Goal: Task Accomplishment & Management: Manage account settings

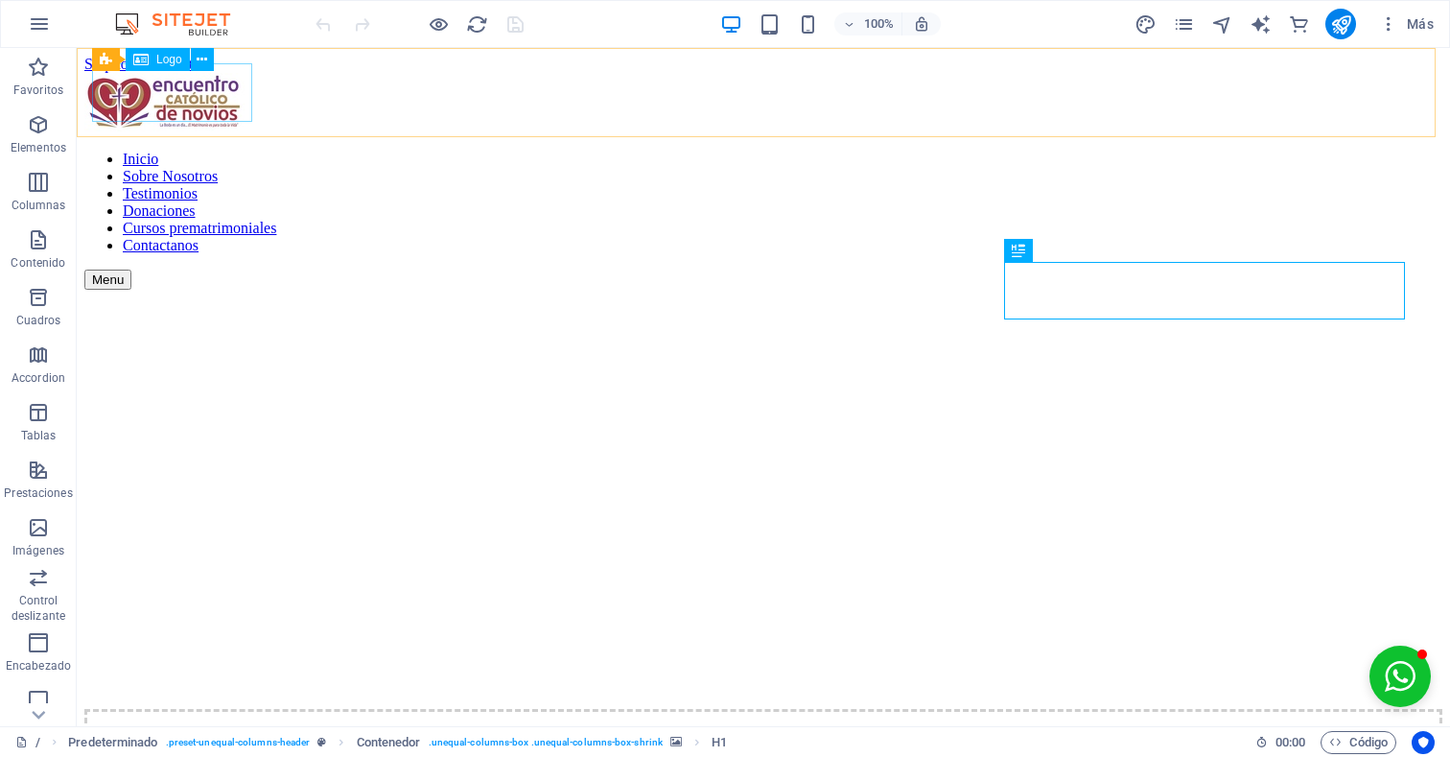
click at [200, 89] on div at bounding box center [763, 104] width 1358 height 62
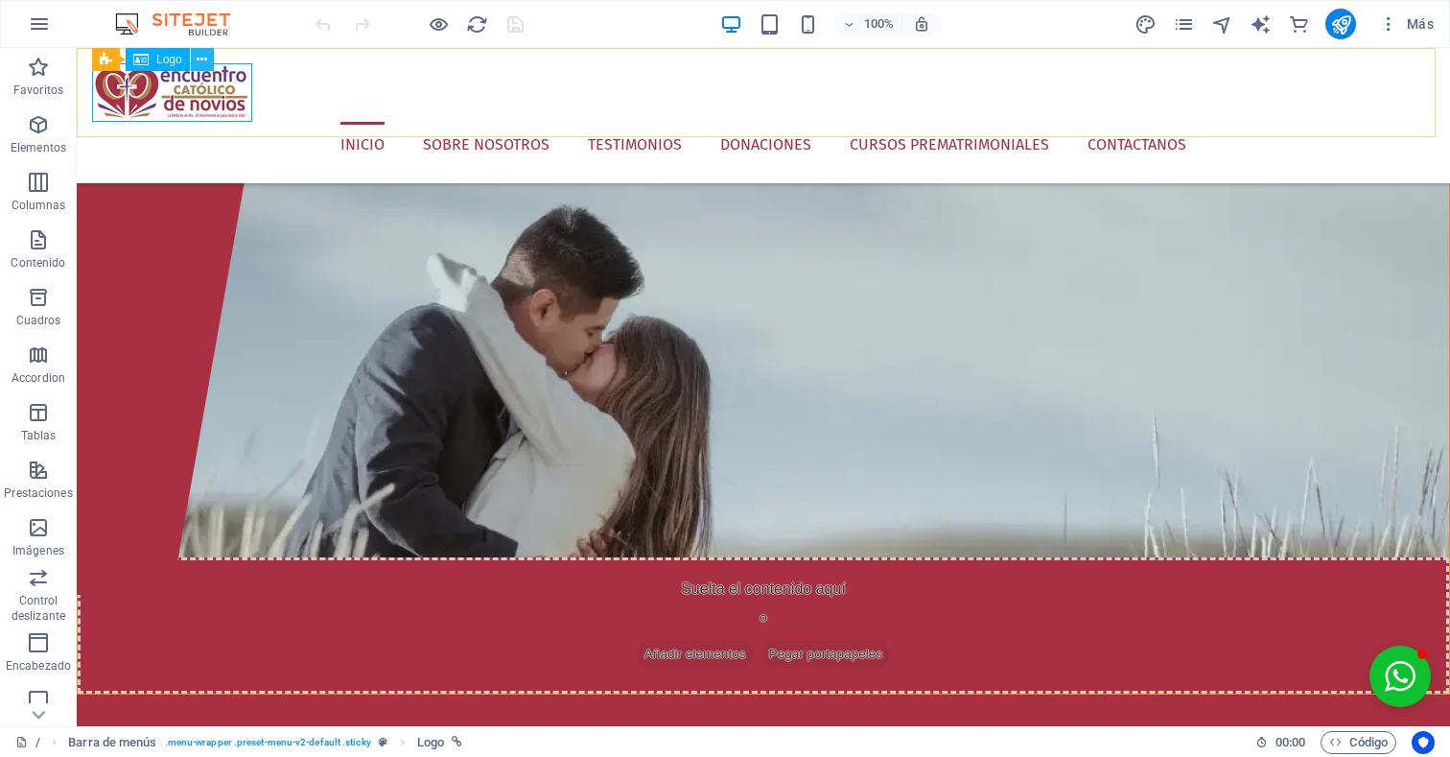
click at [206, 57] on icon at bounding box center [202, 60] width 11 height 20
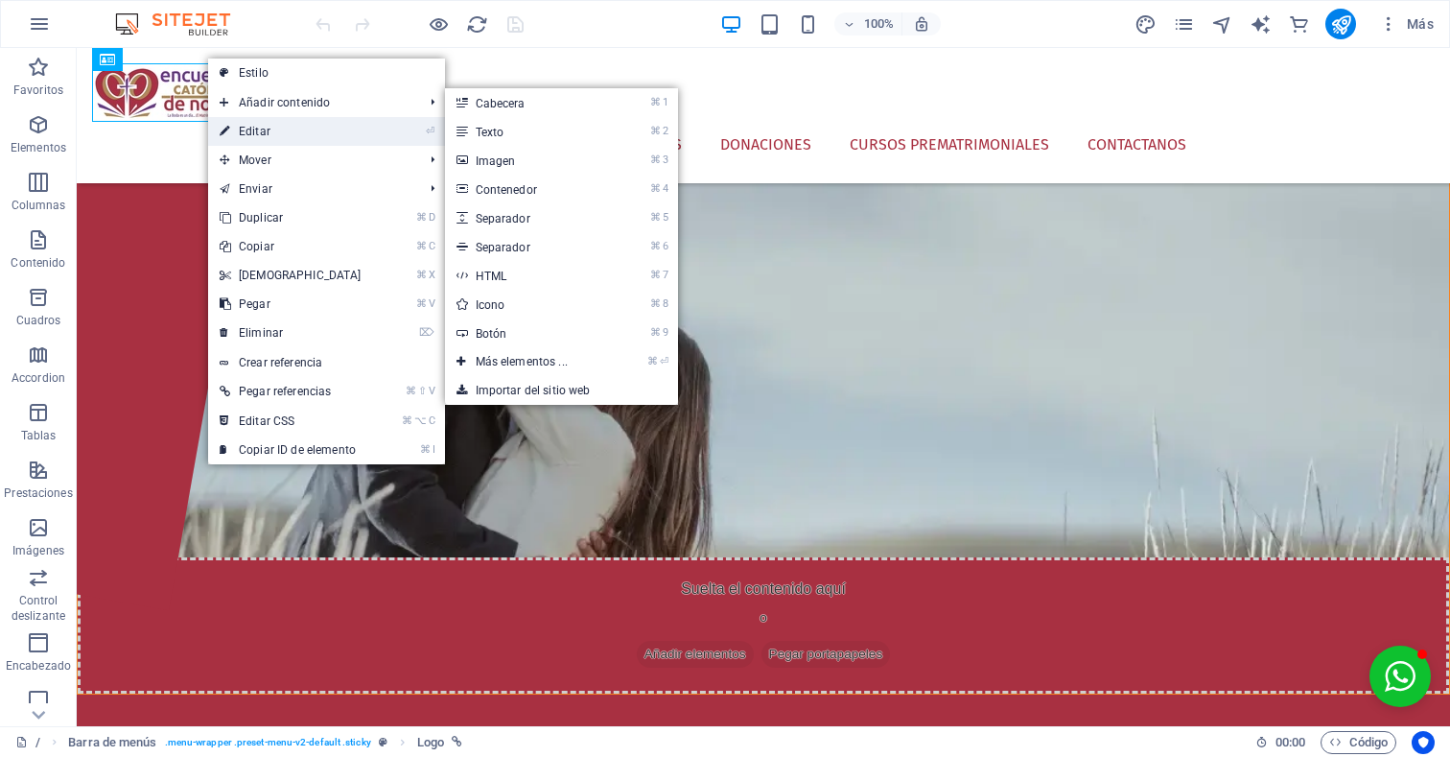
click at [297, 131] on link "⏎ Editar" at bounding box center [290, 131] width 165 height 29
select select "px"
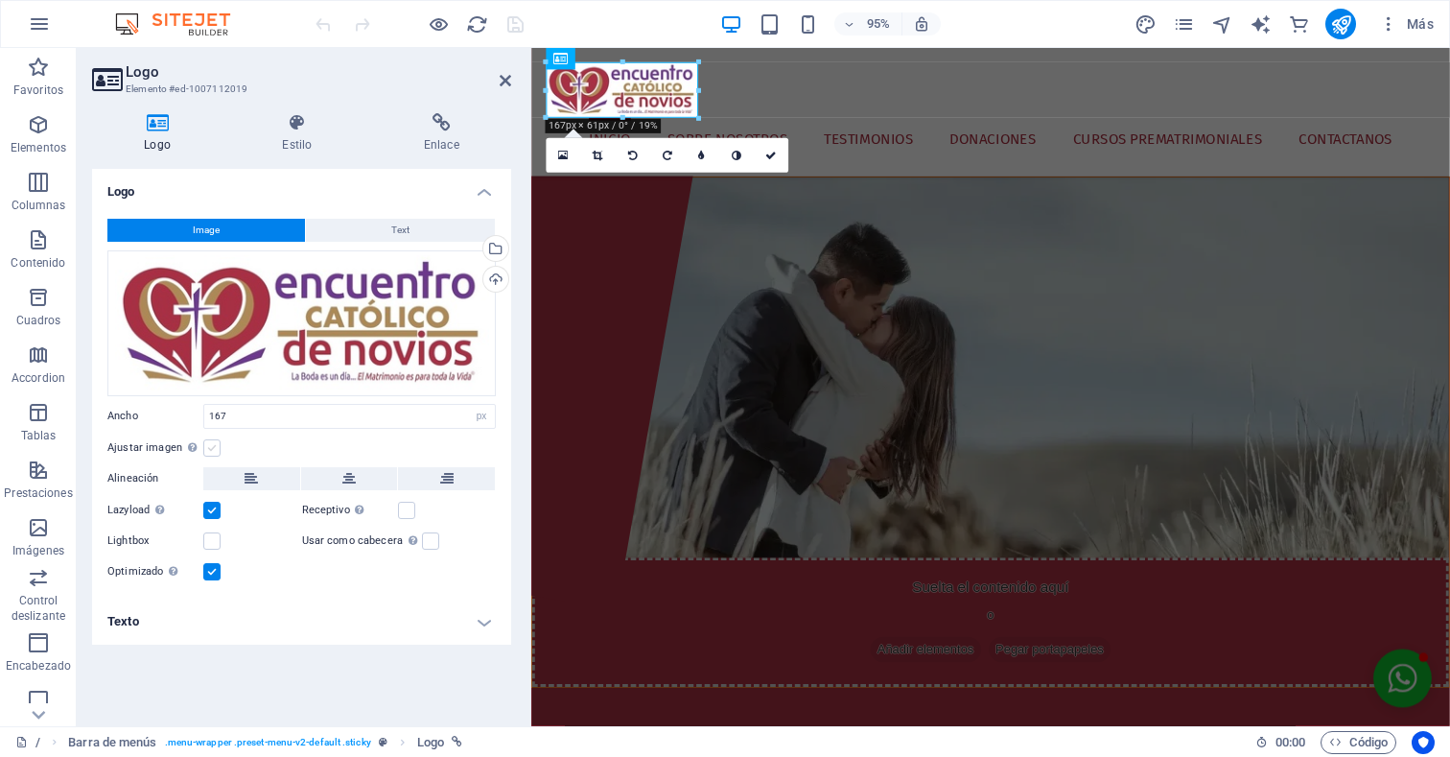
click at [214, 445] on label at bounding box center [211, 447] width 17 height 17
click at [0, 0] on input "Ajustar imagen Ajustar imagen automáticamente a un ancho y alto fijo" at bounding box center [0, 0] width 0 height 0
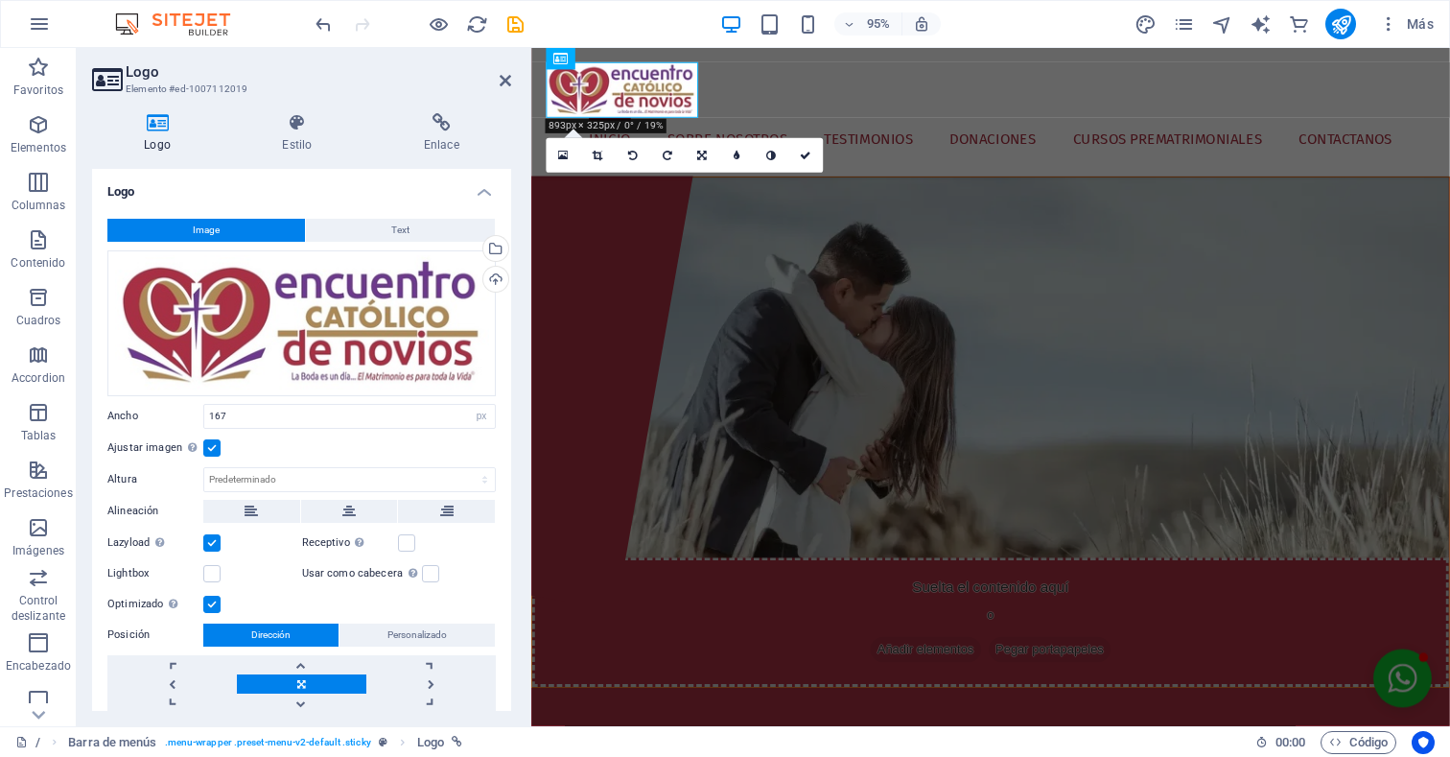
click at [210, 445] on label at bounding box center [211, 447] width 17 height 17
click at [0, 0] on input "Ajustar imagen Ajustar imagen automáticamente a un ancho y alto fijo" at bounding box center [0, 0] width 0 height 0
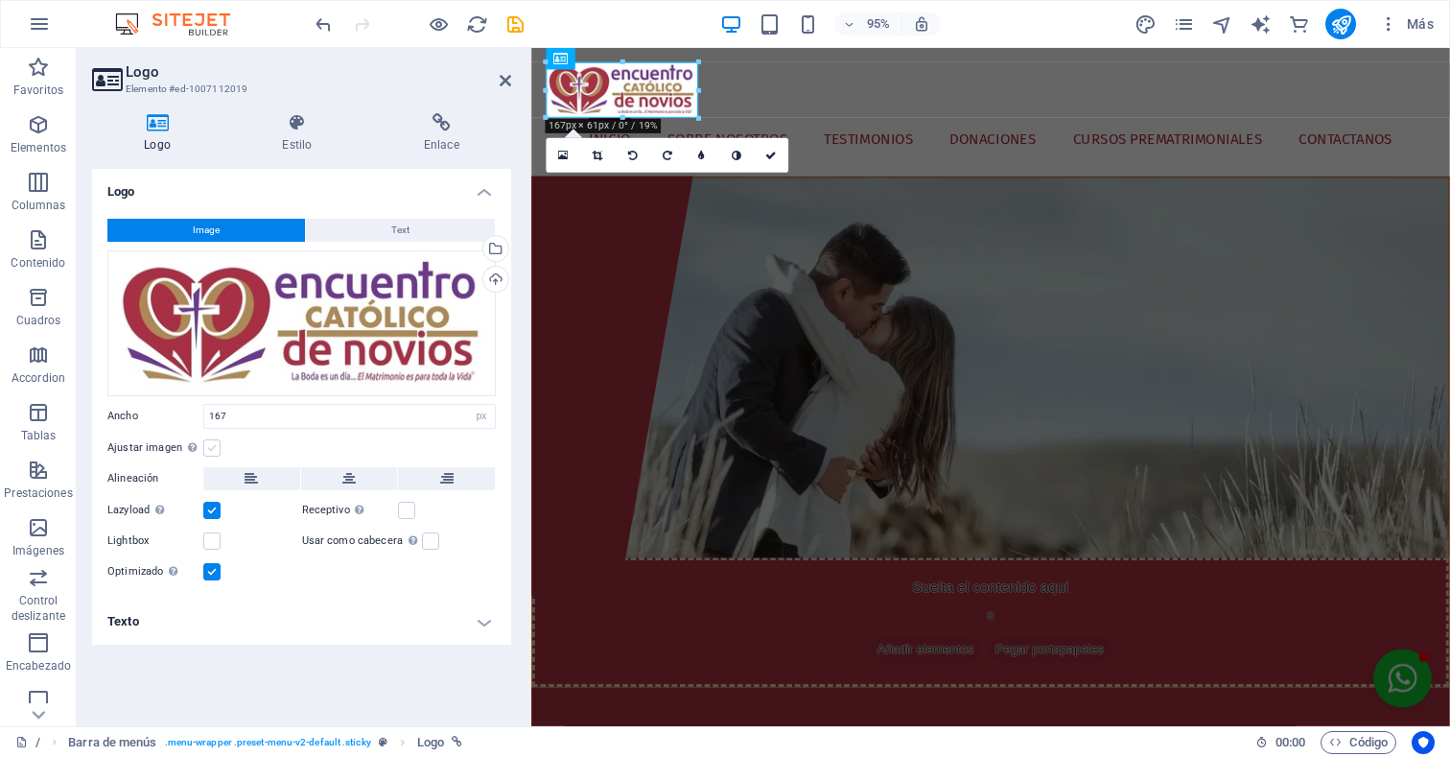
click at [210, 448] on label at bounding box center [211, 447] width 17 height 17
click at [0, 0] on input "Ajustar imagen Ajustar imagen automáticamente a un ancho y alto fijo" at bounding box center [0, 0] width 0 height 0
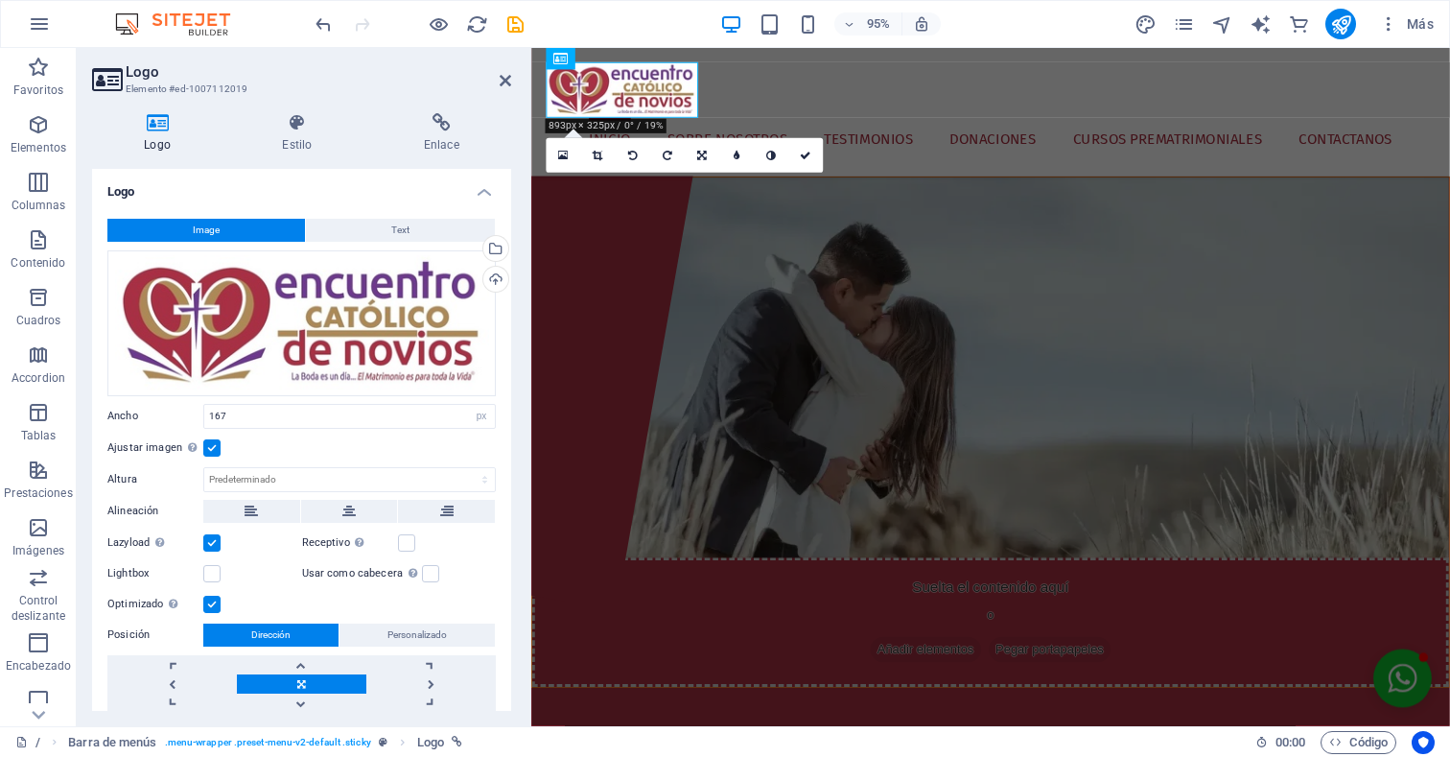
click at [210, 448] on label at bounding box center [211, 447] width 17 height 17
click at [0, 0] on input "Ajustar imagen Ajustar imagen automáticamente a un ancho y alto fijo" at bounding box center [0, 0] width 0 height 0
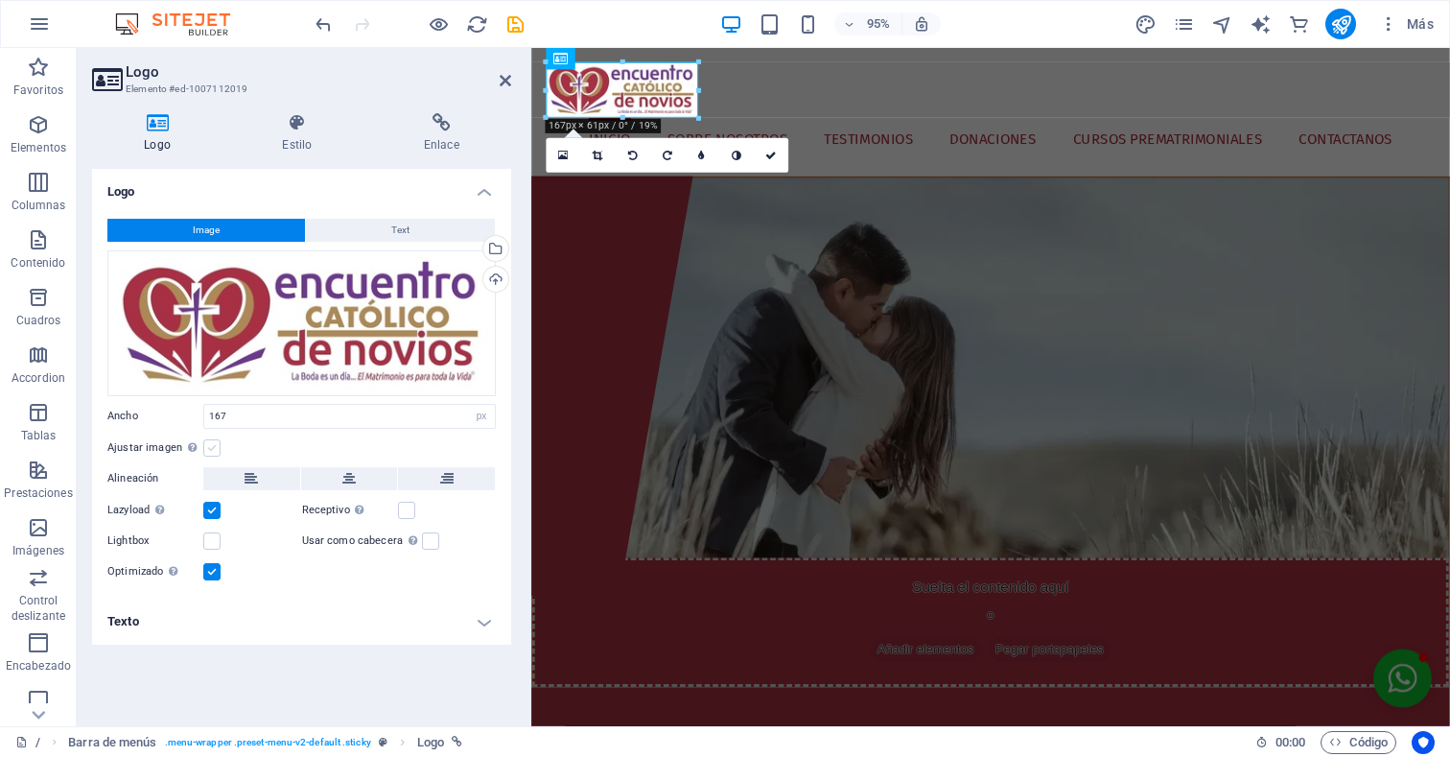
click at [215, 449] on label at bounding box center [211, 447] width 17 height 17
click at [0, 0] on input "Ajustar imagen Ajustar imagen automáticamente a un ancho y alto fijo" at bounding box center [0, 0] width 0 height 0
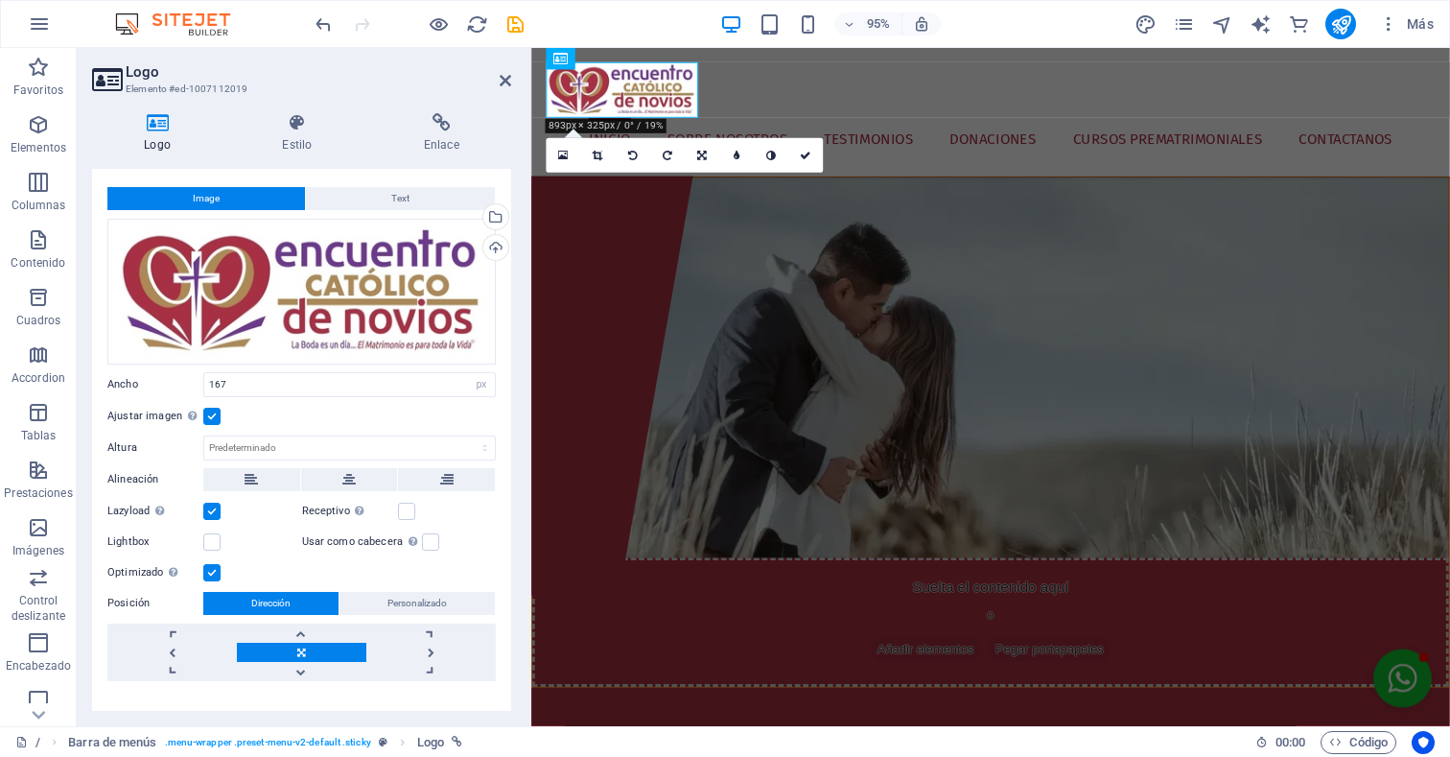
scroll to position [34, 0]
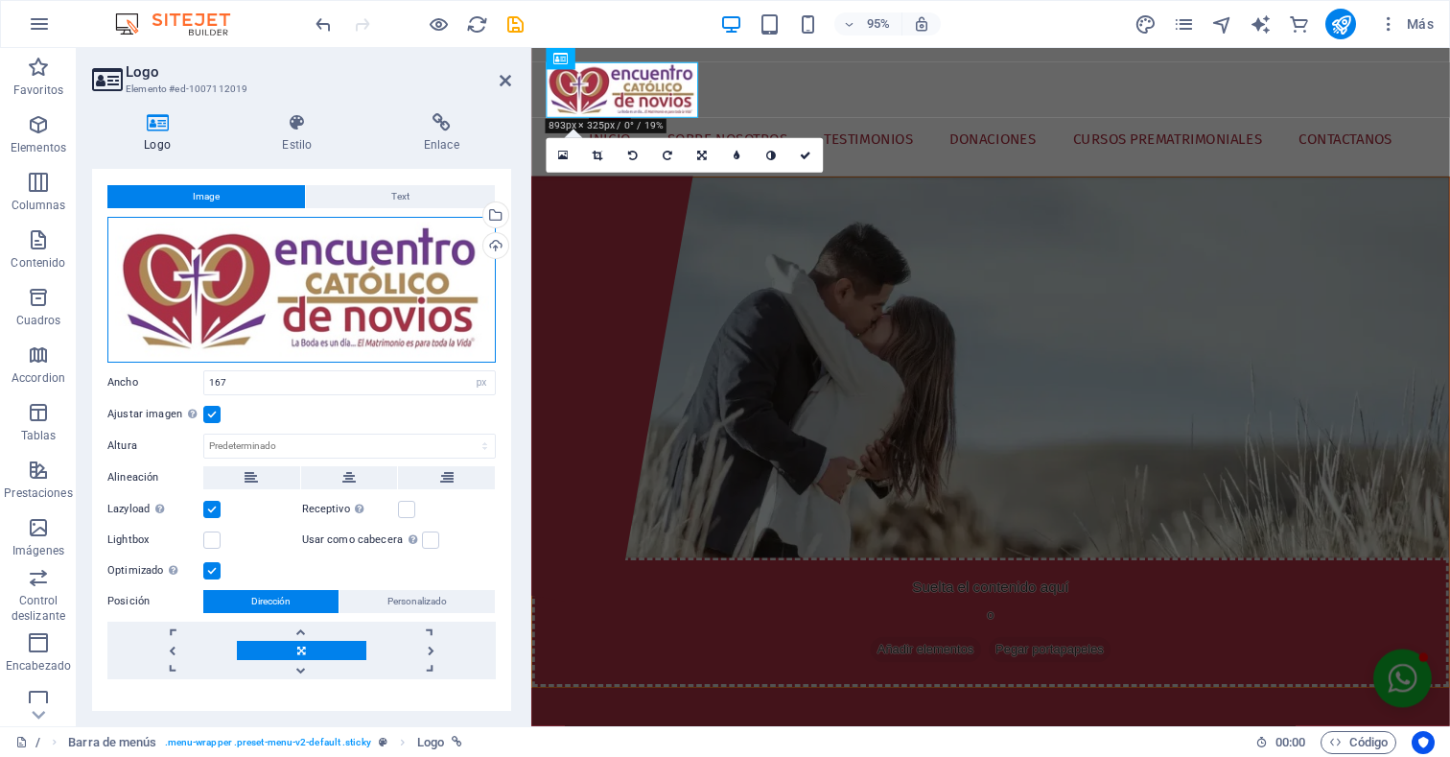
click at [299, 294] on div "Arrastra archivos aquí, haz clic para escoger archivos o selecciona archivos de…" at bounding box center [301, 290] width 388 height 146
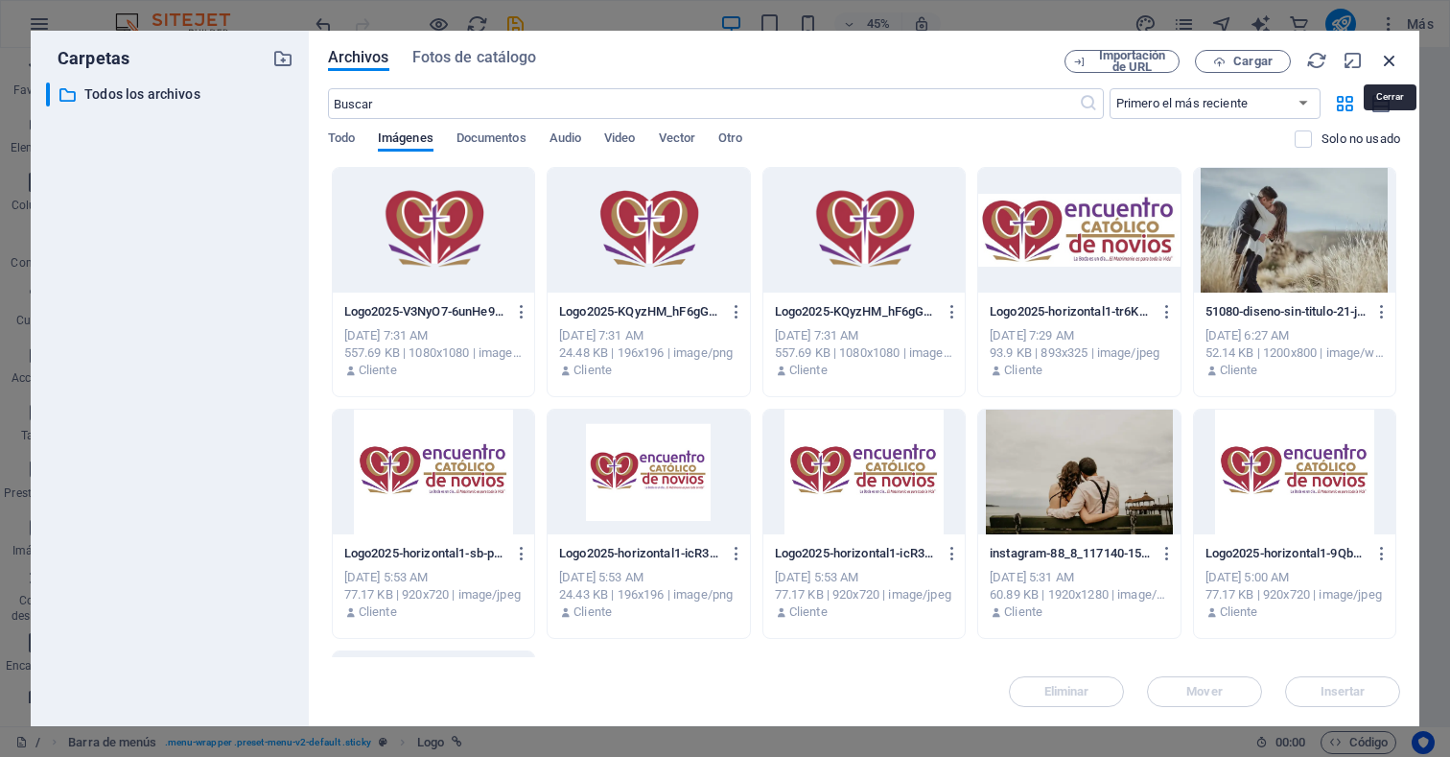
click at [1393, 57] on icon "button" at bounding box center [1389, 60] width 21 height 21
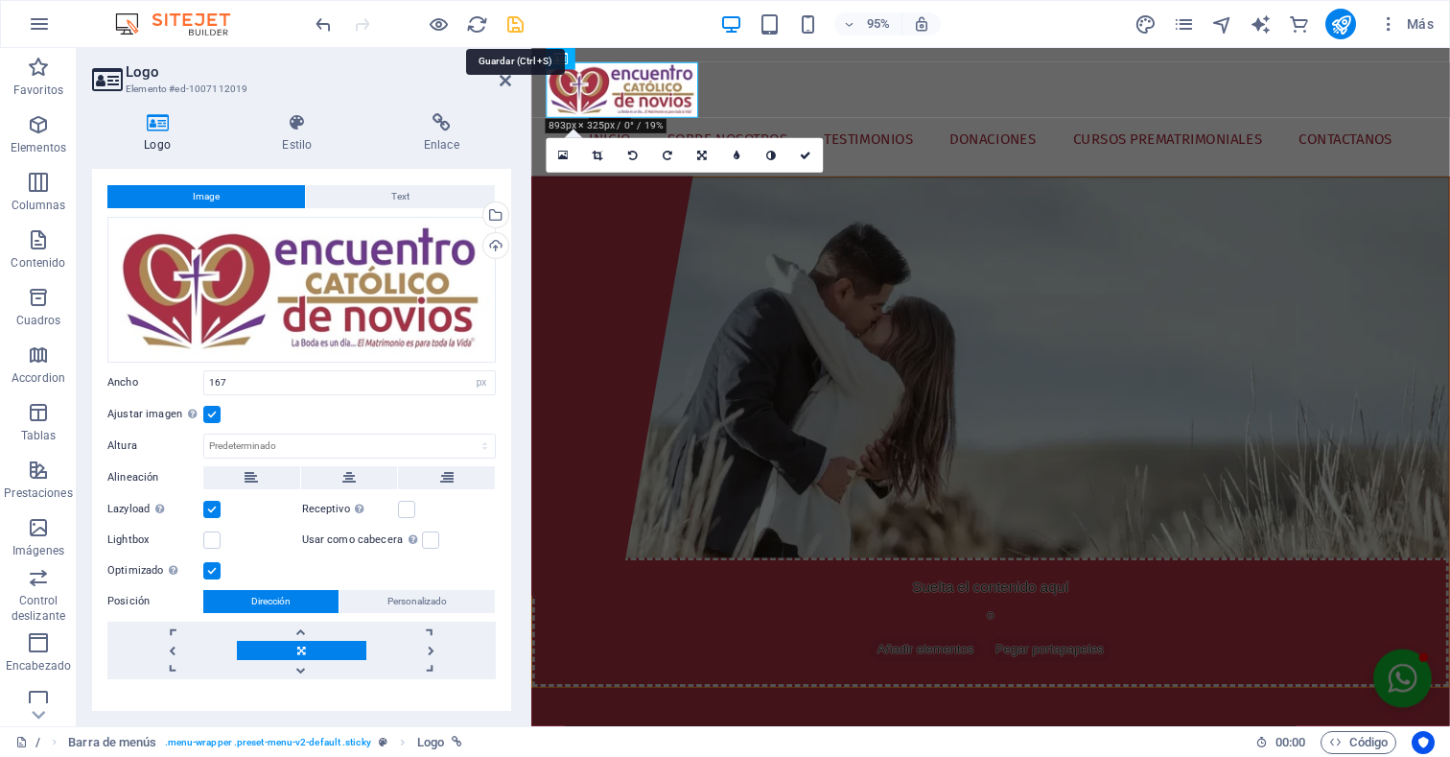
click at [507, 19] on icon "save" at bounding box center [515, 24] width 22 height 22
checkbox input "false"
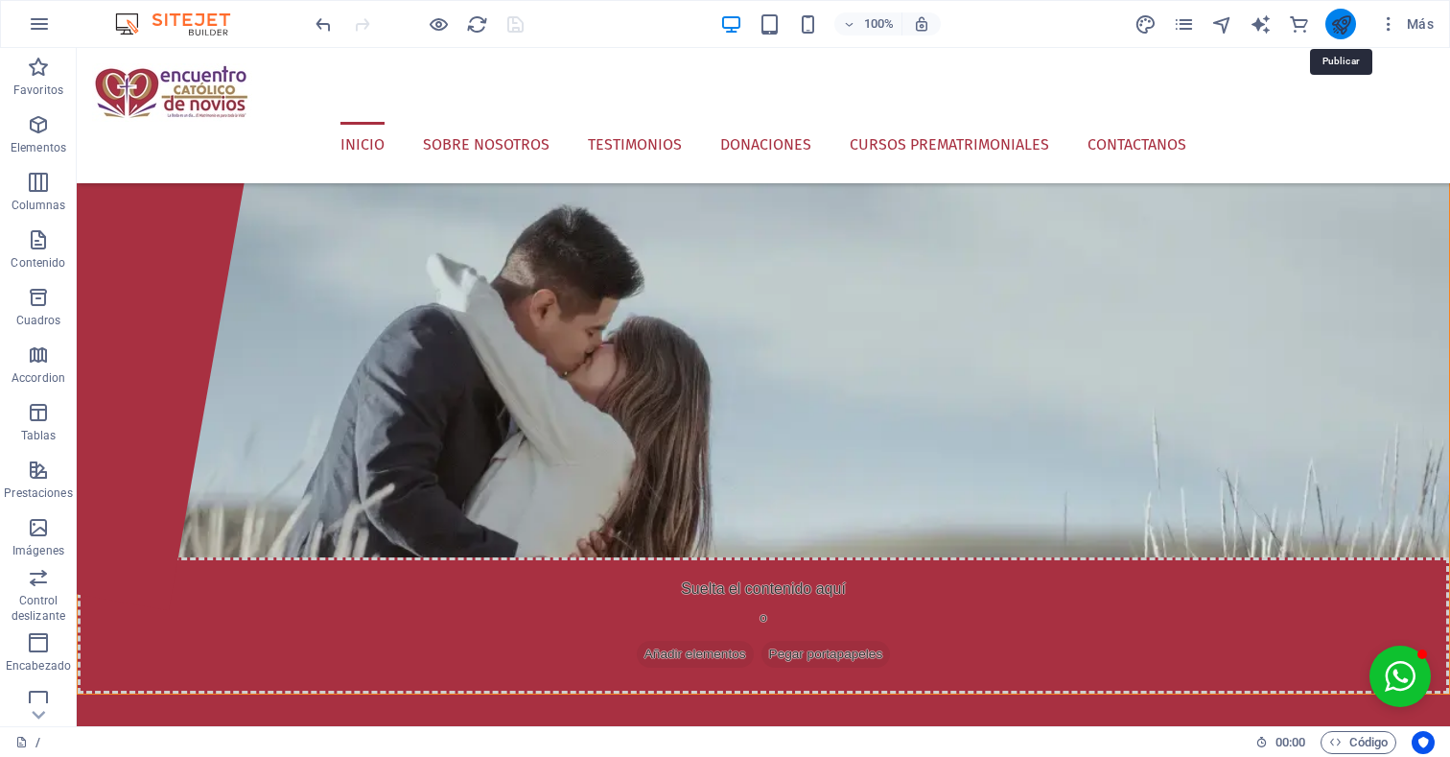
click at [1348, 23] on icon "publish" at bounding box center [1341, 24] width 22 height 22
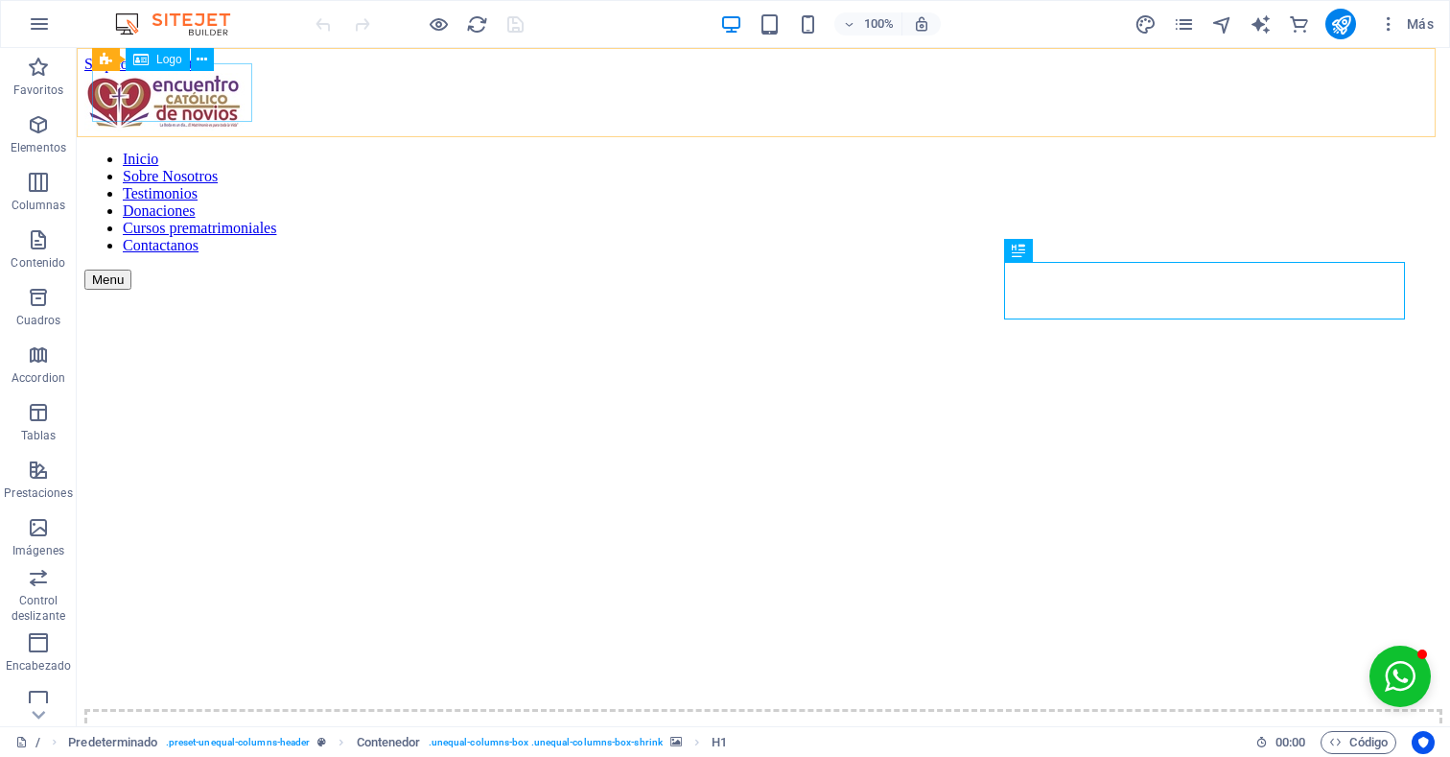
click at [176, 93] on div at bounding box center [763, 104] width 1358 height 62
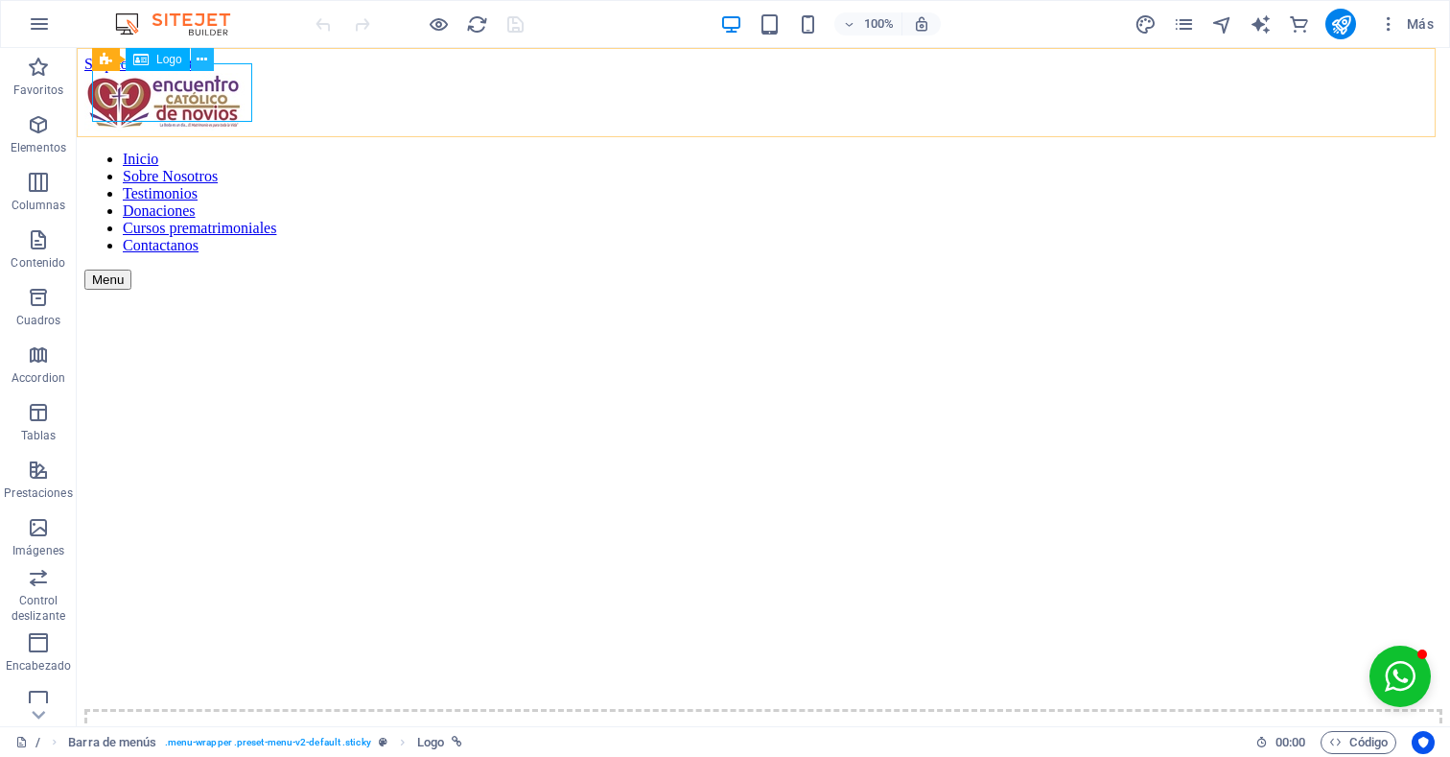
click at [200, 61] on icon at bounding box center [202, 60] width 11 height 20
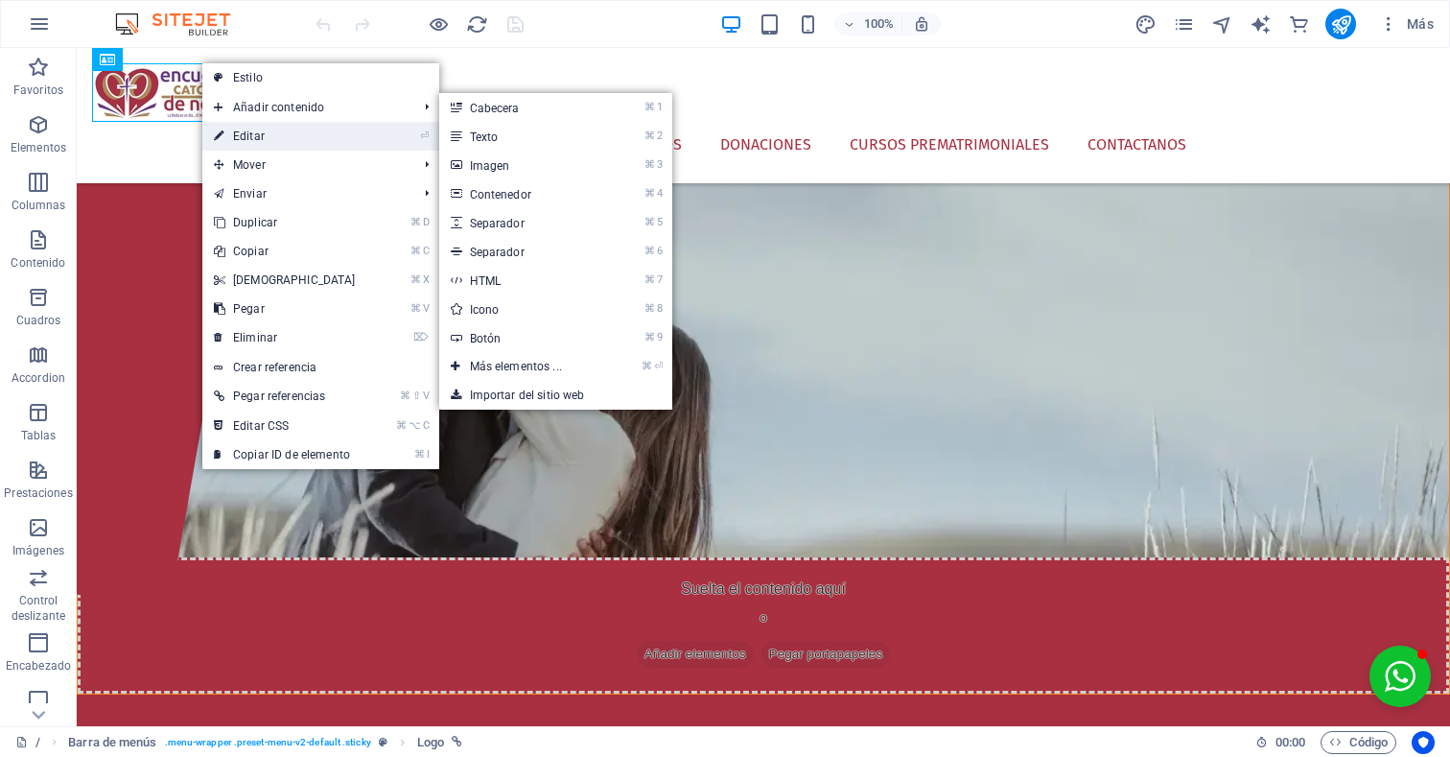
click at [339, 145] on link "⏎ Editar" at bounding box center [284, 136] width 165 height 29
select select "px"
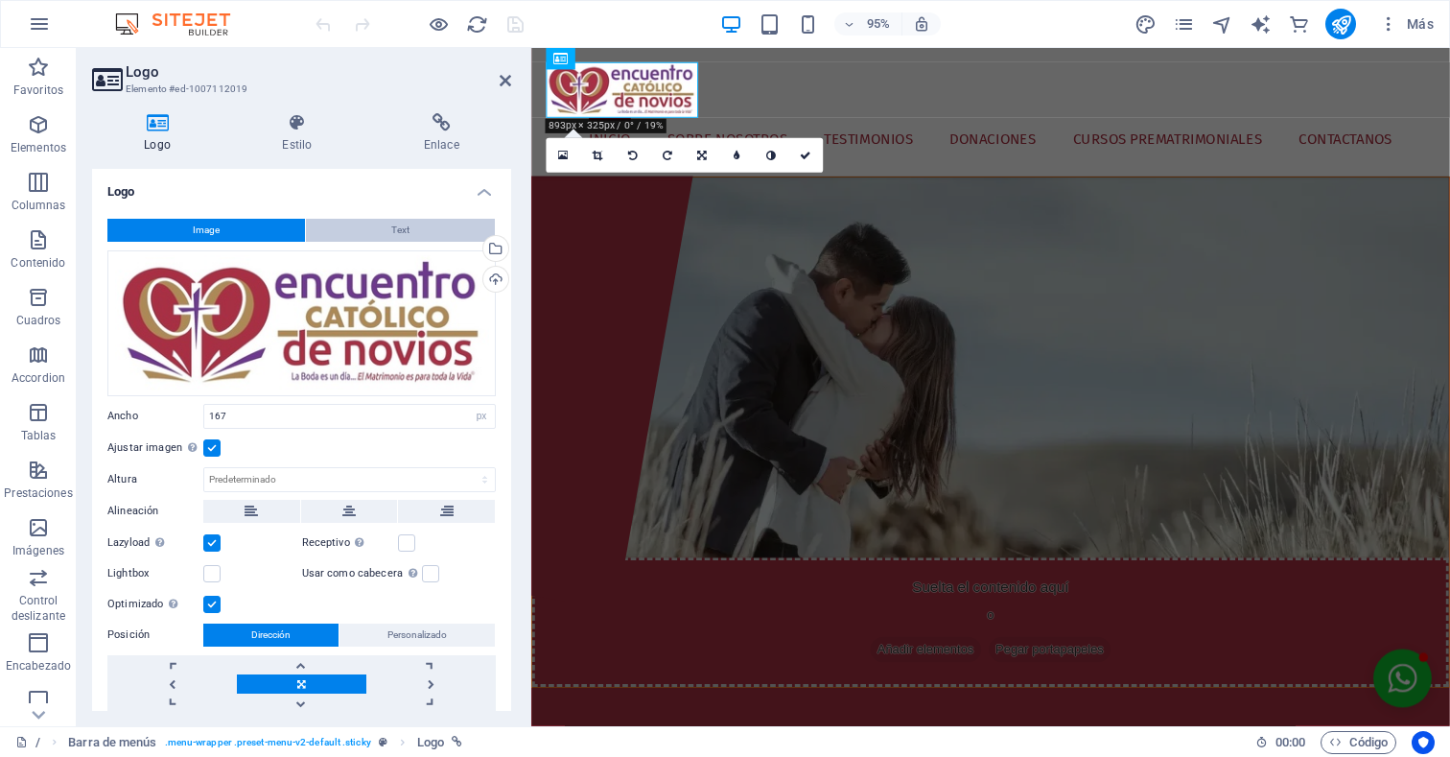
click at [391, 229] on span "Text" at bounding box center [400, 230] width 18 height 23
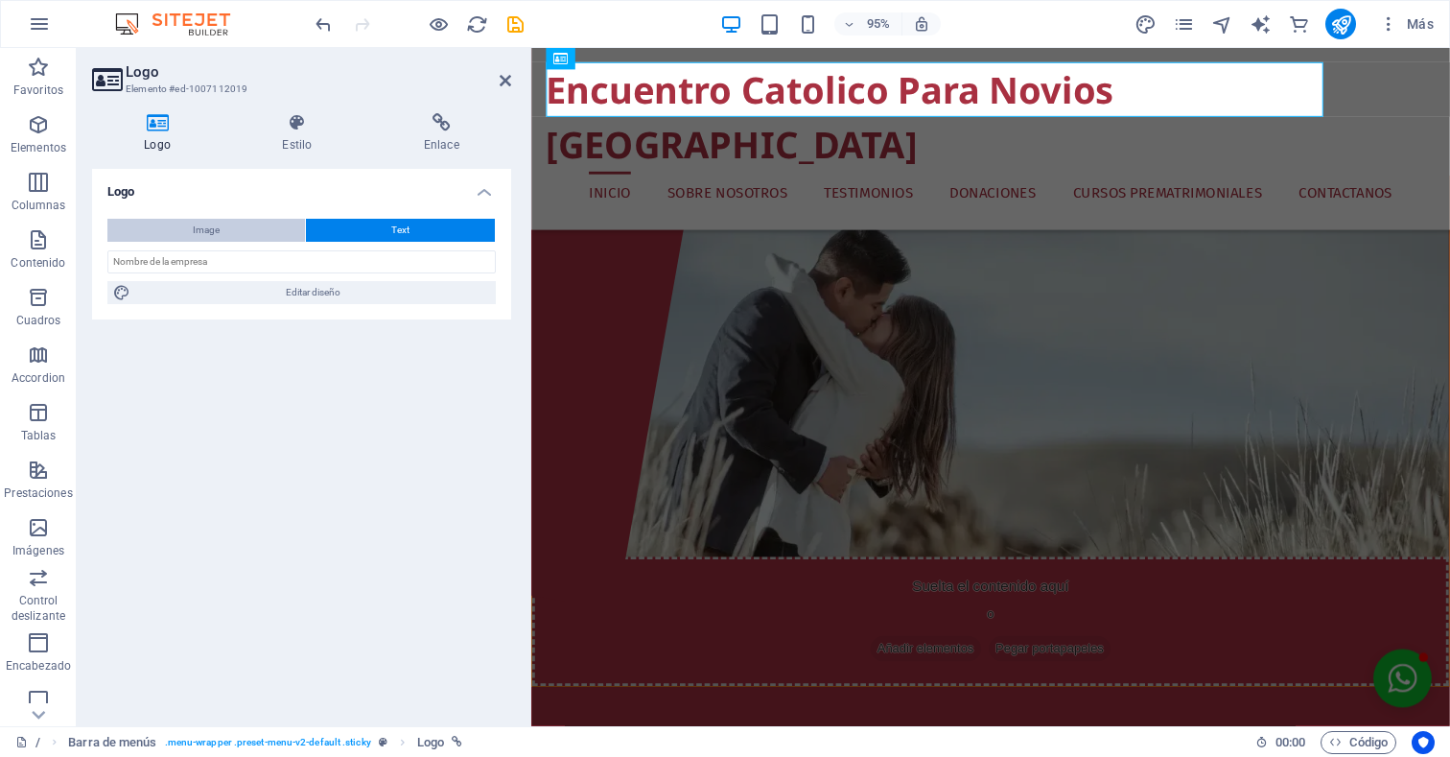
click at [219, 220] on span "Image" at bounding box center [206, 230] width 27 height 23
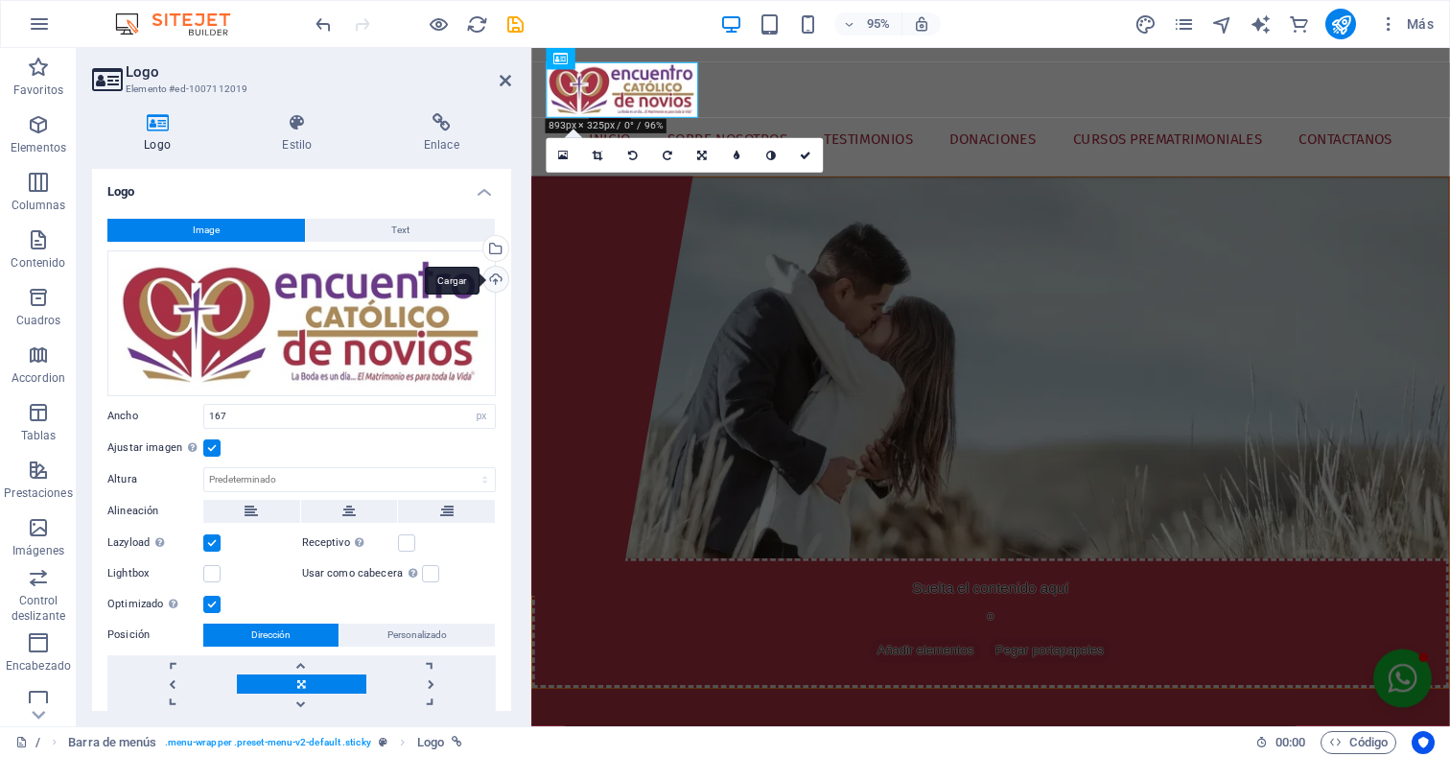
click at [494, 274] on div "Cargar" at bounding box center [494, 281] width 29 height 29
click at [492, 252] on div "Selecciona archivos del administrador de archivos, de la galería de fotos o car…" at bounding box center [494, 250] width 29 height 29
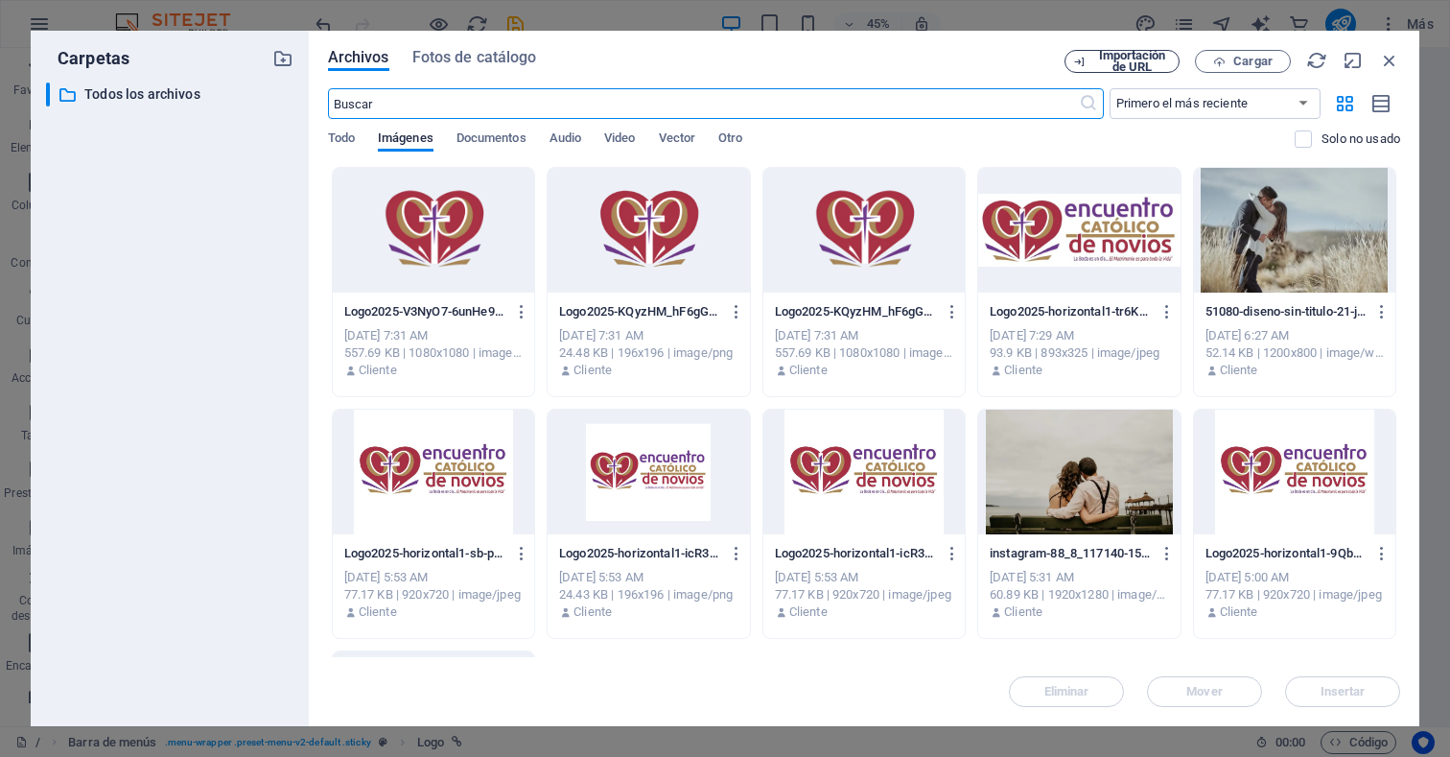
click at [1130, 66] on span "Importación de URL" at bounding box center [1132, 61] width 78 height 23
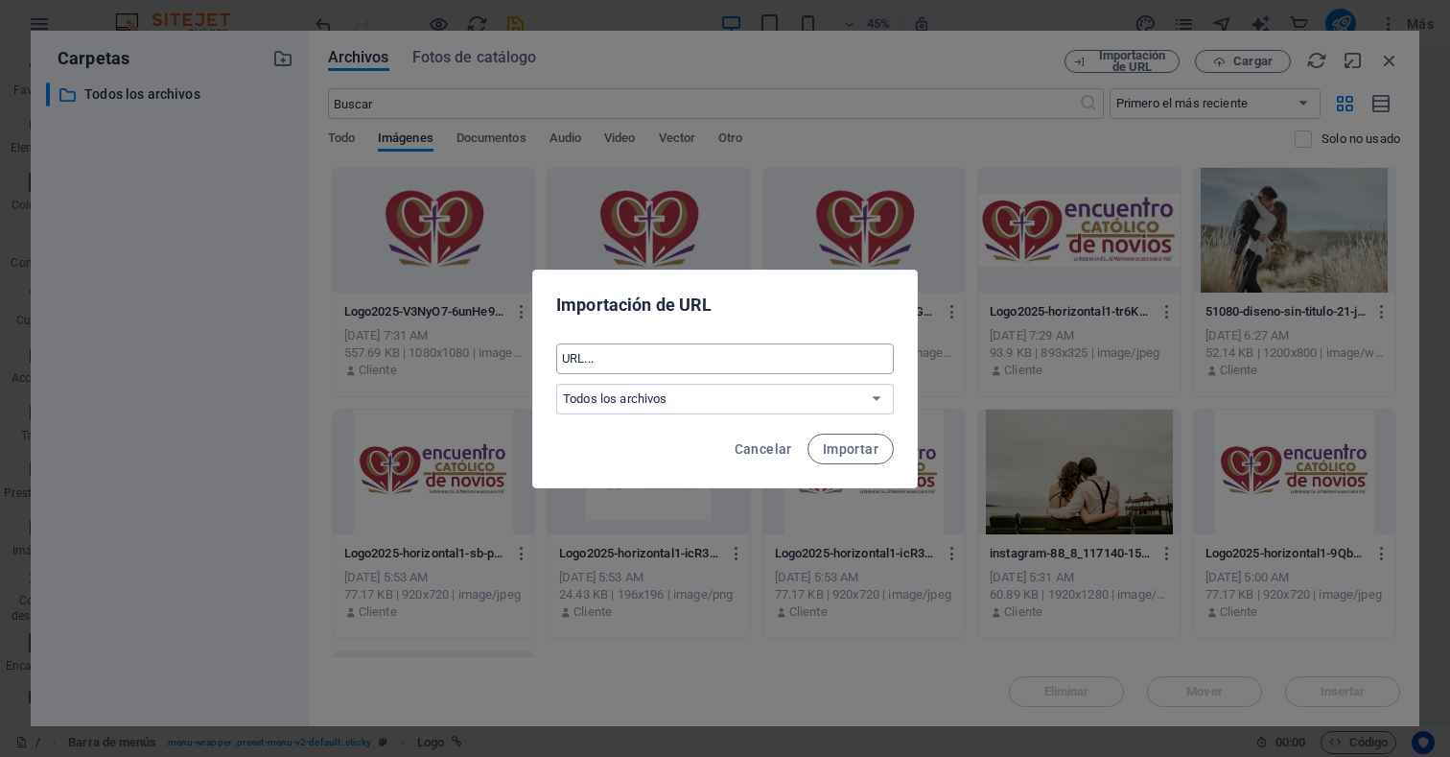
click at [712, 355] on input "text" at bounding box center [725, 358] width 338 height 31
paste input "https://s3.amazonaws.com/socialmanager/chats/wamid.HBgLNTAyNTAwMDY1OTEVAgASGBQz…"
type input "https://s3.amazonaws.com/socialmanager/chats/wamid.HBgLNTAyNTAwMDY1OTEVAgASGBQz…"
click at [871, 451] on span "Importar" at bounding box center [851, 448] width 56 height 15
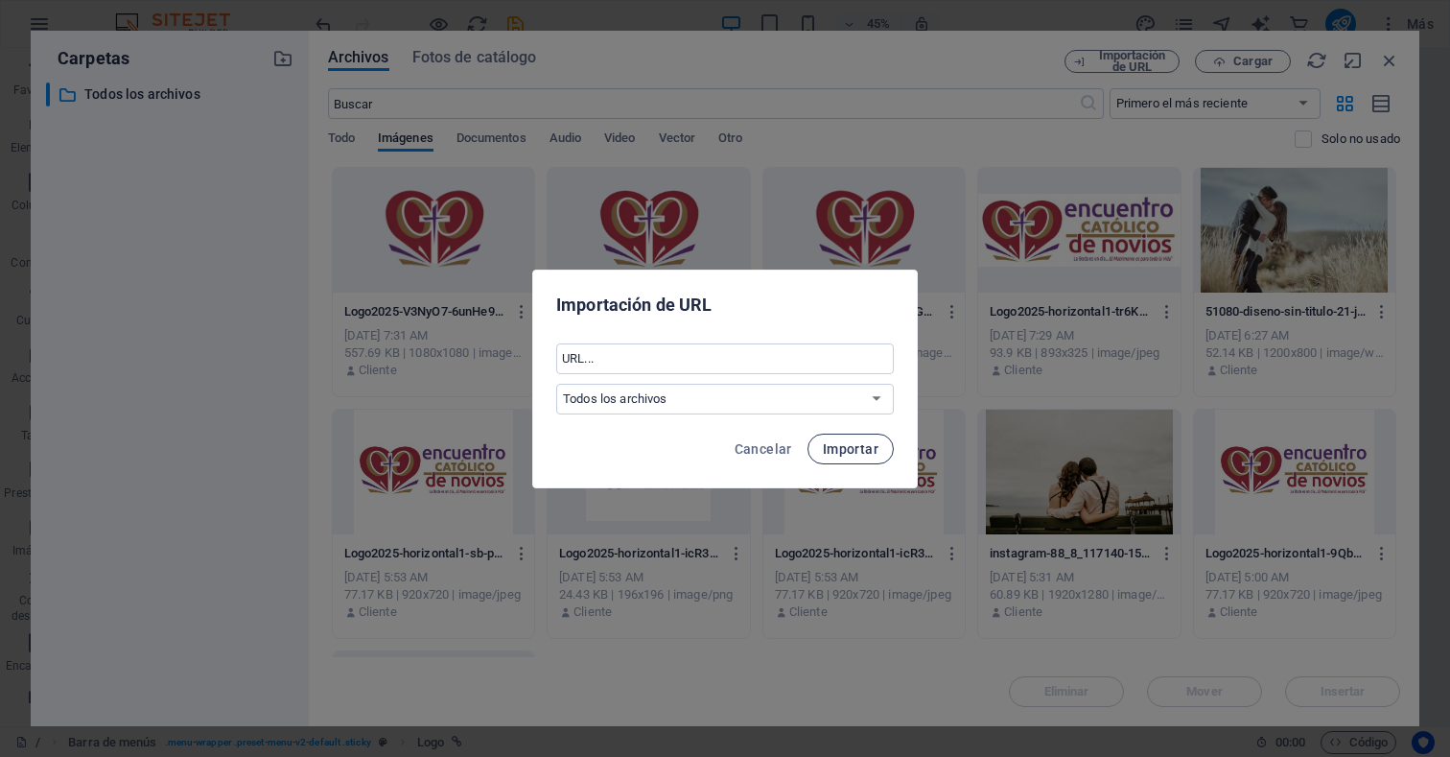
scroll to position [0, 0]
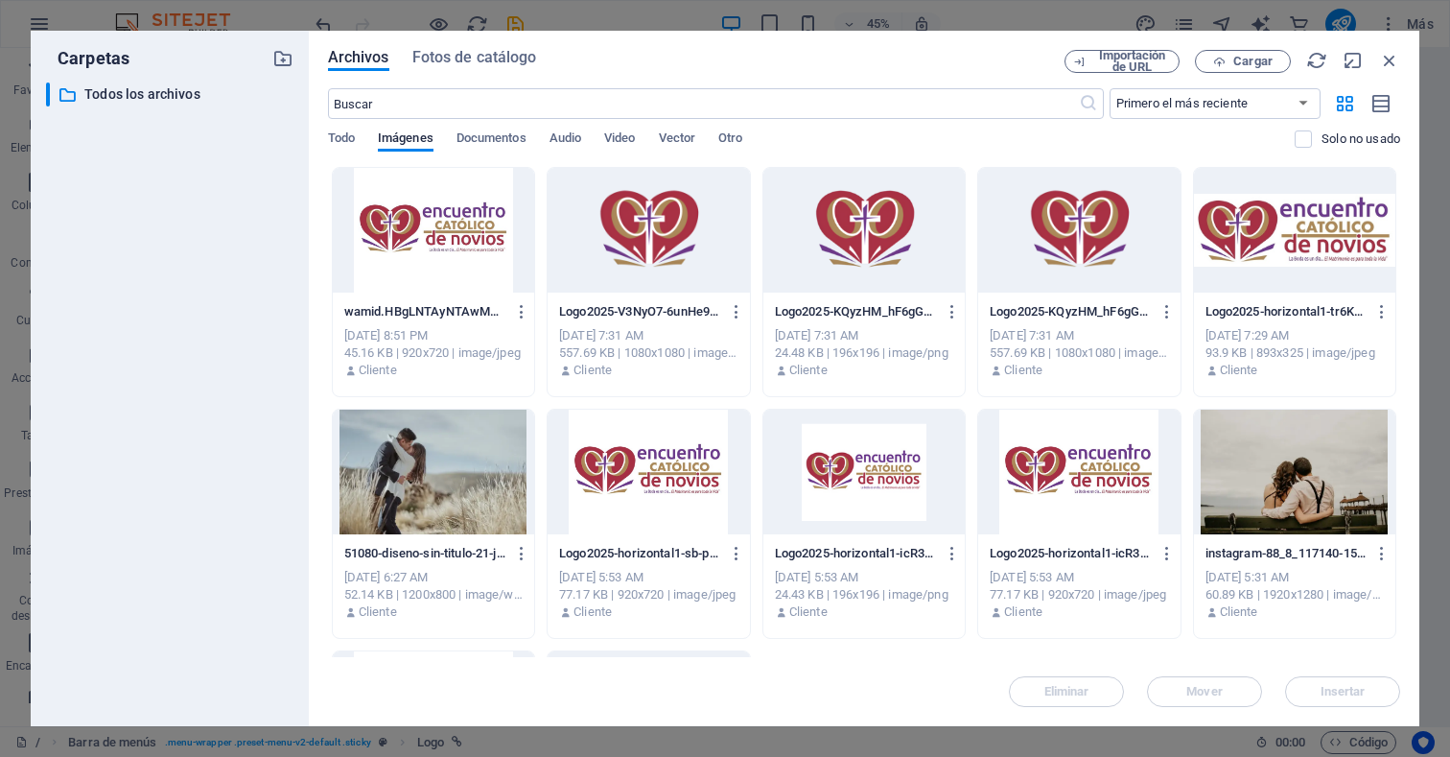
click at [430, 241] on div at bounding box center [433, 230] width 201 height 125
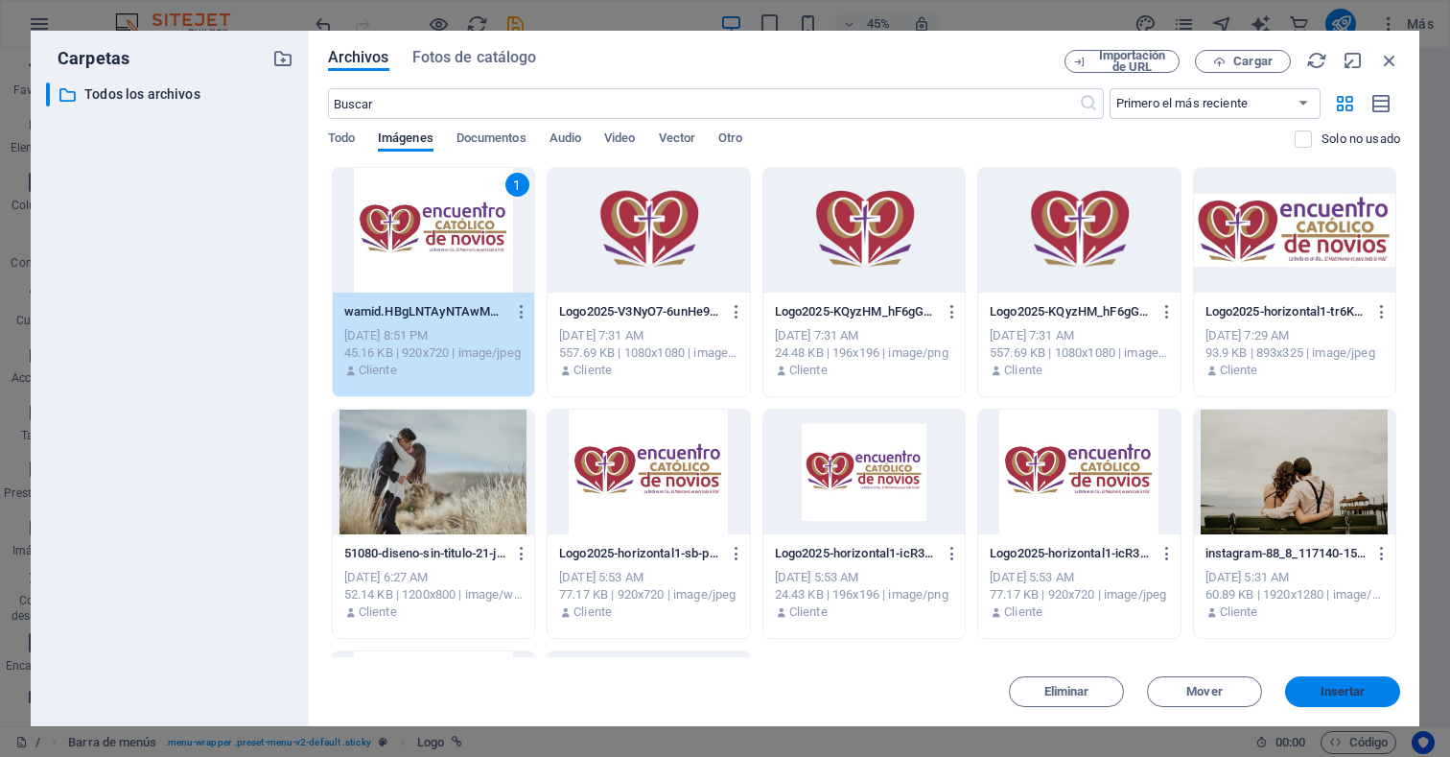
click at [1339, 691] on span "Insertar" at bounding box center [1343, 692] width 45 height 12
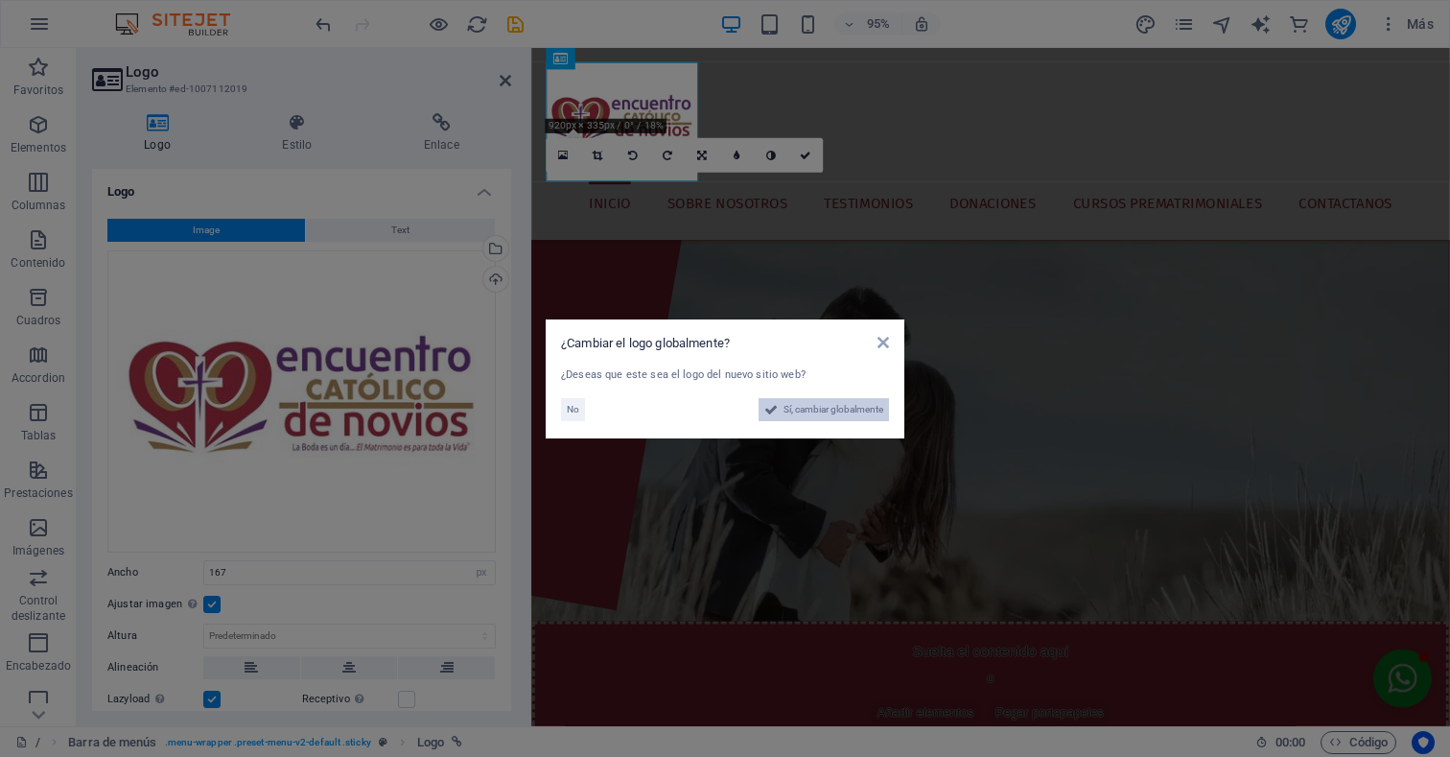
click at [827, 412] on span "Sí, cambiar globalmente" at bounding box center [834, 409] width 100 height 23
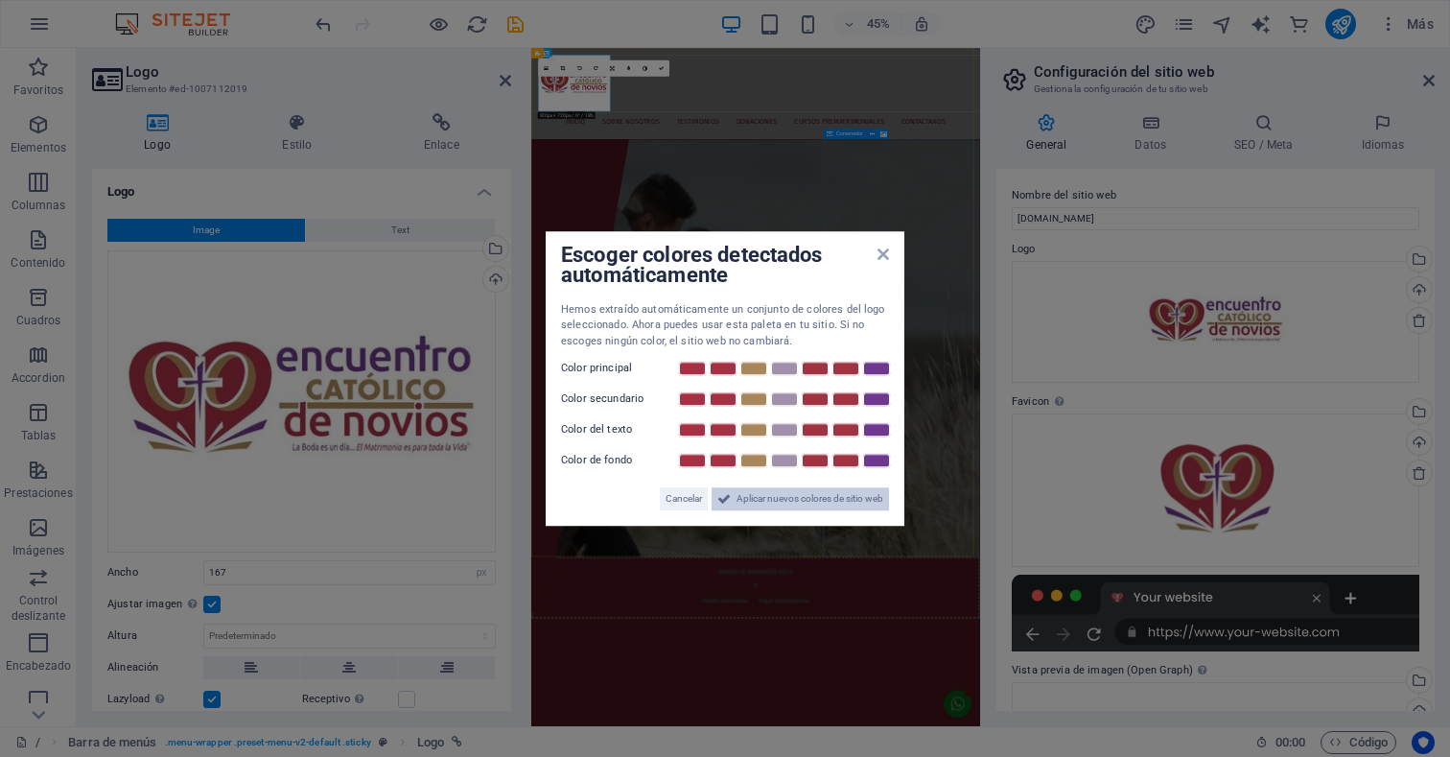
click at [768, 496] on span "Aplicar nuevos colores de sitio web" at bounding box center [810, 498] width 147 height 23
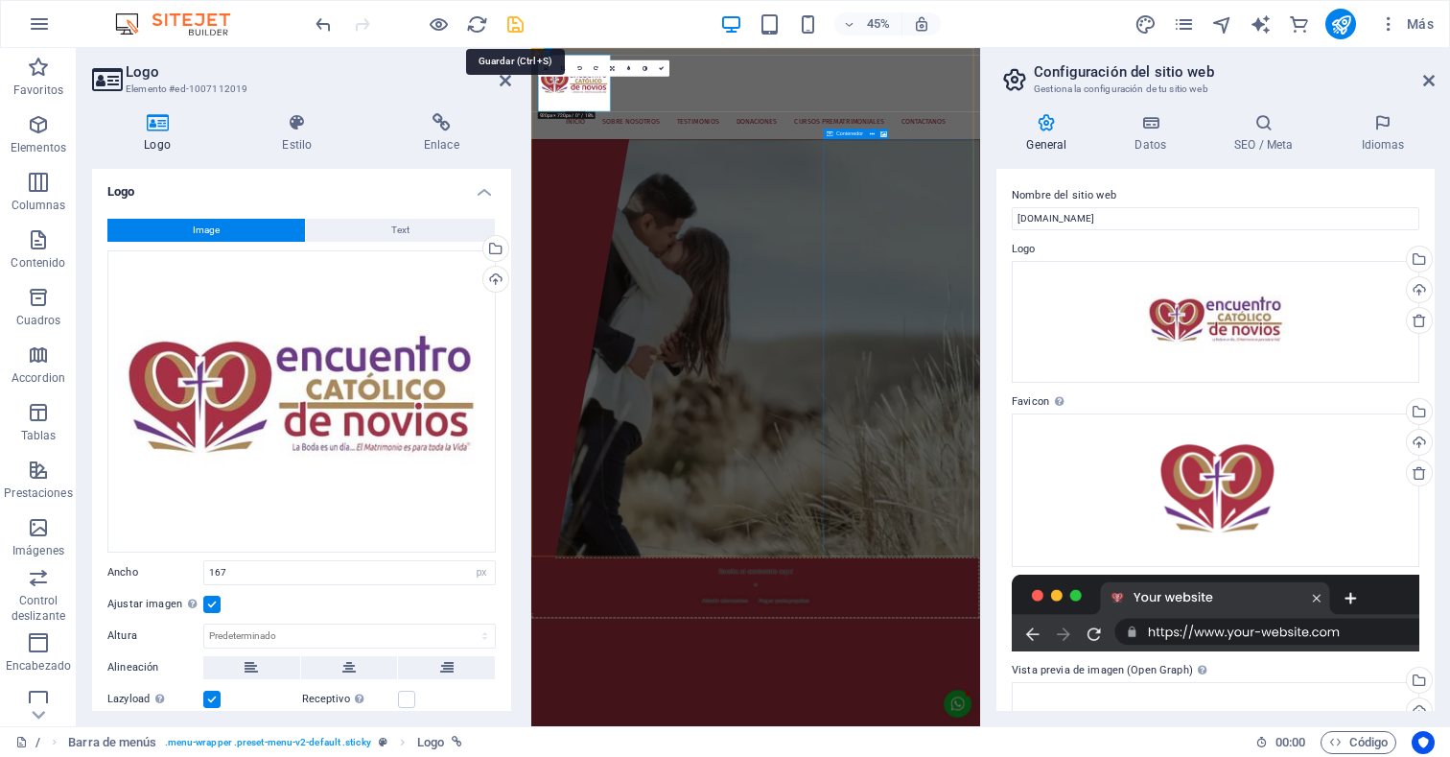
click at [524, 27] on icon "save" at bounding box center [515, 24] width 22 height 22
checkbox input "false"
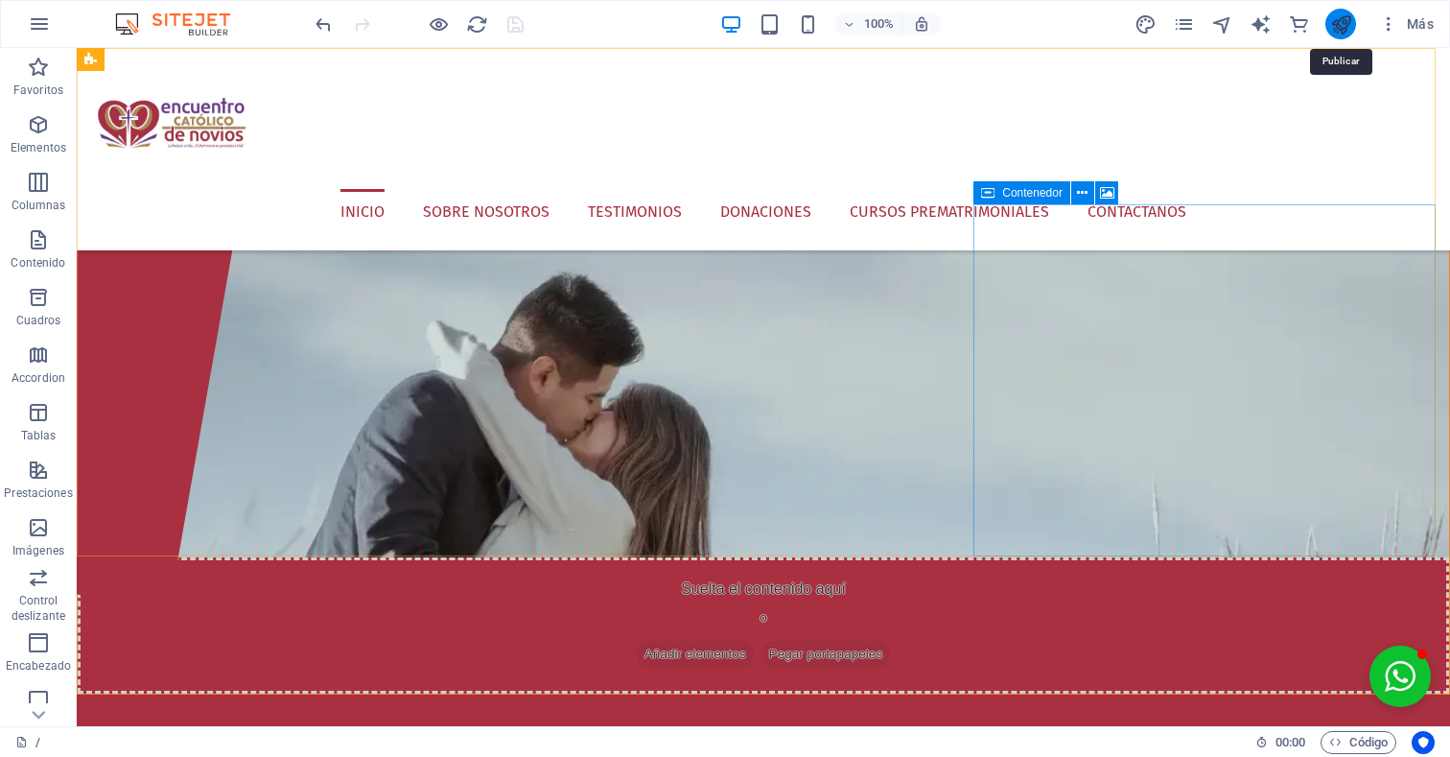
click at [1337, 17] on icon "publish" at bounding box center [1341, 24] width 22 height 22
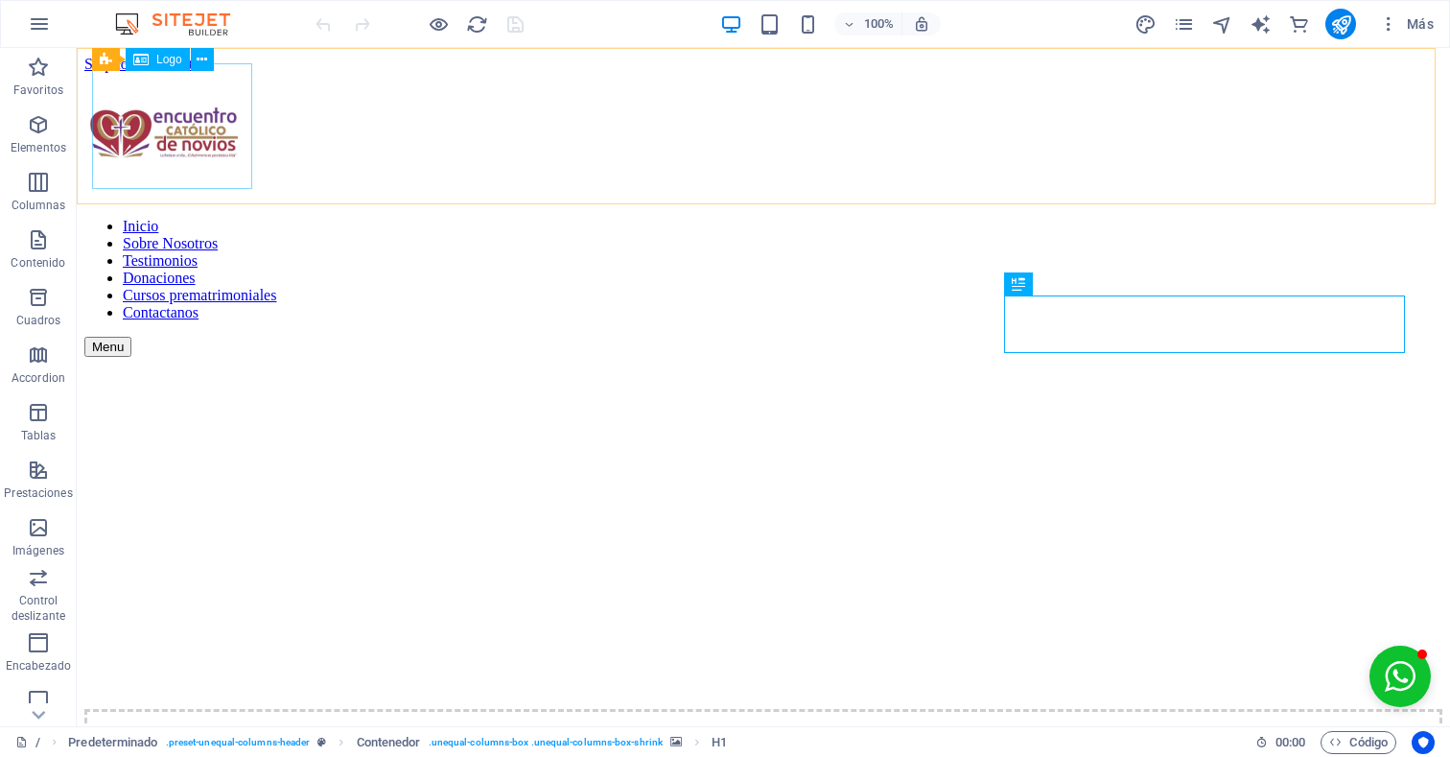
click at [165, 119] on div at bounding box center [763, 137] width 1358 height 129
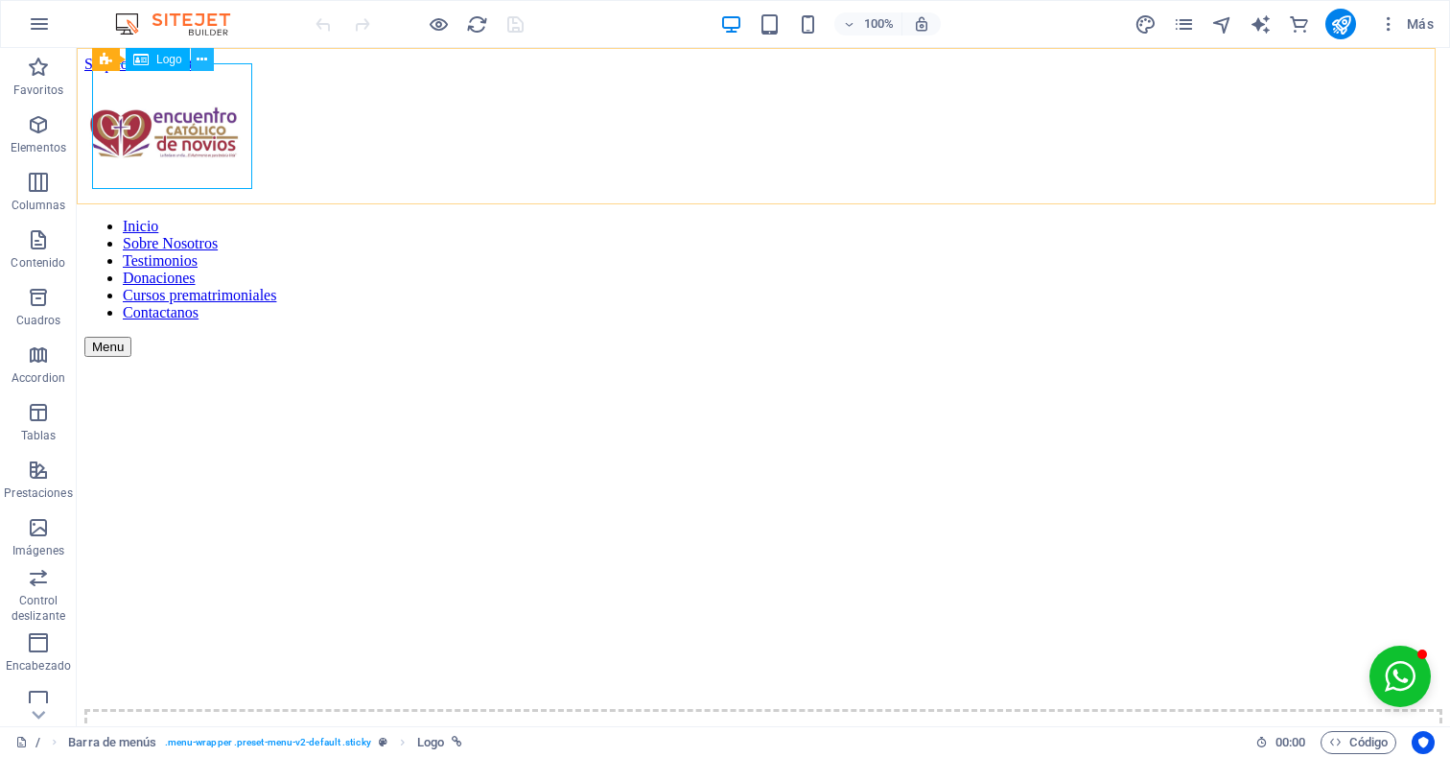
click at [199, 56] on icon at bounding box center [202, 60] width 11 height 20
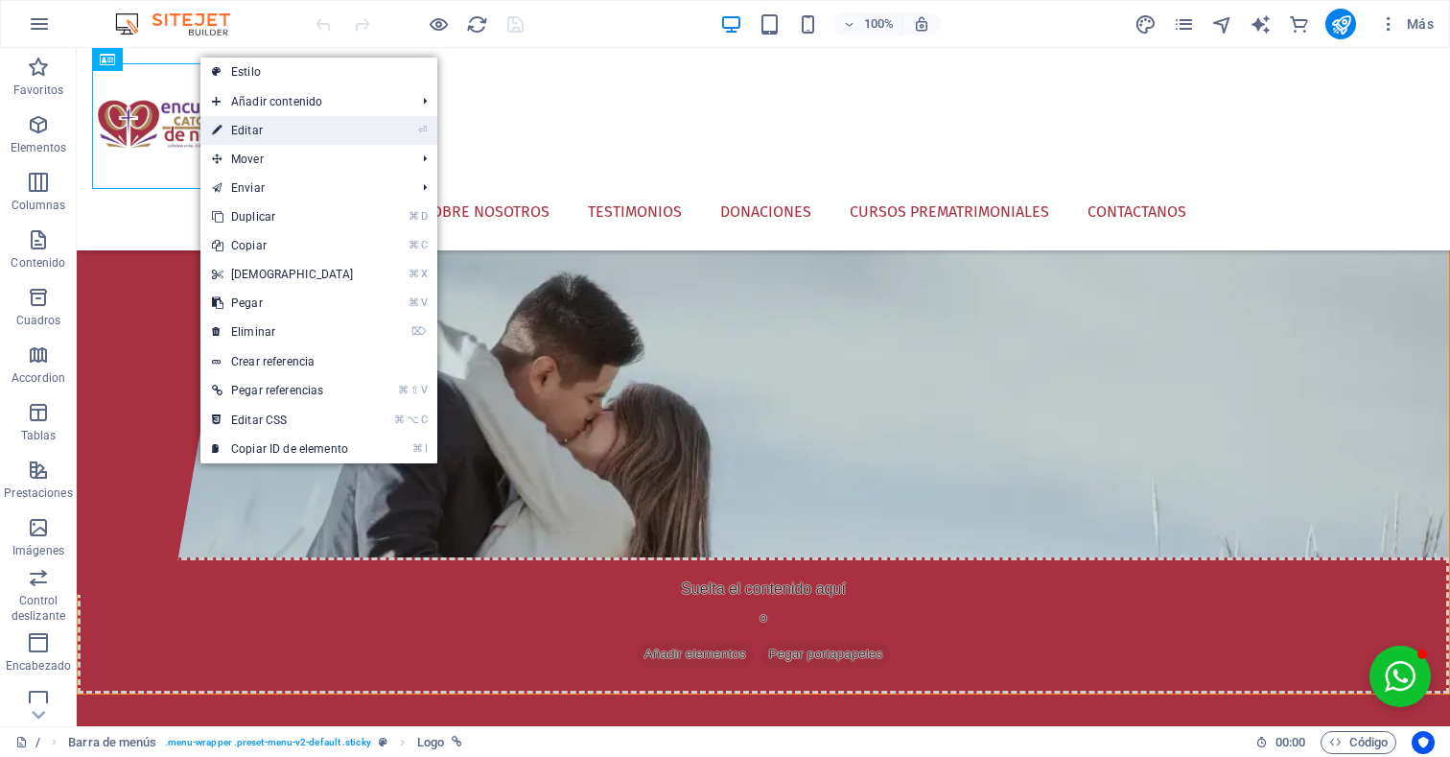
click at [317, 130] on link "⏎ Editar" at bounding box center [282, 130] width 165 height 29
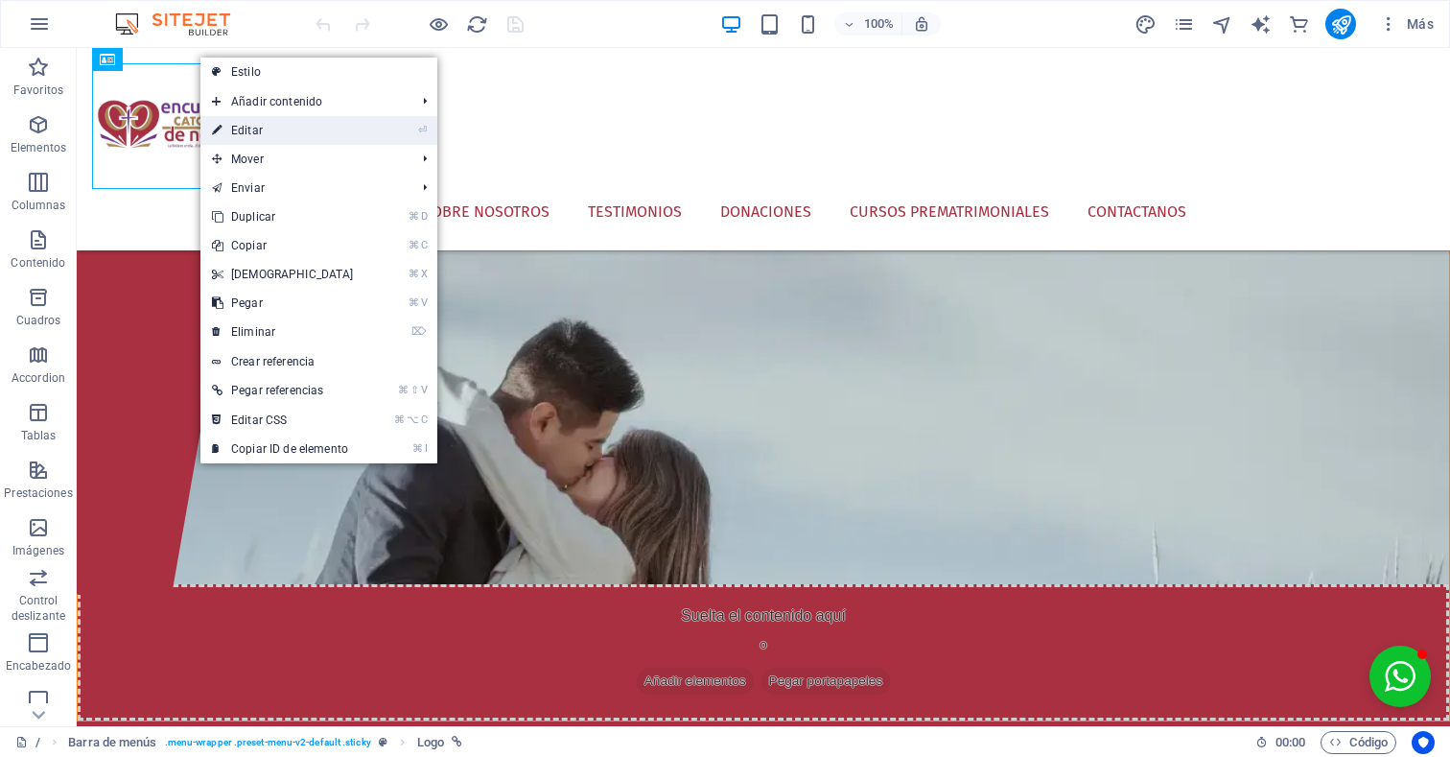
select select "px"
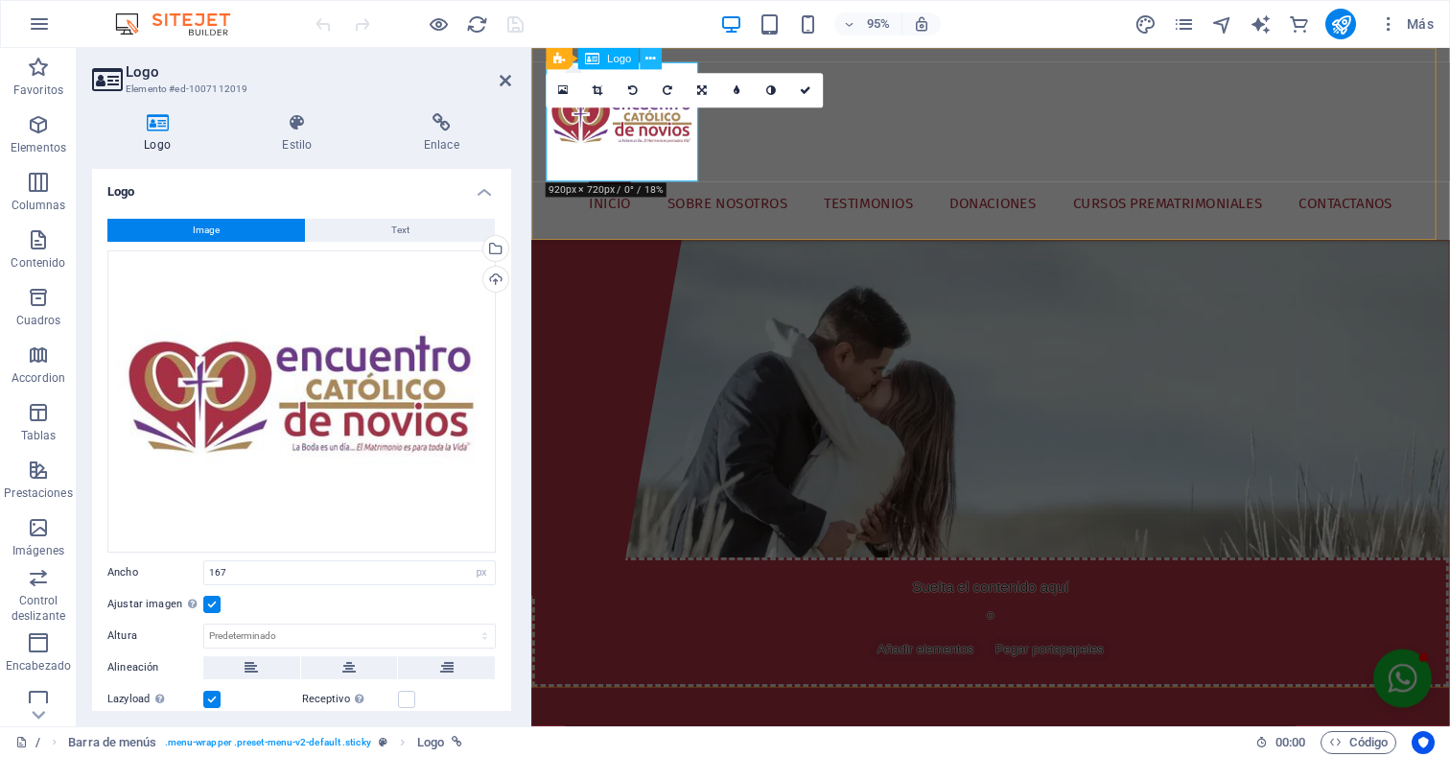
click at [651, 58] on icon at bounding box center [650, 58] width 10 height 19
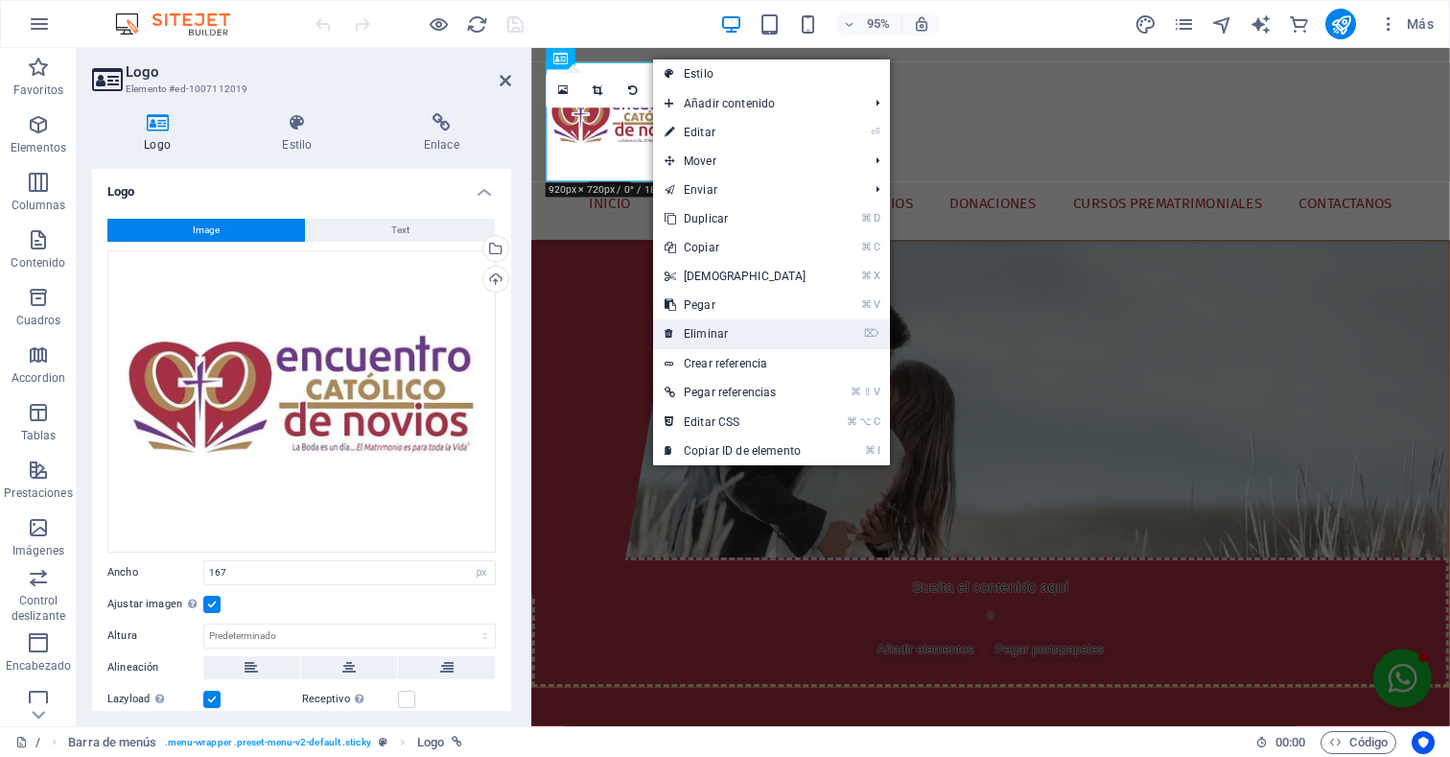
click at [728, 329] on link "⌦ Eliminar" at bounding box center [735, 333] width 165 height 29
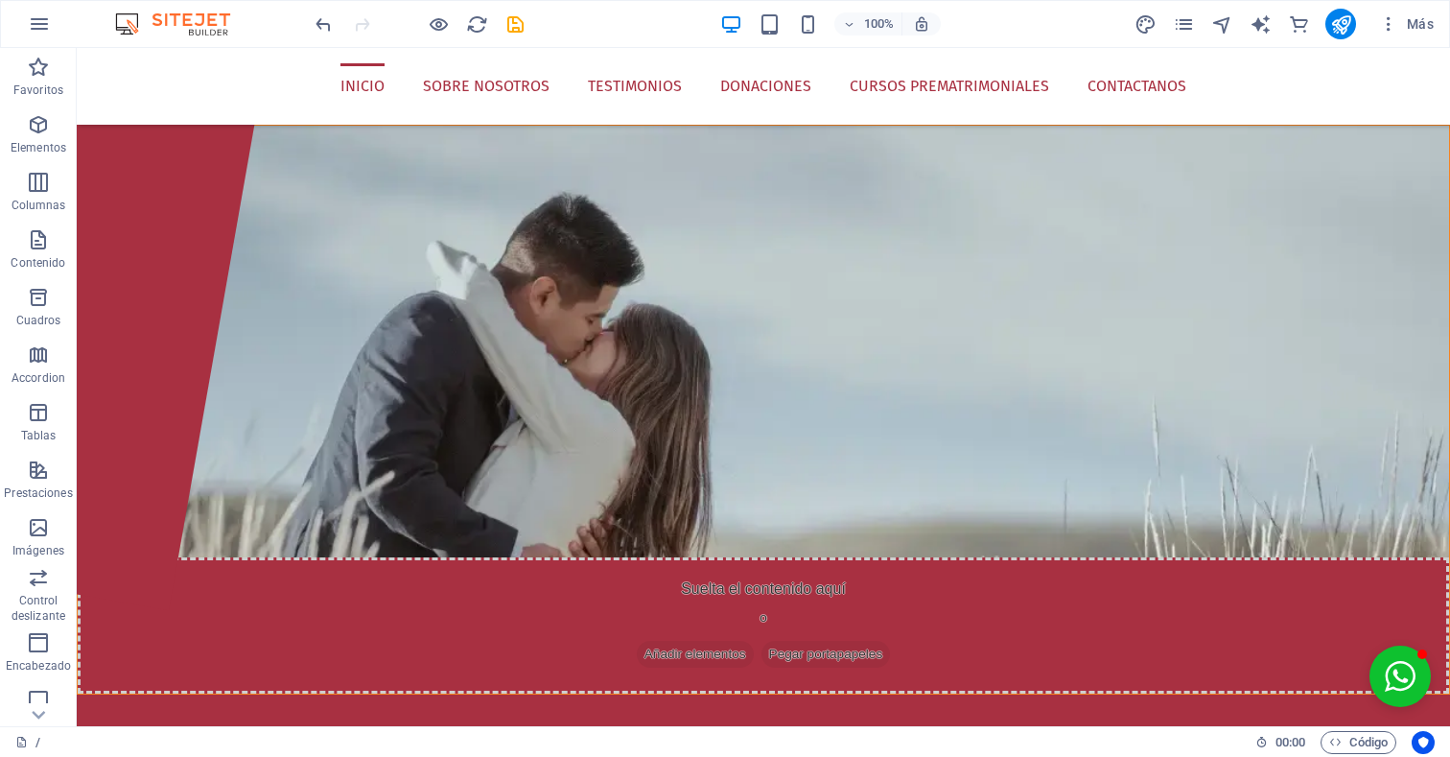
click at [1081, 30] on div "100% Más" at bounding box center [877, 24] width 1130 height 31
click at [43, 132] on icon "button" at bounding box center [38, 124] width 23 height 23
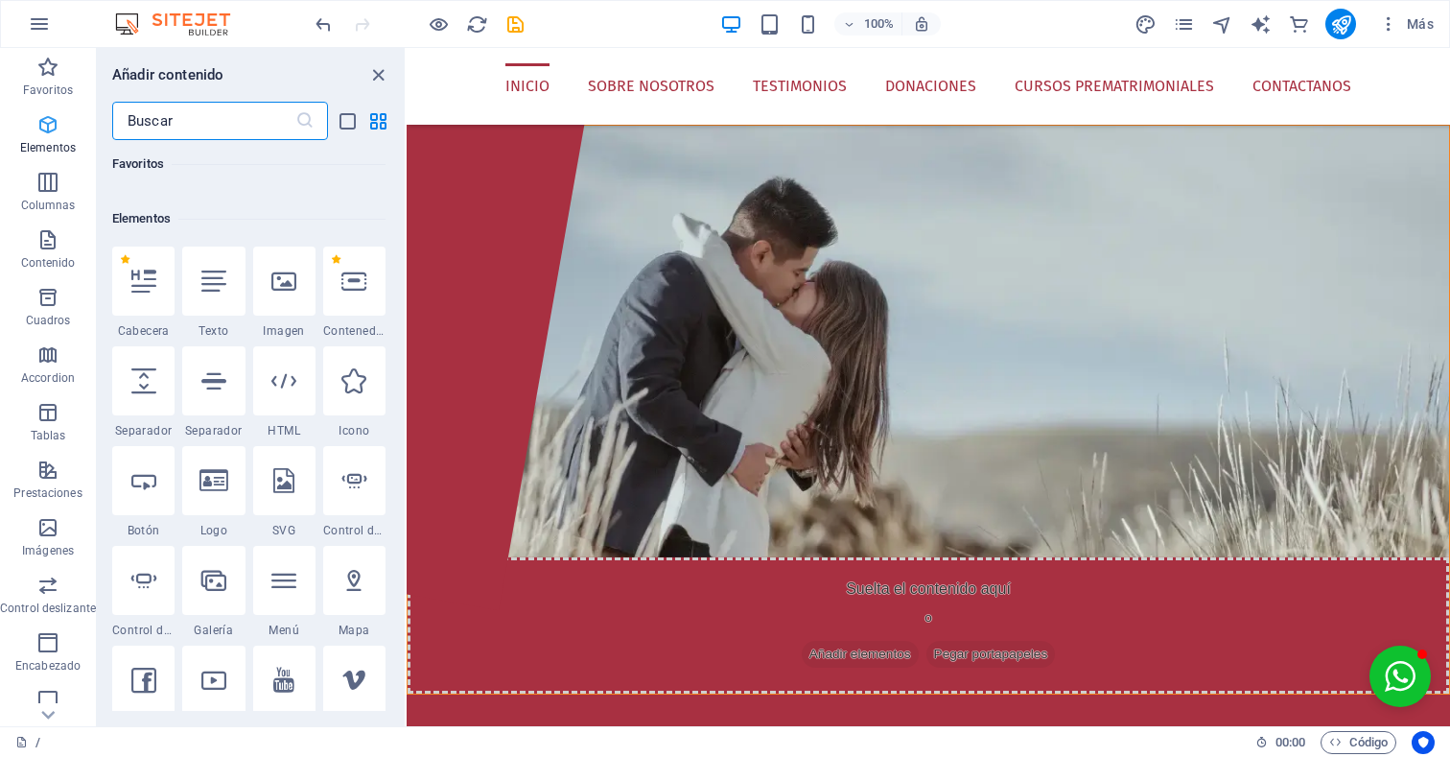
scroll to position [362, 0]
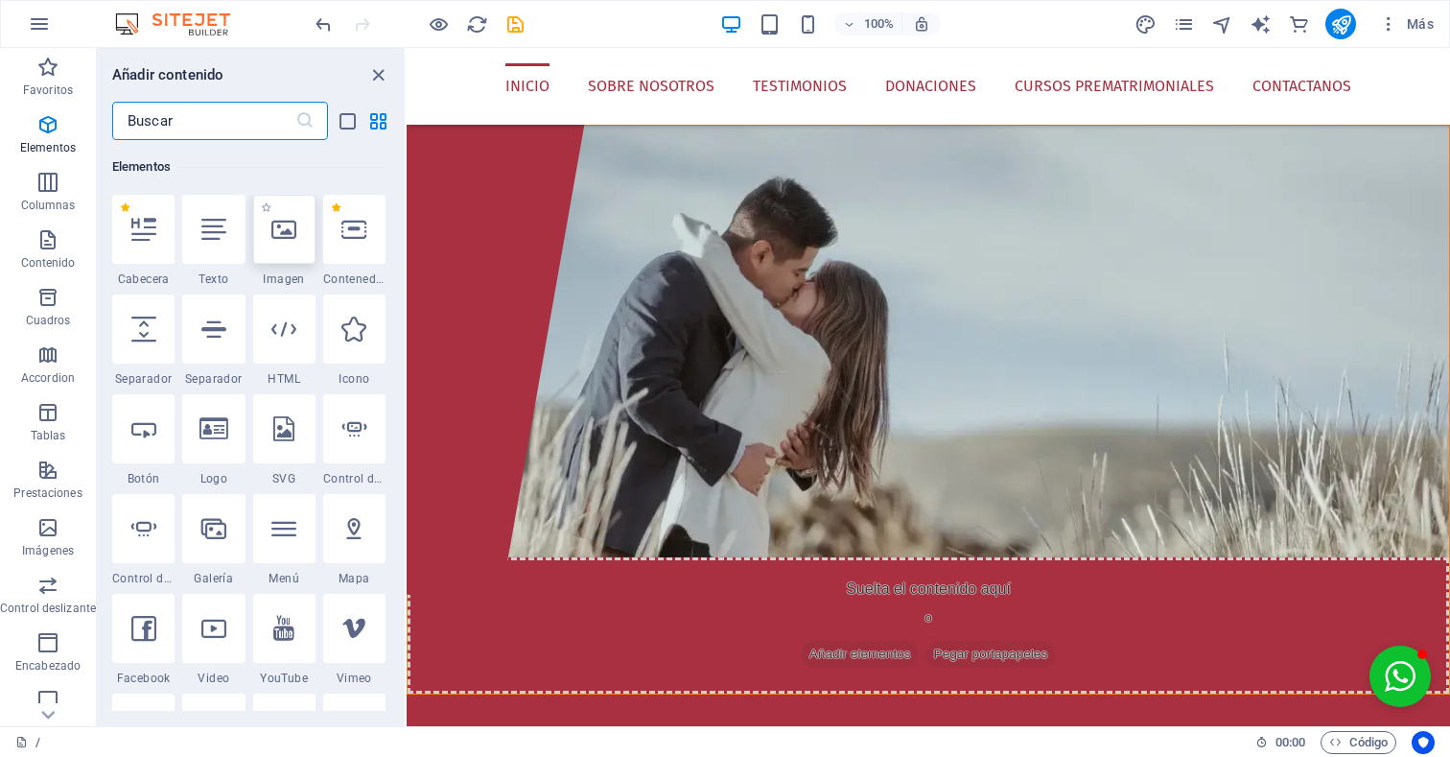
click at [282, 230] on icon at bounding box center [283, 229] width 25 height 25
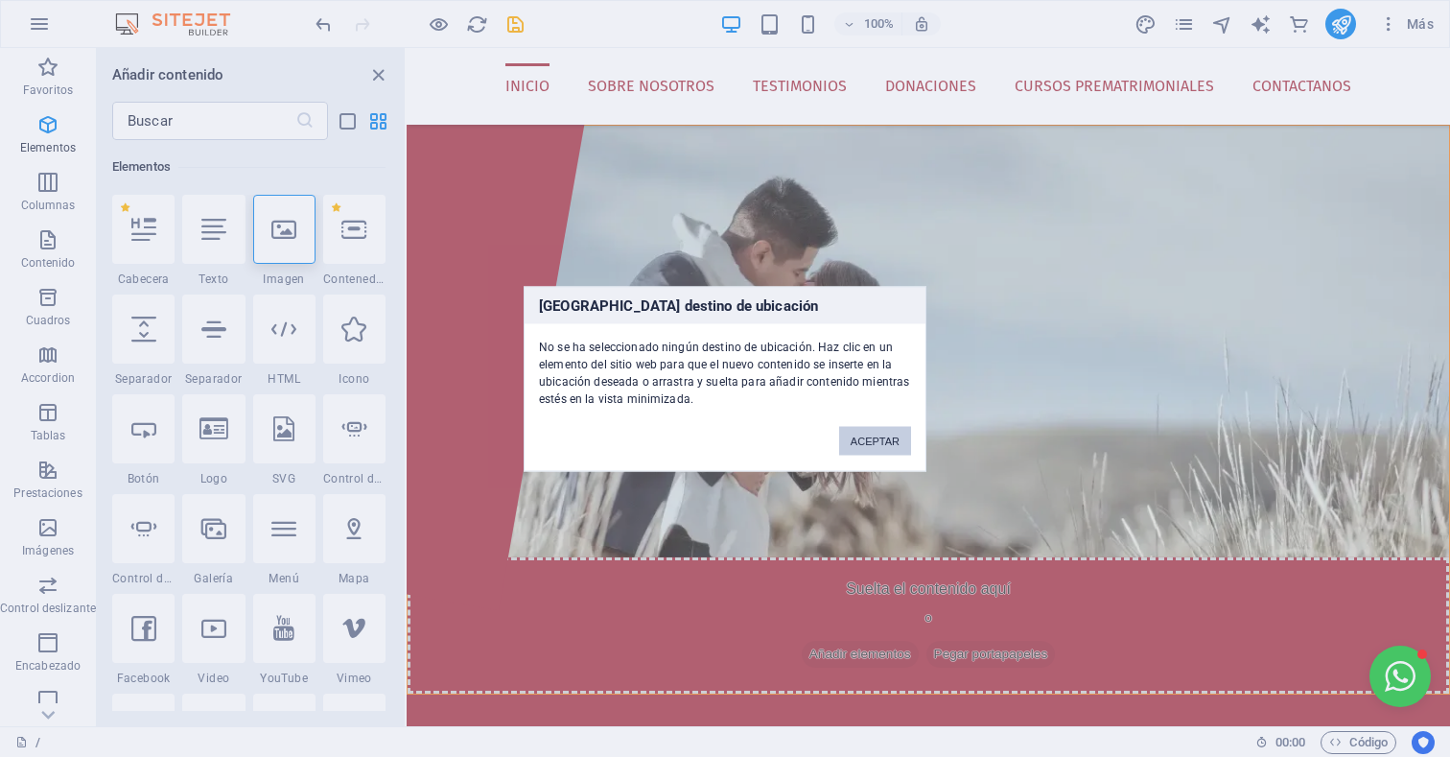
click at [876, 440] on button "ACEPTAR" at bounding box center [875, 440] width 72 height 29
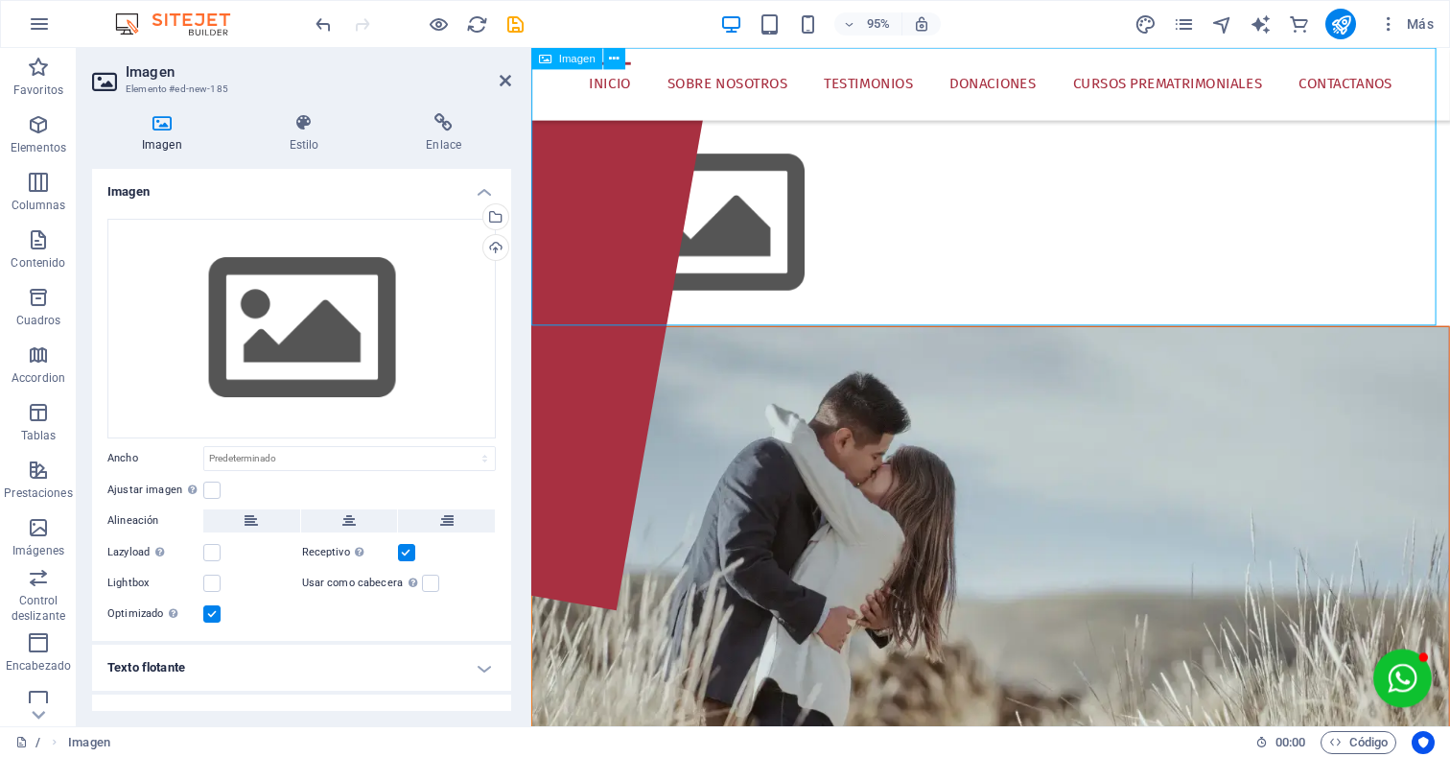
click at [755, 236] on figure at bounding box center [1014, 194] width 967 height 293
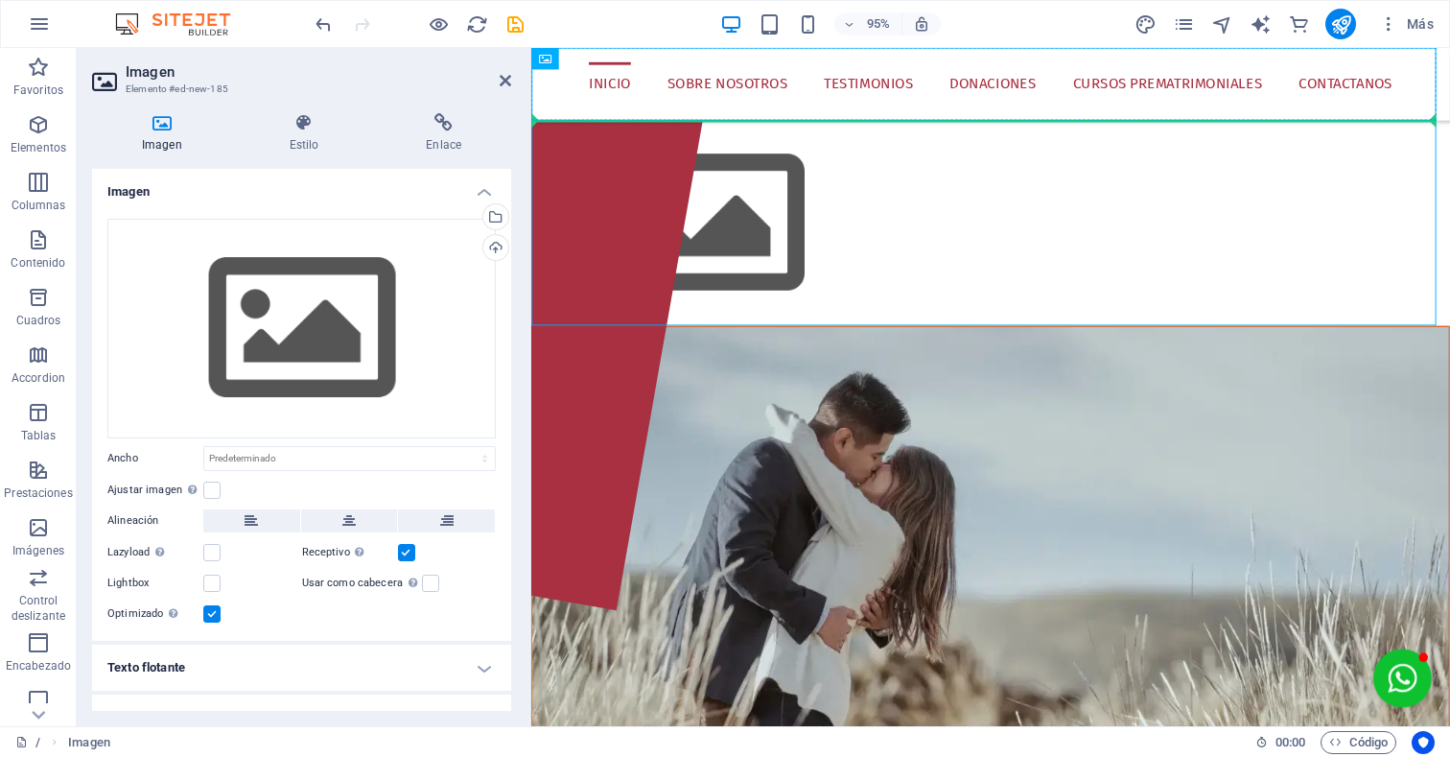
drag, startPoint x: 730, startPoint y: 236, endPoint x: 557, endPoint y: 91, distance: 225.3
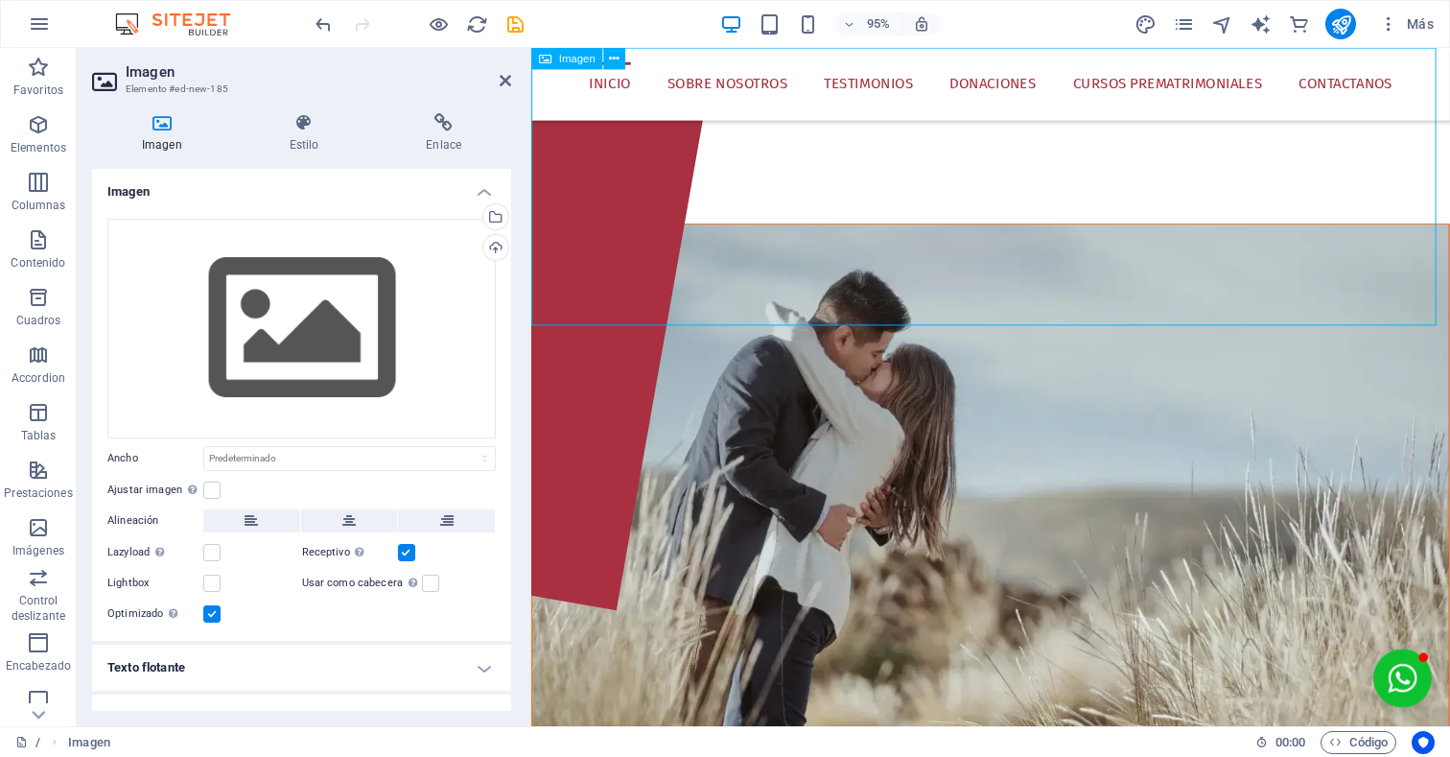
click at [706, 233] on figure at bounding box center [1014, 140] width 967 height 185
click at [689, 233] on figure at bounding box center [1014, 140] width 967 height 185
click at [348, 517] on icon at bounding box center [348, 520] width 13 height 23
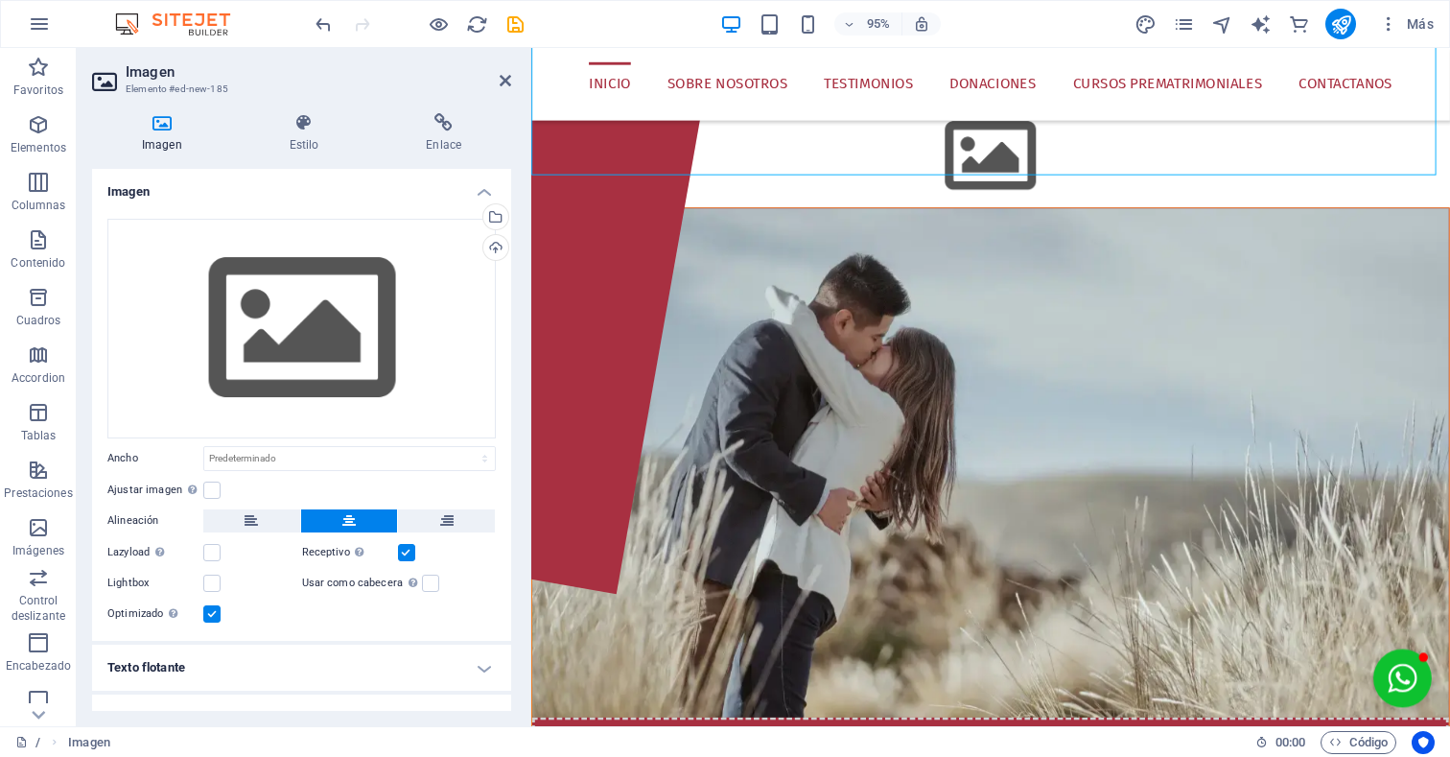
scroll to position [0, 0]
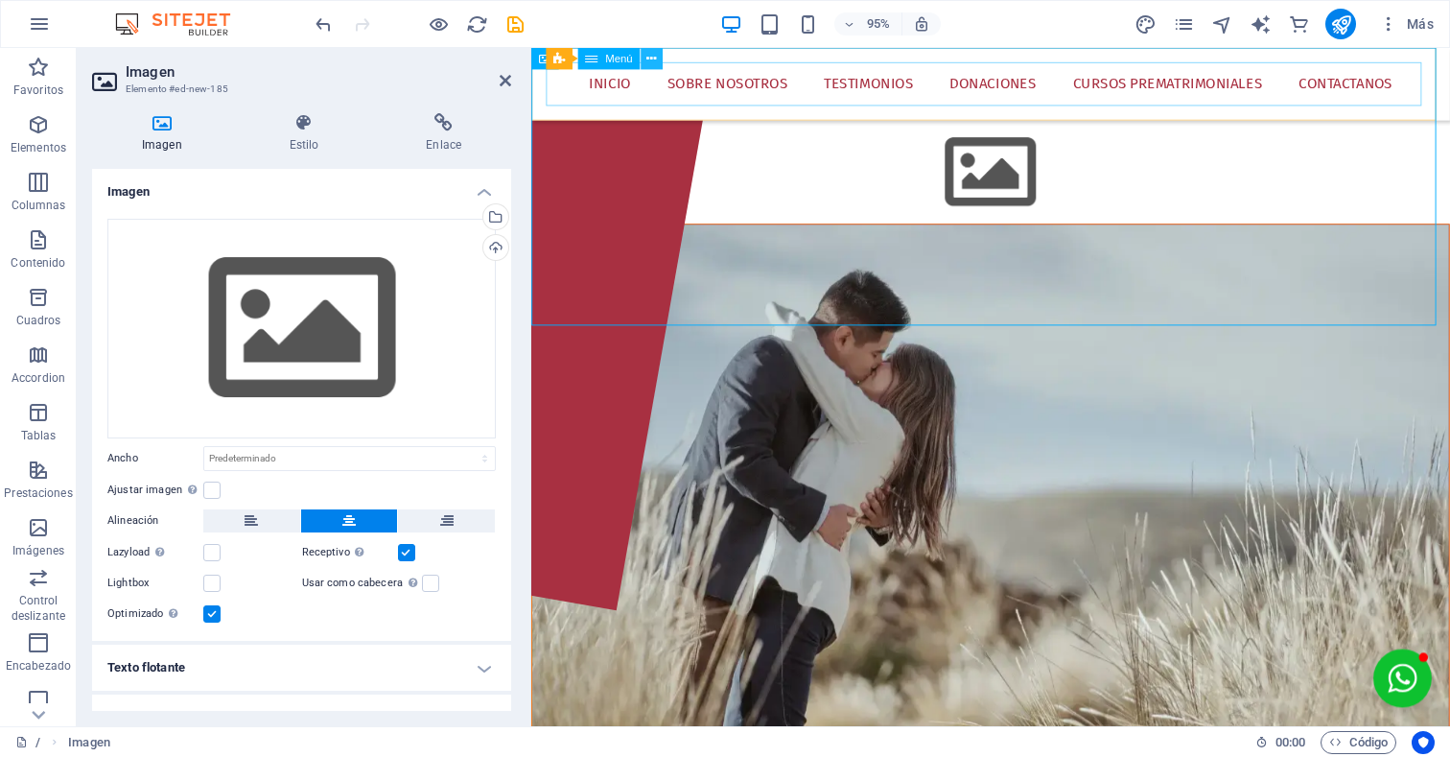
click at [654, 54] on icon at bounding box center [651, 58] width 10 height 19
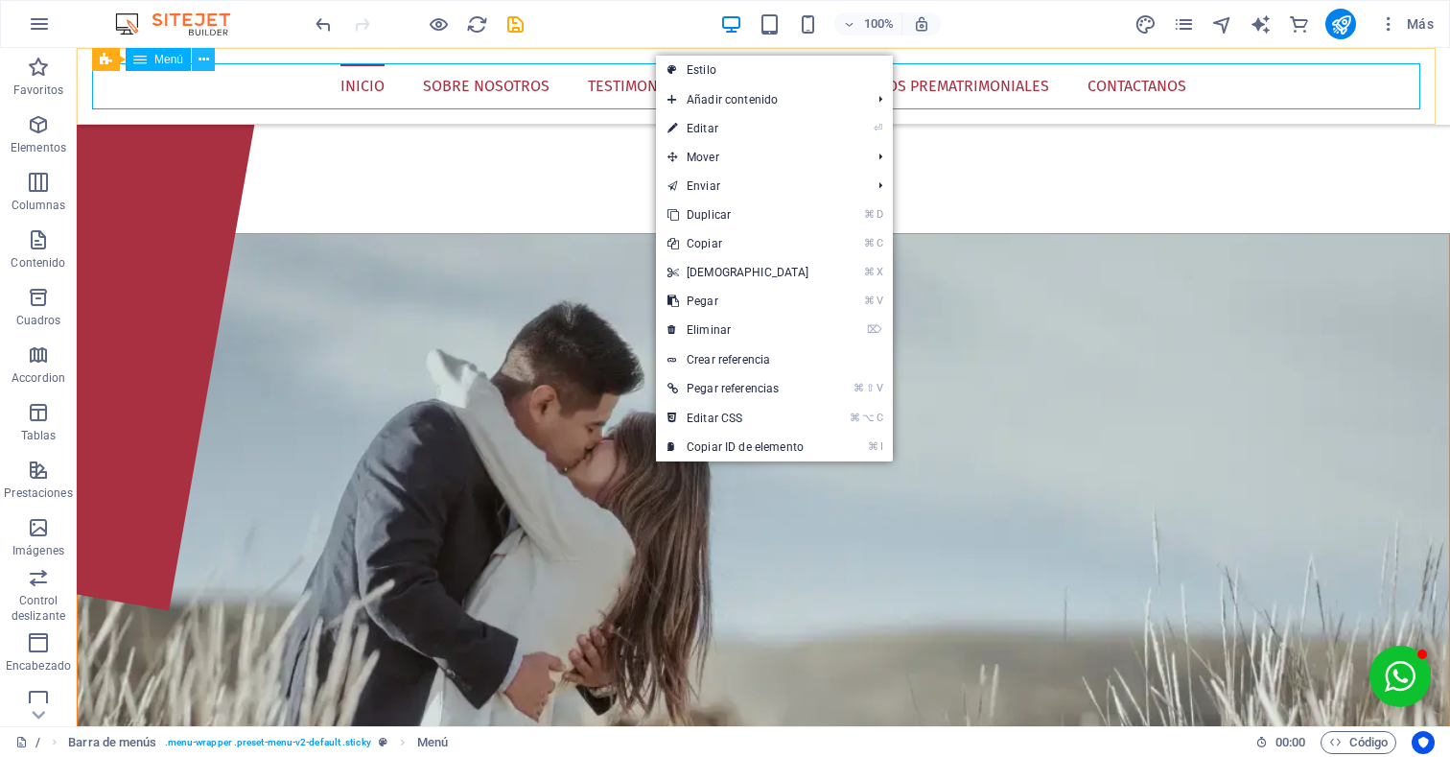
click at [201, 59] on icon at bounding box center [204, 60] width 11 height 20
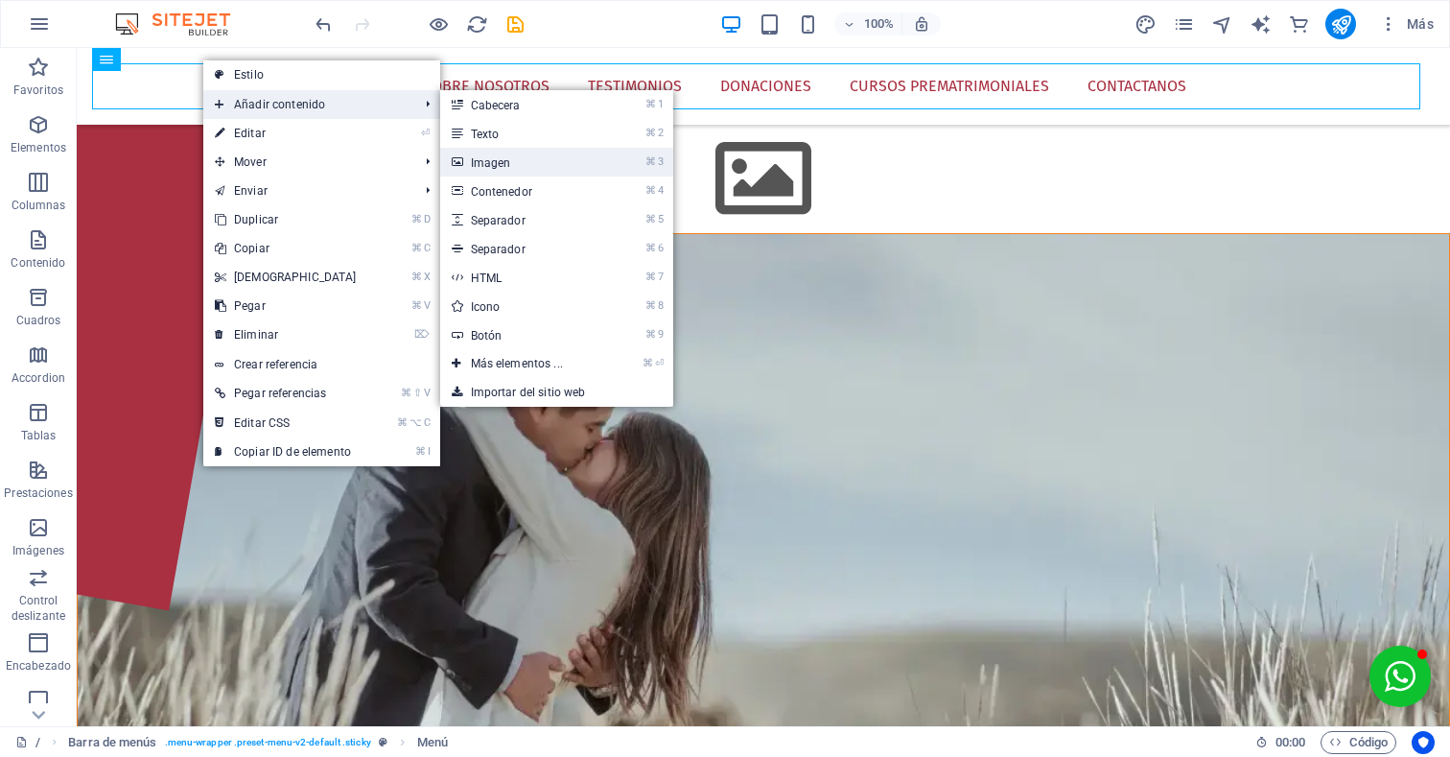
click at [536, 162] on link "⌘ 3 Imagen" at bounding box center [520, 162] width 161 height 29
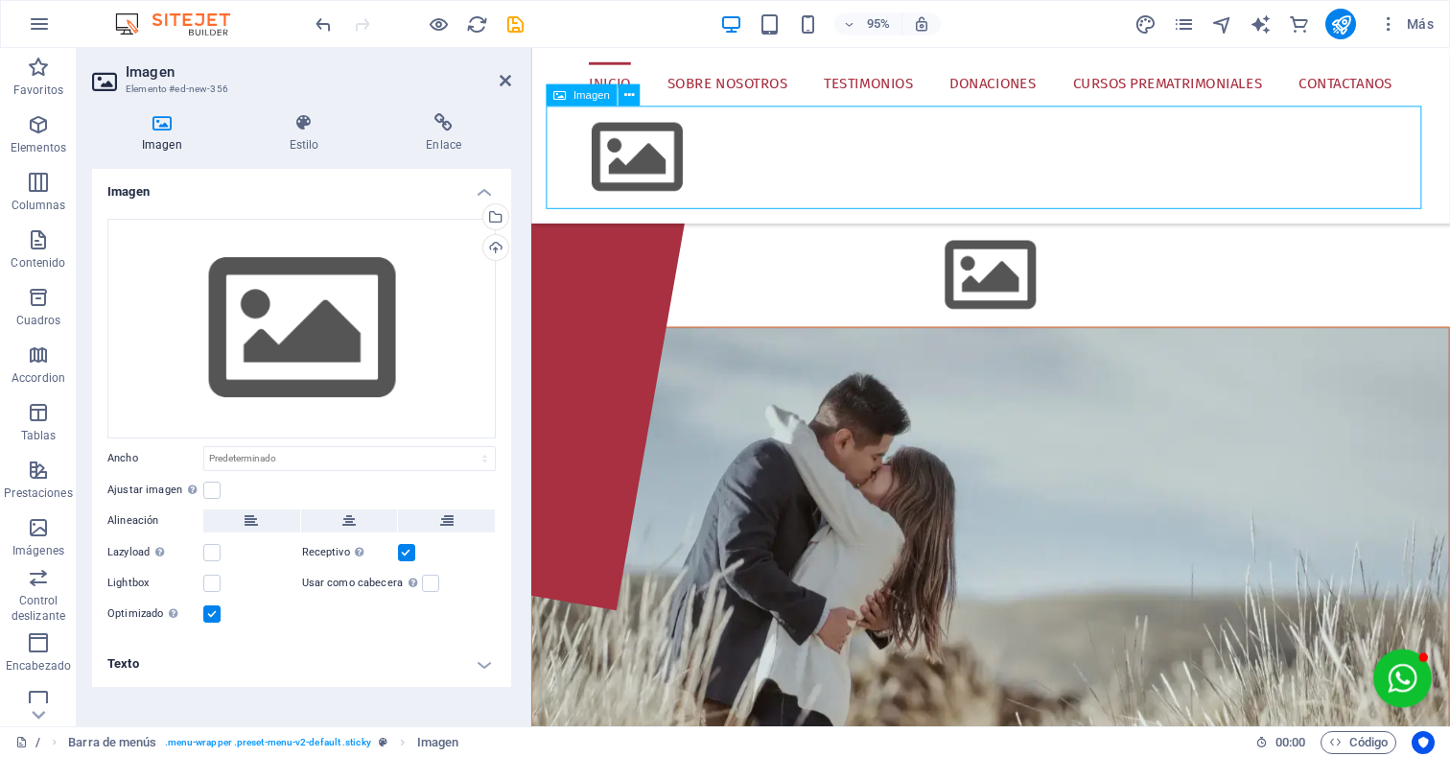
drag, startPoint x: 651, startPoint y: 171, endPoint x: 624, endPoint y: 139, distance: 41.5
click at [624, 139] on figure at bounding box center [1015, 163] width 936 height 108
click at [698, 153] on figure at bounding box center [1015, 163] width 936 height 108
click at [1019, 284] on figure at bounding box center [1014, 194] width 967 height 293
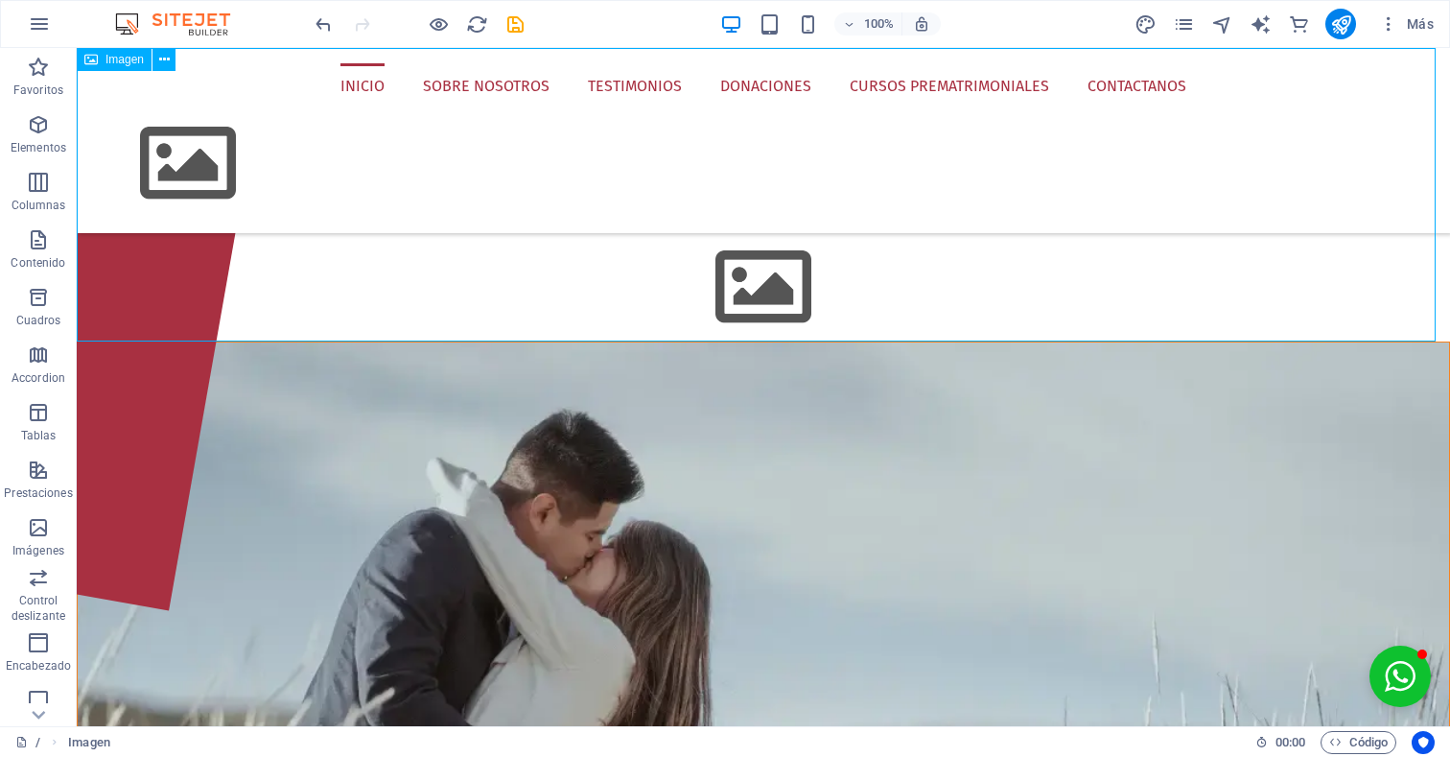
click at [708, 285] on figure at bounding box center [763, 194] width 1373 height 293
click at [764, 287] on figure at bounding box center [763, 194] width 1373 height 293
click at [765, 299] on figure at bounding box center [763, 194] width 1373 height 293
click at [750, 293] on figure at bounding box center [763, 194] width 1373 height 293
click at [164, 291] on figure at bounding box center [763, 194] width 1373 height 293
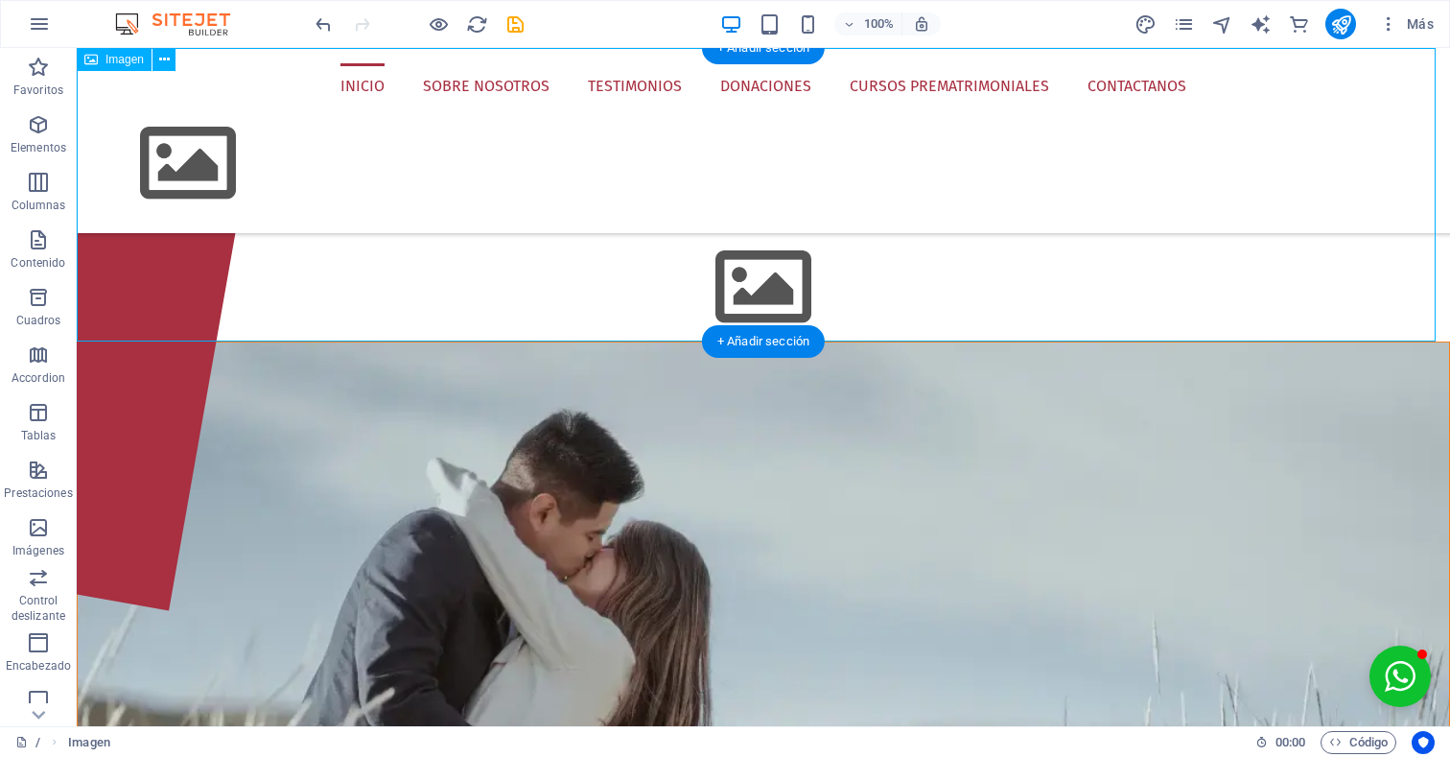
click at [748, 278] on figure at bounding box center [763, 194] width 1373 height 293
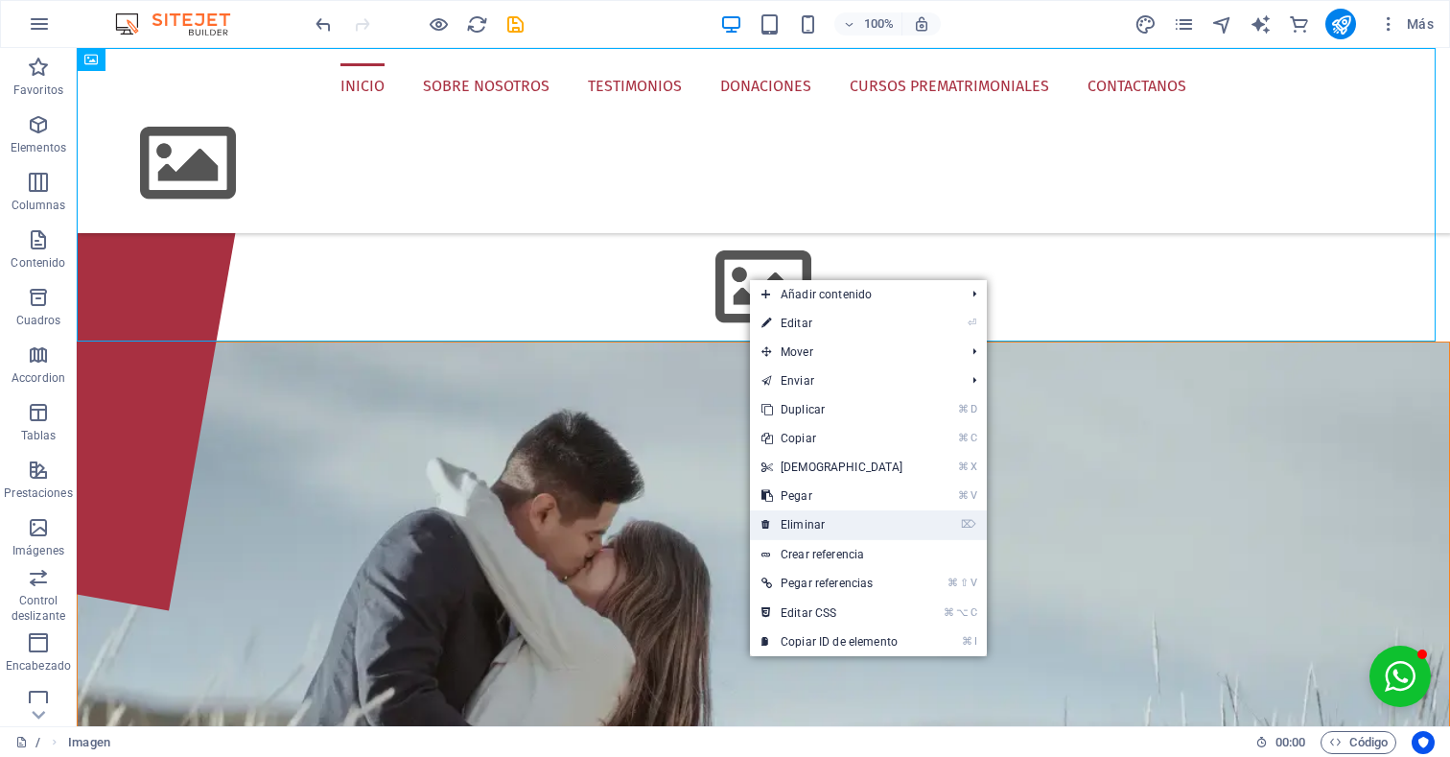
click at [864, 529] on link "⌦ Eliminar" at bounding box center [832, 524] width 165 height 29
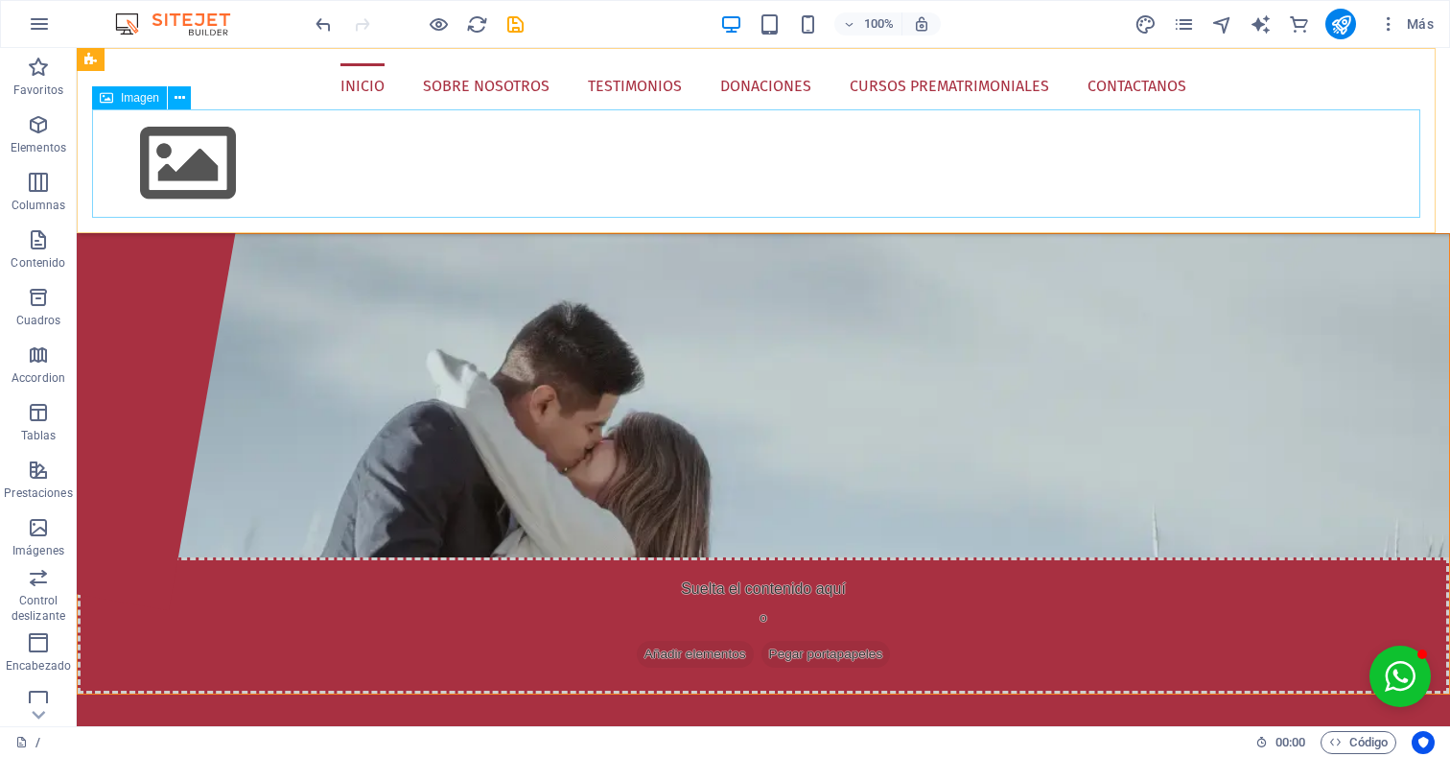
click at [259, 158] on figure at bounding box center [763, 163] width 1343 height 108
click at [183, 95] on icon at bounding box center [180, 98] width 11 height 20
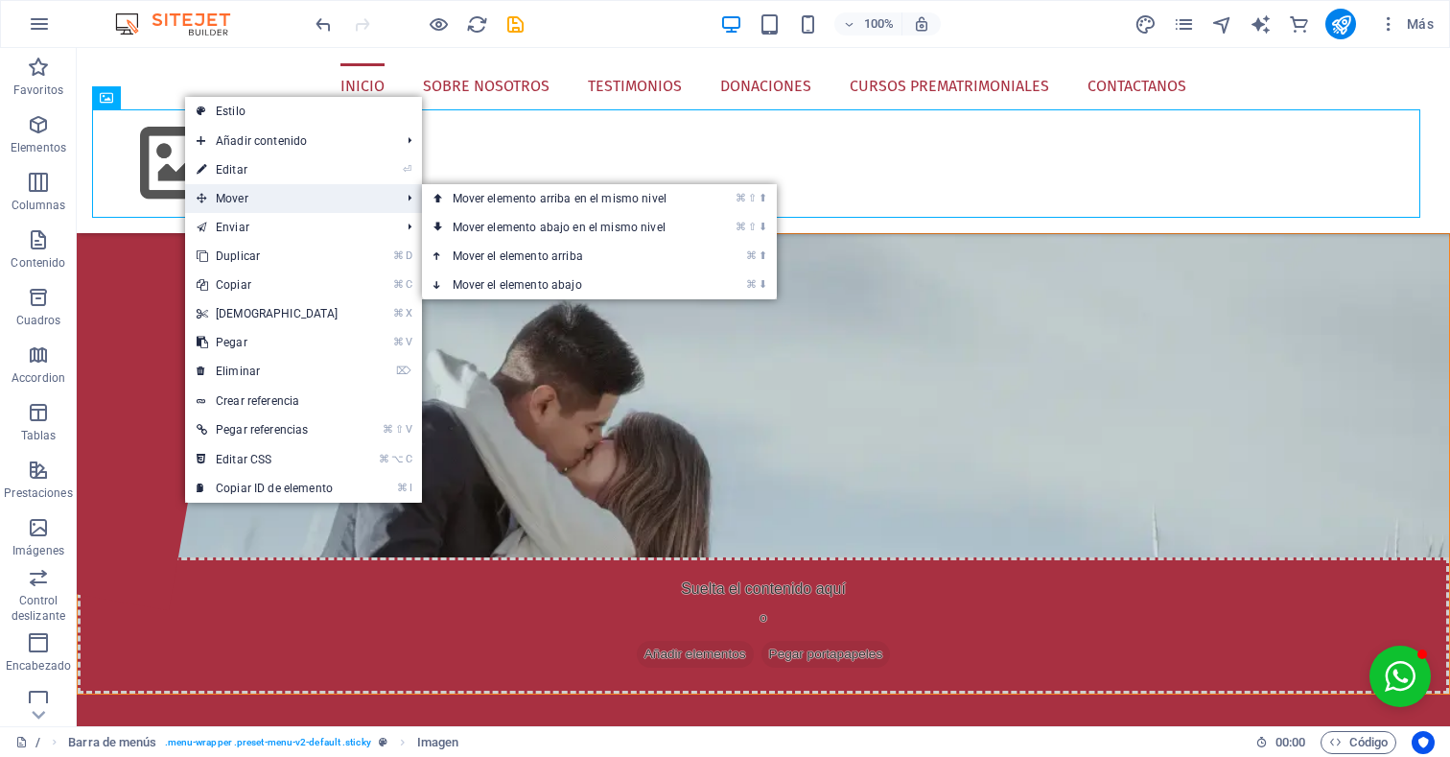
click at [249, 199] on span "Mover" at bounding box center [289, 198] width 208 height 29
click at [498, 201] on link "⌘ ⇧ ⬆ Mover elemento arriba en el mismo nivel" at bounding box center [563, 198] width 283 height 29
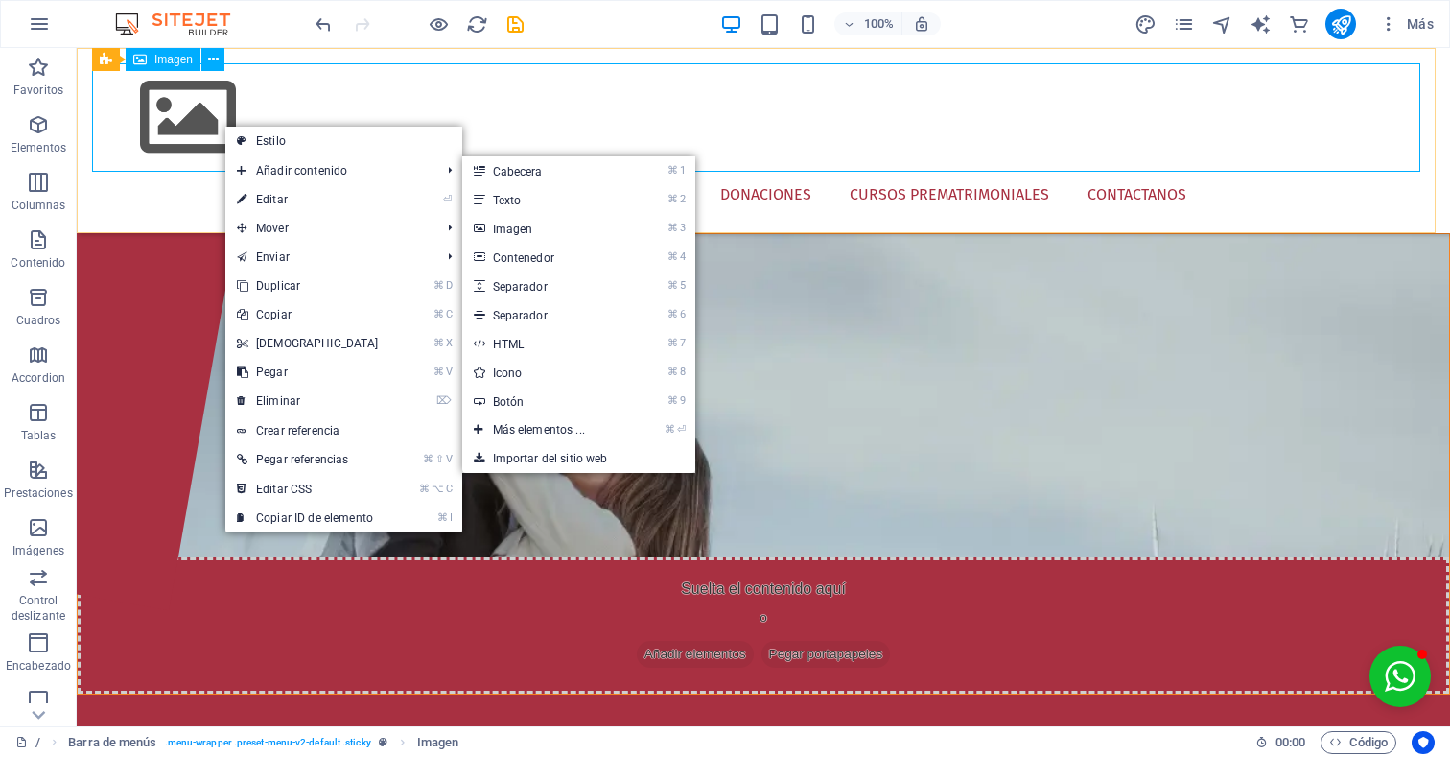
click at [180, 116] on figure at bounding box center [763, 117] width 1343 height 108
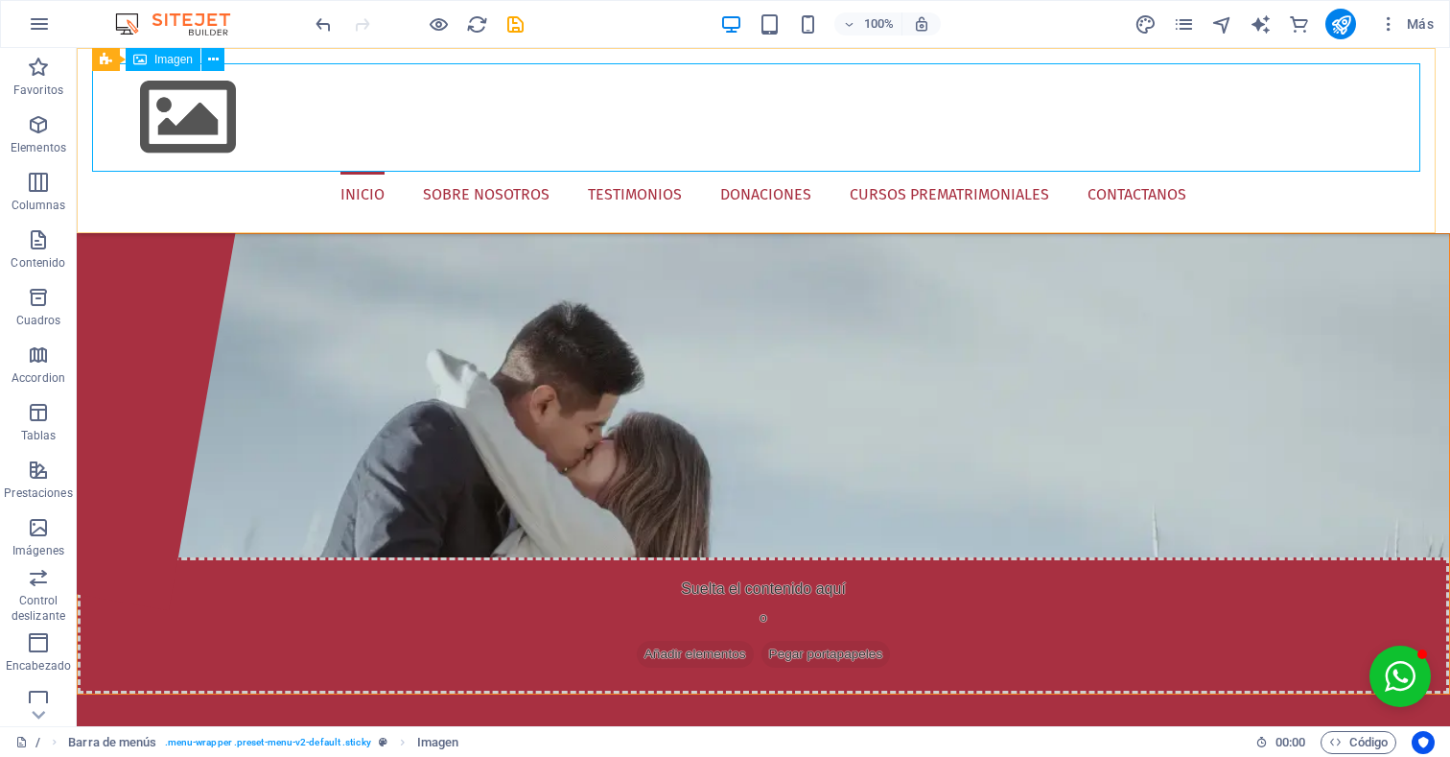
click at [180, 116] on figure at bounding box center [763, 117] width 1343 height 108
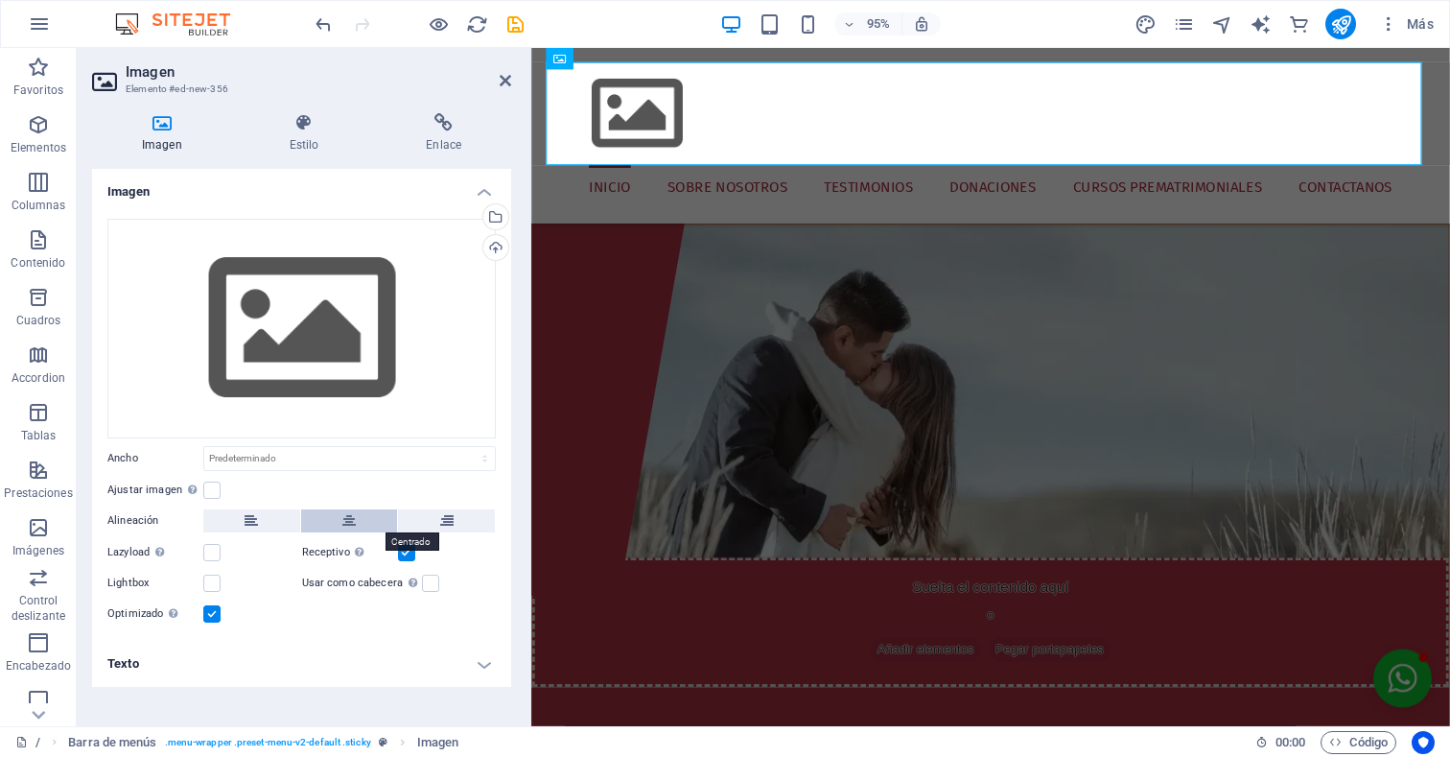
click at [358, 522] on button at bounding box center [349, 520] width 97 height 23
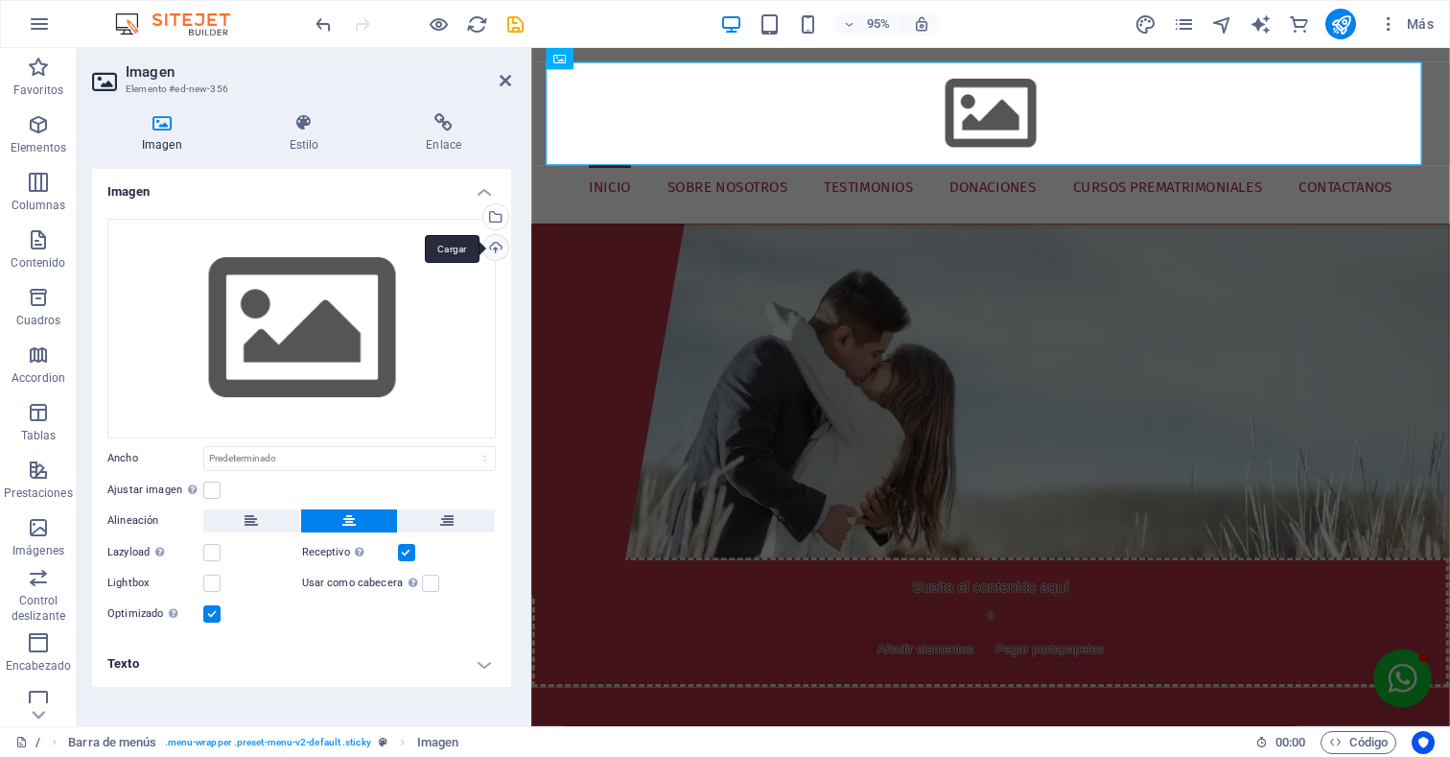
click at [495, 244] on div "Cargar" at bounding box center [494, 249] width 29 height 29
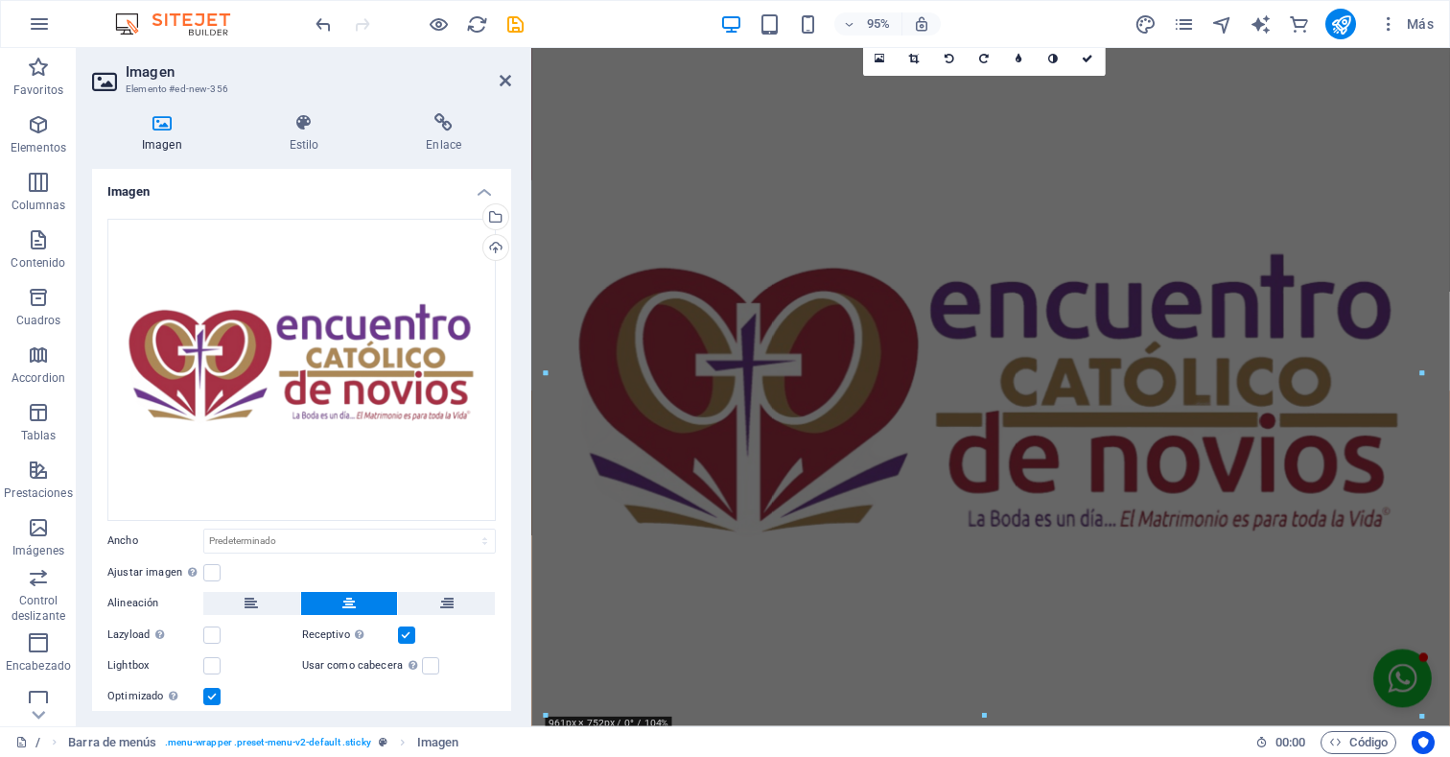
scroll to position [34, 0]
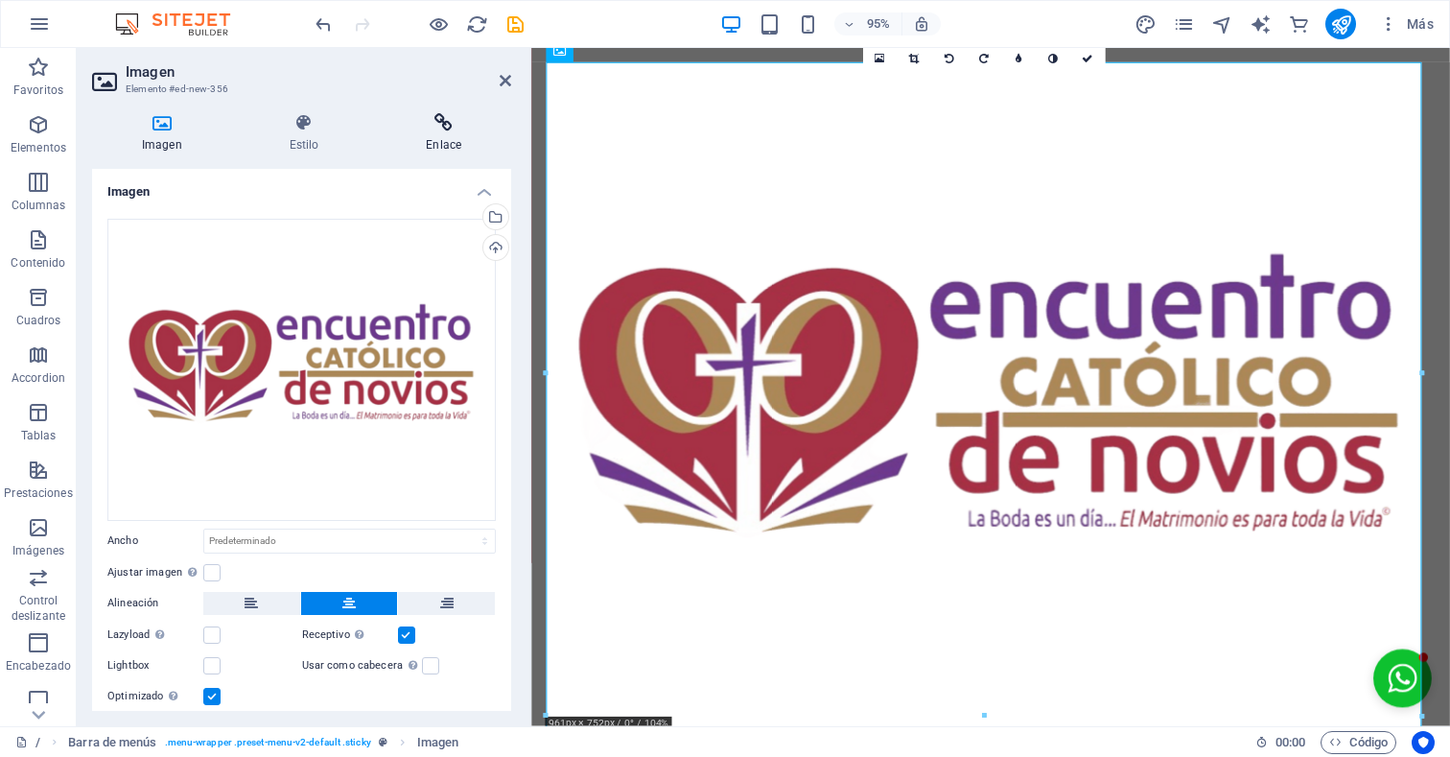
click at [505, 145] on h4 "Enlace" at bounding box center [443, 133] width 135 height 40
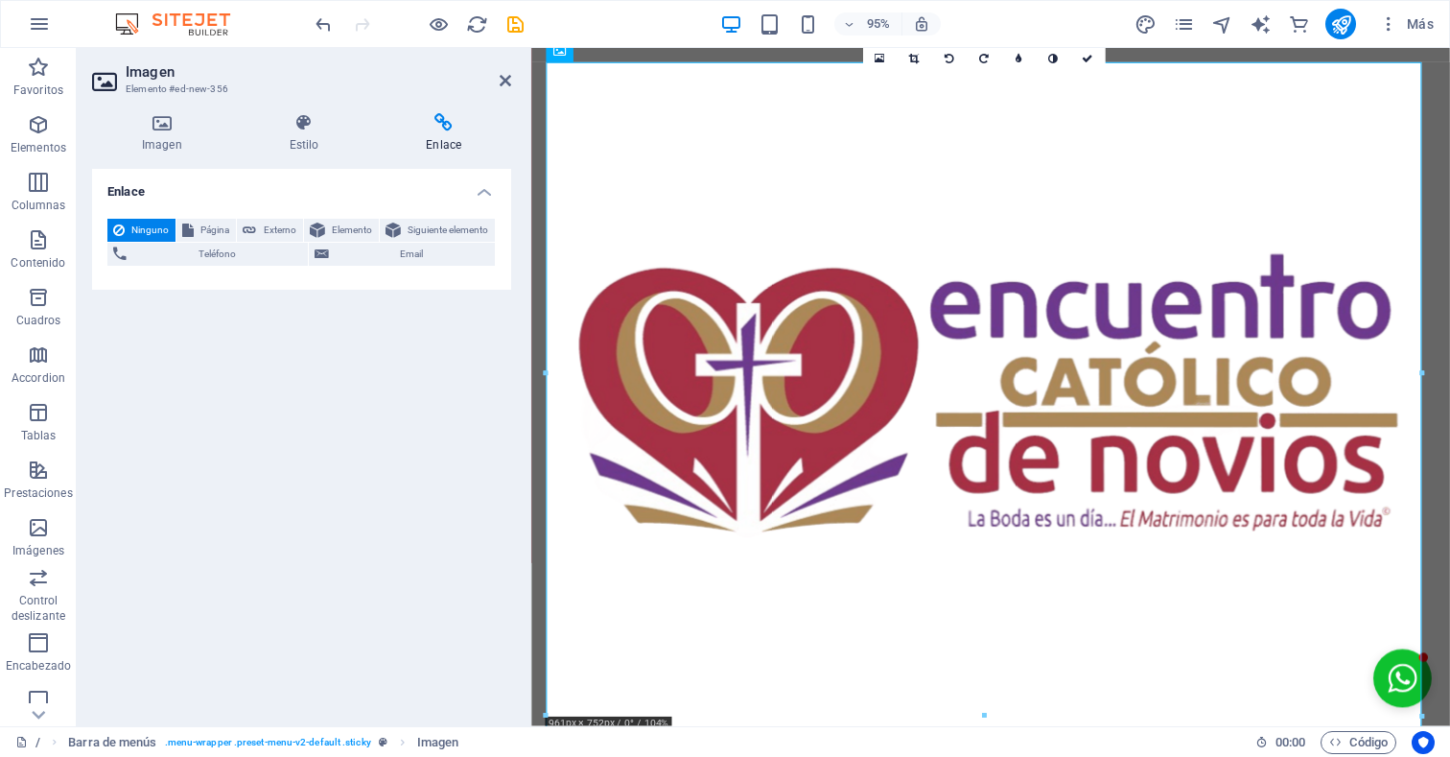
click at [523, 132] on div "Imagen Estilo Enlace Imagen Arrastra archivos aquí, haz clic para escoger archi…" at bounding box center [302, 412] width 450 height 628
click at [496, 187] on h4 "Enlace" at bounding box center [301, 186] width 419 height 35
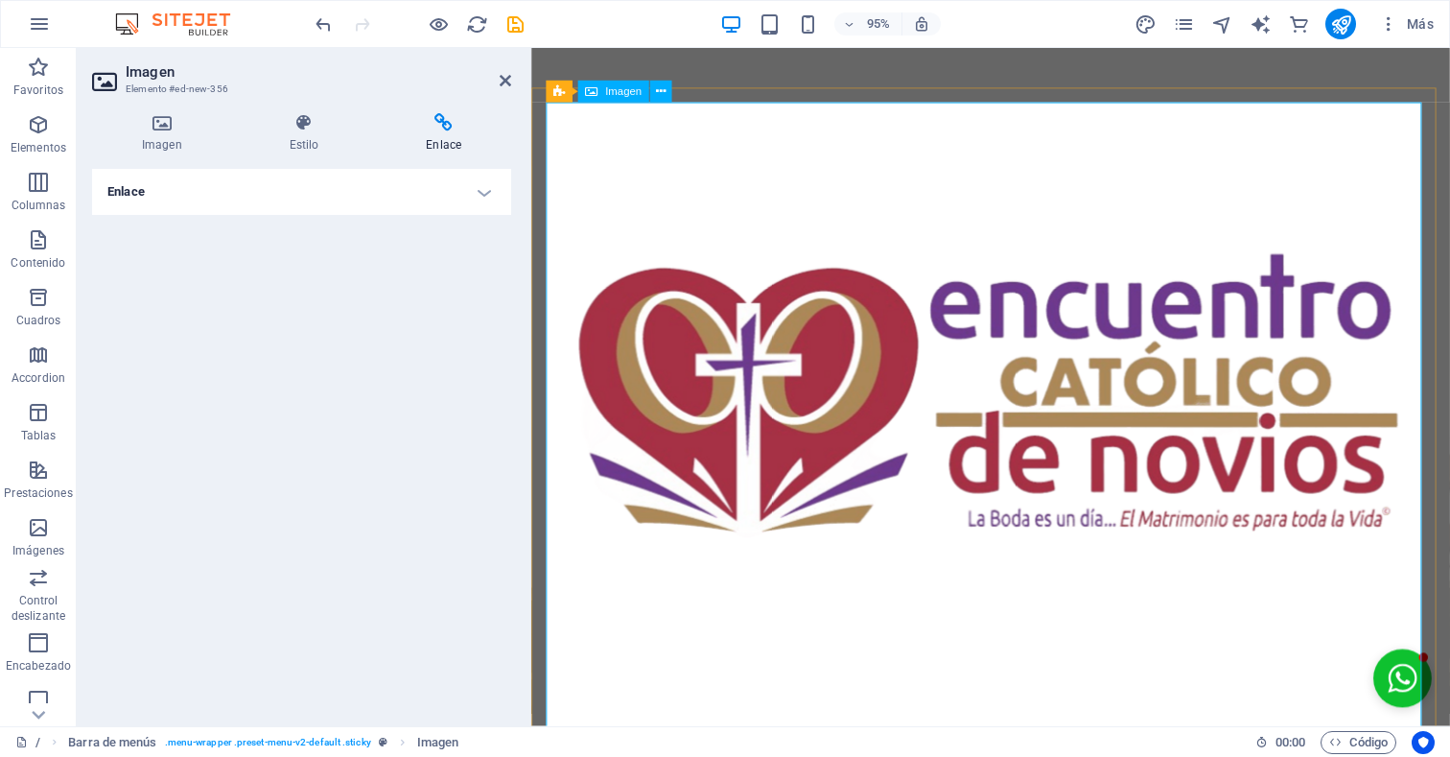
scroll to position [1931, 0]
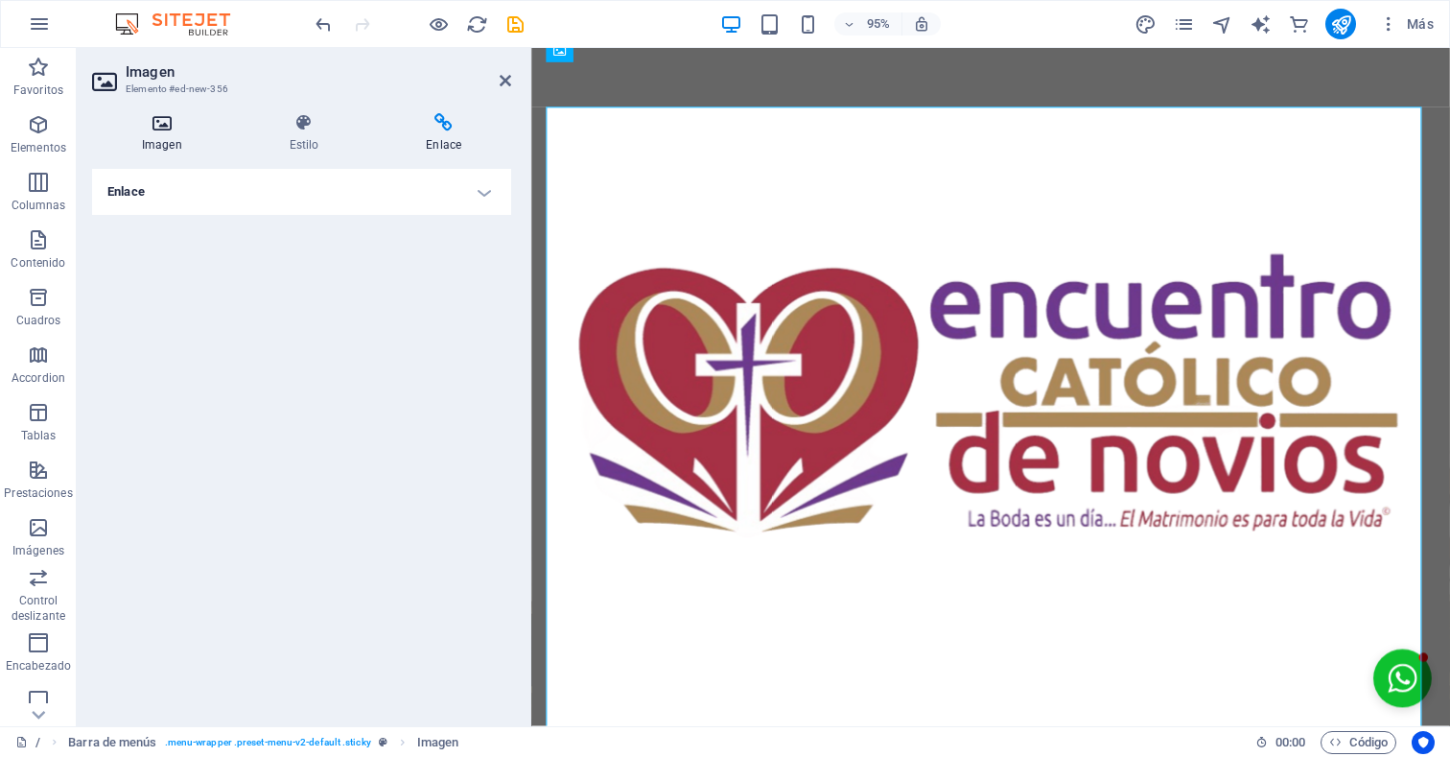
click at [163, 124] on icon at bounding box center [162, 122] width 140 height 19
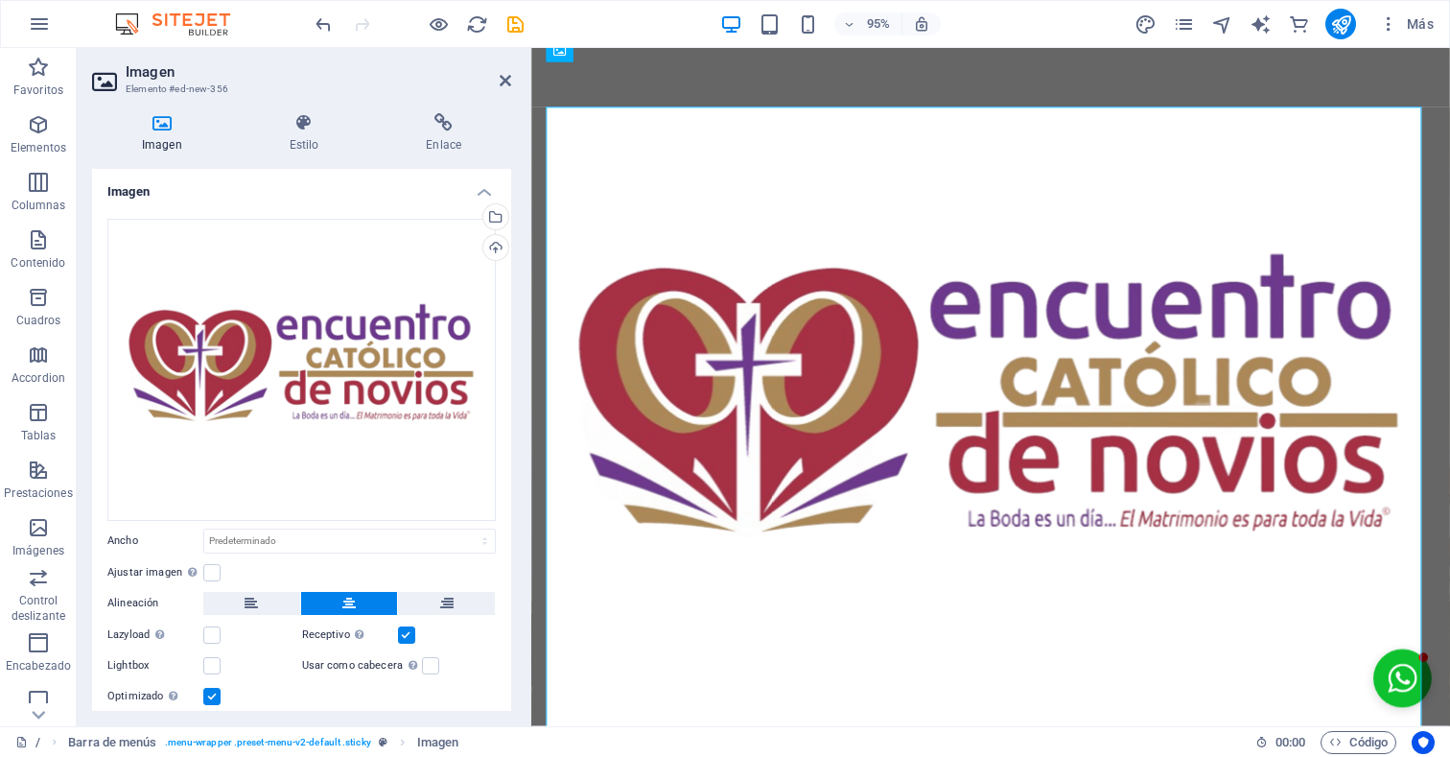
click at [528, 170] on div at bounding box center [529, 387] width 4 height 678
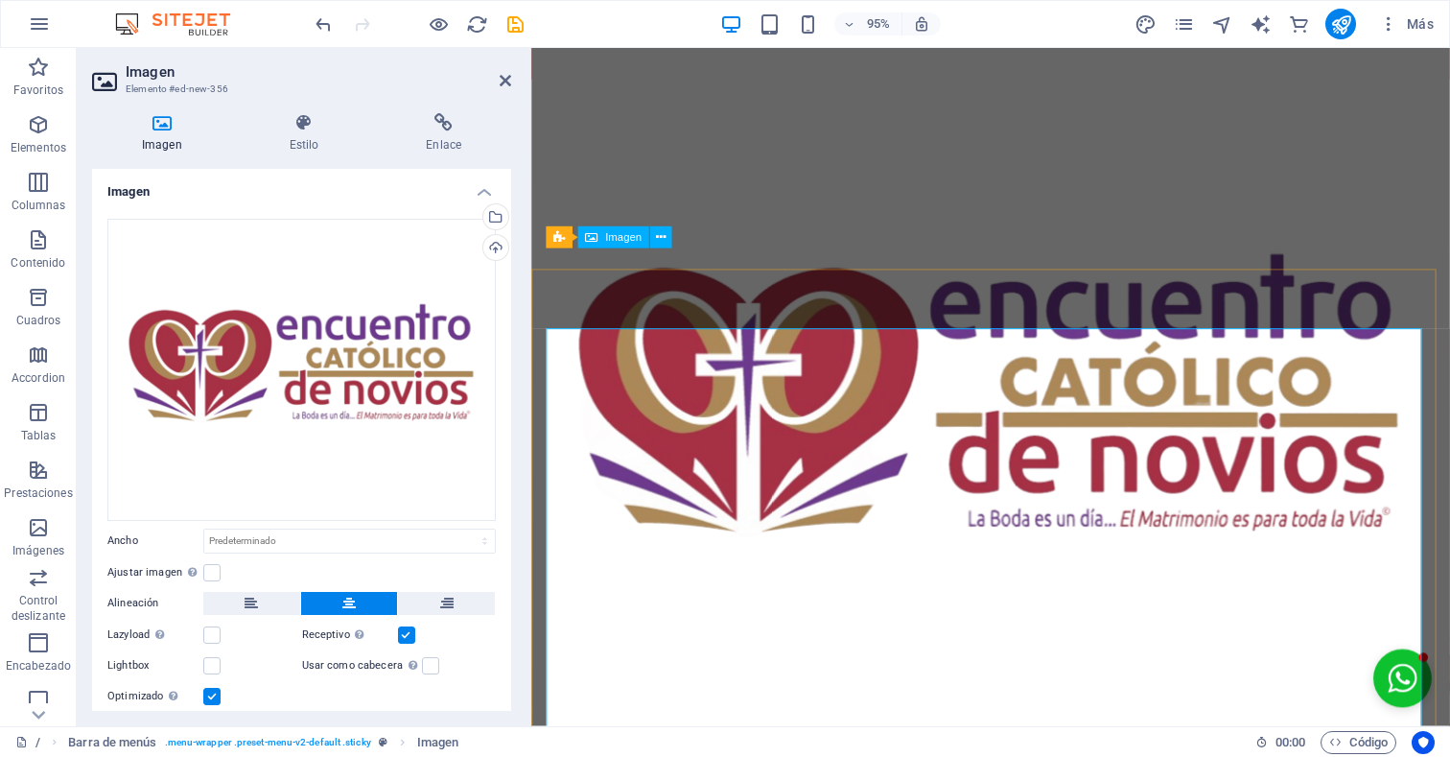
scroll to position [1697, 0]
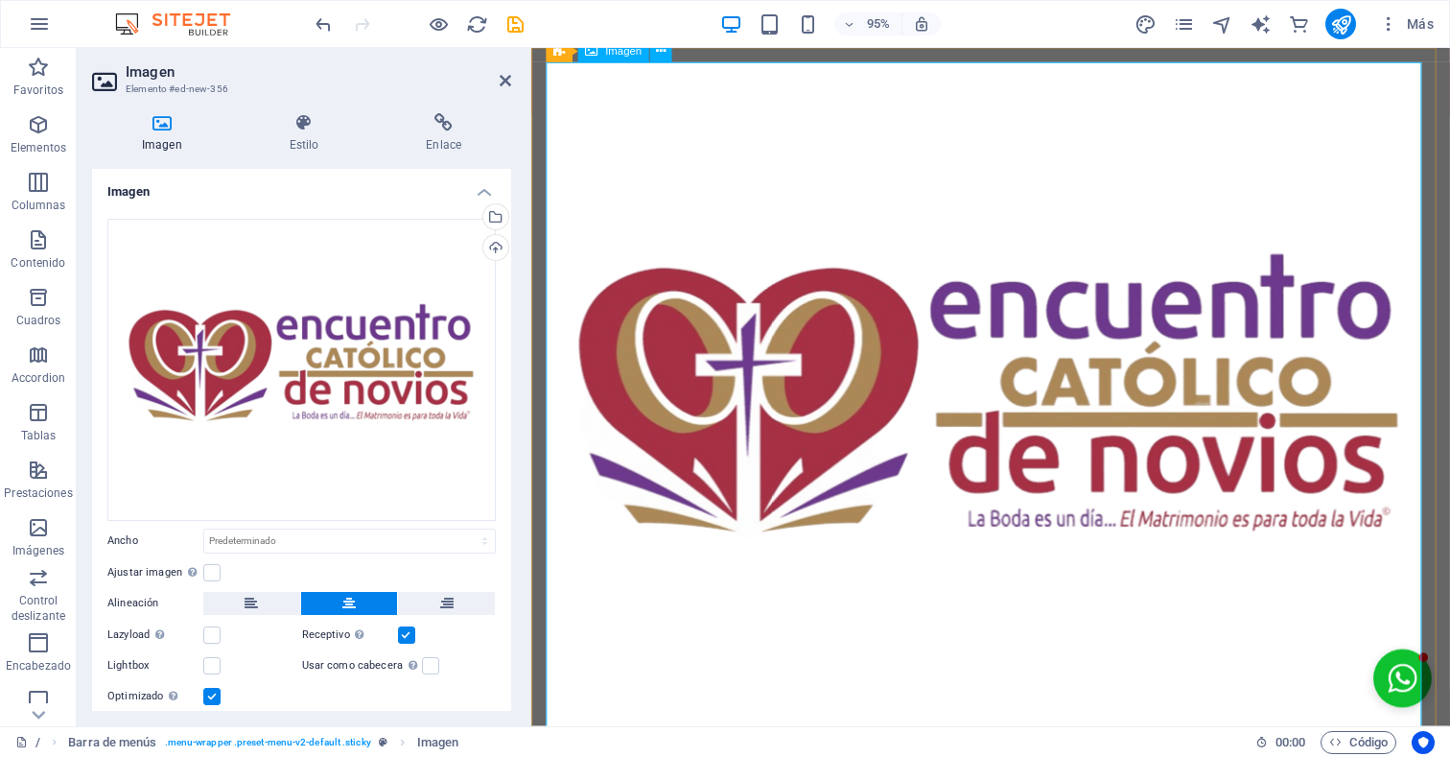
click at [787, 160] on figure at bounding box center [1015, 429] width 936 height 733
click at [1449, 59] on div "Inicio Sobre Nosotros Testimonios Donaciones Cursos prematrimoniales Contactano…" at bounding box center [1014, 452] width 967 height 809
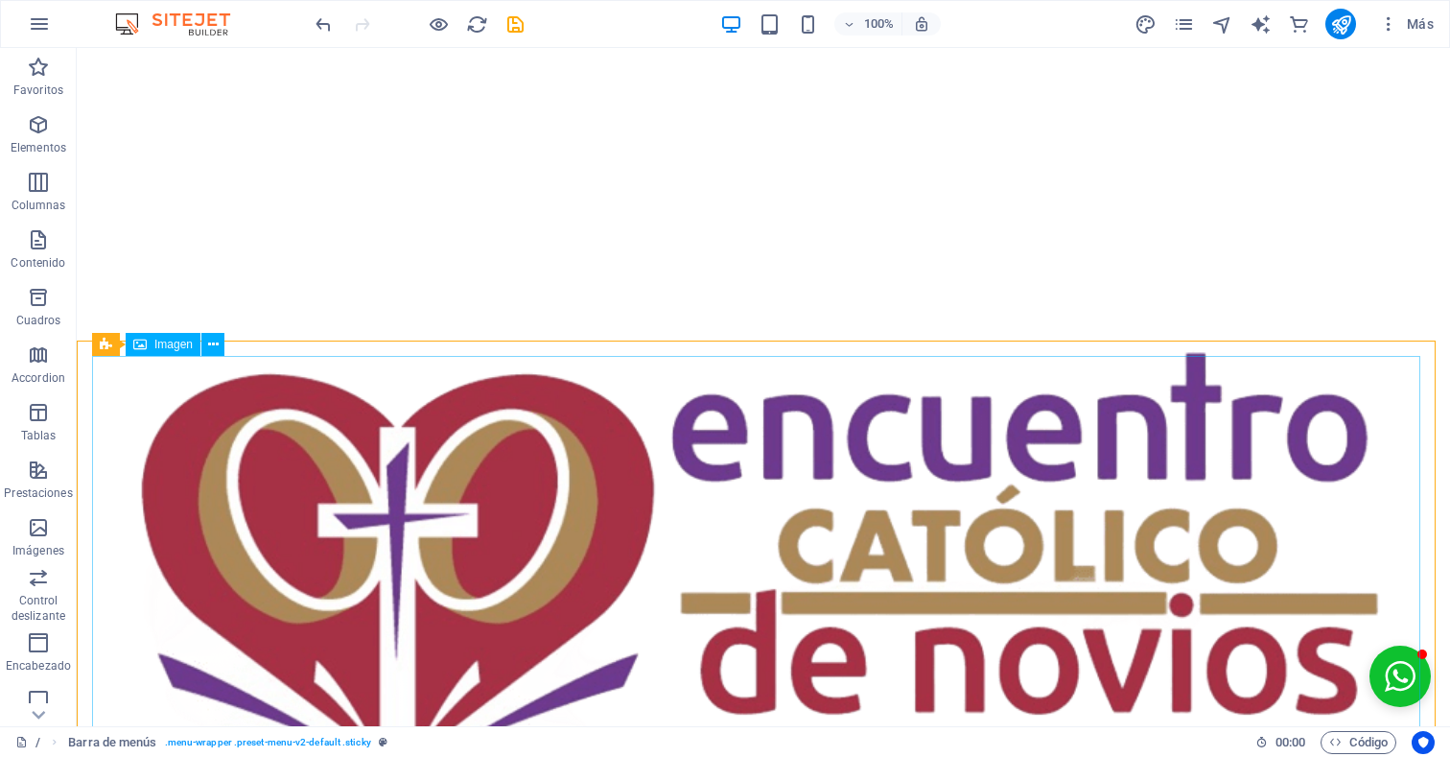
scroll to position [0, 0]
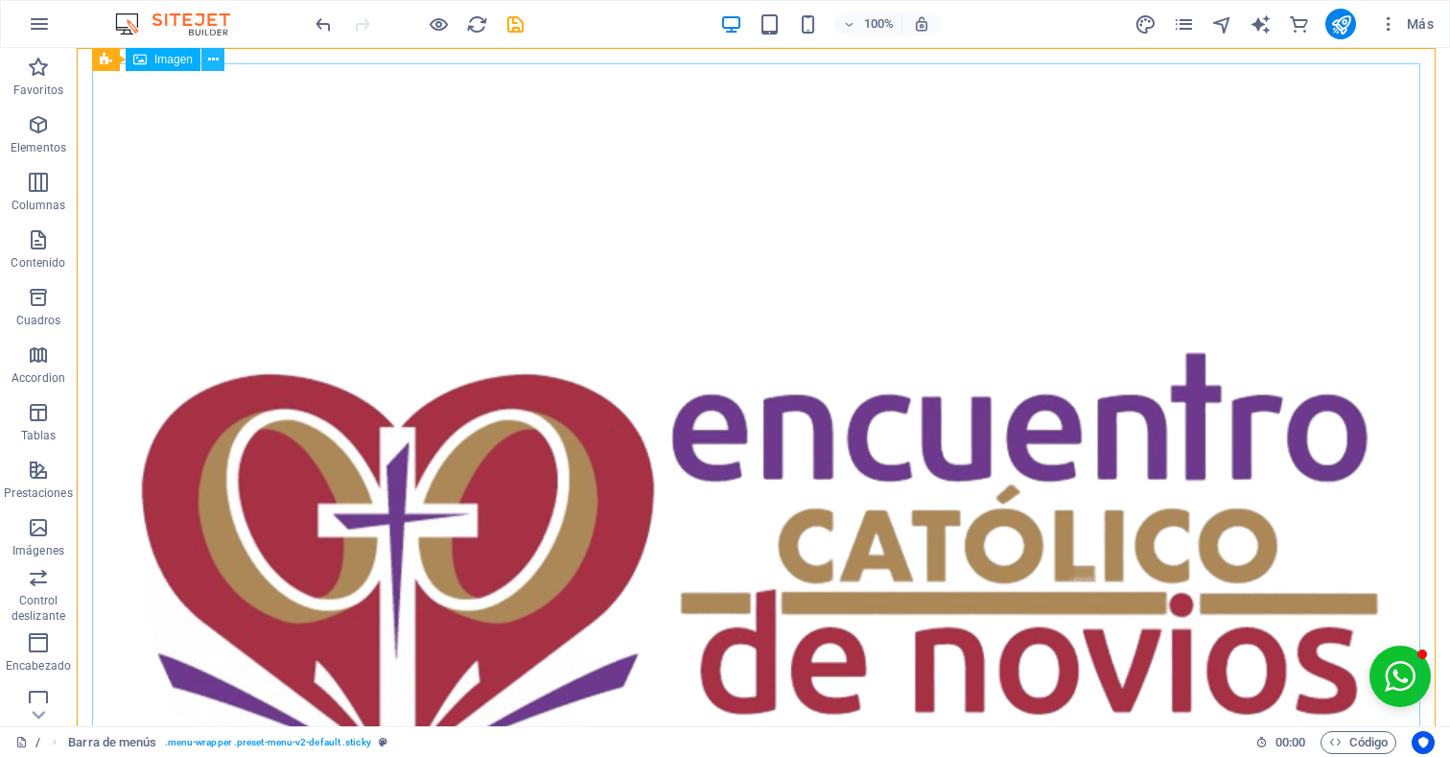
click at [217, 61] on icon at bounding box center [213, 60] width 11 height 20
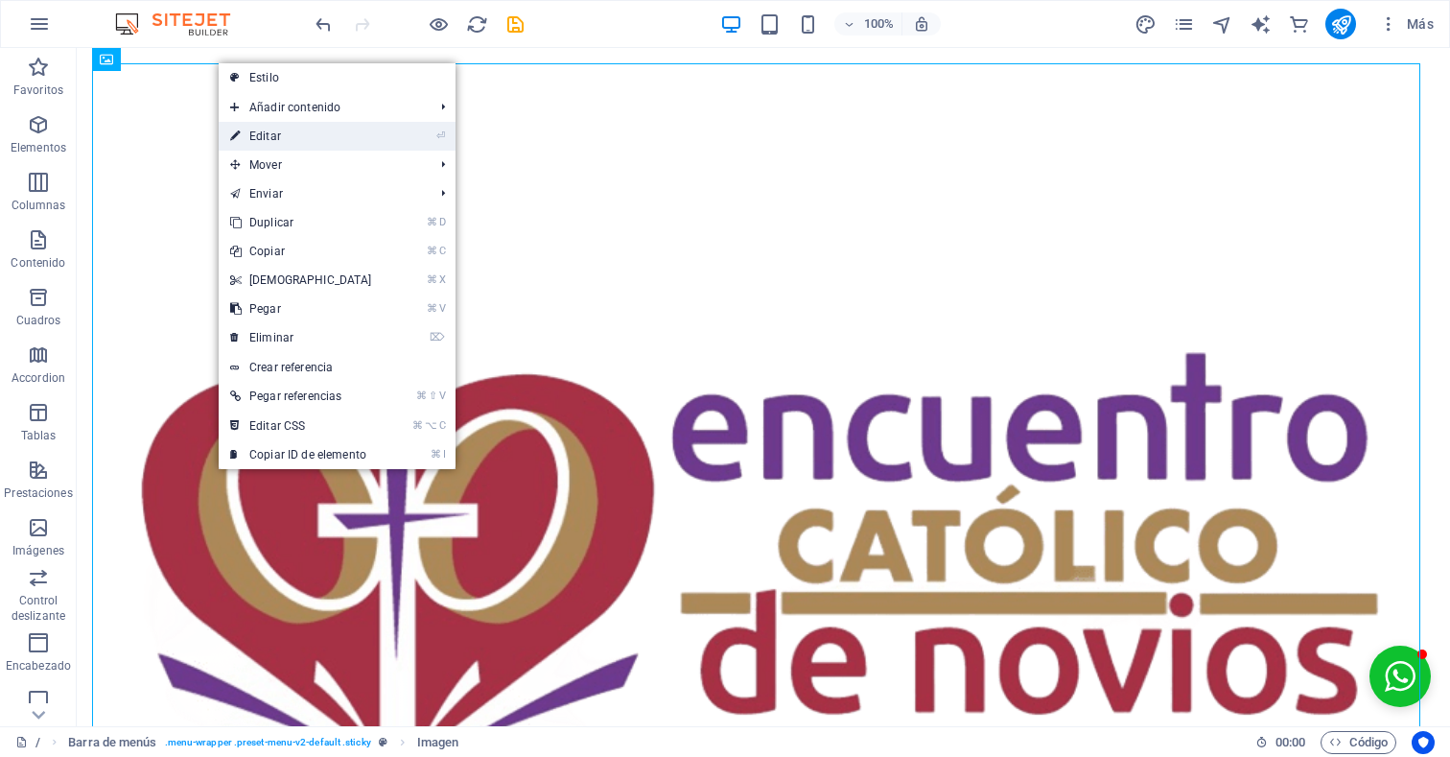
click at [322, 137] on link "⏎ Editar" at bounding box center [301, 136] width 165 height 29
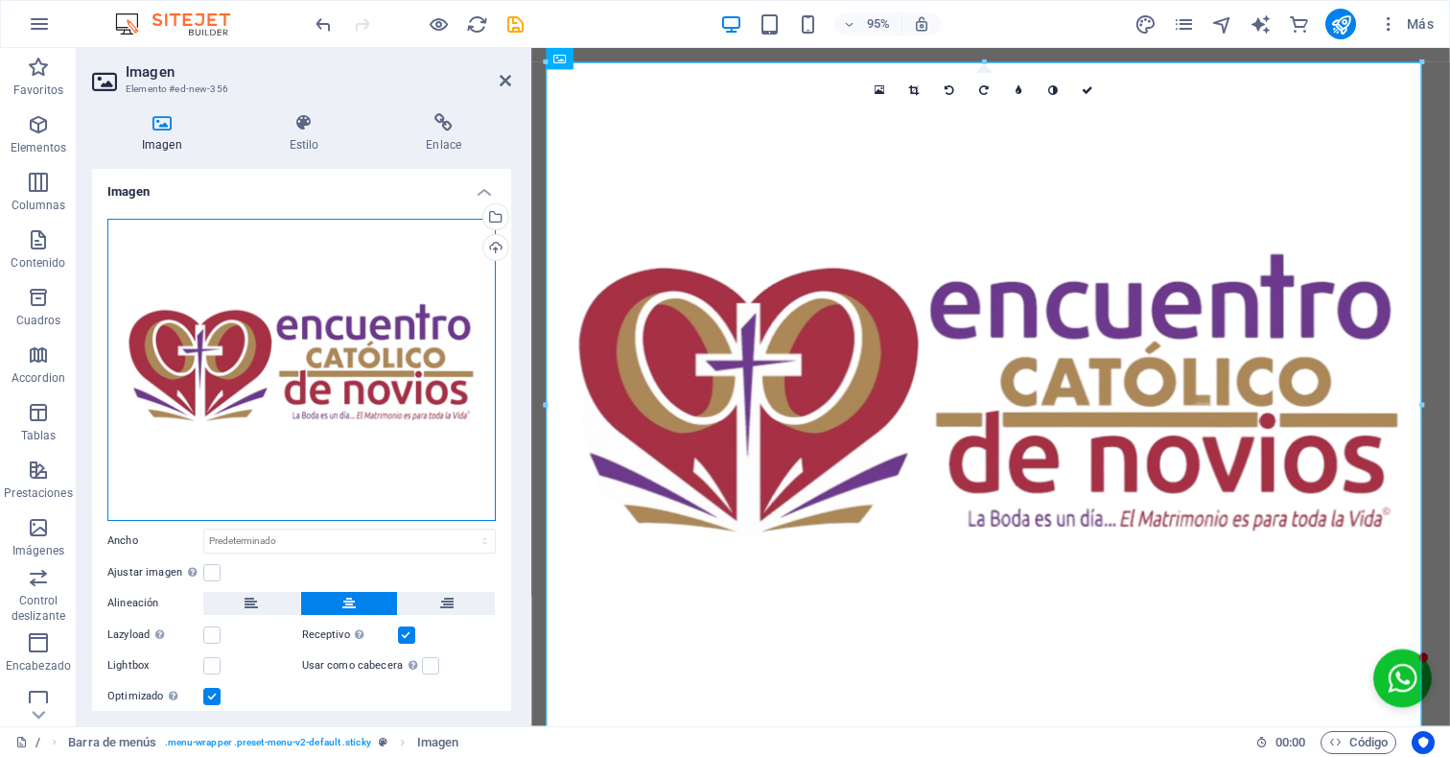
click at [383, 401] on div "Arrastra archivos aquí, haz clic para escoger archivos o selecciona archivos de…" at bounding box center [301, 370] width 388 height 302
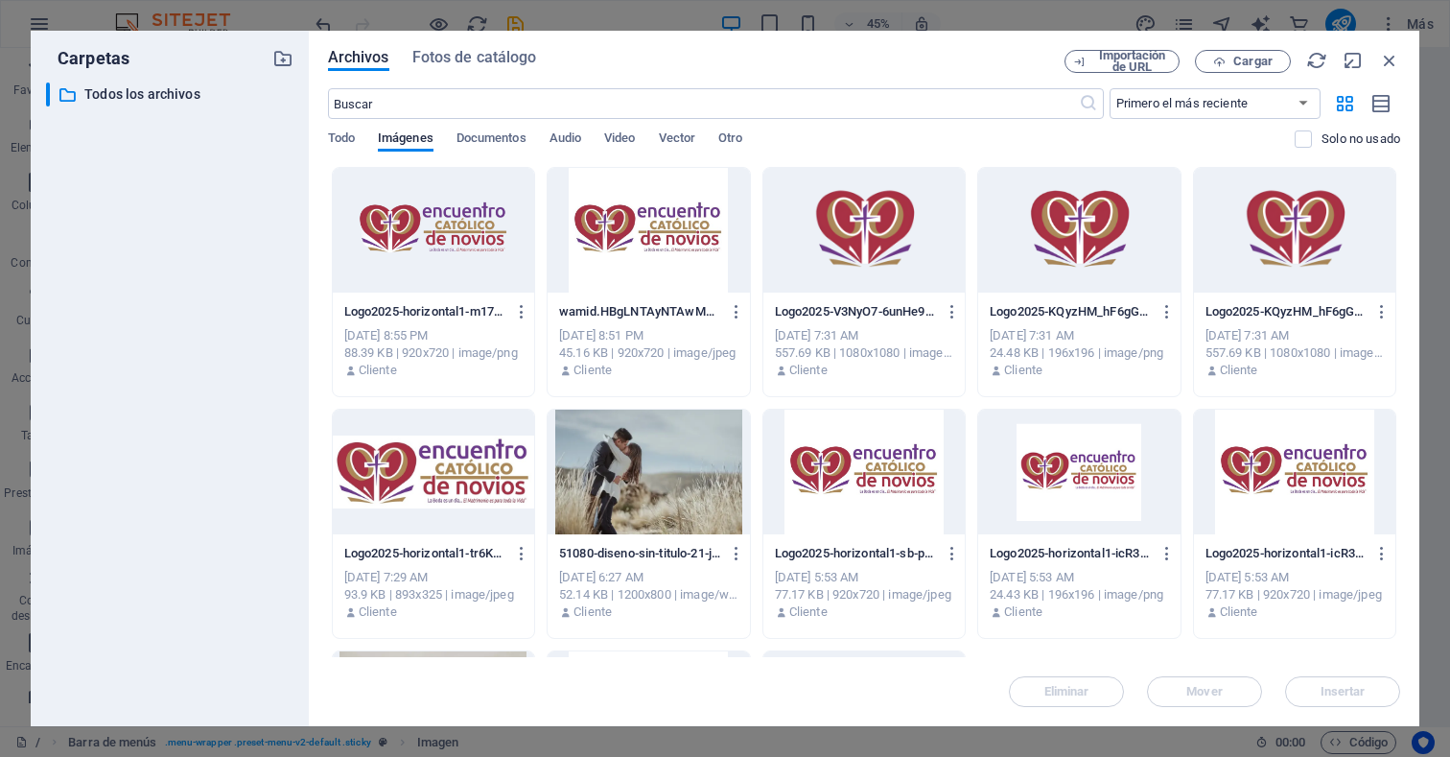
click at [426, 228] on div at bounding box center [433, 230] width 201 height 125
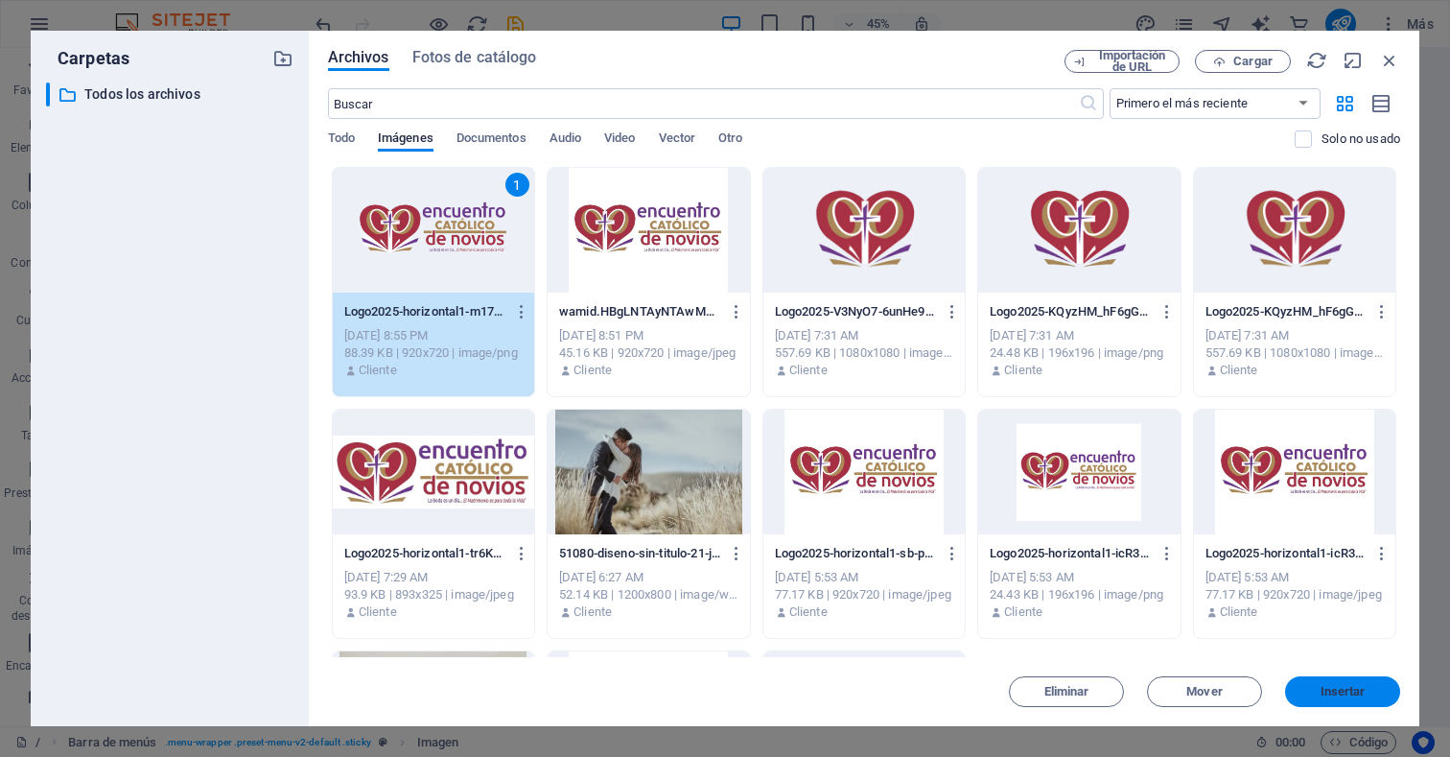
click at [1362, 687] on span "Insertar" at bounding box center [1343, 692] width 45 height 12
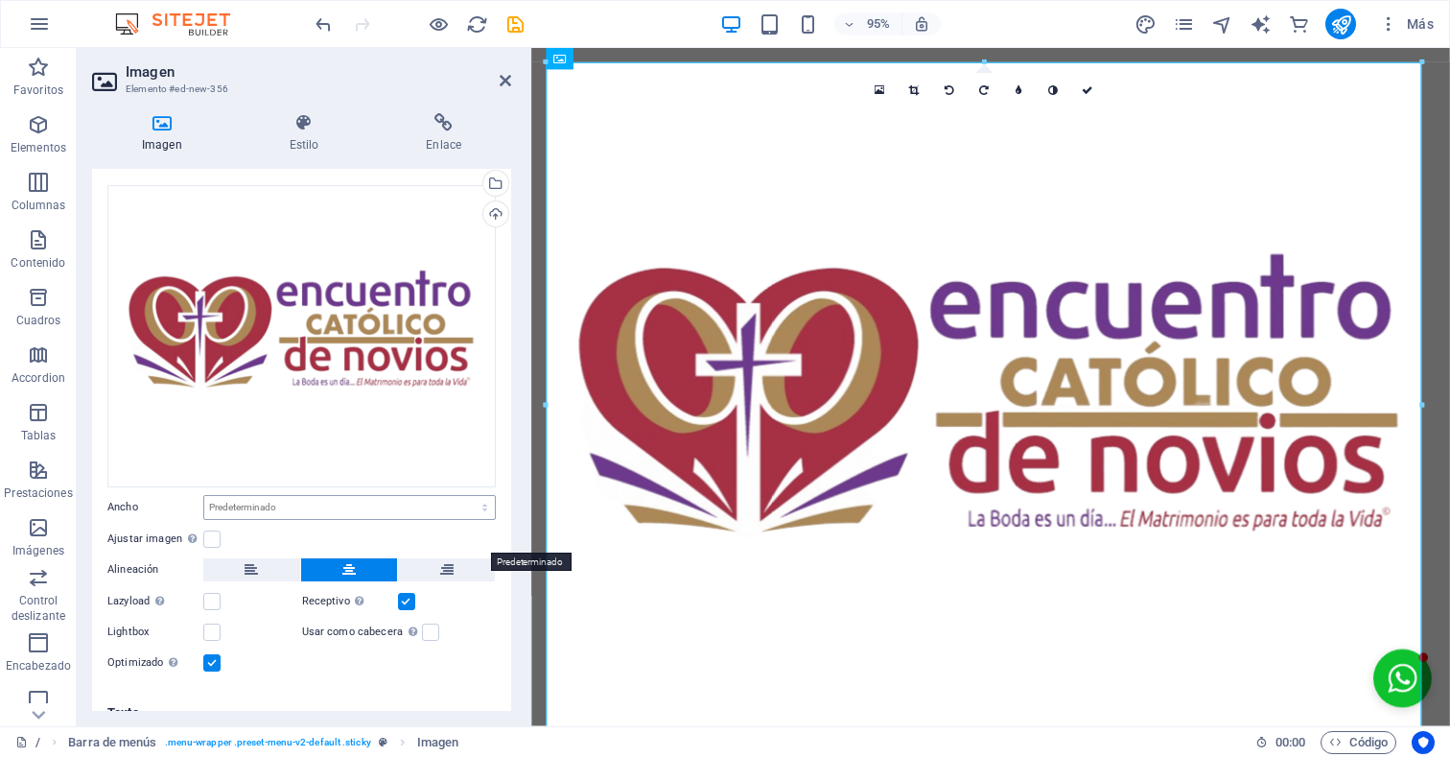
scroll to position [58, 0]
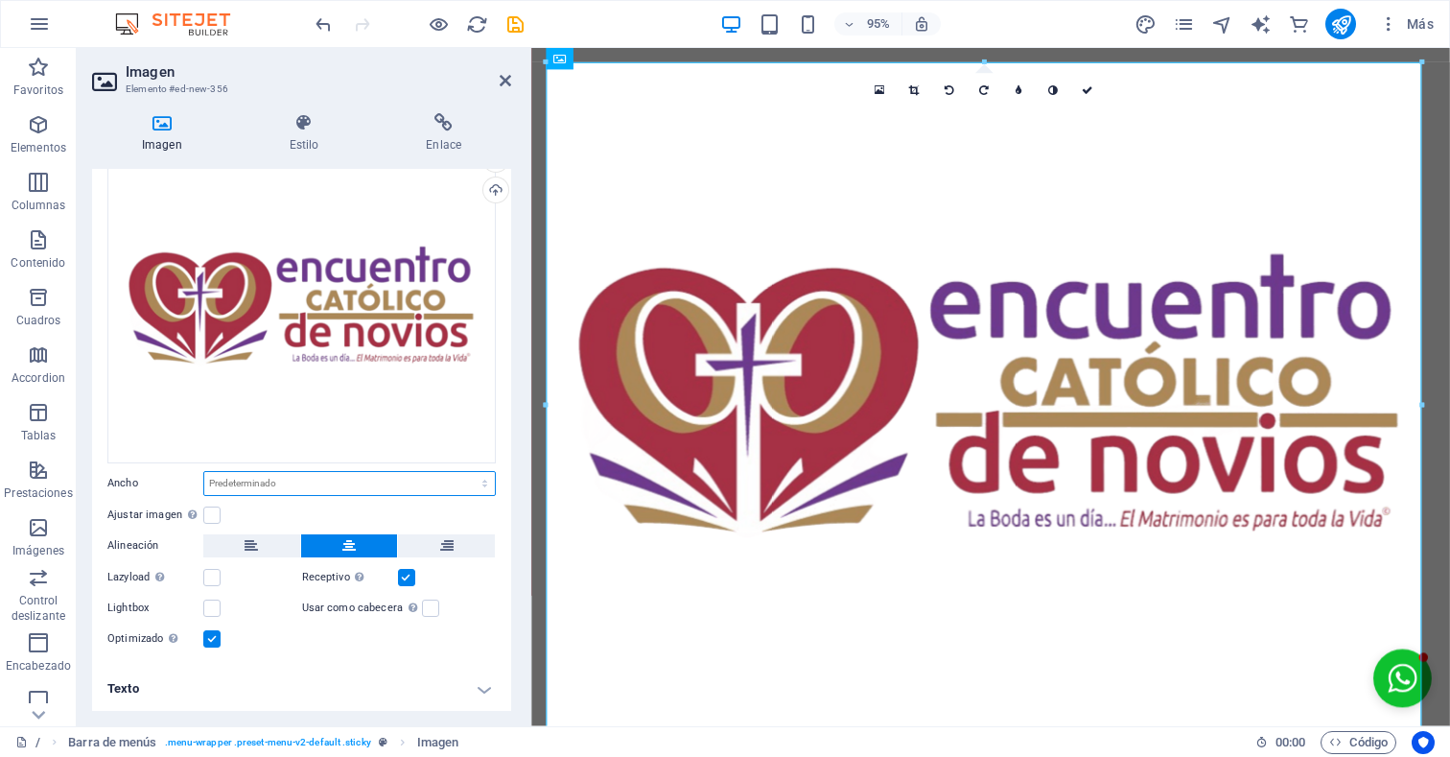
click at [388, 482] on select "Predeterminado automático px rem % em vh vw" at bounding box center [349, 483] width 291 height 23
click at [204, 472] on select "Predeterminado automático px rem % em vh vw" at bounding box center [349, 483] width 291 height 23
select select "DISABLED_OPTION_VALUE"
click at [219, 517] on label at bounding box center [211, 513] width 17 height 17
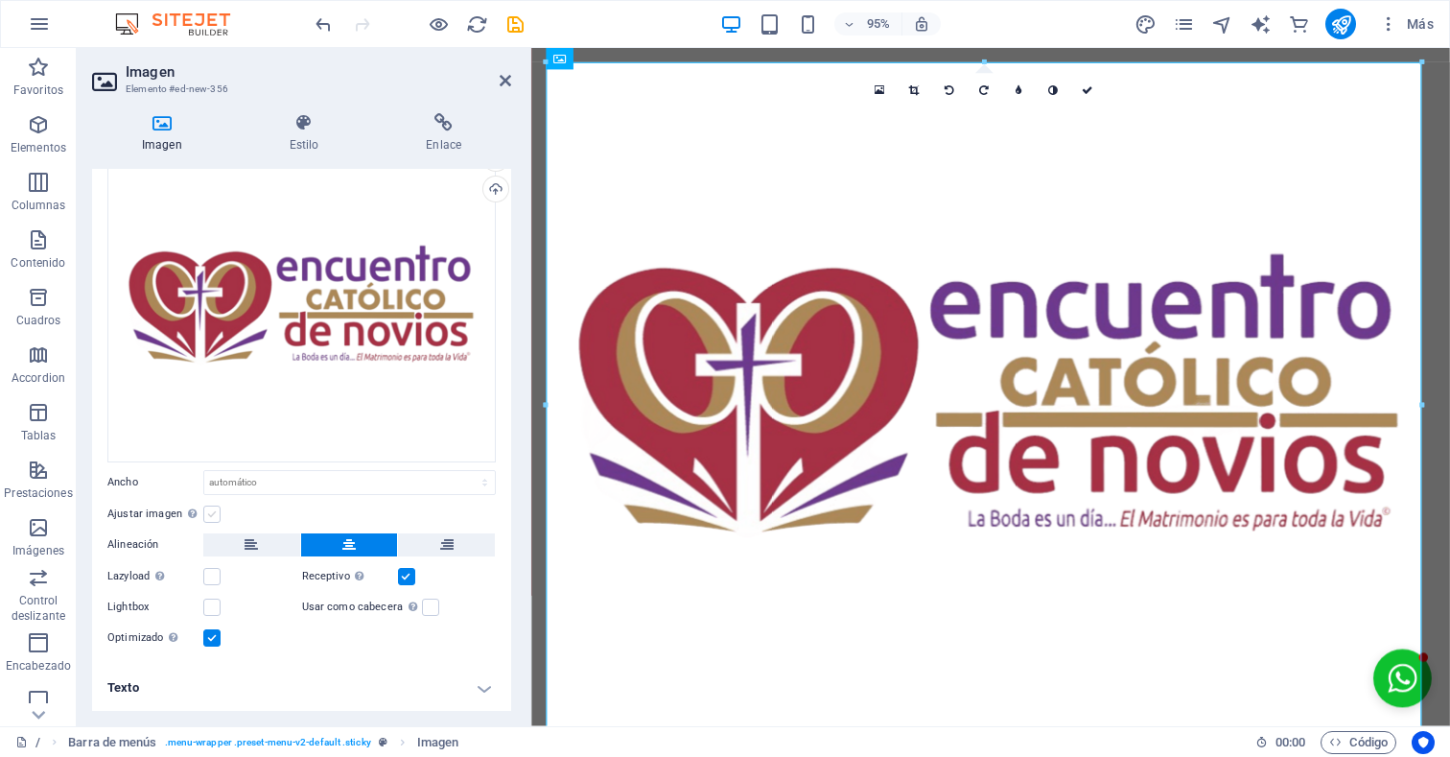
click at [0, 0] on input "Ajustar imagen Ajustar imagen automáticamente a un ancho y alto fijo" at bounding box center [0, 0] width 0 height 0
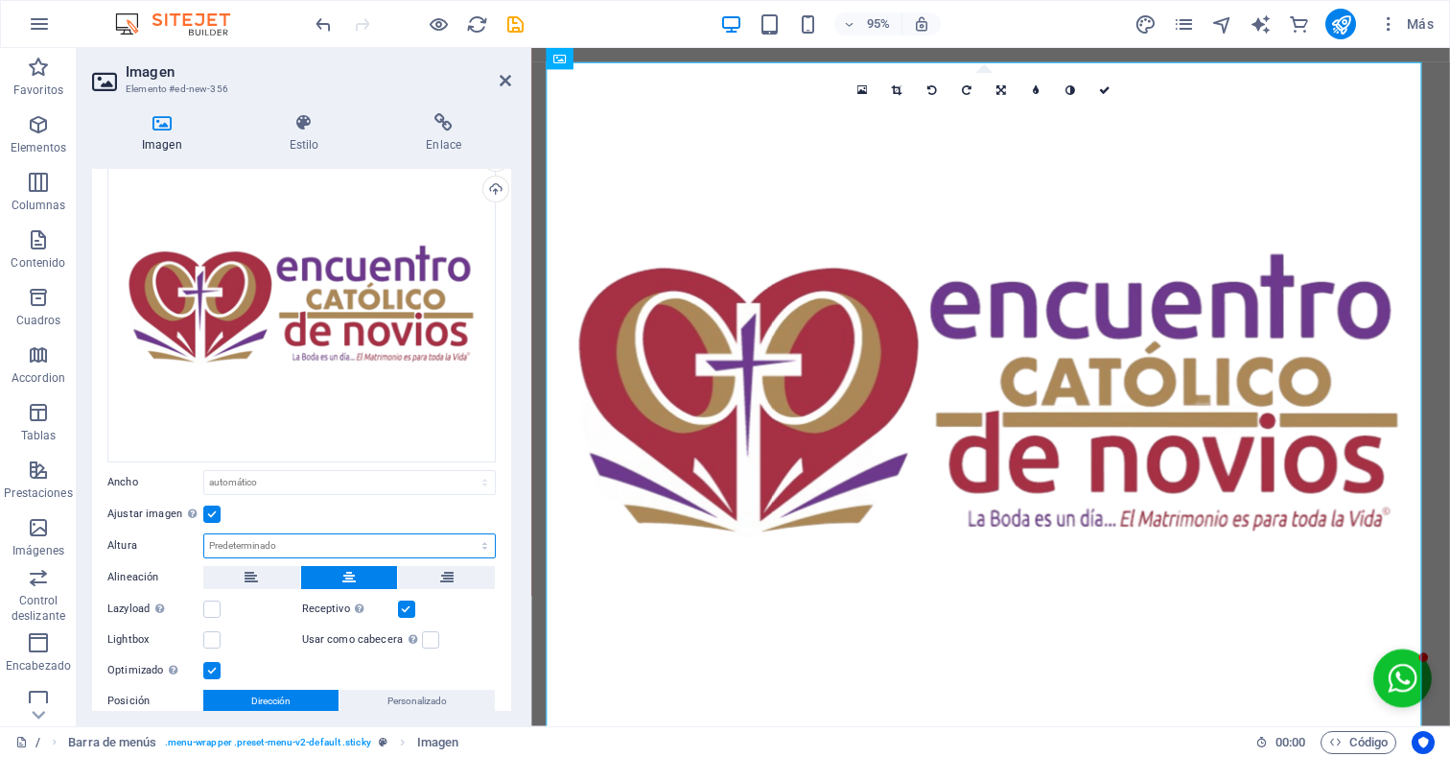
click at [270, 551] on select "Predeterminado automático px" at bounding box center [349, 545] width 291 height 23
click at [204, 534] on select "Predeterminado automático px" at bounding box center [349, 545] width 291 height 23
select select "DISABLED_OPTION_VALUE"
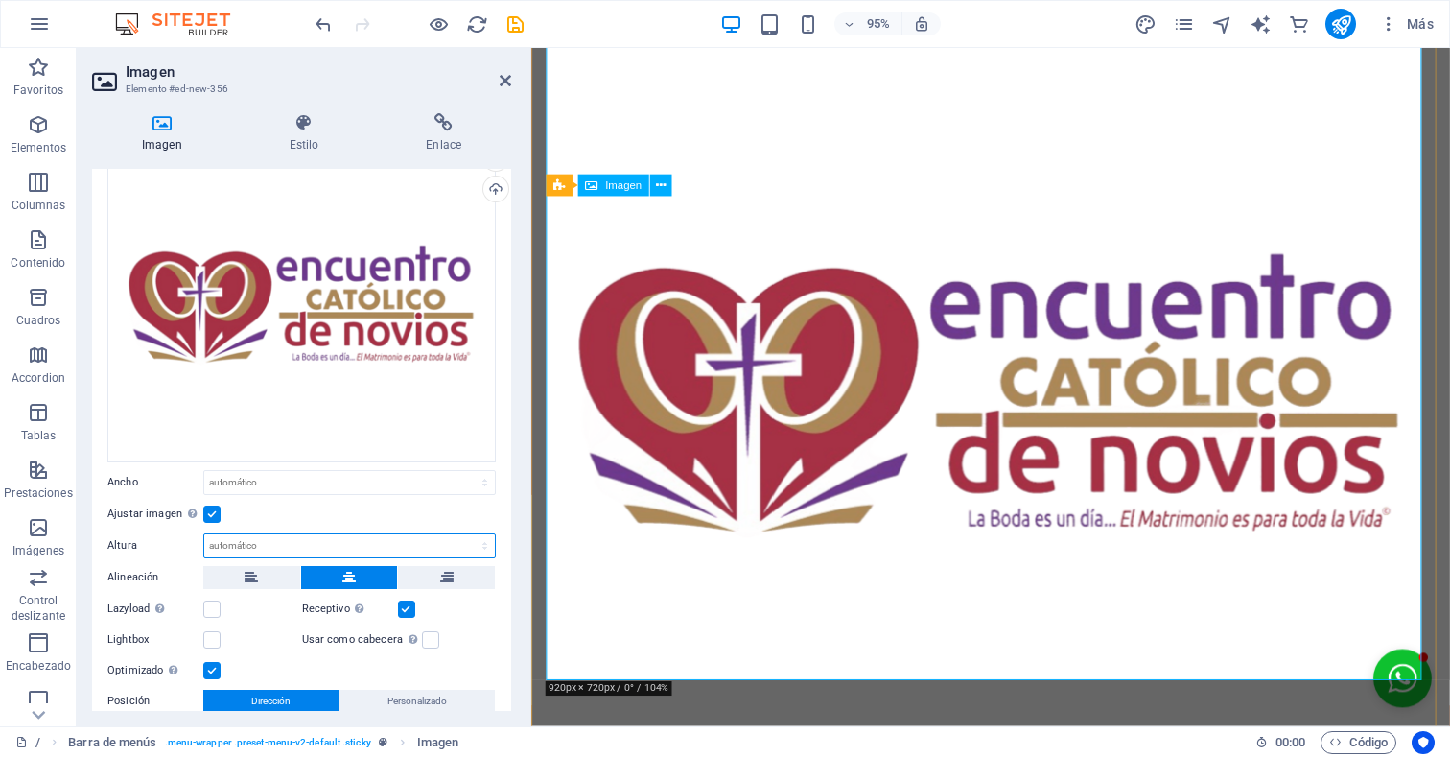
scroll to position [0, 0]
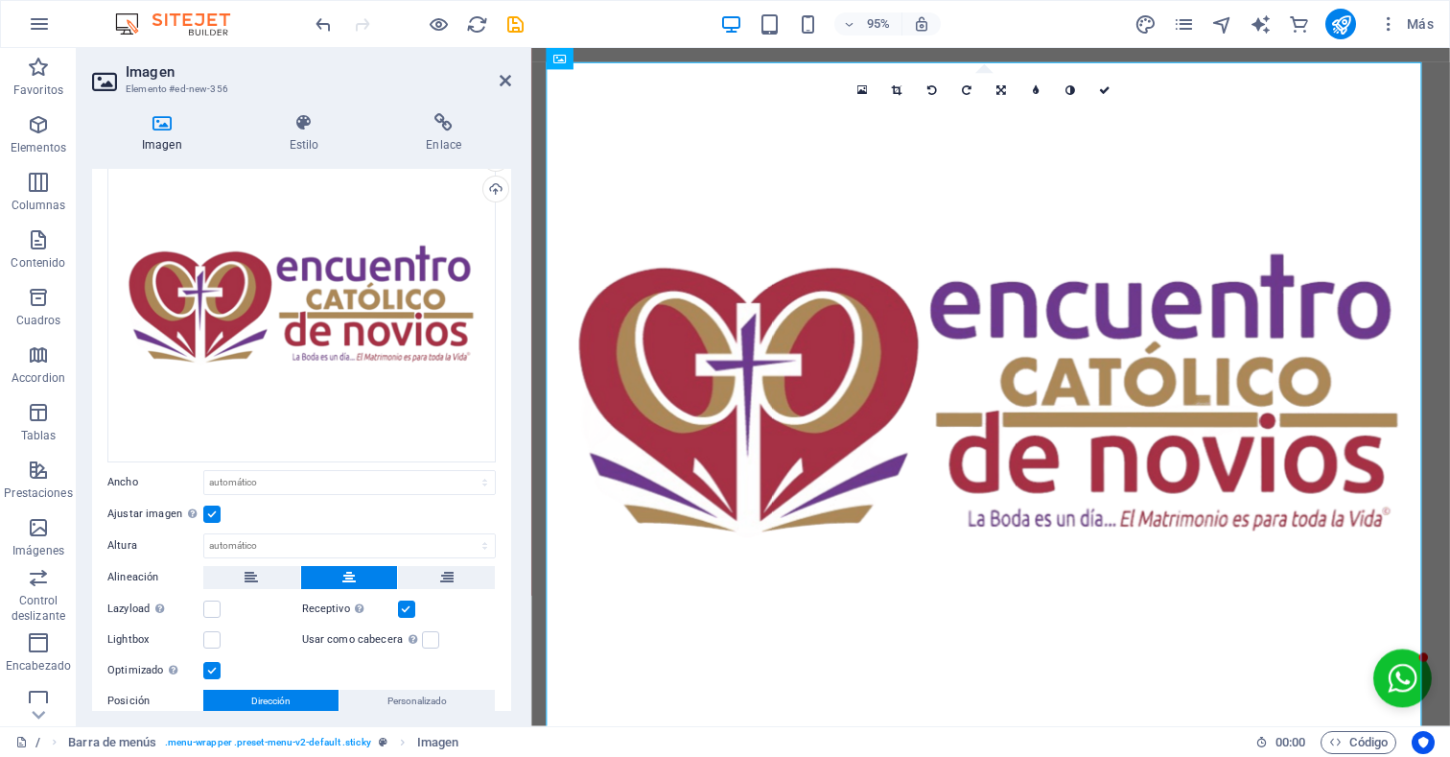
click at [407, 605] on label at bounding box center [406, 608] width 17 height 17
click at [0, 0] on input "Receptivo Automáticamente cargar tamaños optimizados de smartphone e imagen ret…" at bounding box center [0, 0] width 0 height 0
click at [409, 608] on label at bounding box center [406, 608] width 17 height 17
click at [0, 0] on input "Receptivo Automáticamente cargar tamaños optimizados de smartphone e imagen ret…" at bounding box center [0, 0] width 0 height 0
click at [428, 638] on label at bounding box center [430, 639] width 17 height 17
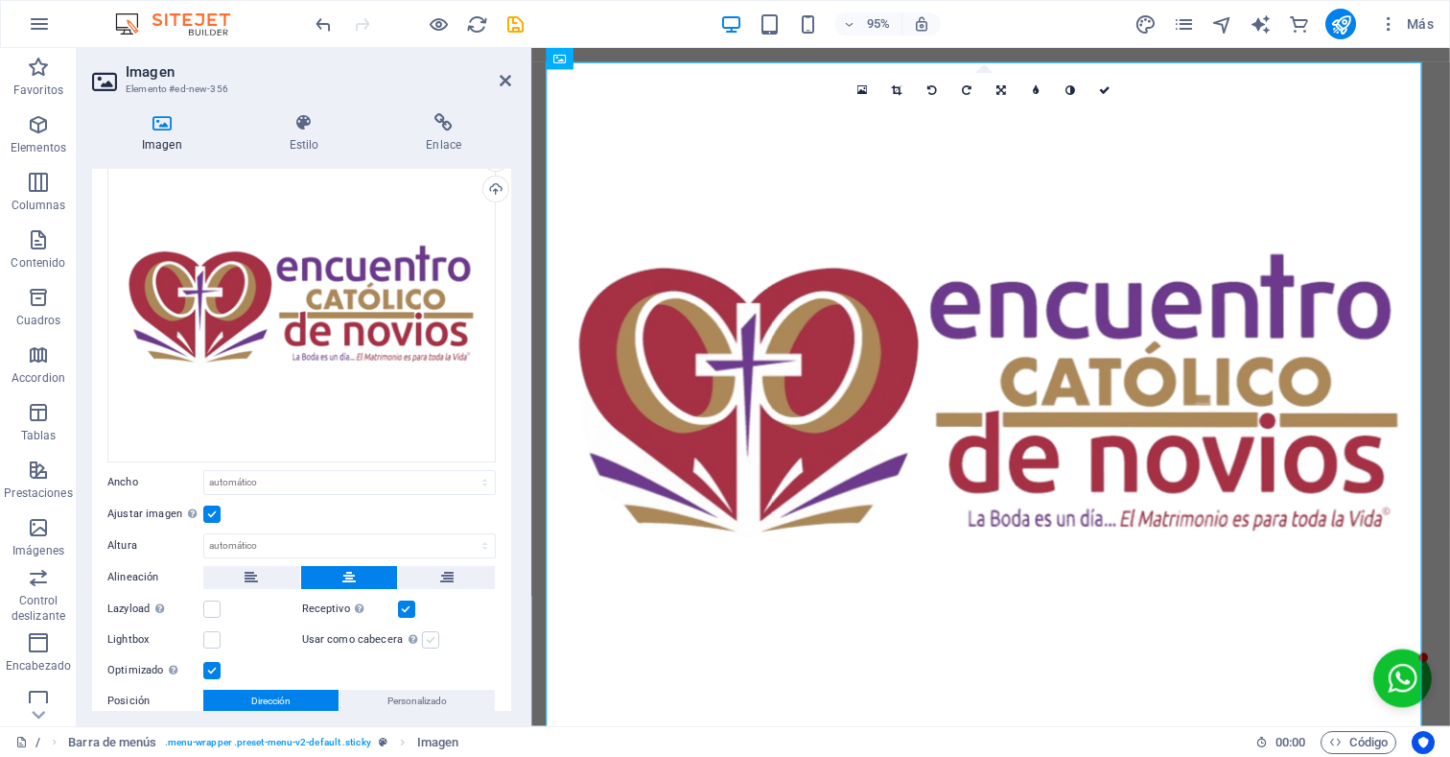
click at [0, 0] on input "Usar como cabecera La imagen se ajustará en una etiqueta de cabecera H1. Result…" at bounding box center [0, 0] width 0 height 0
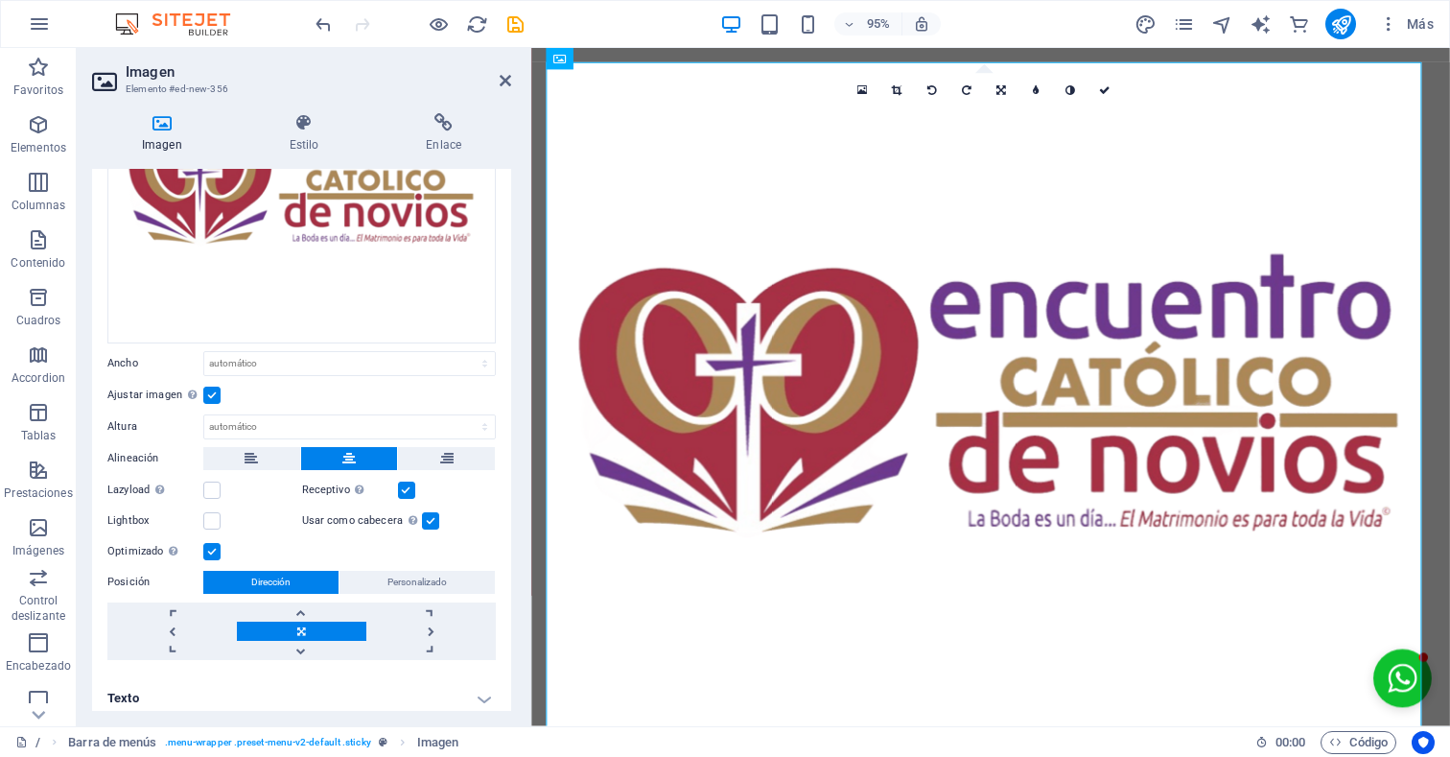
scroll to position [188, 0]
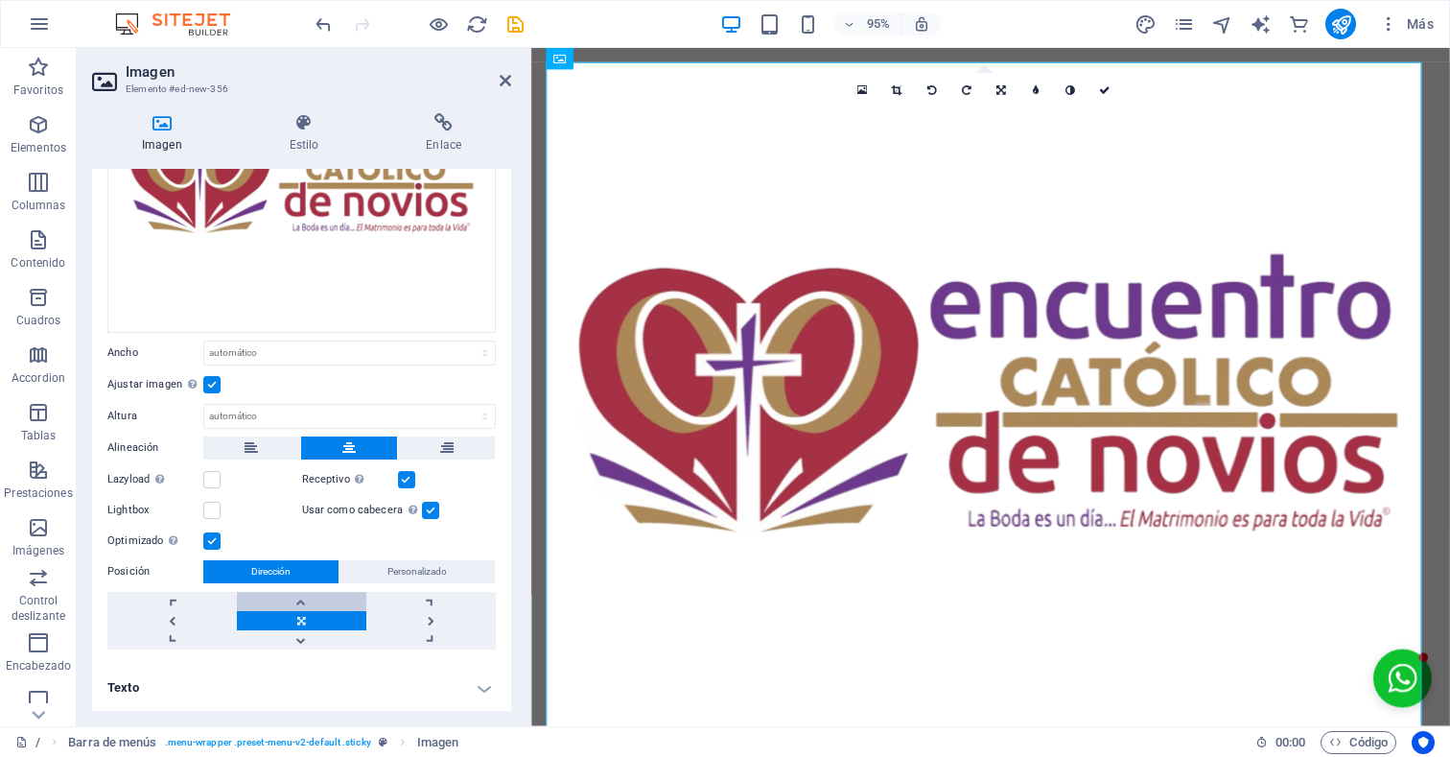
click at [311, 601] on link at bounding box center [301, 601] width 129 height 19
click at [303, 623] on link at bounding box center [301, 620] width 129 height 19
click at [436, 575] on span "Personalizado" at bounding box center [416, 571] width 59 height 23
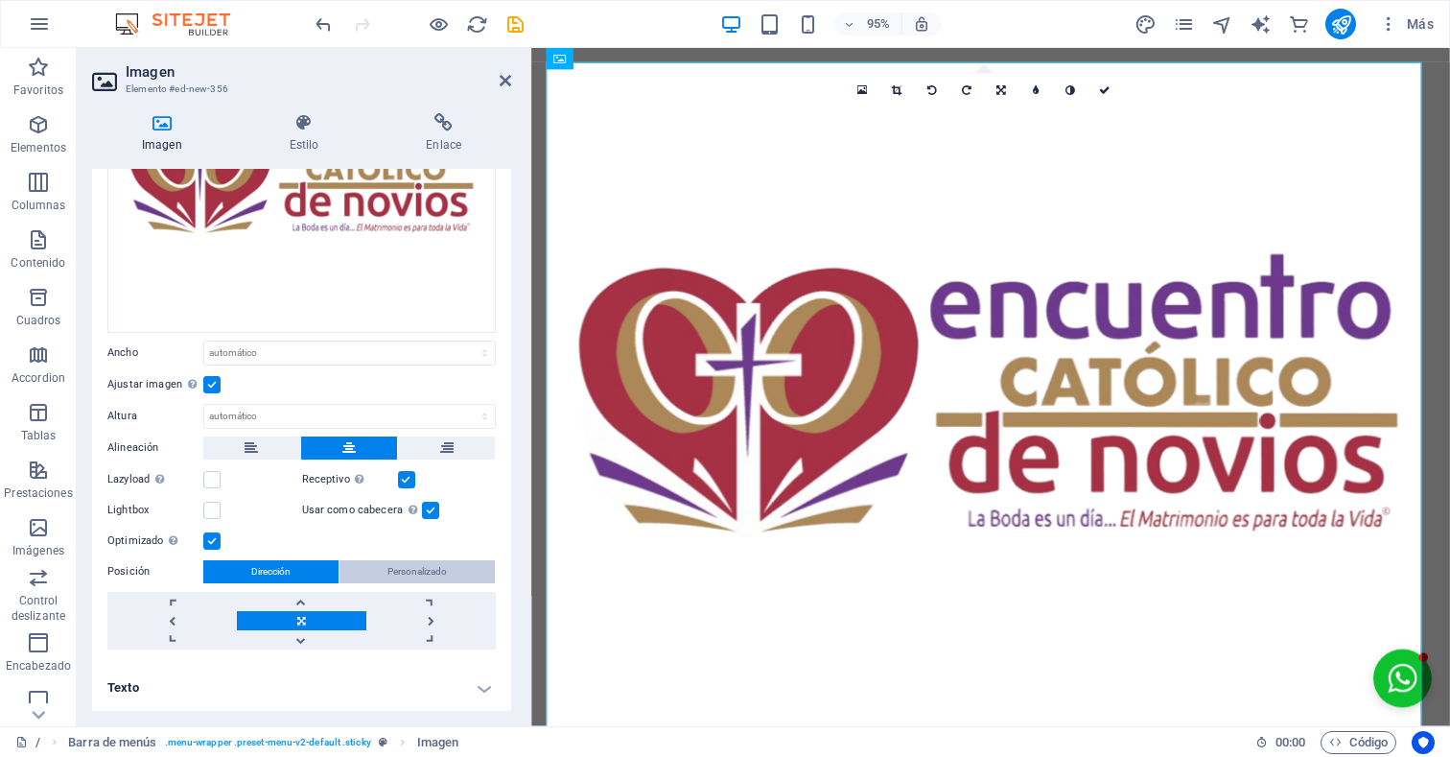
scroll to position [165, 0]
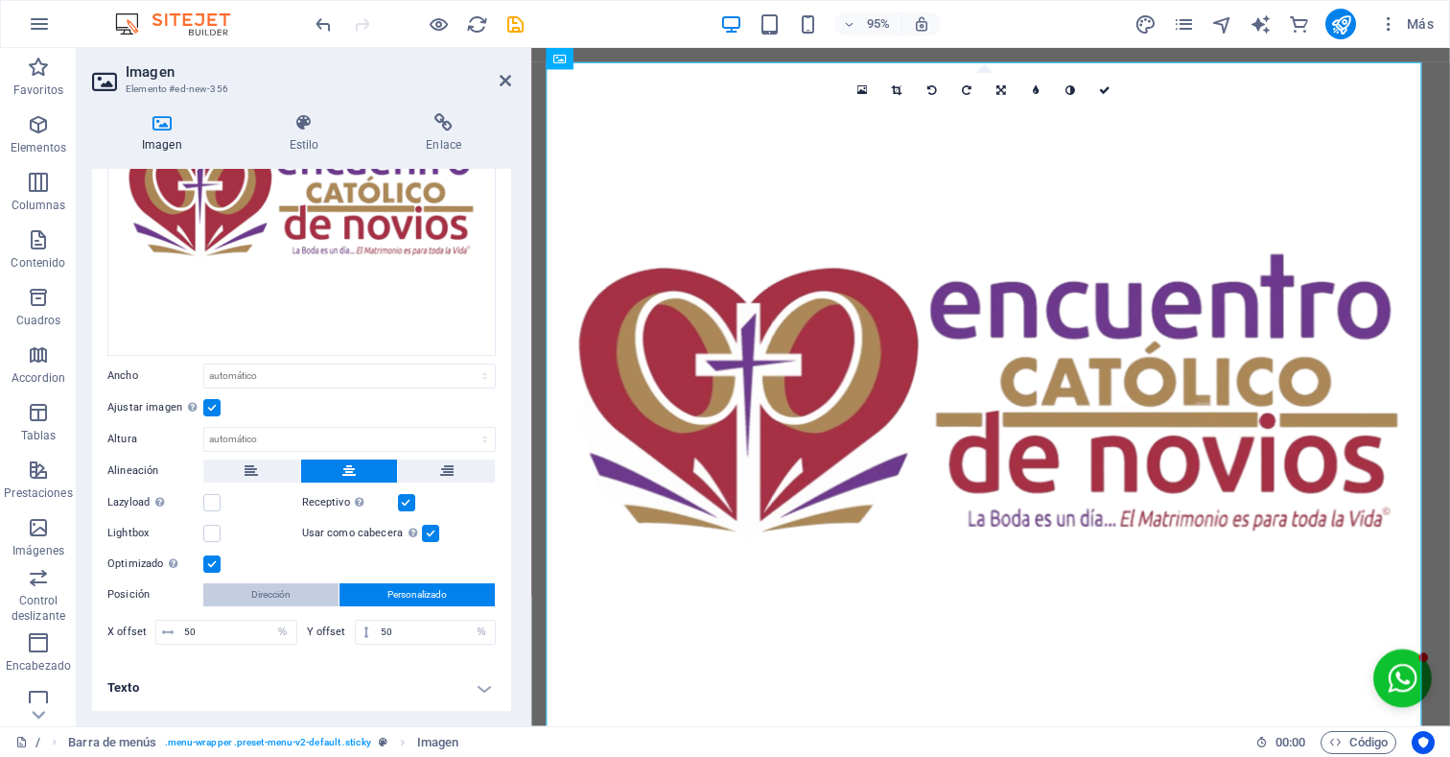
click at [293, 596] on button "Dirección" at bounding box center [270, 594] width 135 height 23
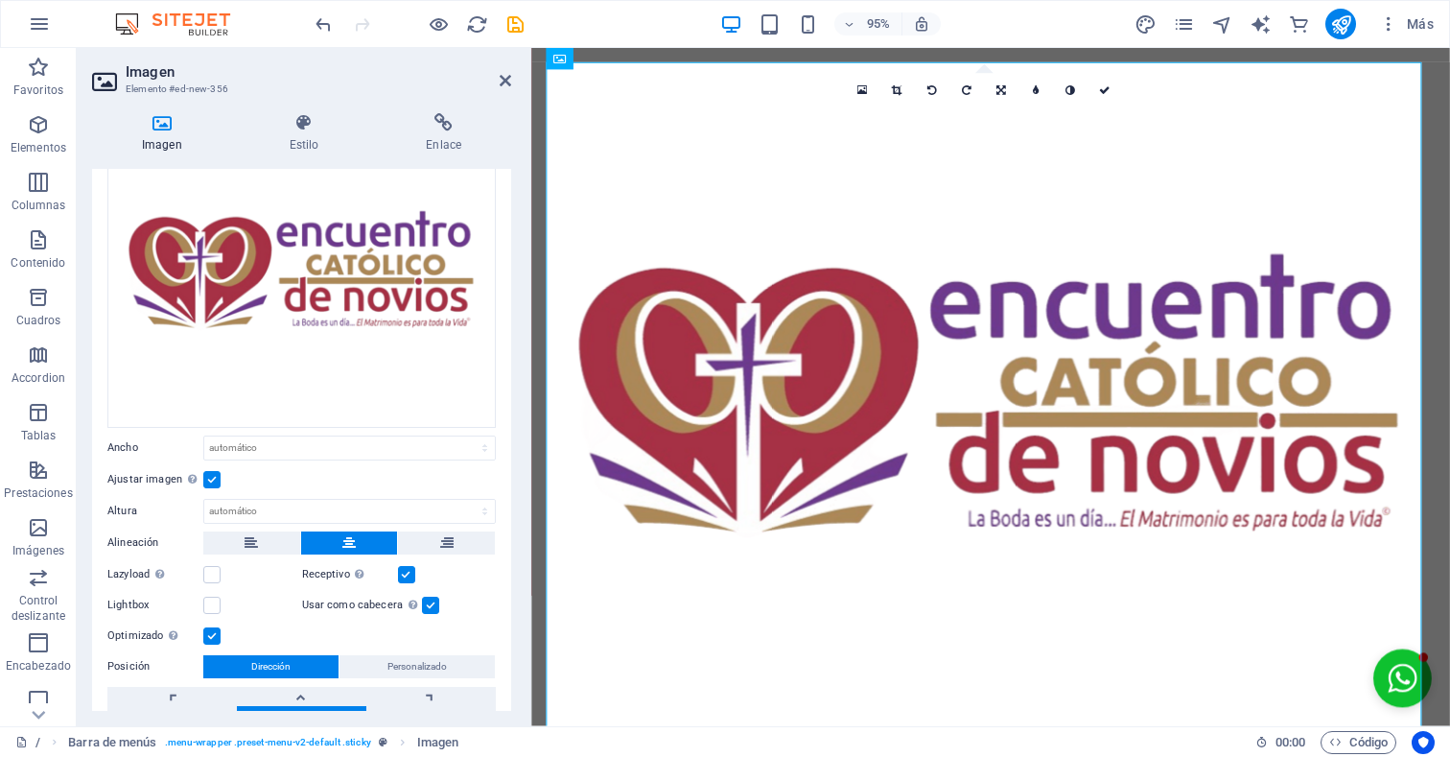
scroll to position [71, 0]
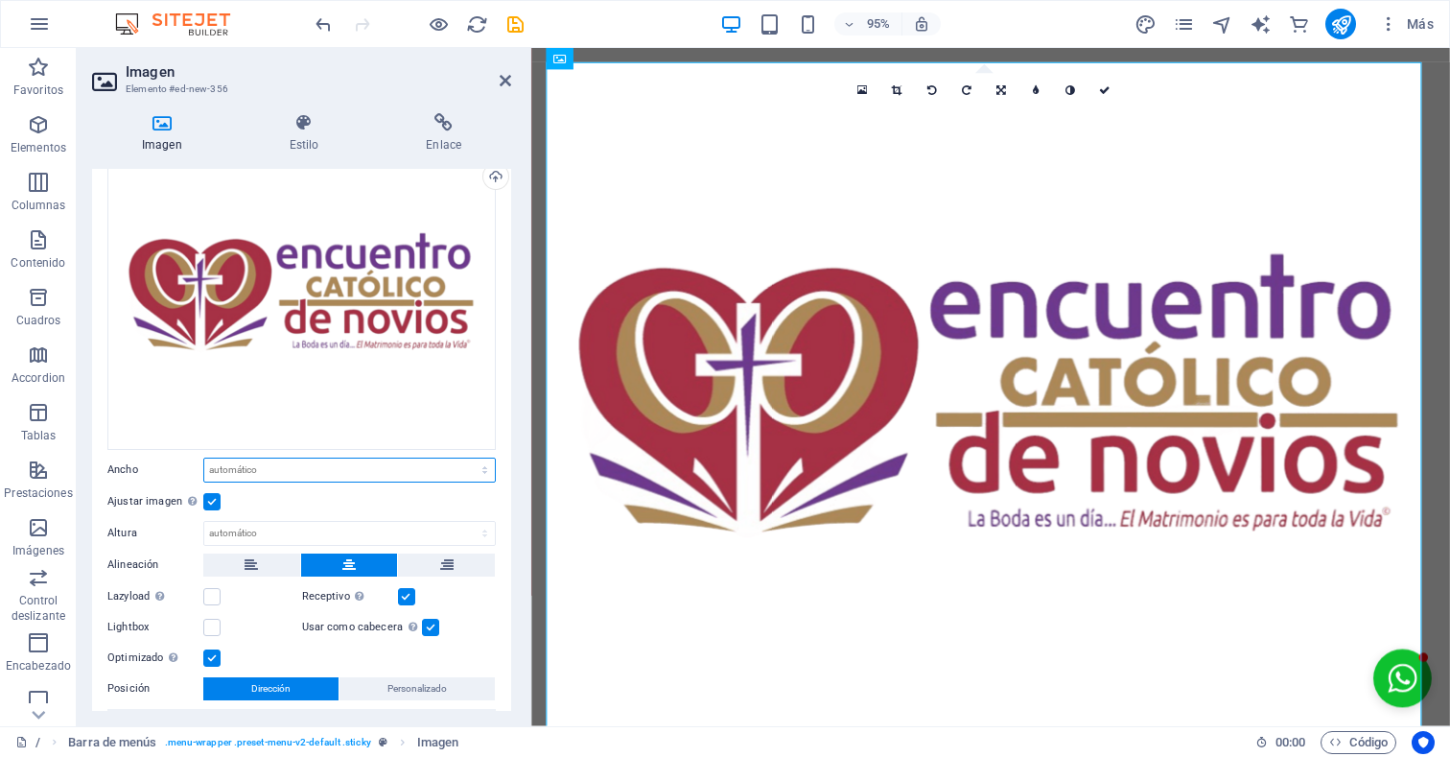
click at [255, 462] on select "Predeterminado automático px rem % em vh vw" at bounding box center [349, 469] width 291 height 23
select select "%"
click at [464, 458] on select "Predeterminado automático px rem % em vh vw" at bounding box center [349, 469] width 291 height 23
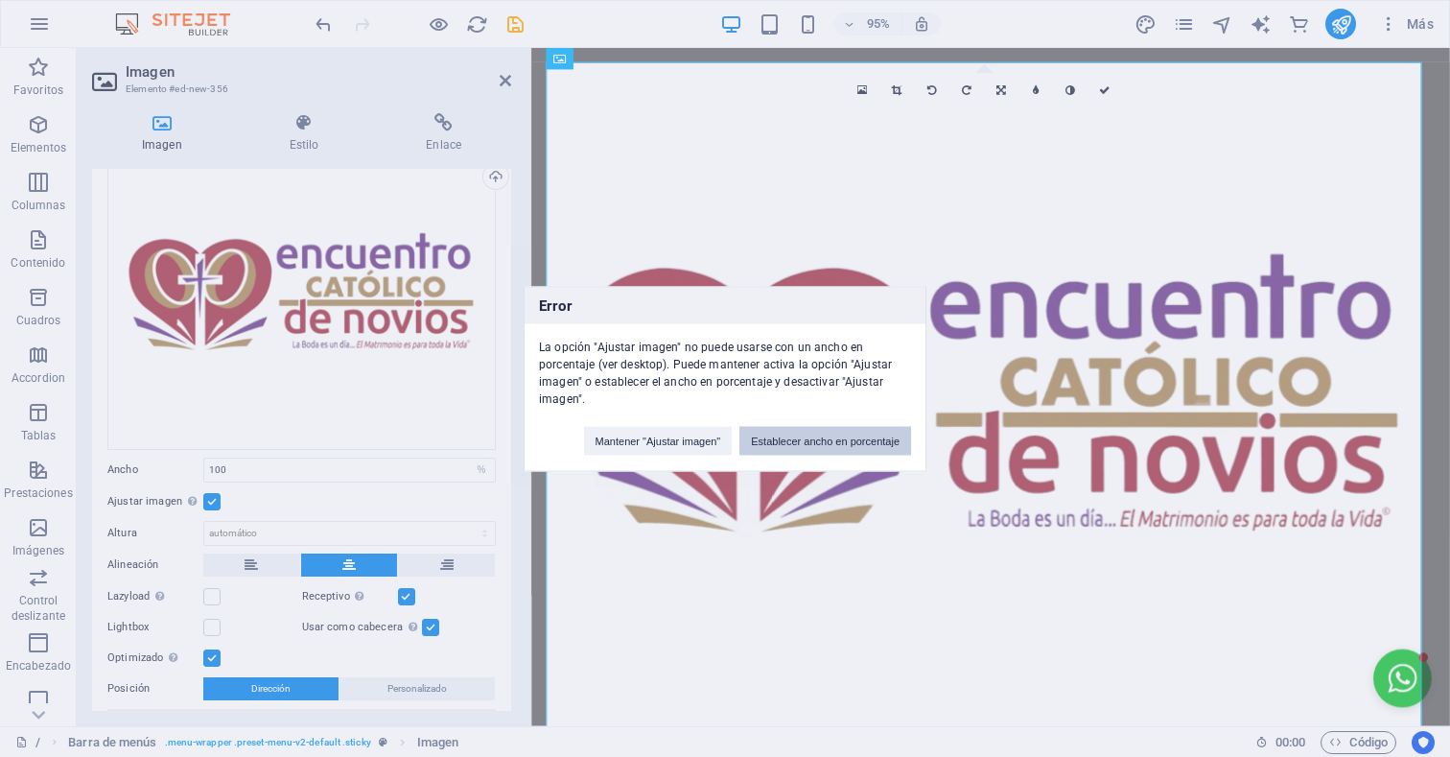
click at [823, 443] on button "Establecer ancho en porcentaje" at bounding box center [825, 440] width 172 height 29
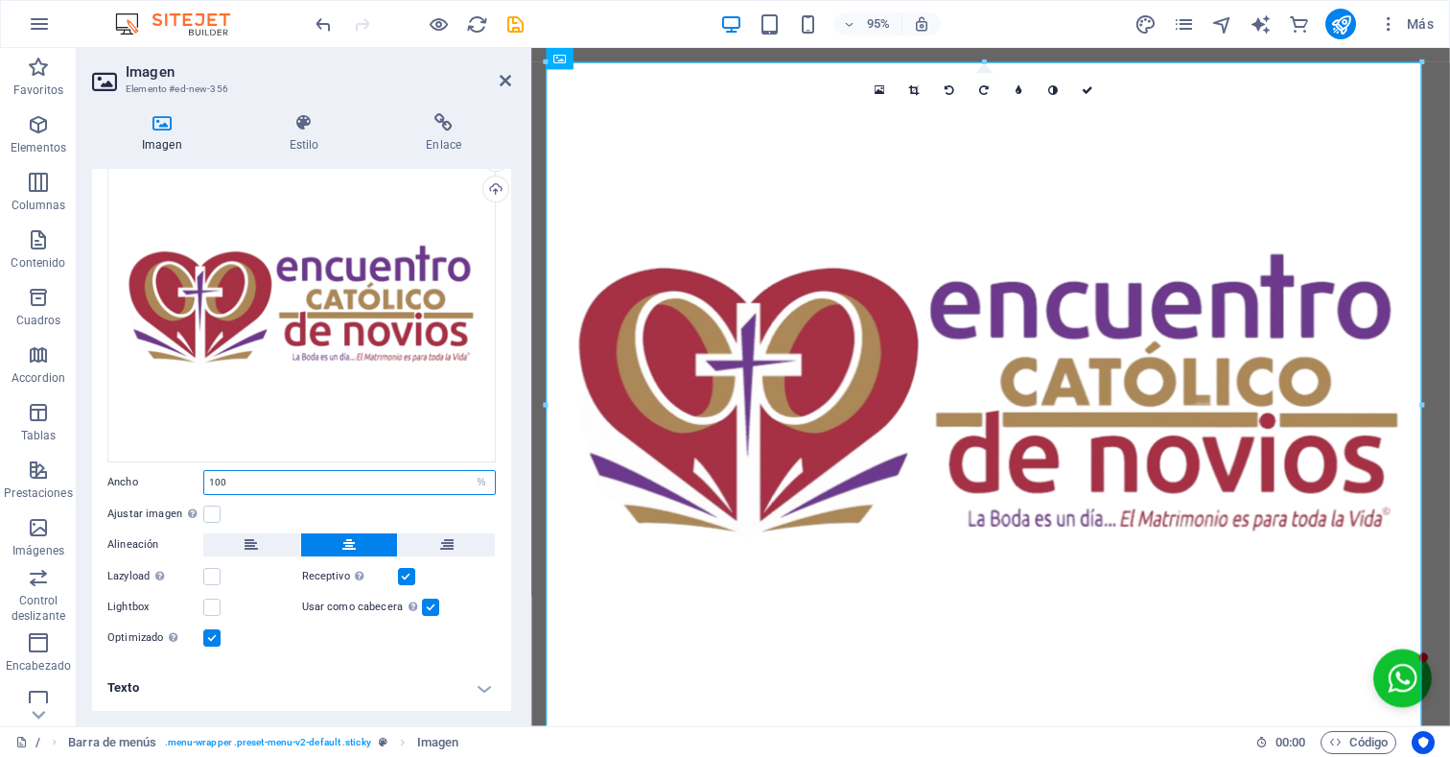
click at [292, 472] on input "100" at bounding box center [349, 482] width 291 height 23
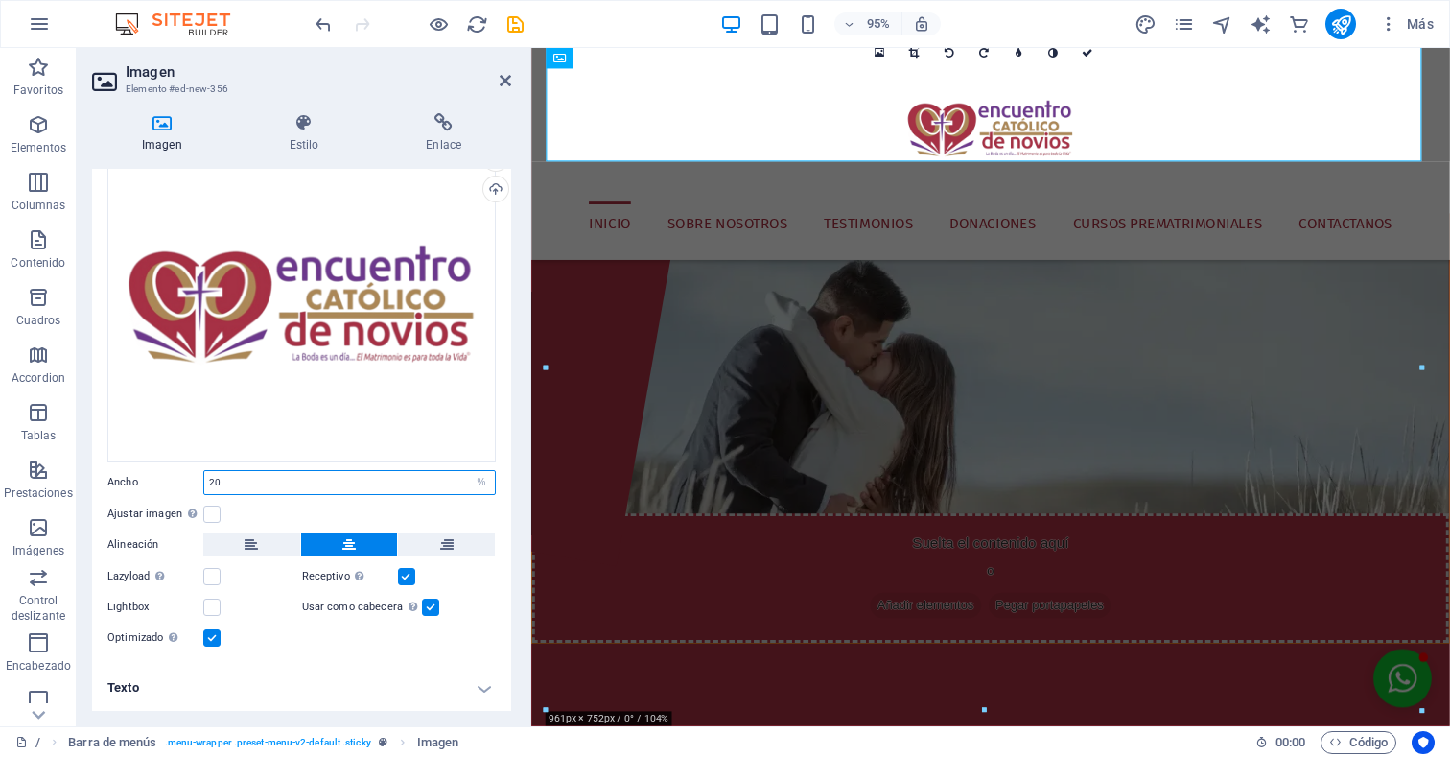
scroll to position [0, 0]
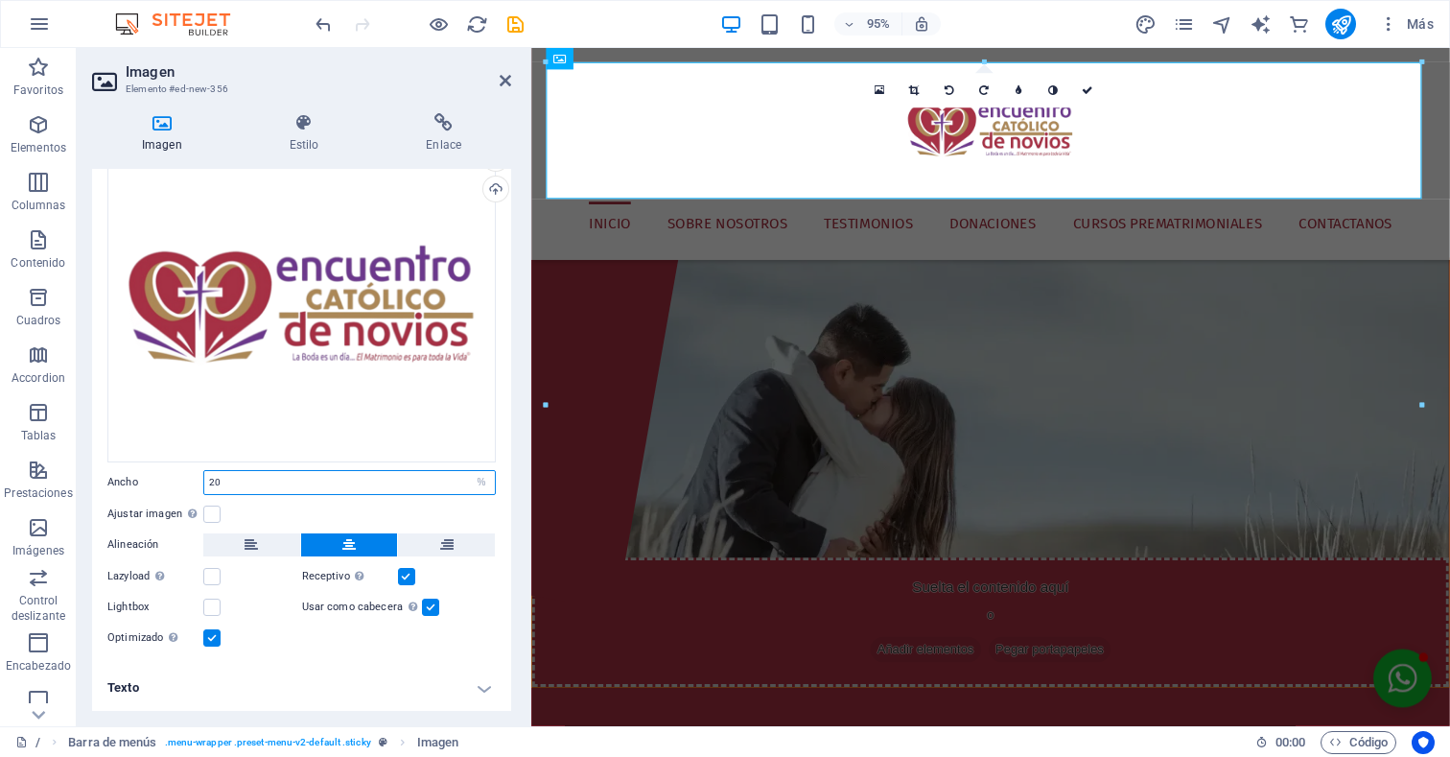
click at [280, 473] on input "20" at bounding box center [349, 482] width 291 height 23
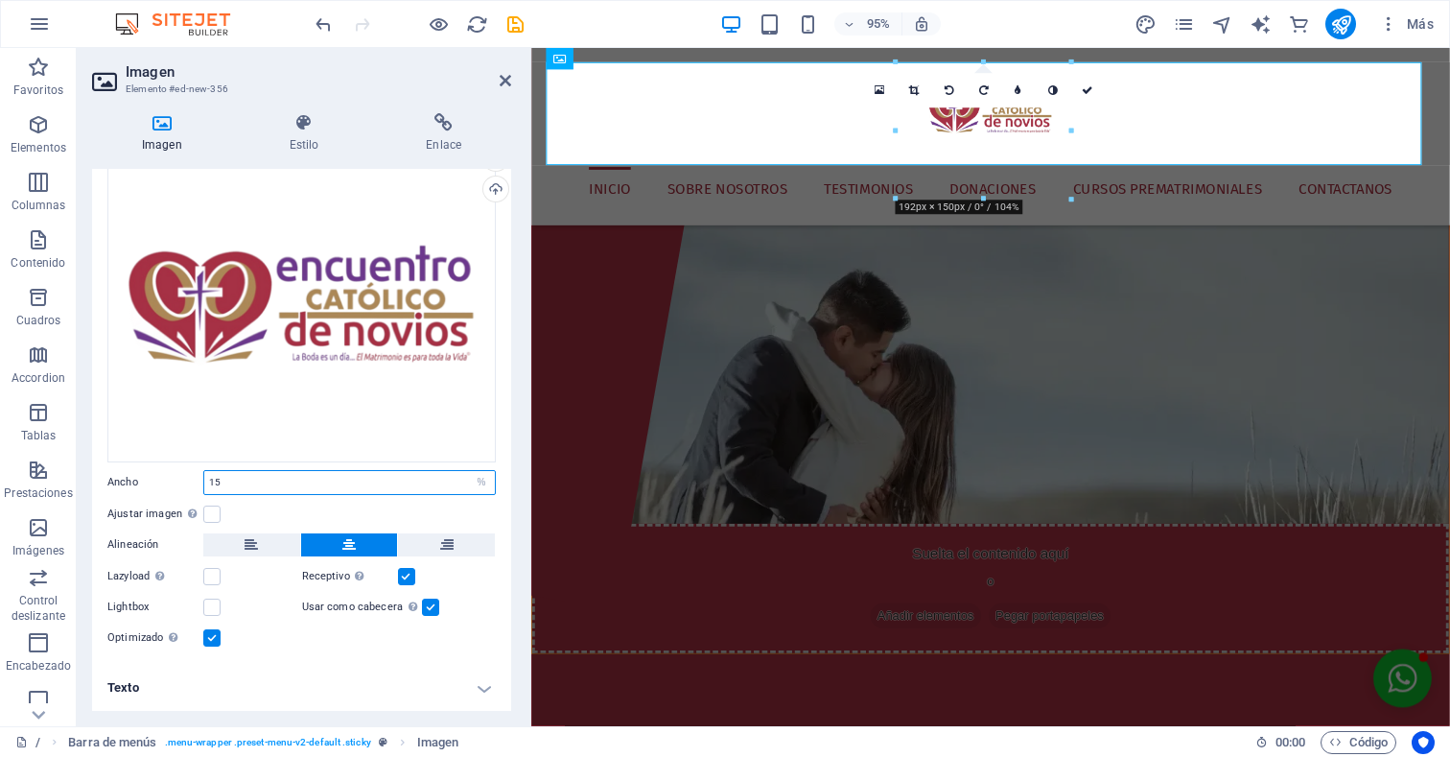
type input "15"
click at [813, 421] on figure at bounding box center [1014, 391] width 965 height 315
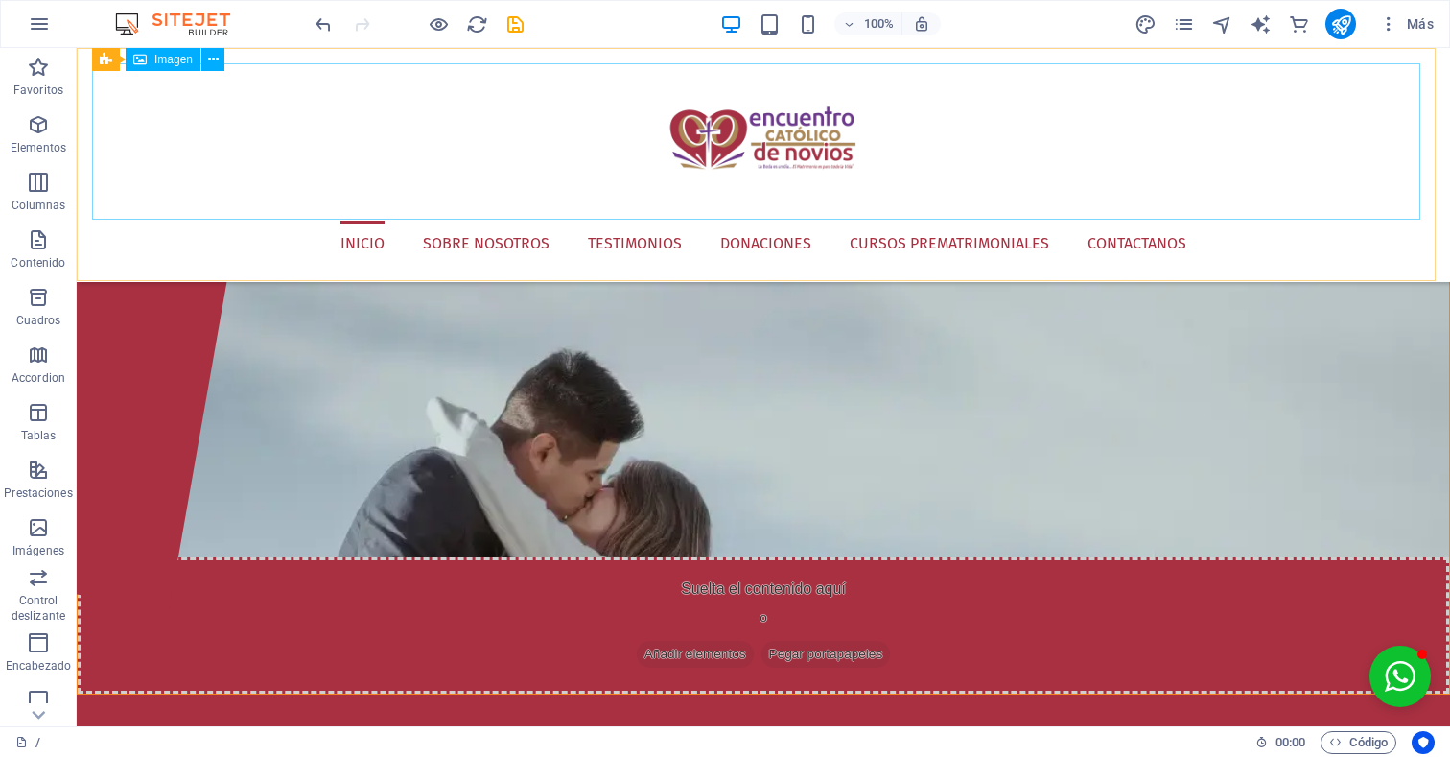
click at [727, 157] on figure at bounding box center [763, 141] width 1343 height 157
click at [219, 62] on button at bounding box center [212, 59] width 23 height 23
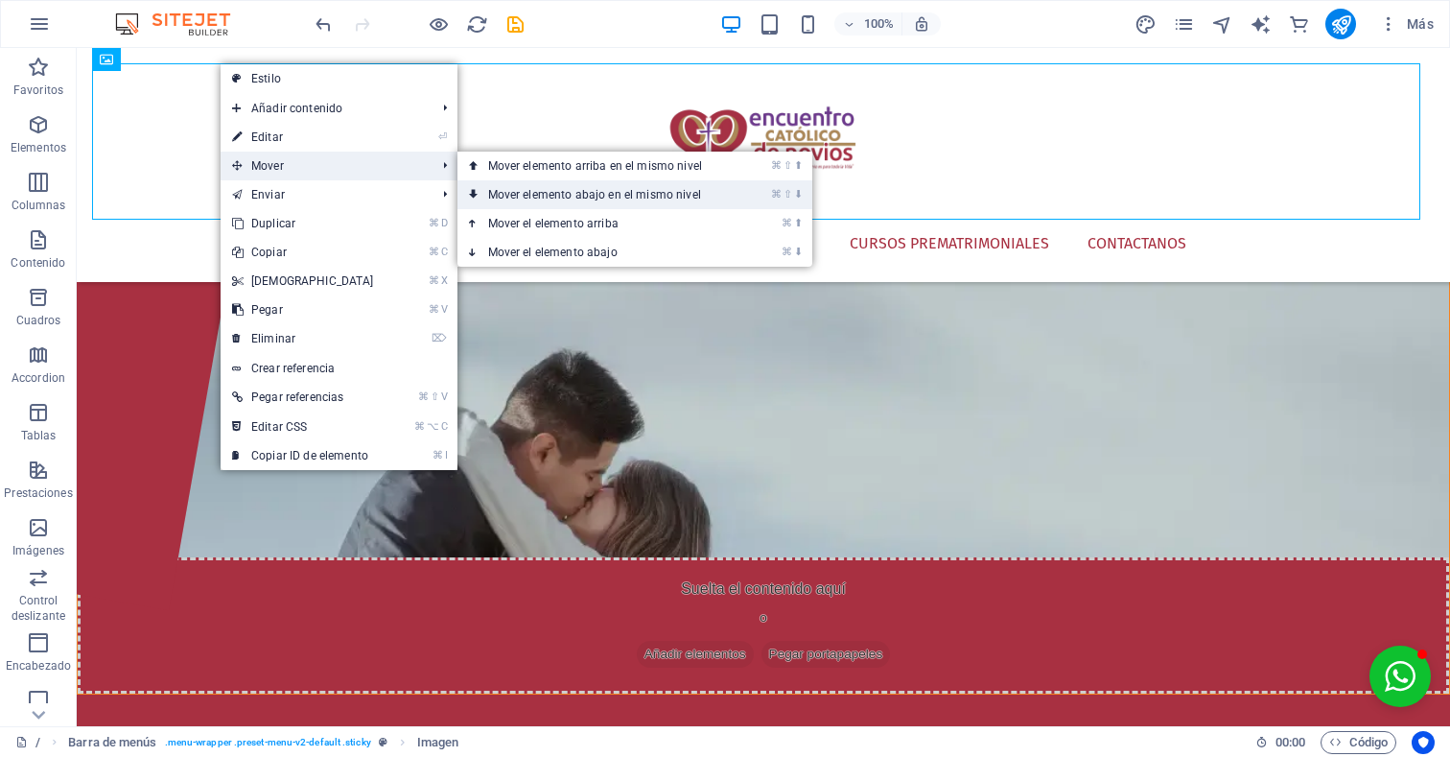
click at [582, 183] on link "⌘ ⇧ ⬇ Mover elemento abajo en el mismo nivel" at bounding box center [598, 194] width 283 height 29
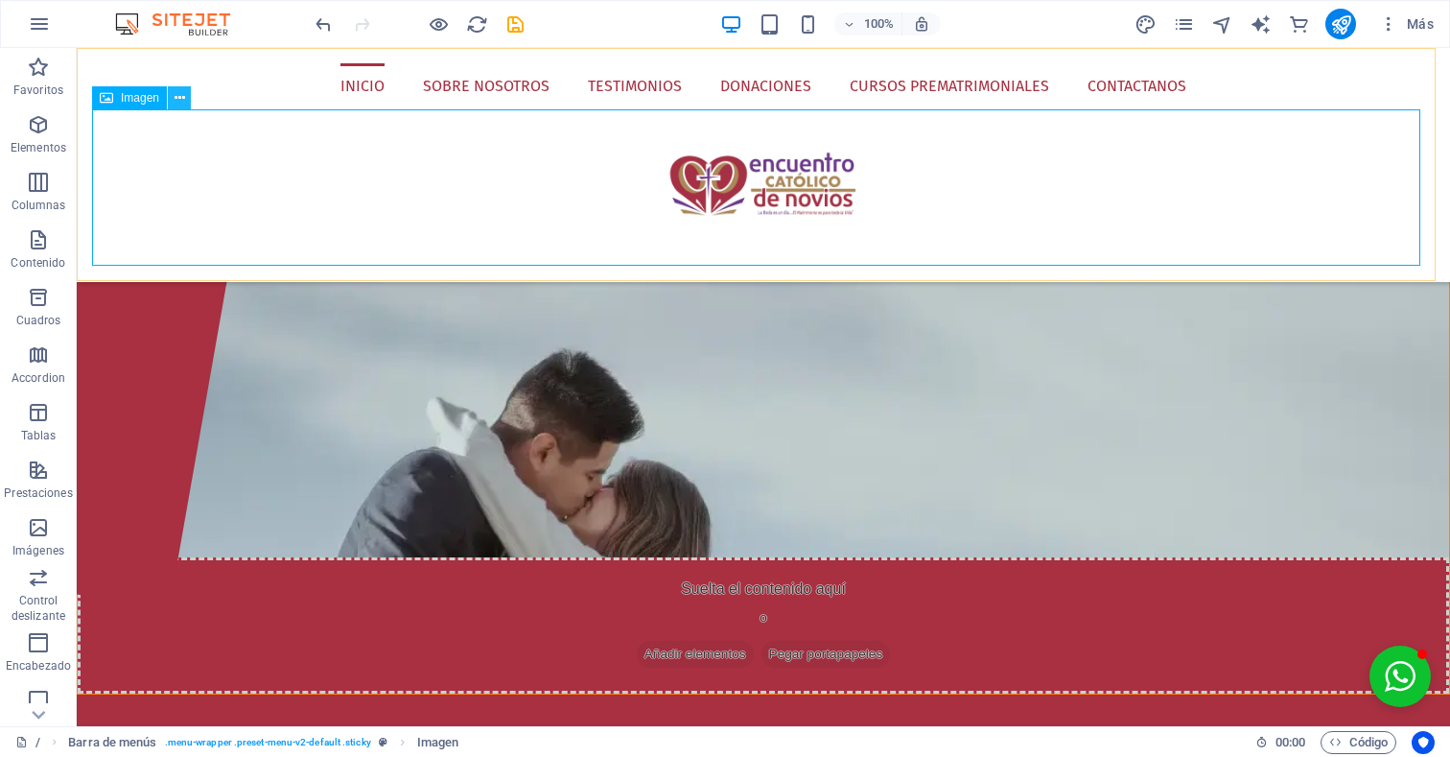
click at [183, 97] on icon at bounding box center [180, 98] width 11 height 20
click at [184, 101] on button at bounding box center [179, 97] width 23 height 23
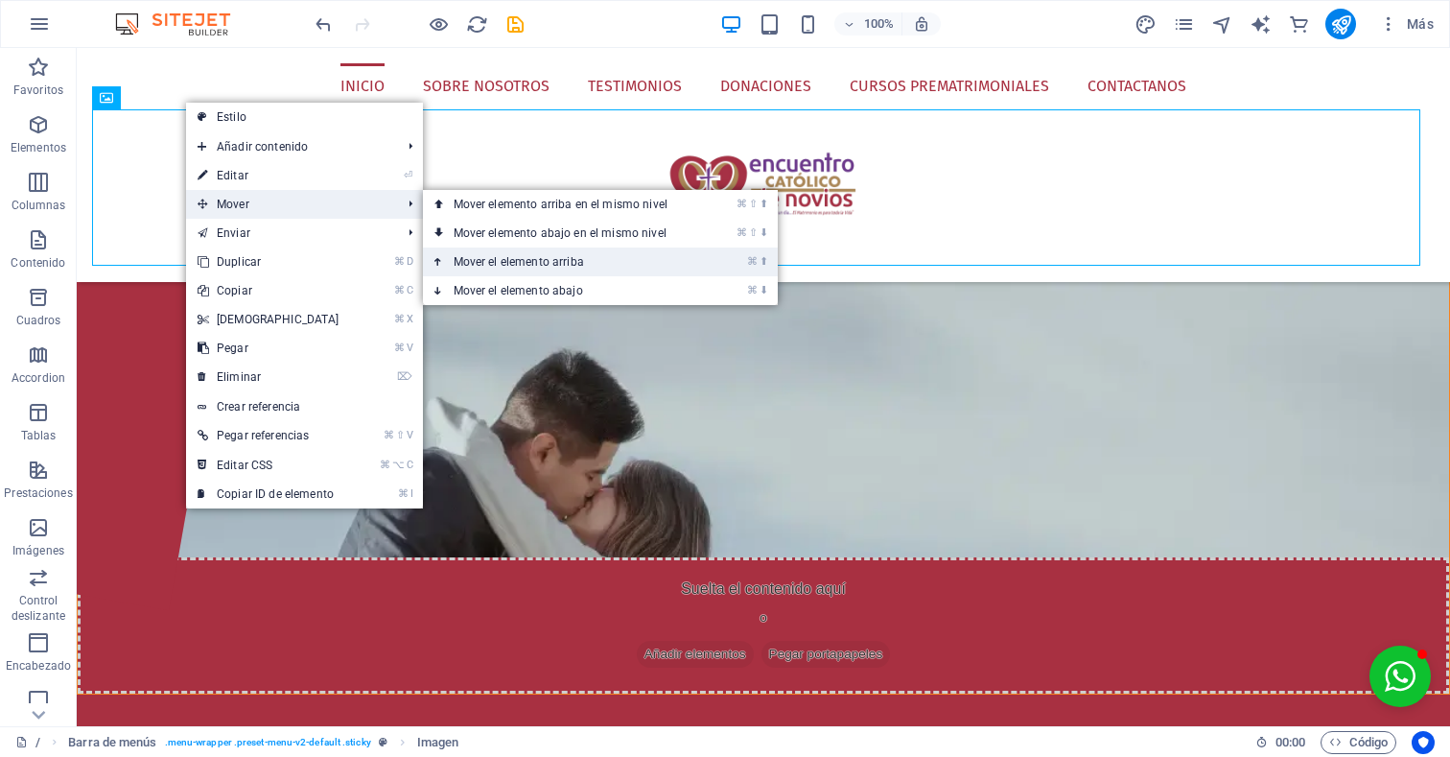
click at [587, 263] on link "⌘ ⬆ Mover el elemento arriba" at bounding box center [564, 261] width 283 height 29
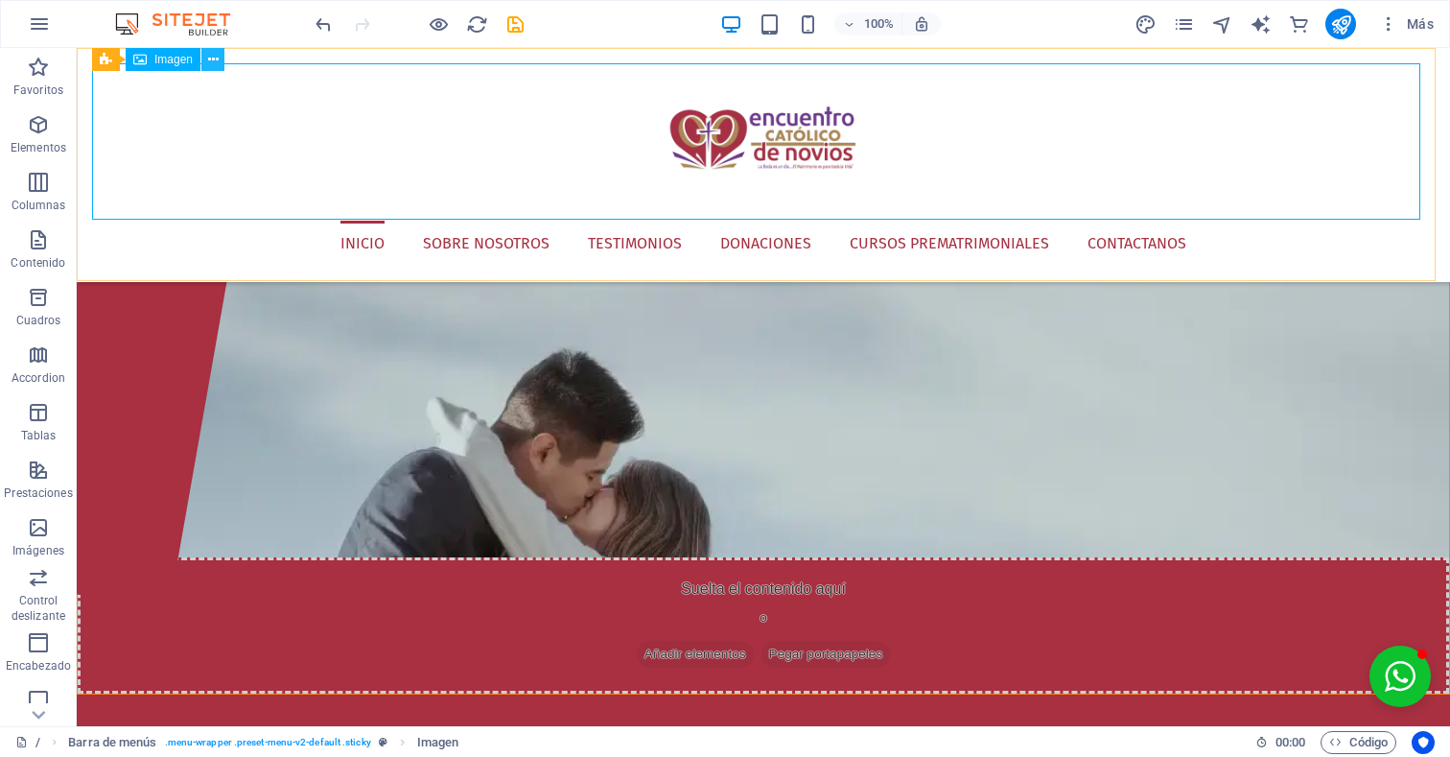
click at [217, 62] on icon at bounding box center [213, 60] width 11 height 20
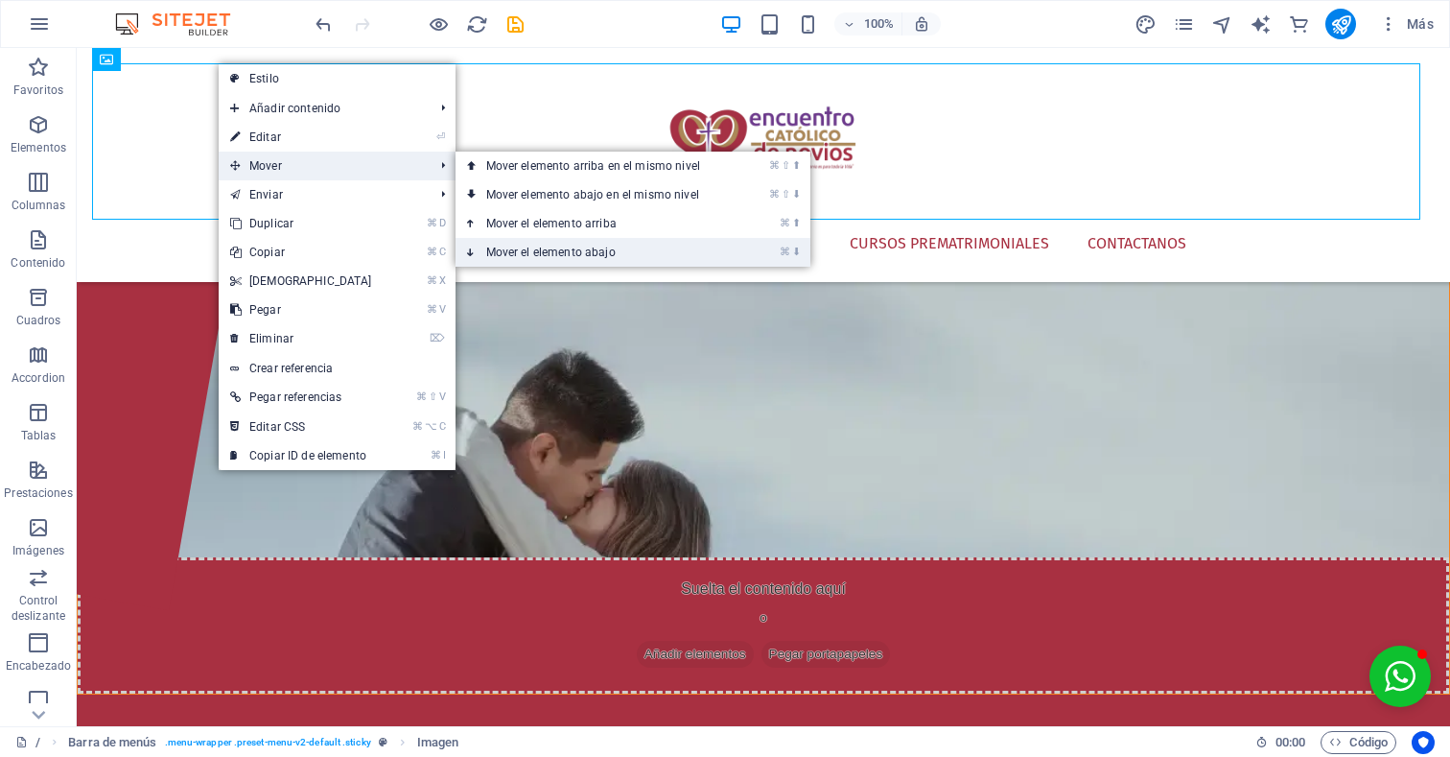
click at [577, 245] on link "⌘ ⬇ Mover el elemento abajo" at bounding box center [597, 252] width 283 height 29
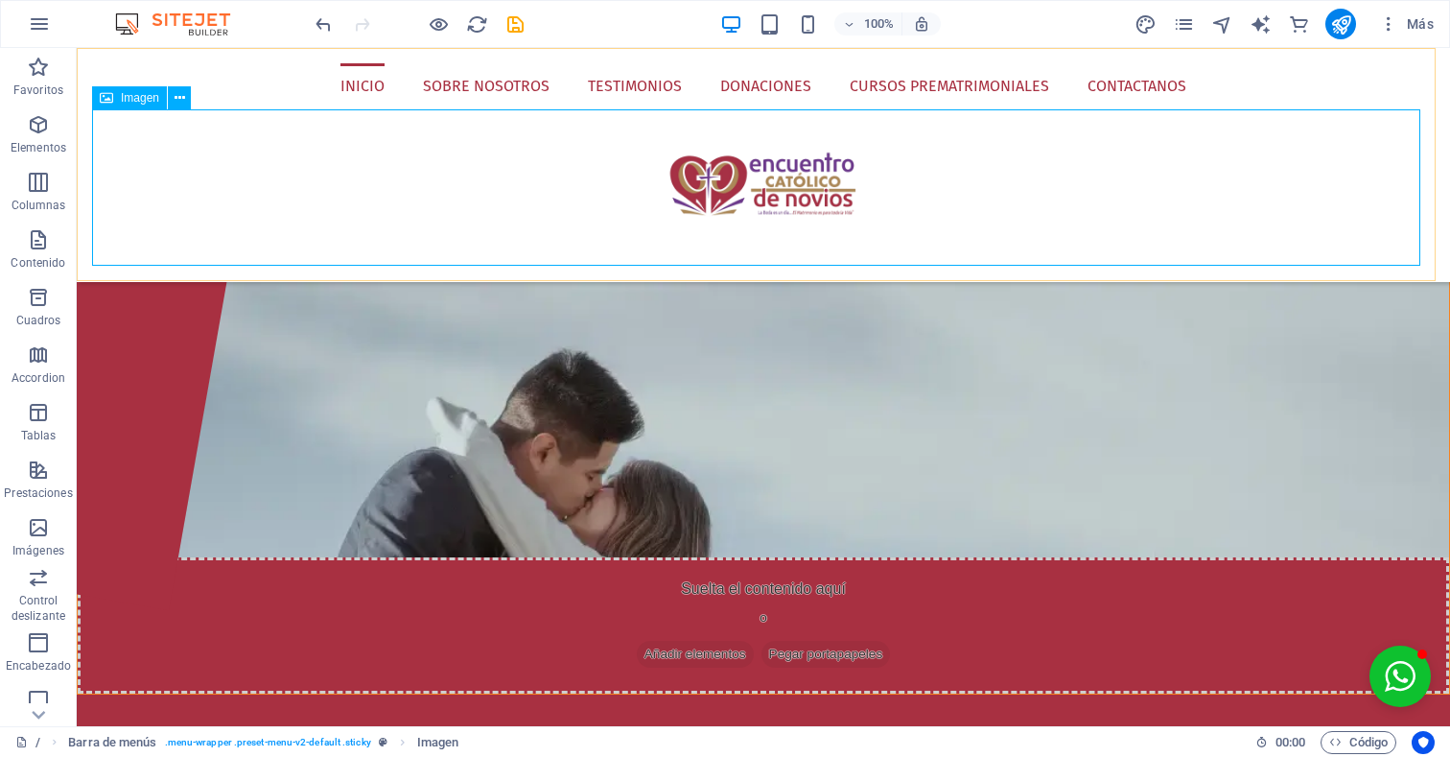
click at [281, 154] on figure at bounding box center [763, 187] width 1343 height 157
click at [182, 93] on icon at bounding box center [180, 98] width 11 height 20
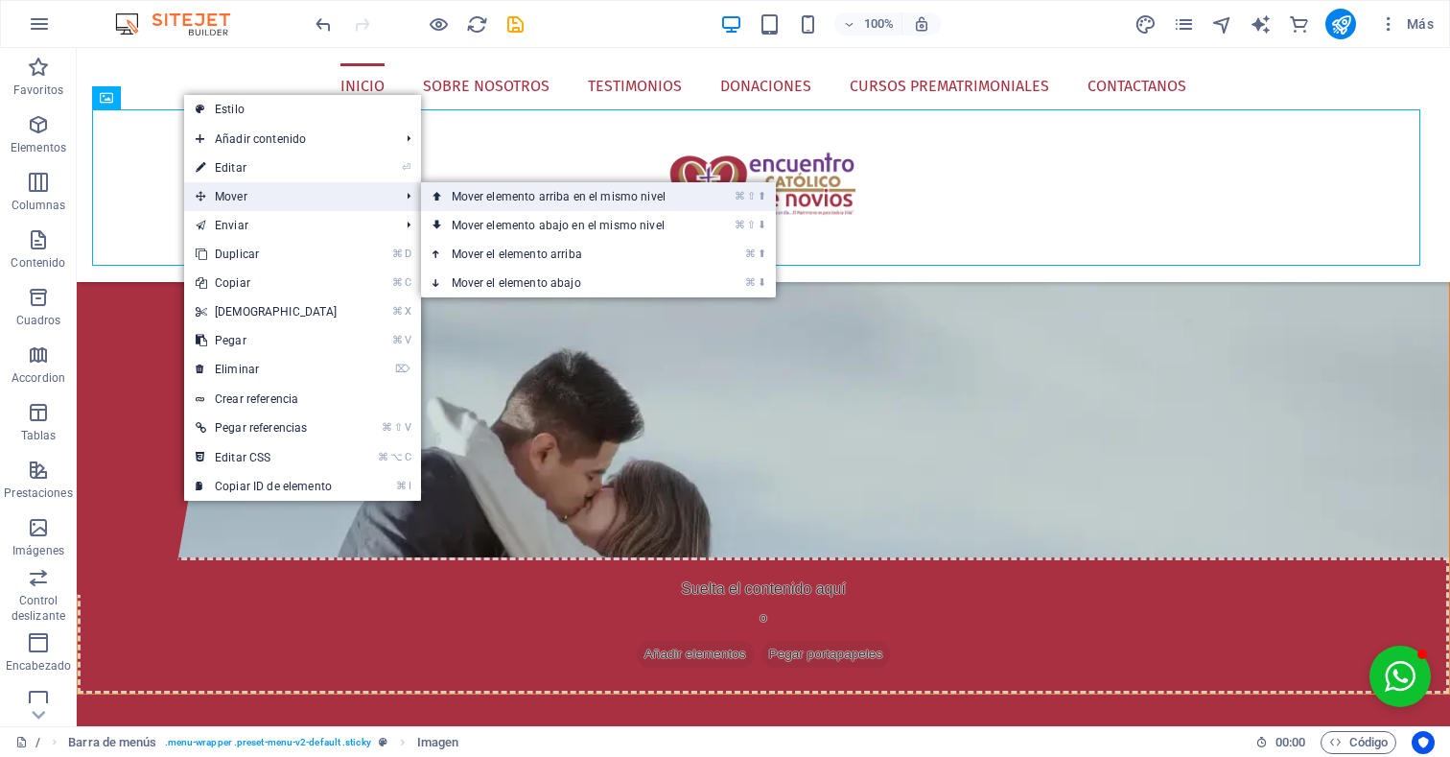
click at [482, 200] on link "⌘ ⇧ ⬆ Mover elemento arriba en el mismo nivel" at bounding box center [562, 196] width 283 height 29
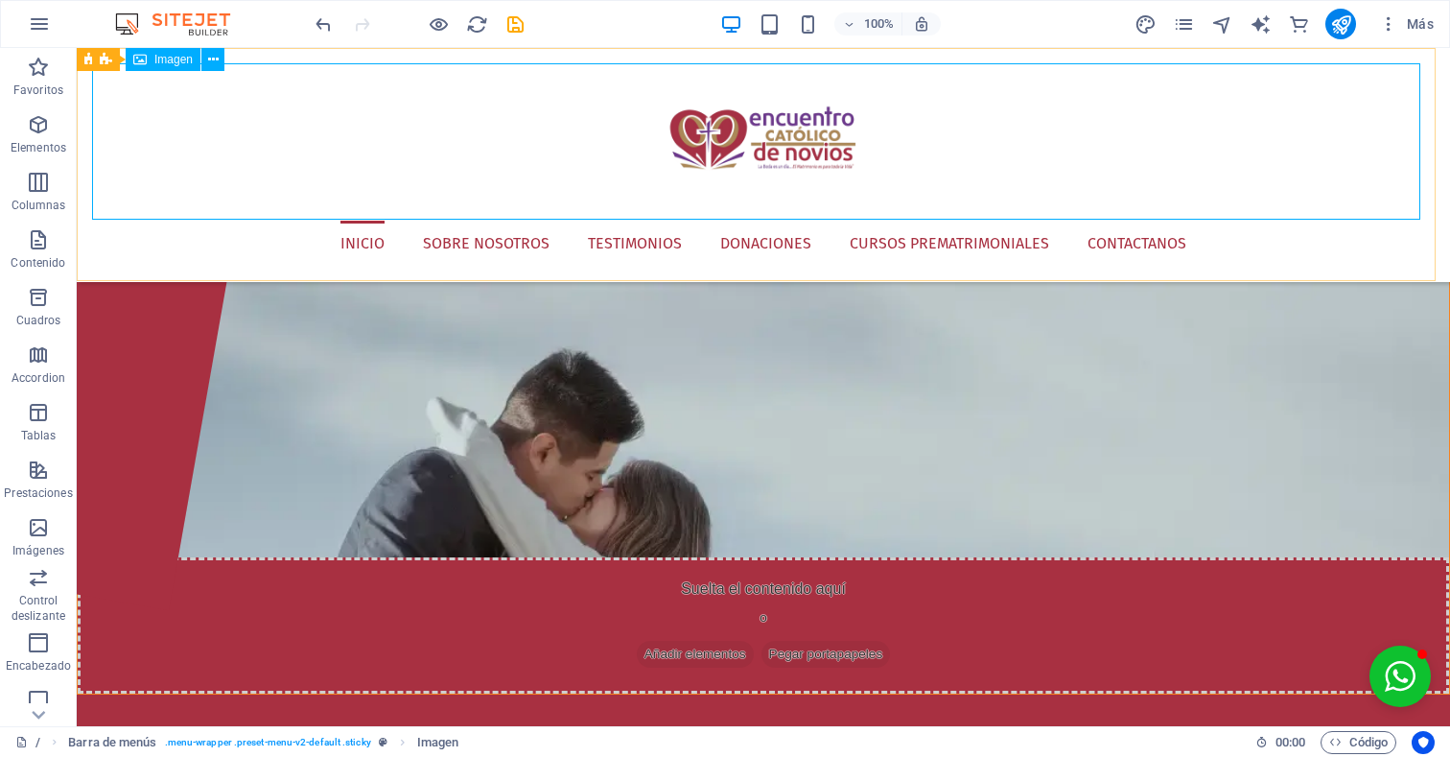
click at [706, 149] on figure at bounding box center [763, 141] width 1343 height 157
click at [747, 152] on figure at bounding box center [763, 141] width 1343 height 157
click at [174, 62] on span "Imagen" at bounding box center [173, 60] width 38 height 12
click at [221, 63] on button at bounding box center [212, 59] width 23 height 23
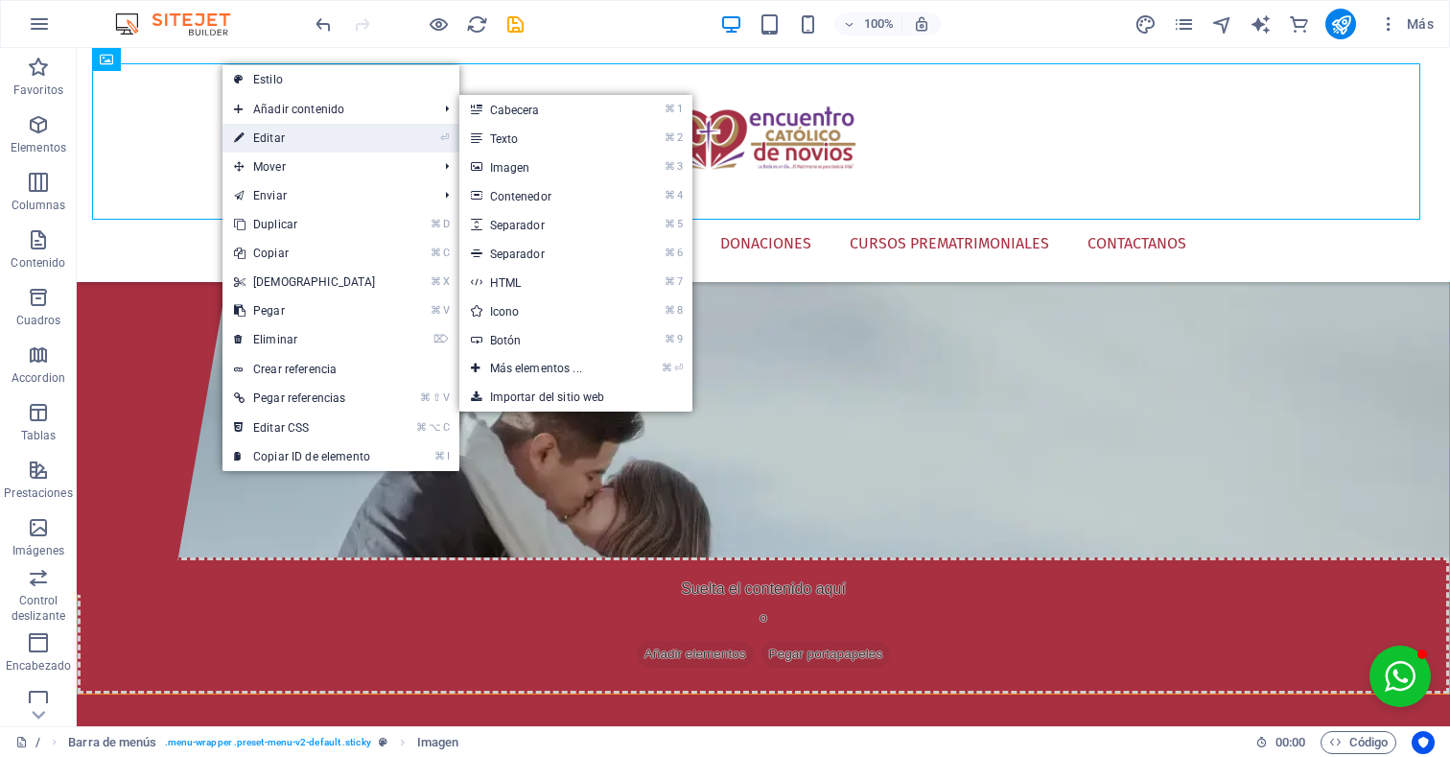
click at [299, 132] on link "⏎ Editar" at bounding box center [305, 138] width 165 height 29
select select "%"
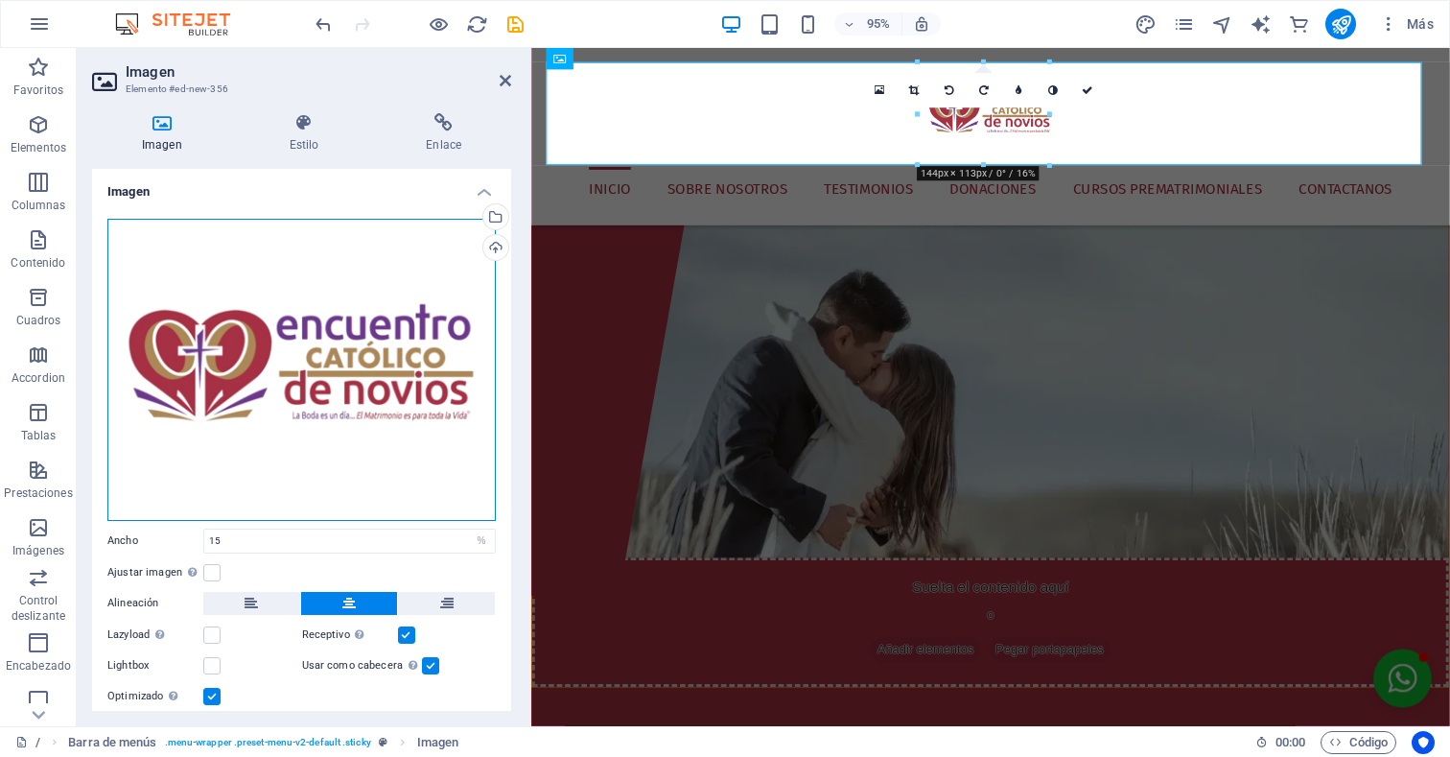
click at [363, 339] on div "Arrastra archivos aquí, haz clic para escoger archivos o selecciona archivos de…" at bounding box center [301, 370] width 388 height 302
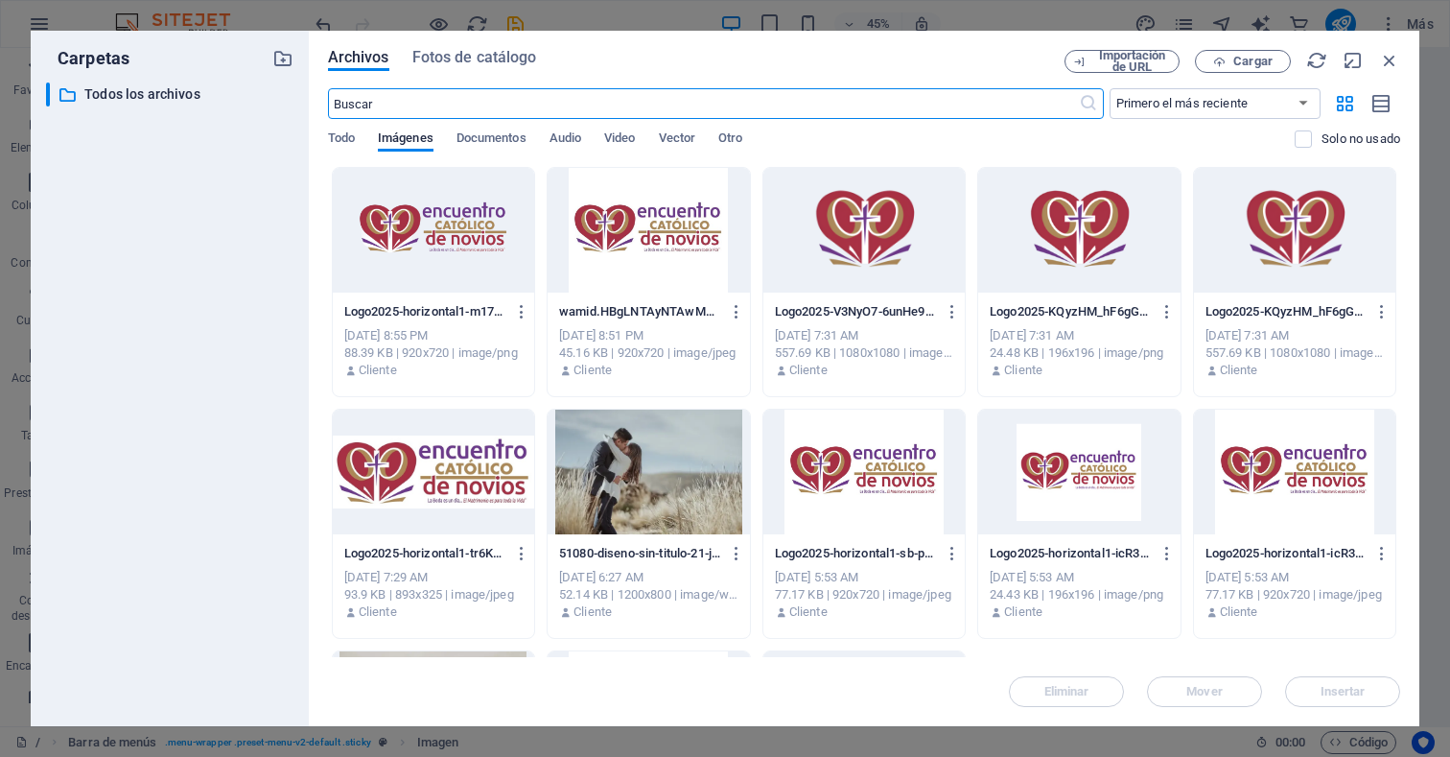
click at [425, 451] on div at bounding box center [433, 472] width 201 height 125
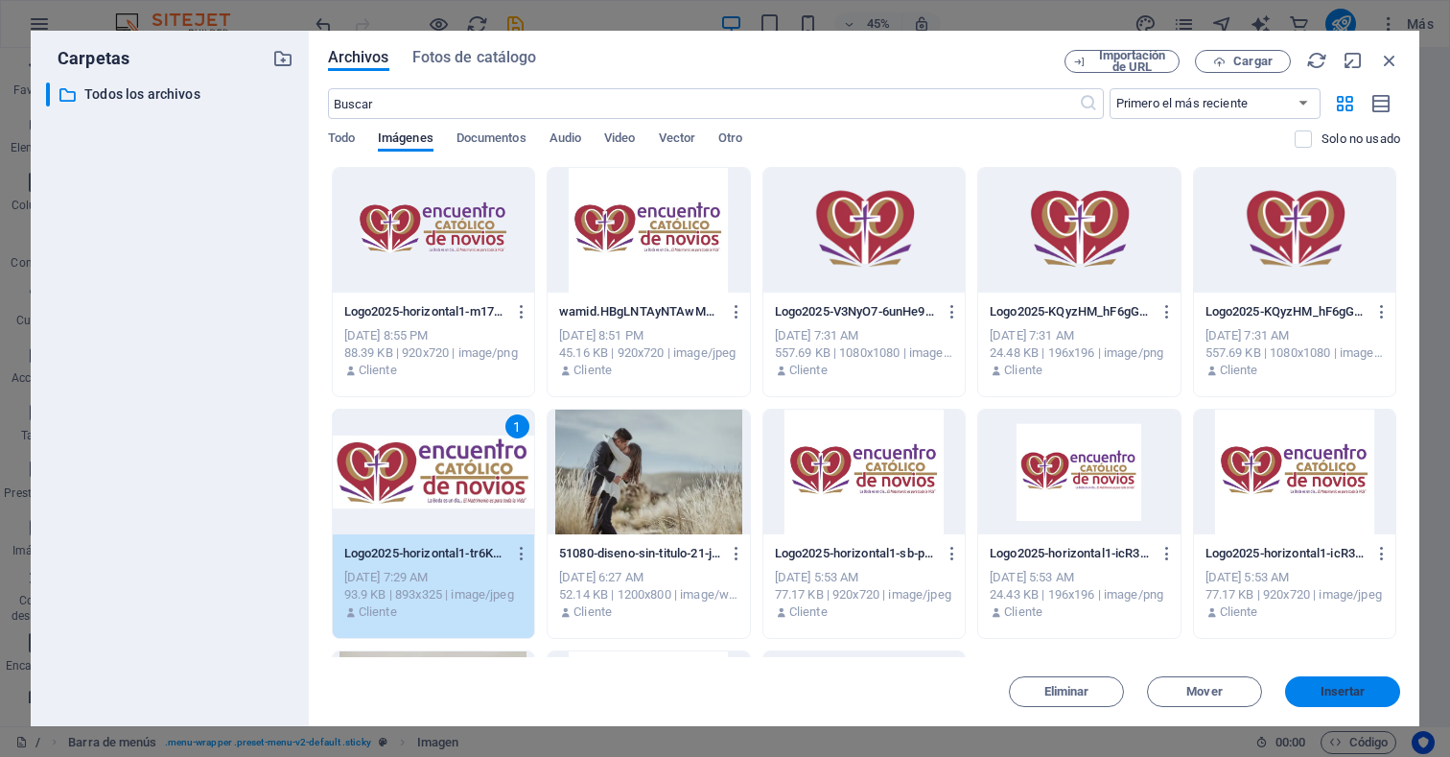
drag, startPoint x: 1353, startPoint y: 691, endPoint x: 864, endPoint y: 676, distance: 489.4
click at [1353, 691] on span "Insertar" at bounding box center [1343, 692] width 45 height 12
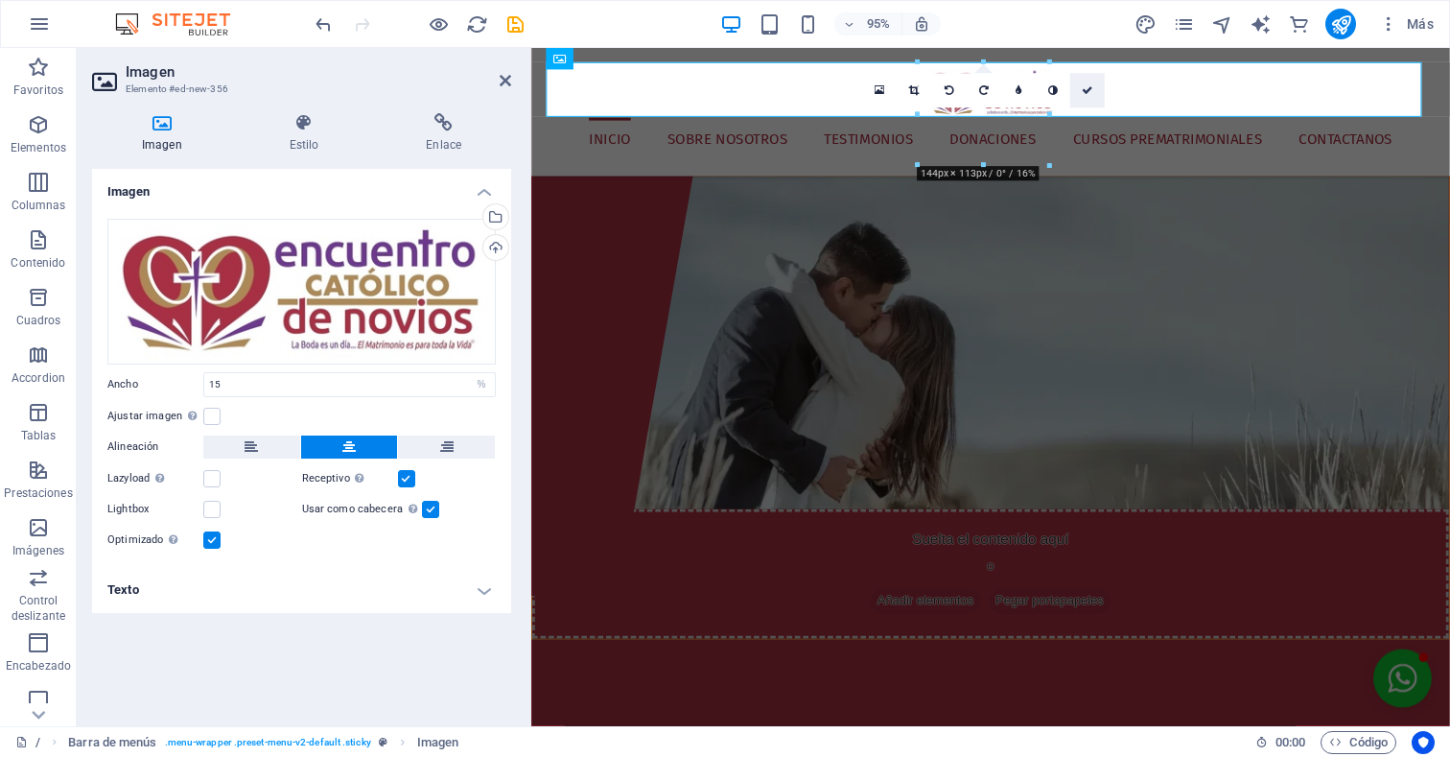
click at [1087, 83] on link at bounding box center [1087, 91] width 35 height 35
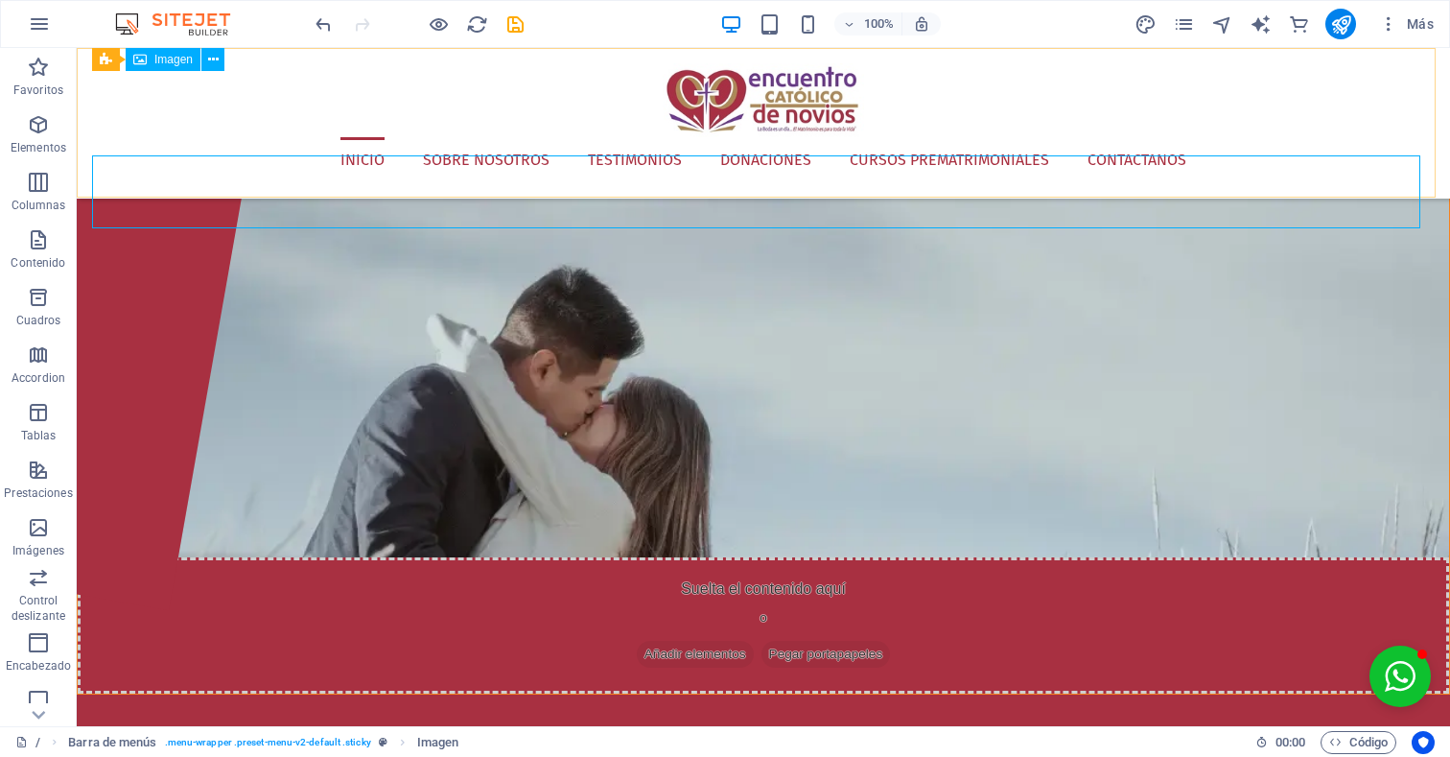
click at [808, 112] on figure at bounding box center [763, 100] width 1343 height 74
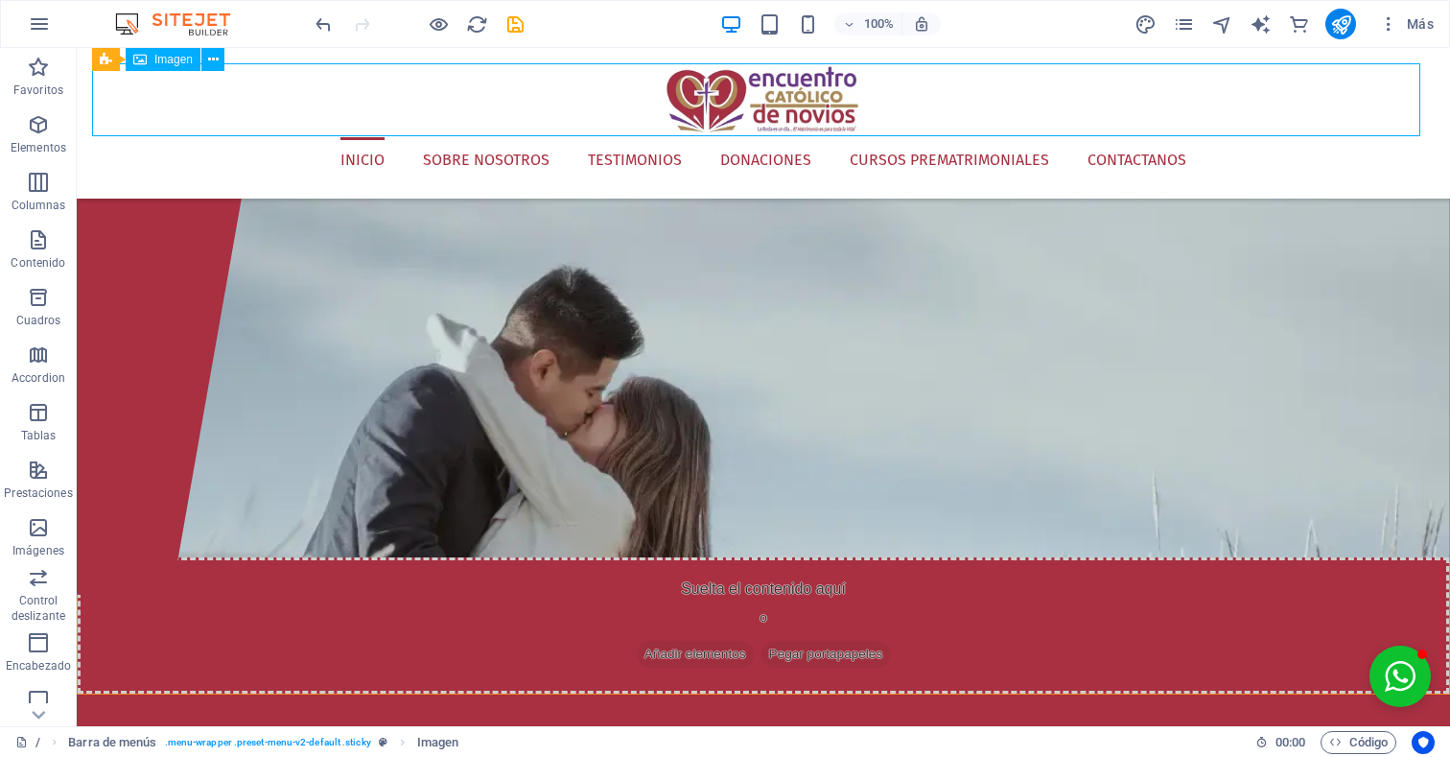
click at [421, 95] on figure at bounding box center [763, 100] width 1343 height 74
click at [214, 59] on icon at bounding box center [213, 60] width 11 height 20
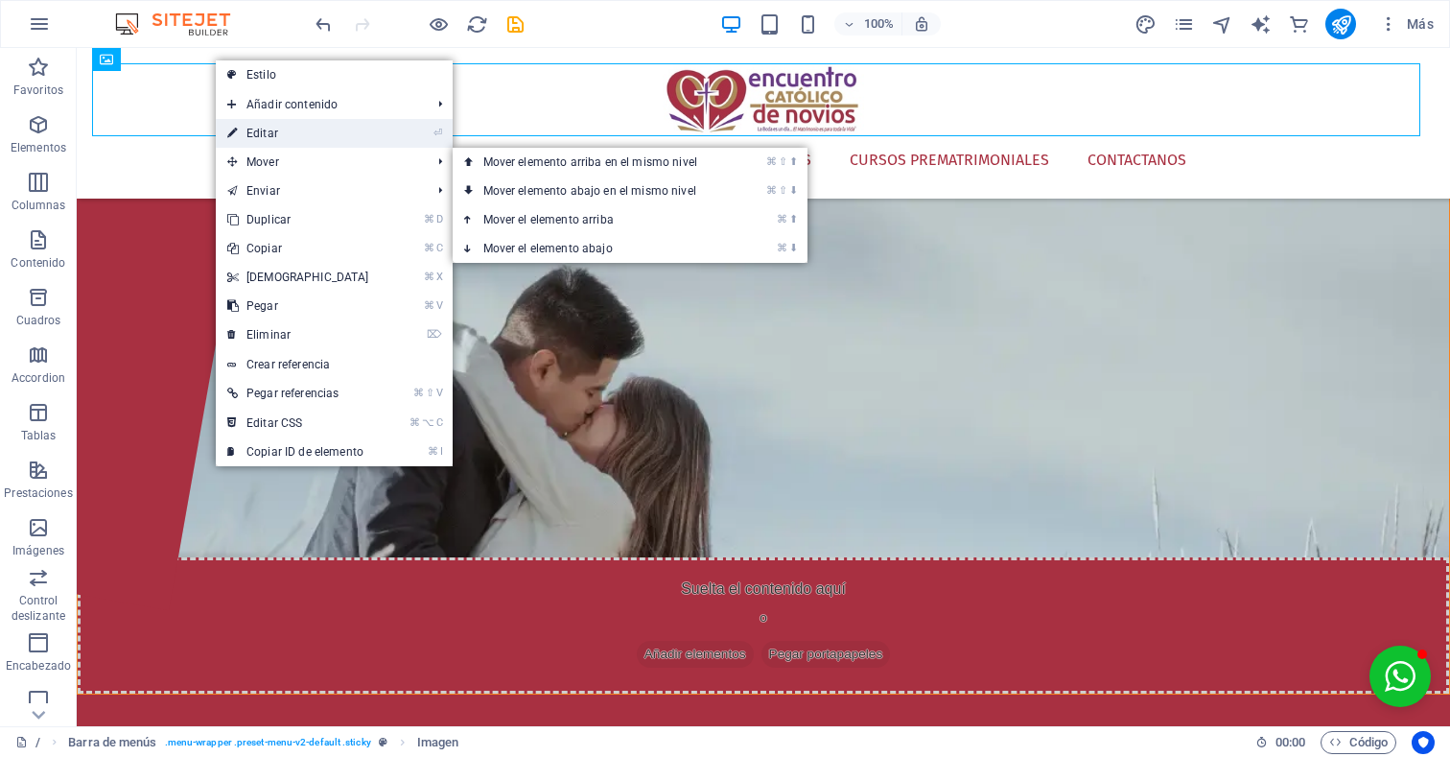
click at [267, 129] on link "⏎ Editar" at bounding box center [298, 133] width 165 height 29
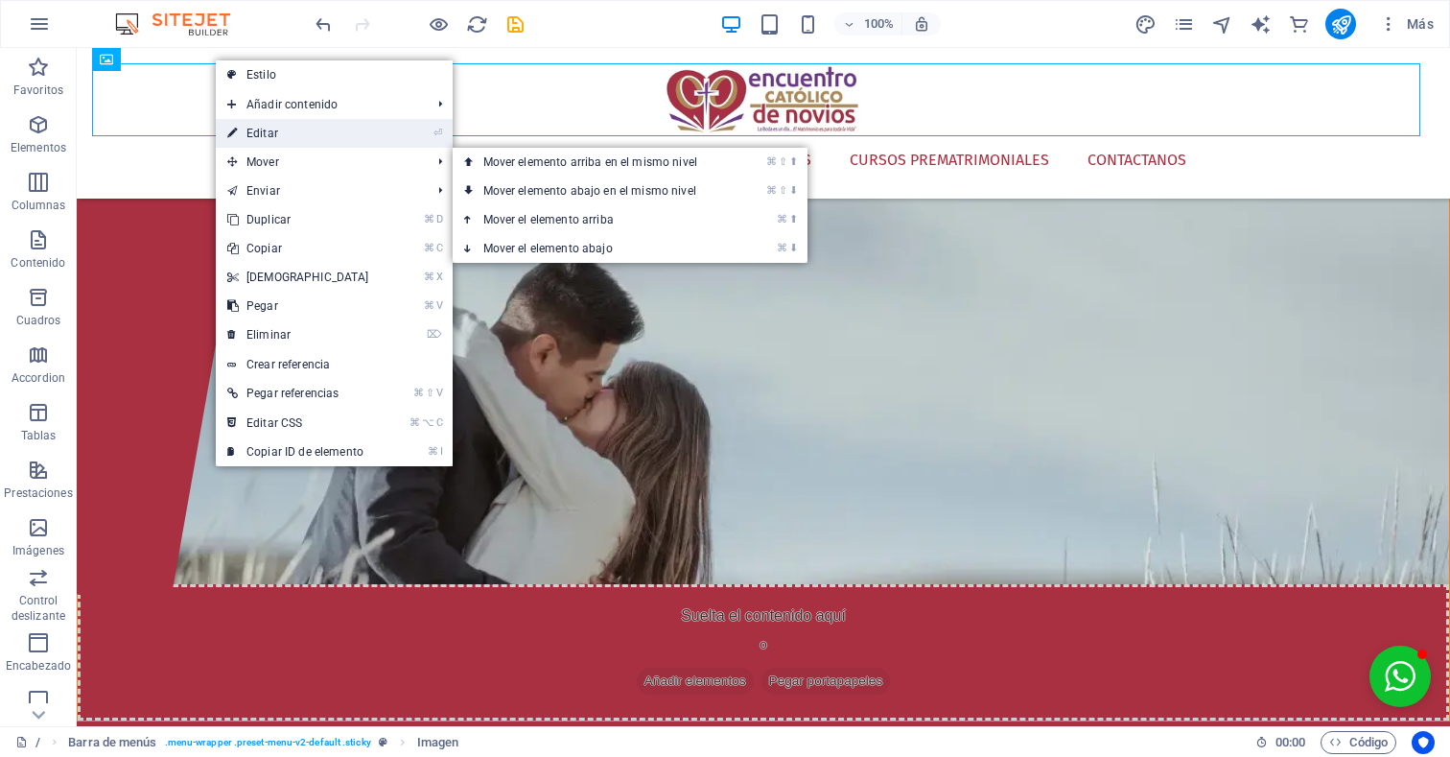
select select "%"
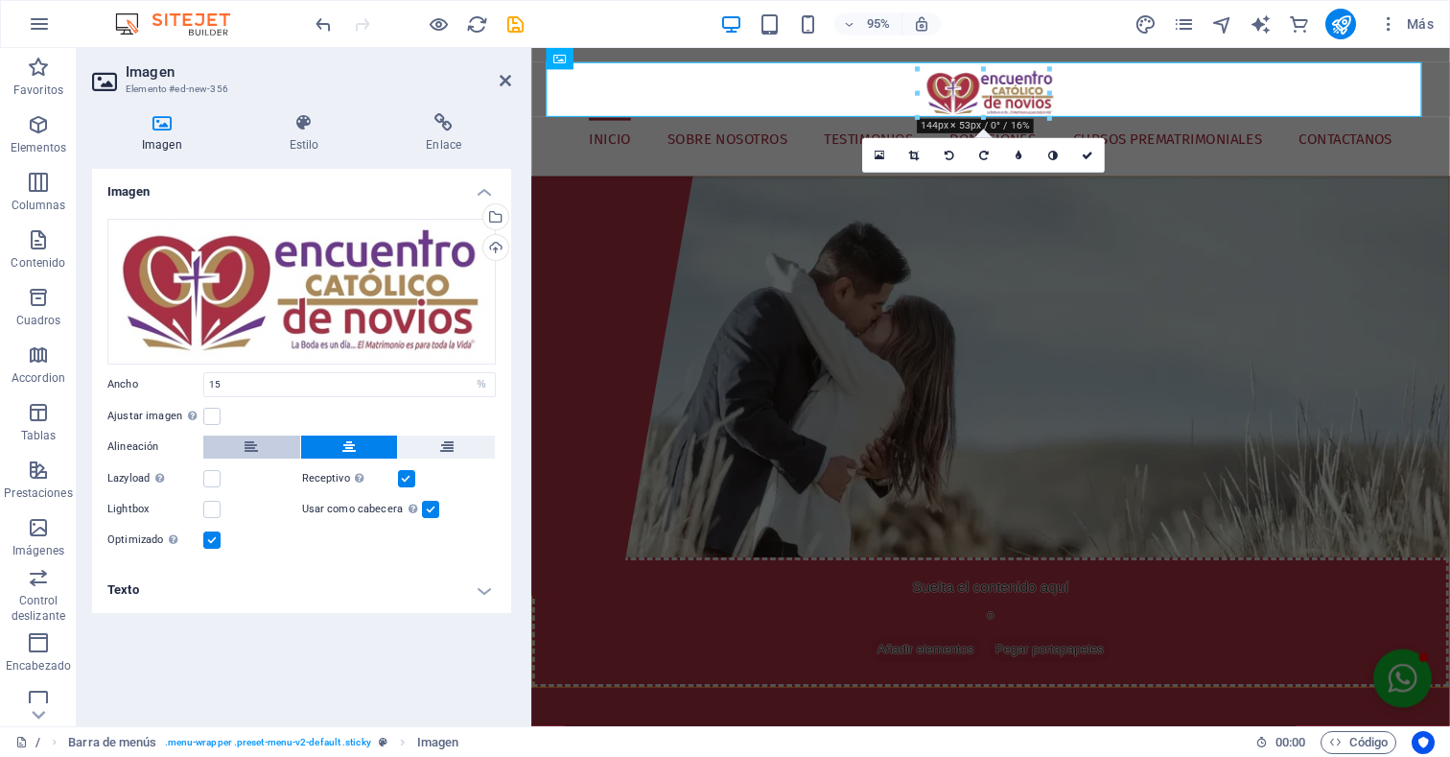
click at [255, 444] on icon at bounding box center [251, 446] width 13 height 23
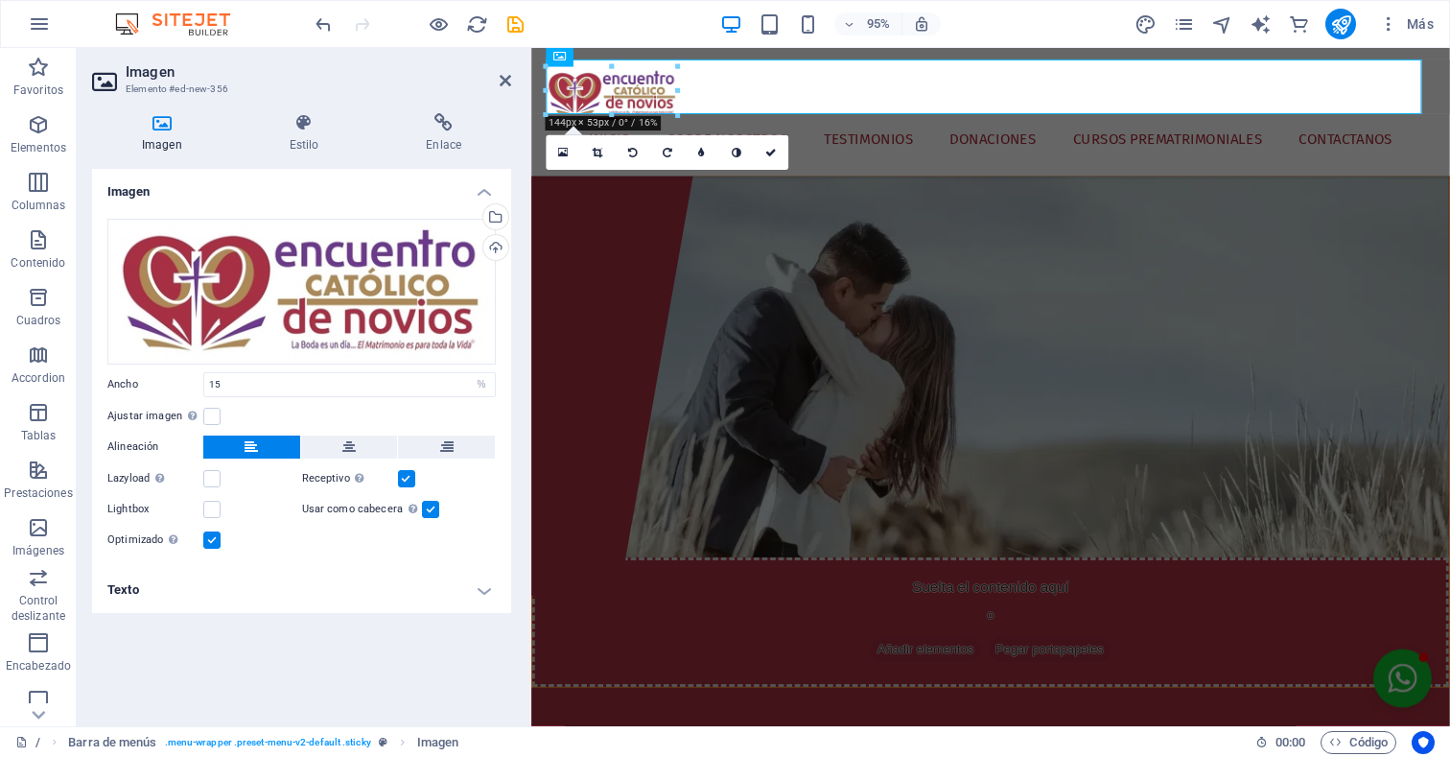
scroll to position [4, 0]
click at [965, 391] on figure at bounding box center [1014, 379] width 965 height 401
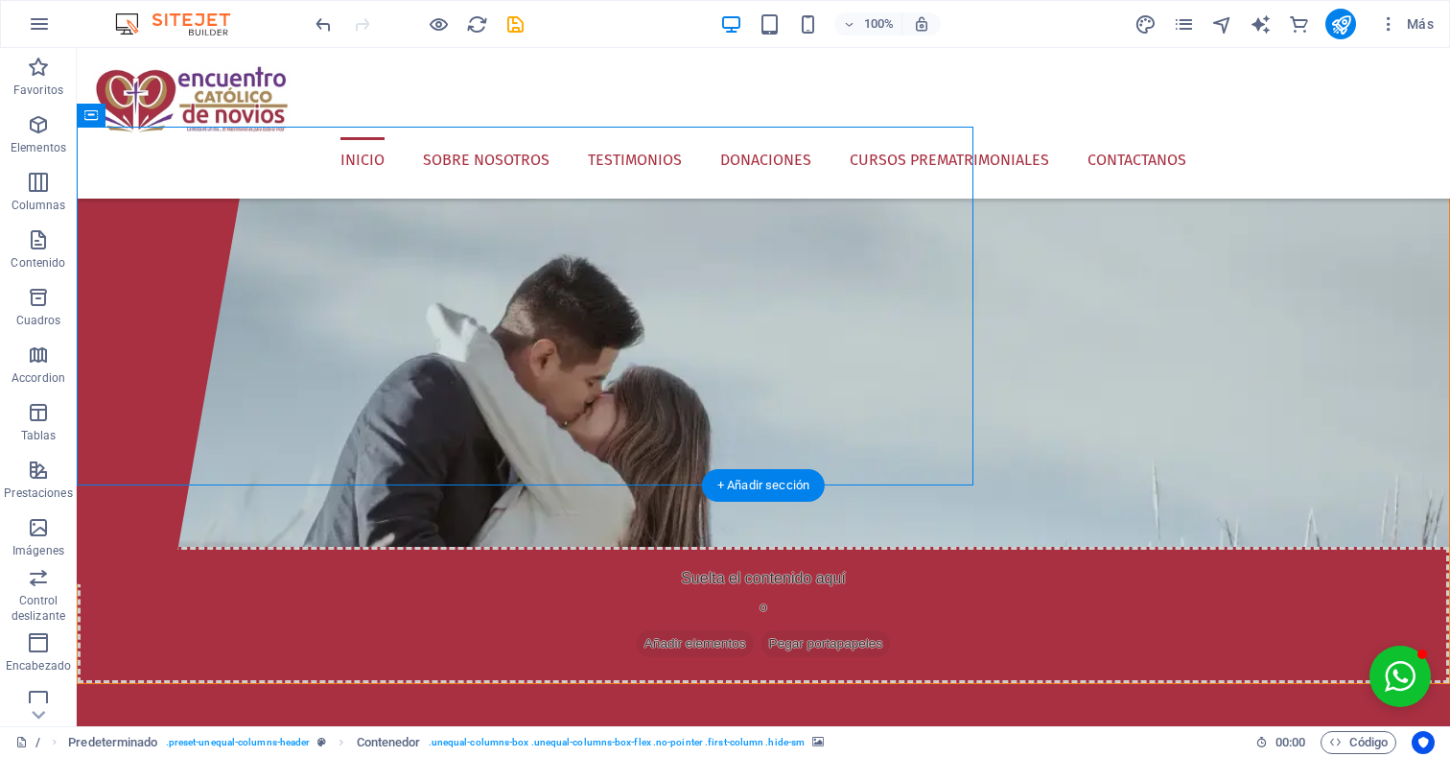
scroll to position [0, 0]
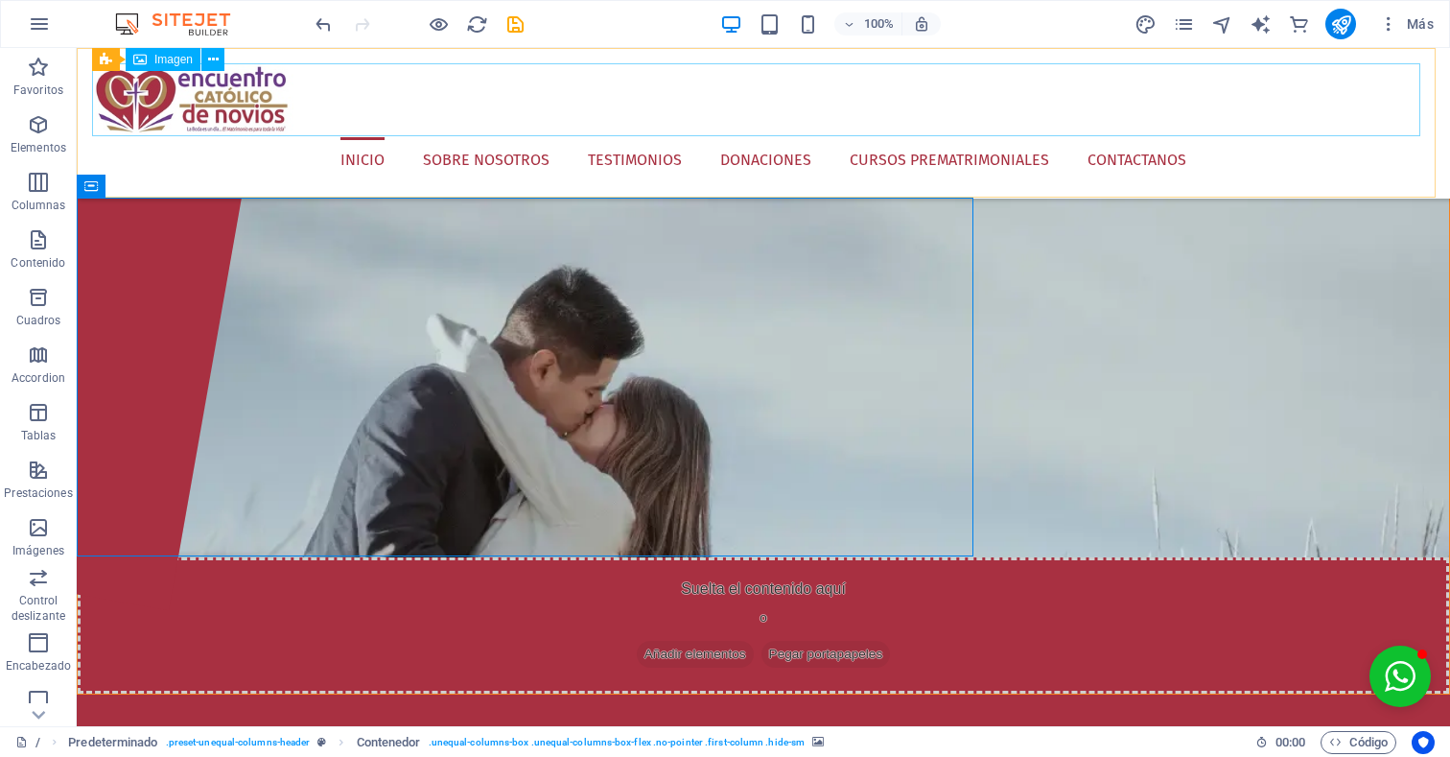
click at [237, 79] on figure at bounding box center [763, 100] width 1343 height 74
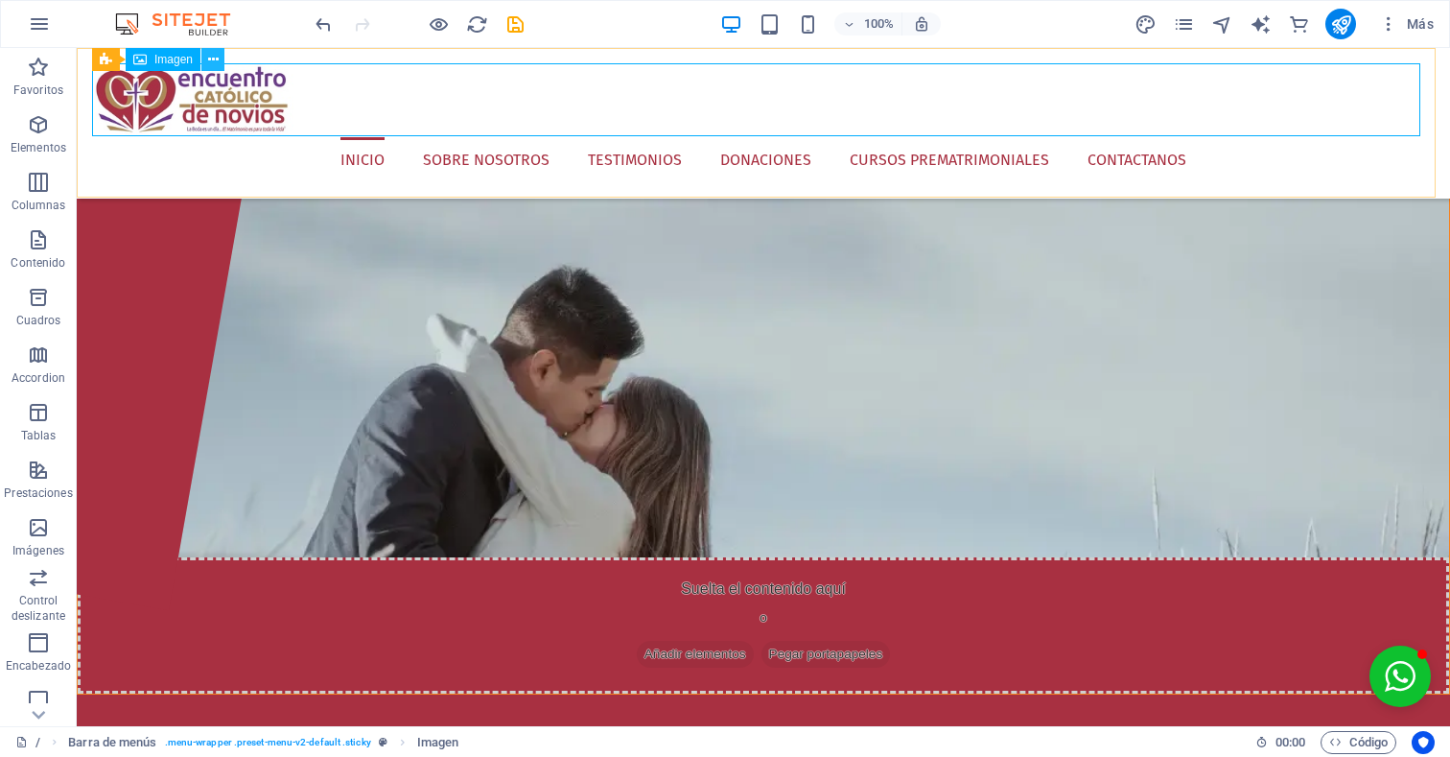
click at [215, 54] on icon at bounding box center [213, 60] width 11 height 20
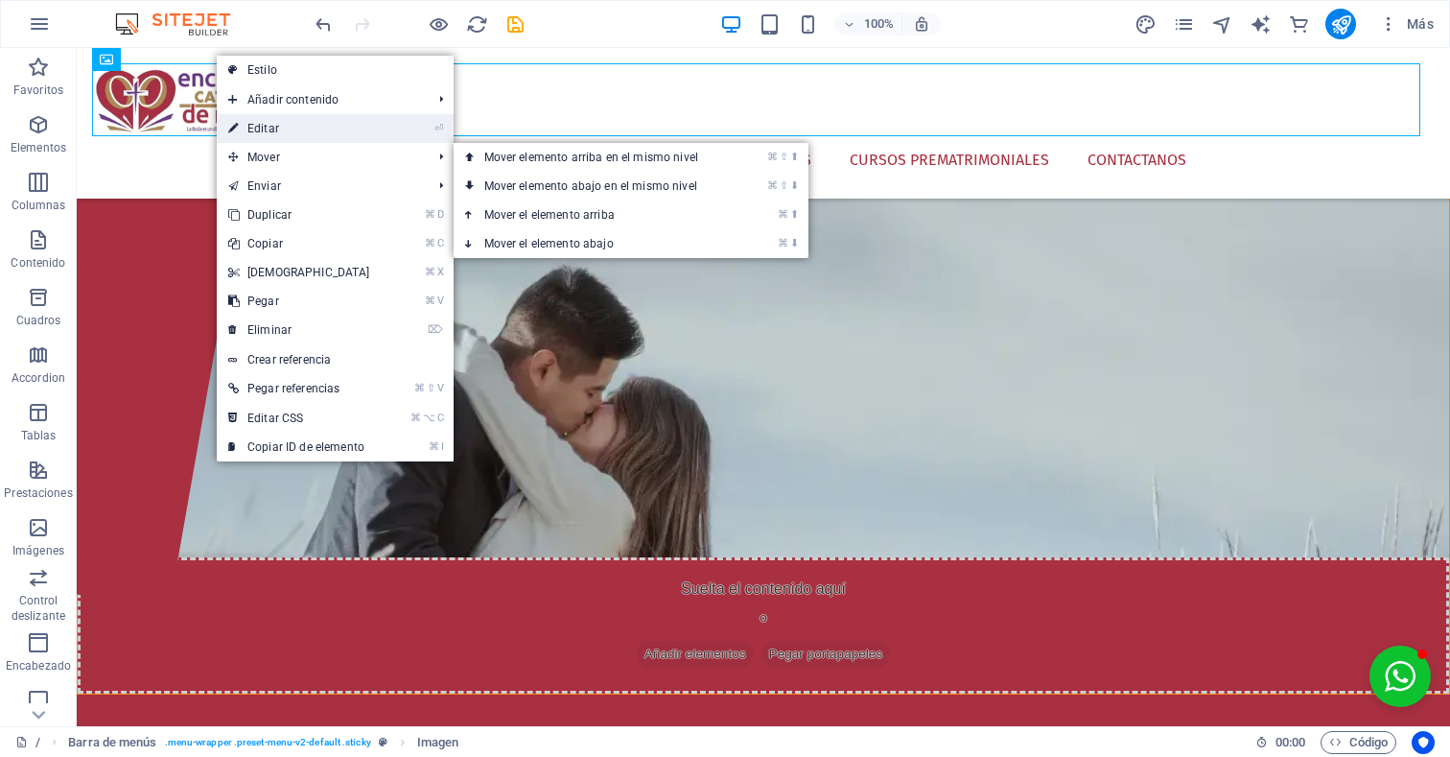
click at [340, 131] on link "⏎ Editar" at bounding box center [299, 128] width 165 height 29
select select "%"
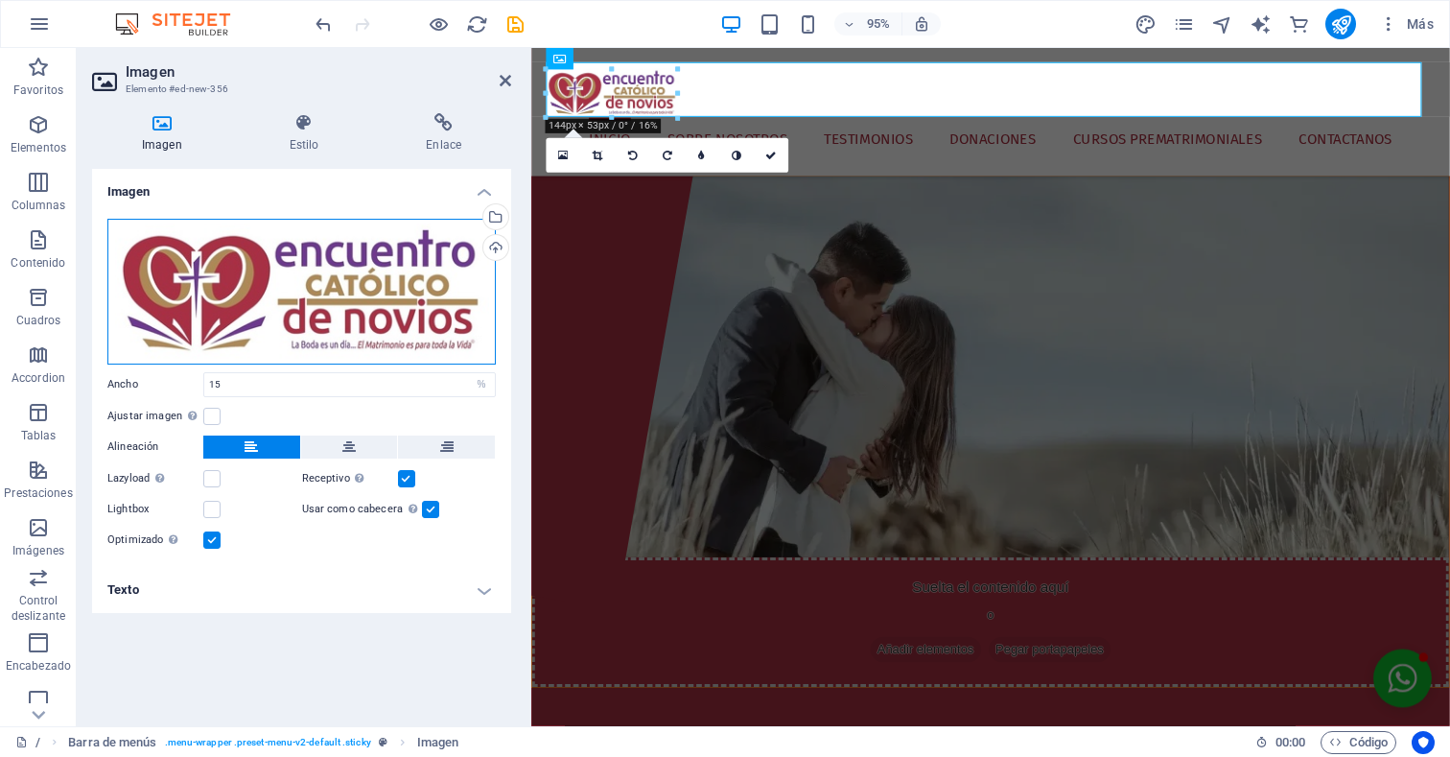
click at [328, 290] on div "Arrastra archivos aquí, haz clic para escoger archivos o selecciona archivos de…" at bounding box center [301, 292] width 388 height 146
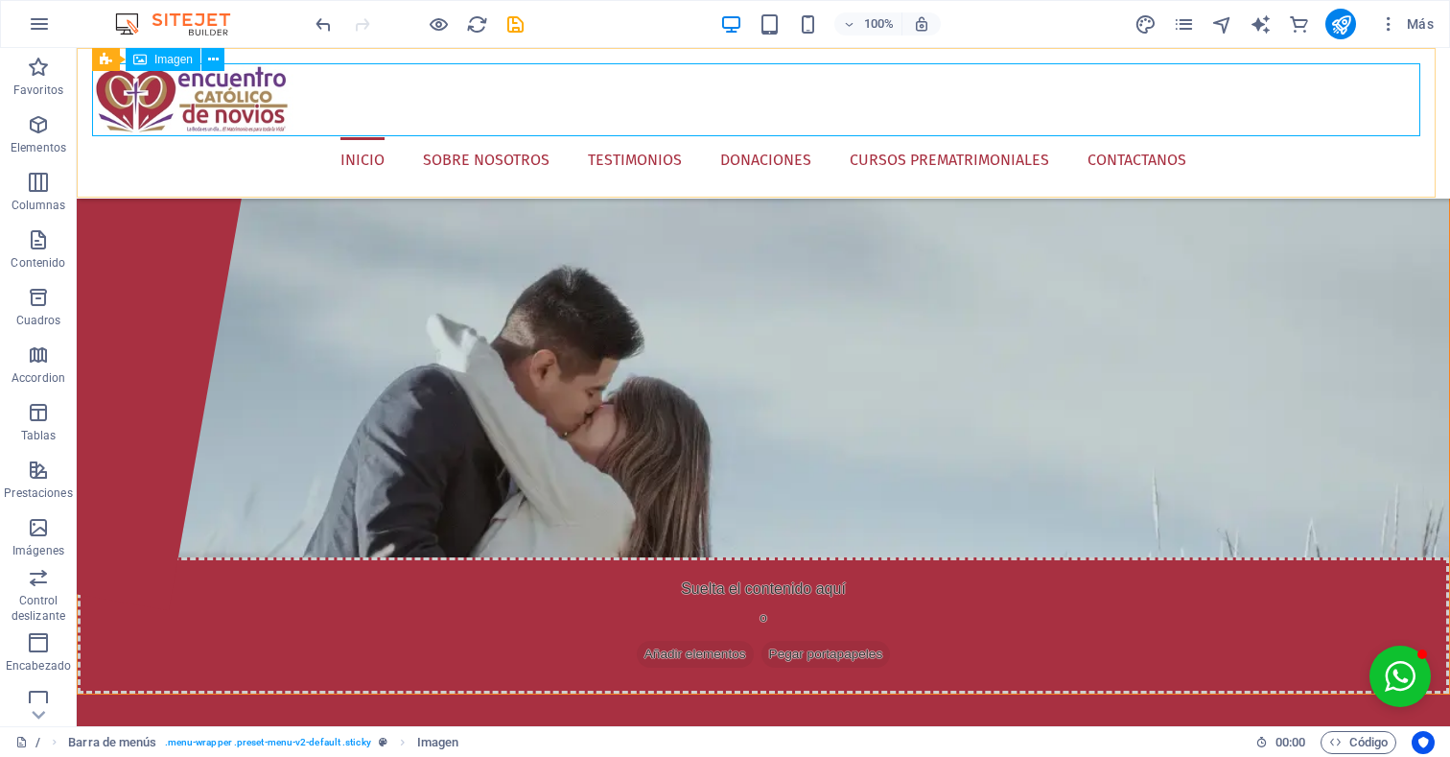
click at [223, 114] on figure at bounding box center [763, 100] width 1343 height 74
click at [222, 57] on button at bounding box center [212, 59] width 23 height 23
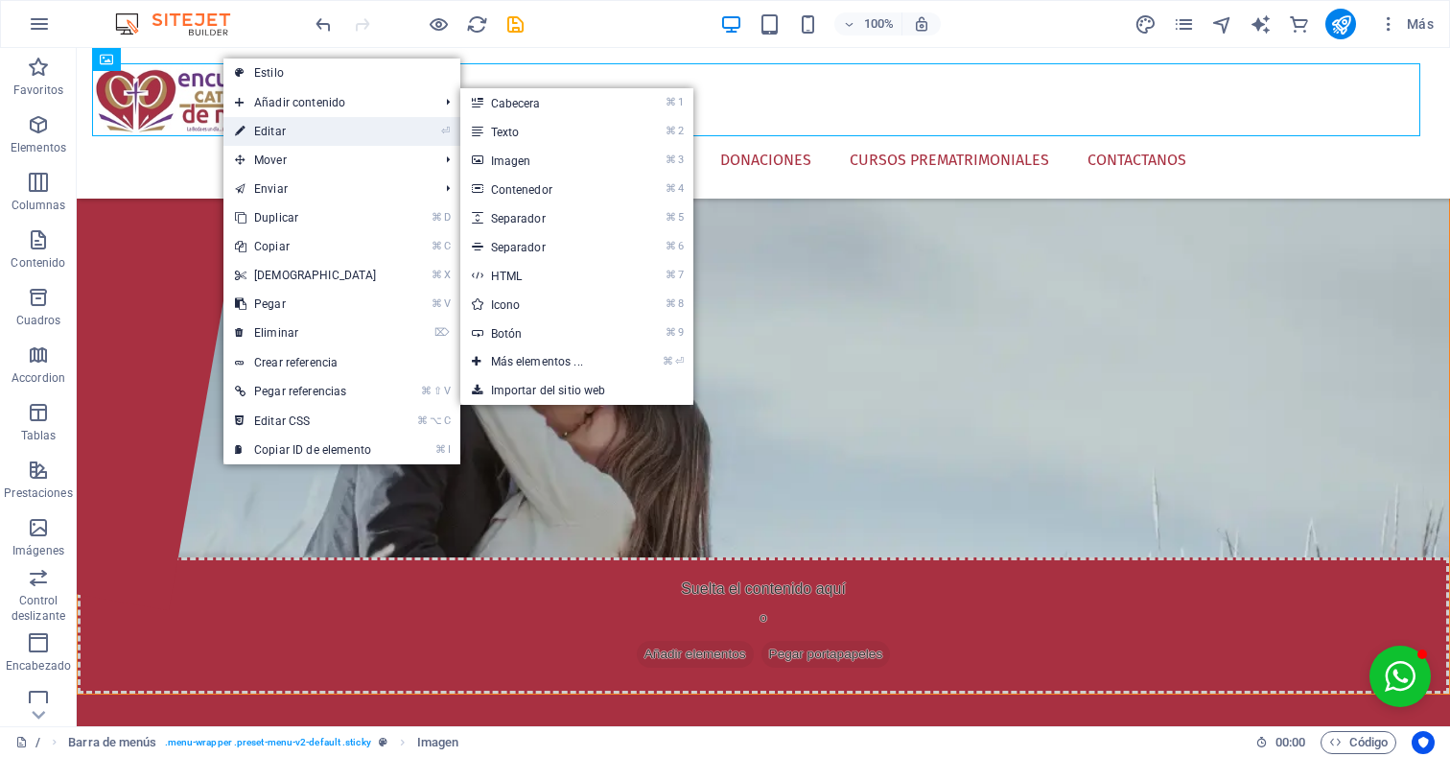
click at [261, 126] on link "⏎ Editar" at bounding box center [305, 131] width 165 height 29
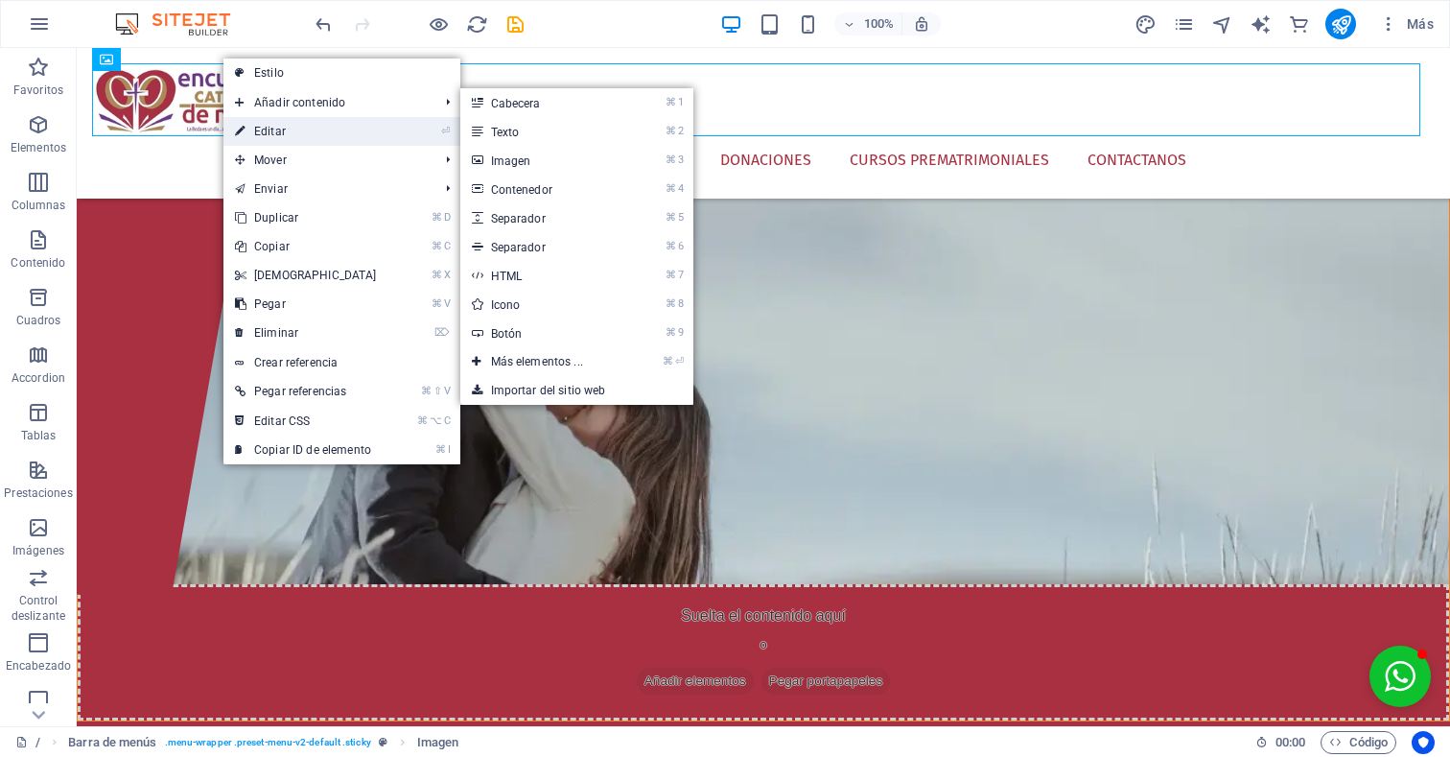
select select "%"
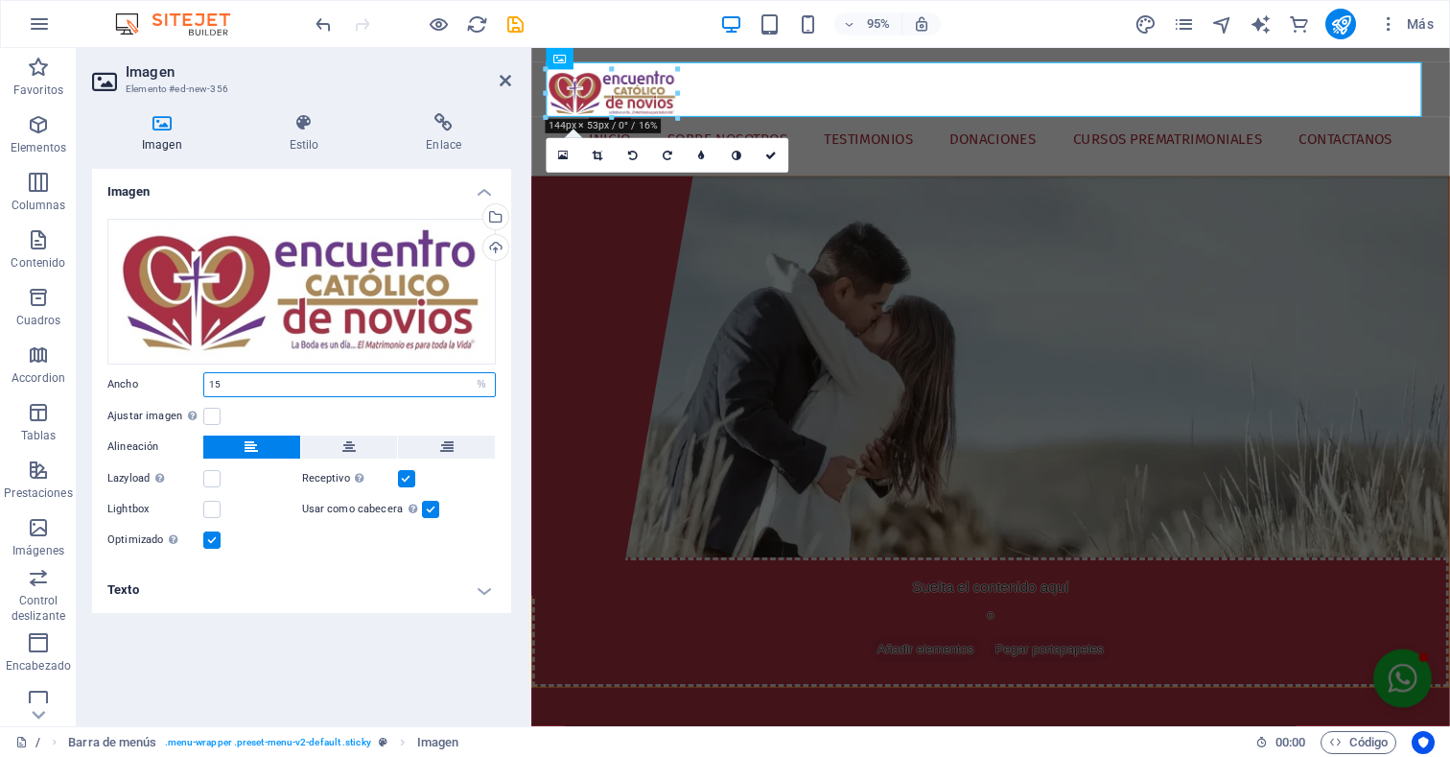
click at [252, 385] on input "15" at bounding box center [349, 384] width 291 height 23
type input "50"
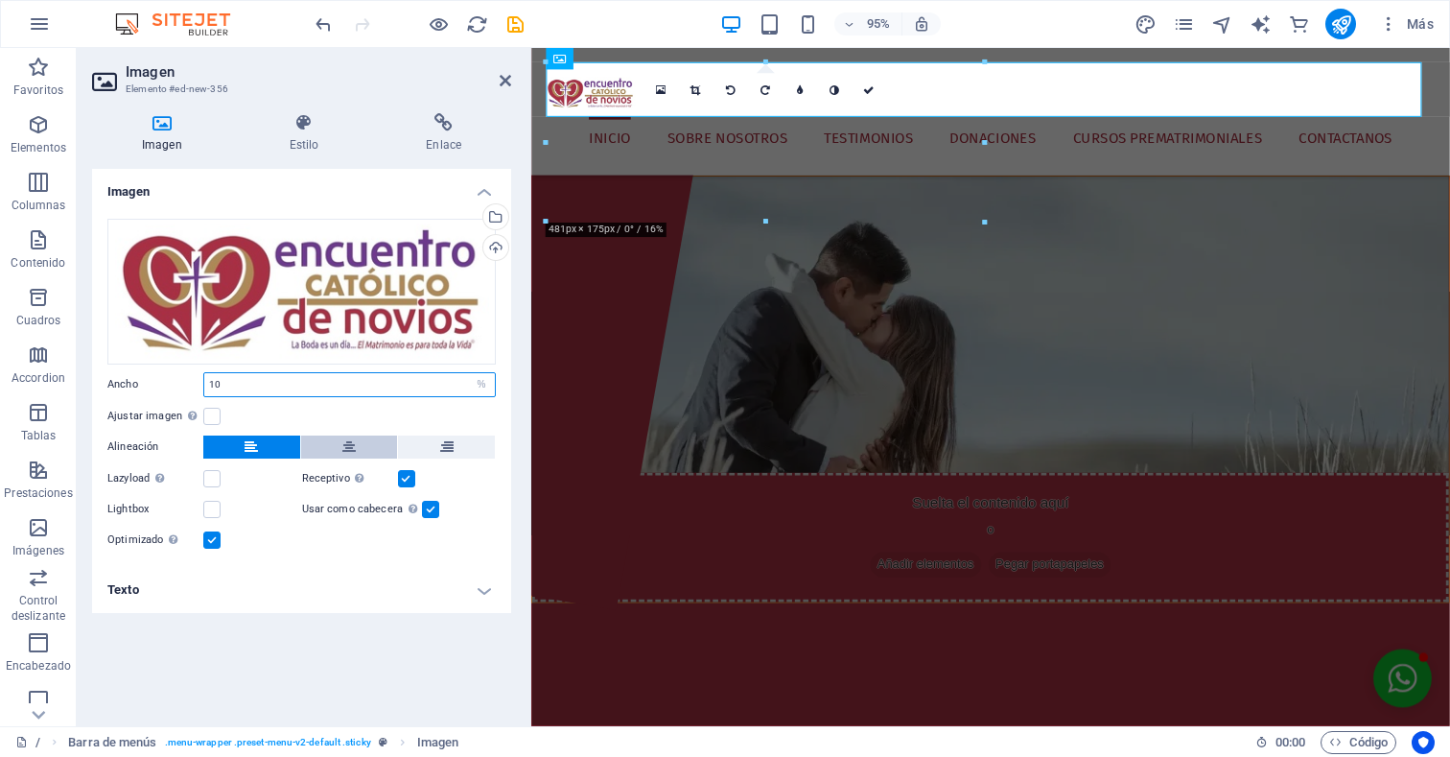
type input "10"
click at [356, 443] on button at bounding box center [349, 446] width 97 height 23
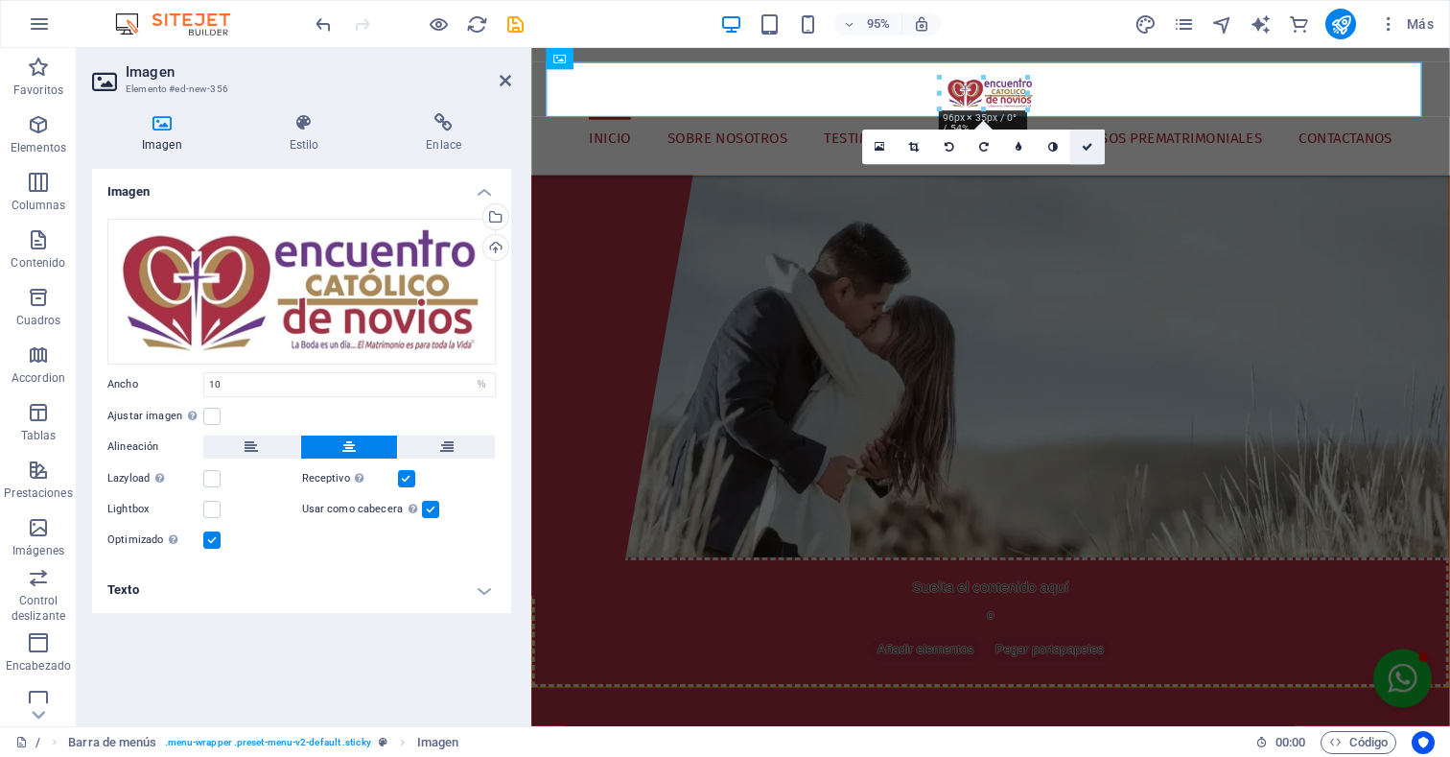
click at [1093, 147] on link at bounding box center [1087, 146] width 35 height 35
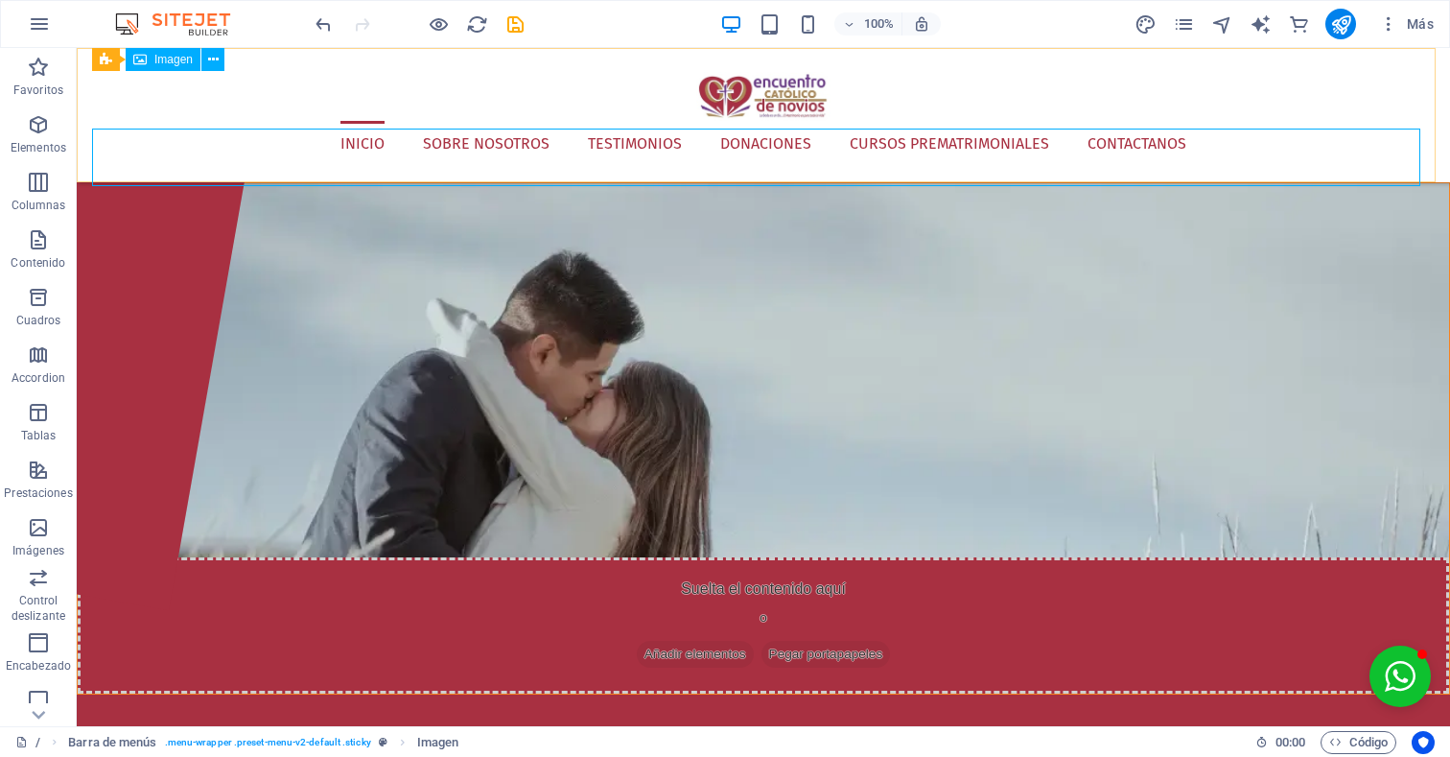
click at [774, 95] on figure at bounding box center [763, 92] width 1343 height 58
click at [216, 61] on icon at bounding box center [213, 60] width 11 height 20
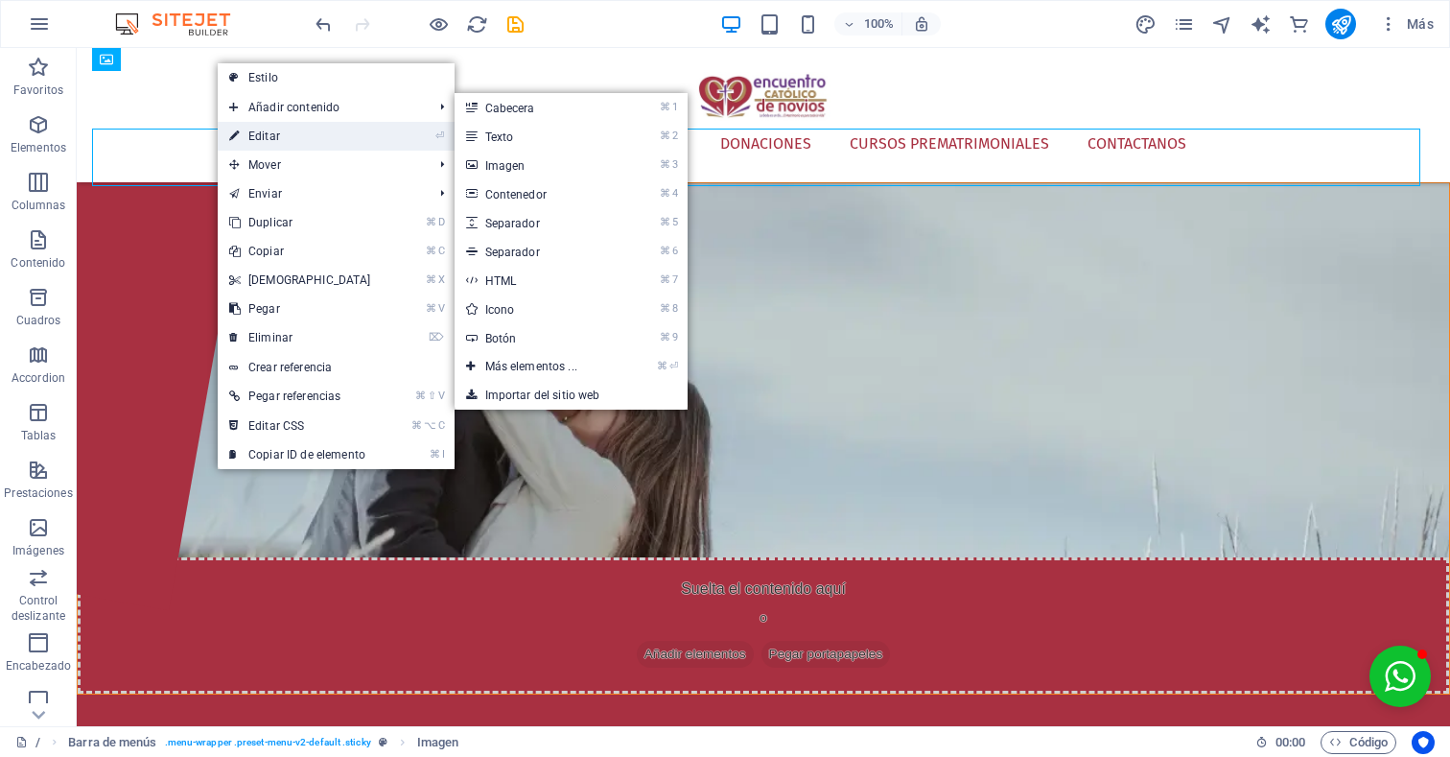
click at [304, 141] on link "⏎ Editar" at bounding box center [300, 136] width 165 height 29
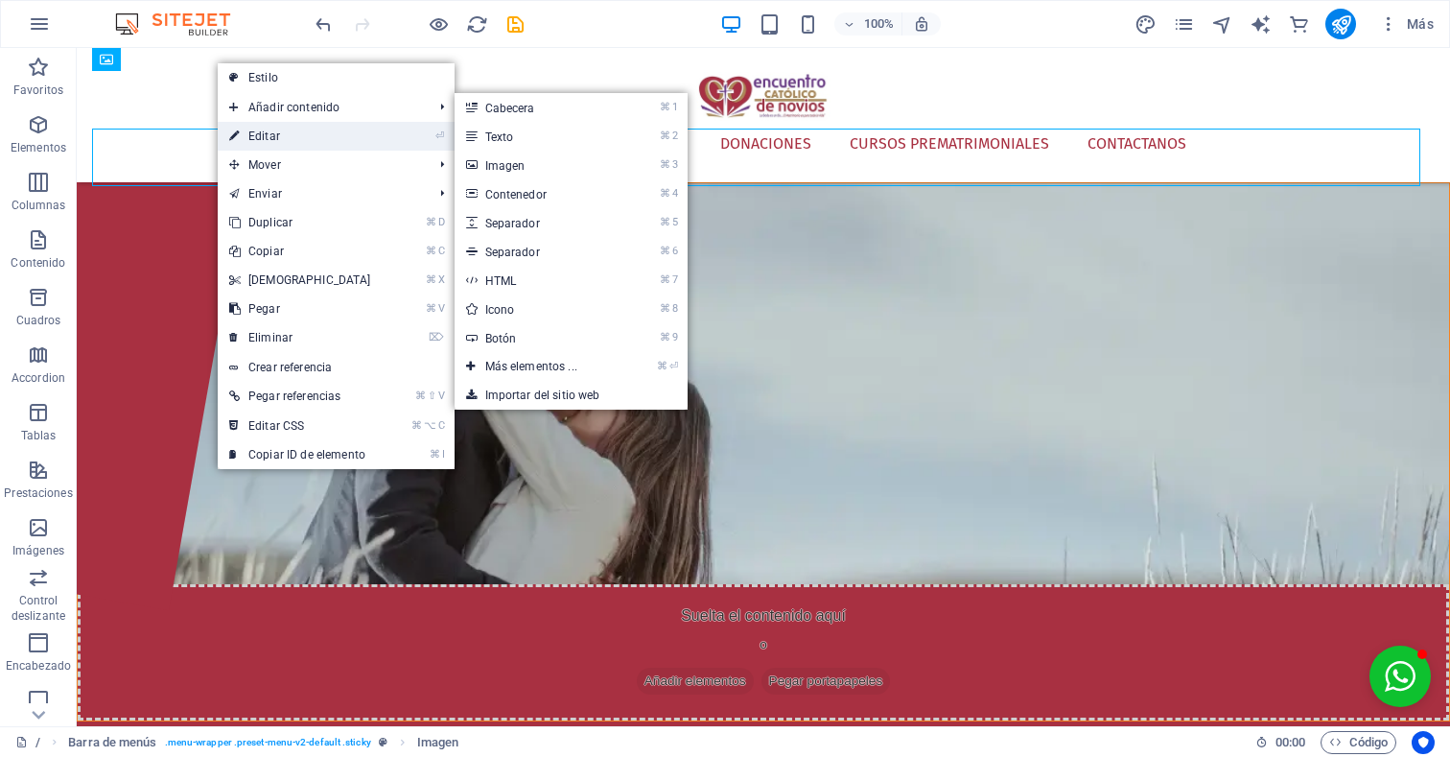
select select "%"
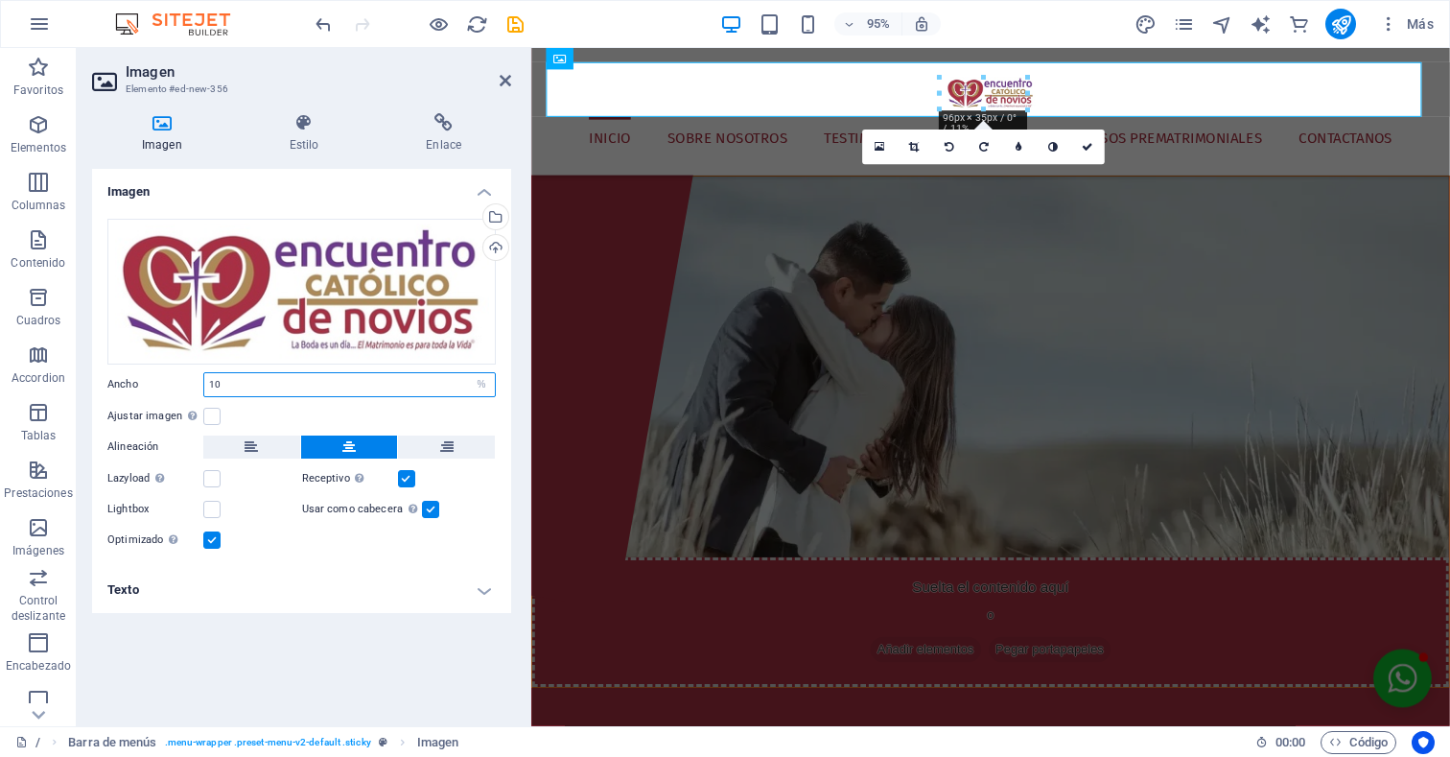
click at [272, 384] on input "10" at bounding box center [349, 384] width 291 height 23
type input "15"
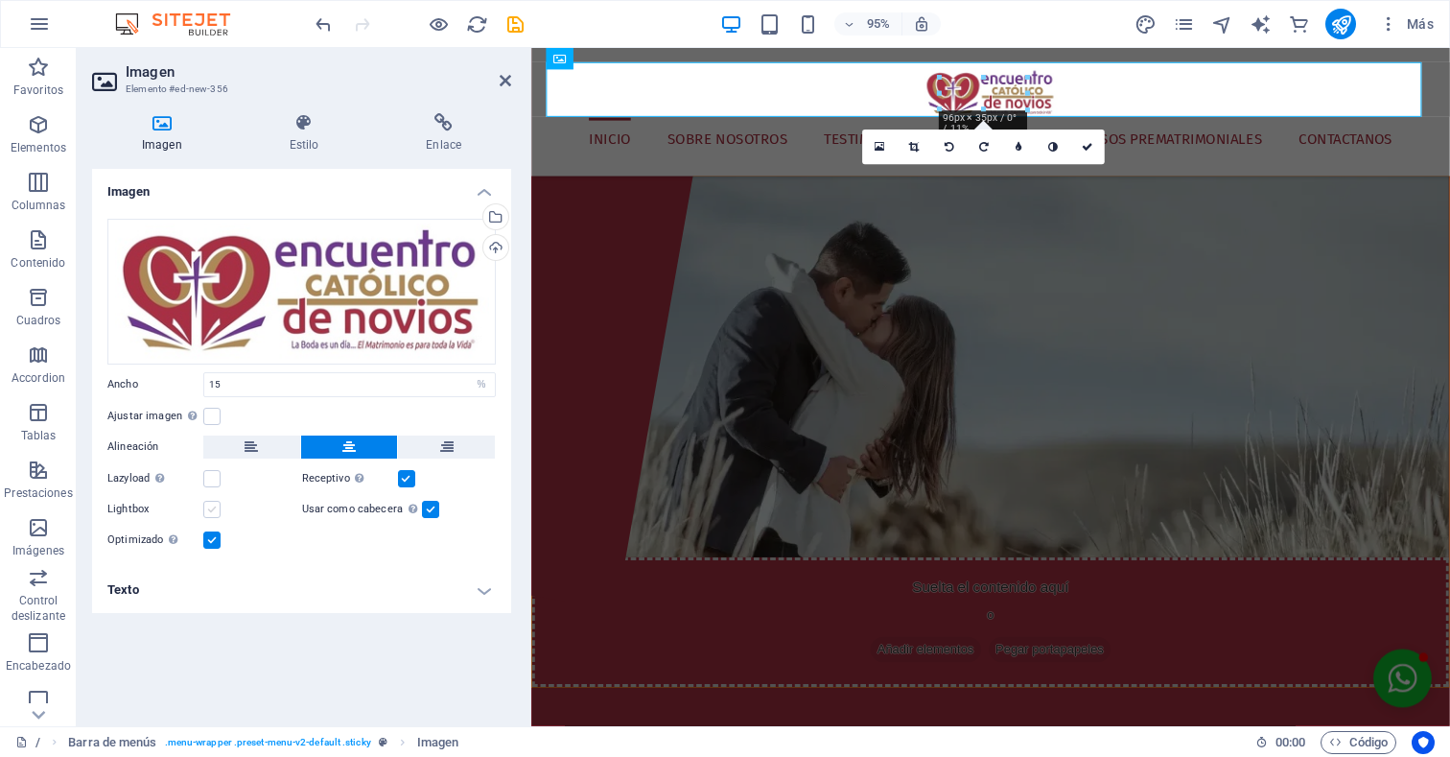
click at [215, 511] on label at bounding box center [211, 509] width 17 height 17
click at [0, 0] on input "Lightbox" at bounding box center [0, 0] width 0 height 0
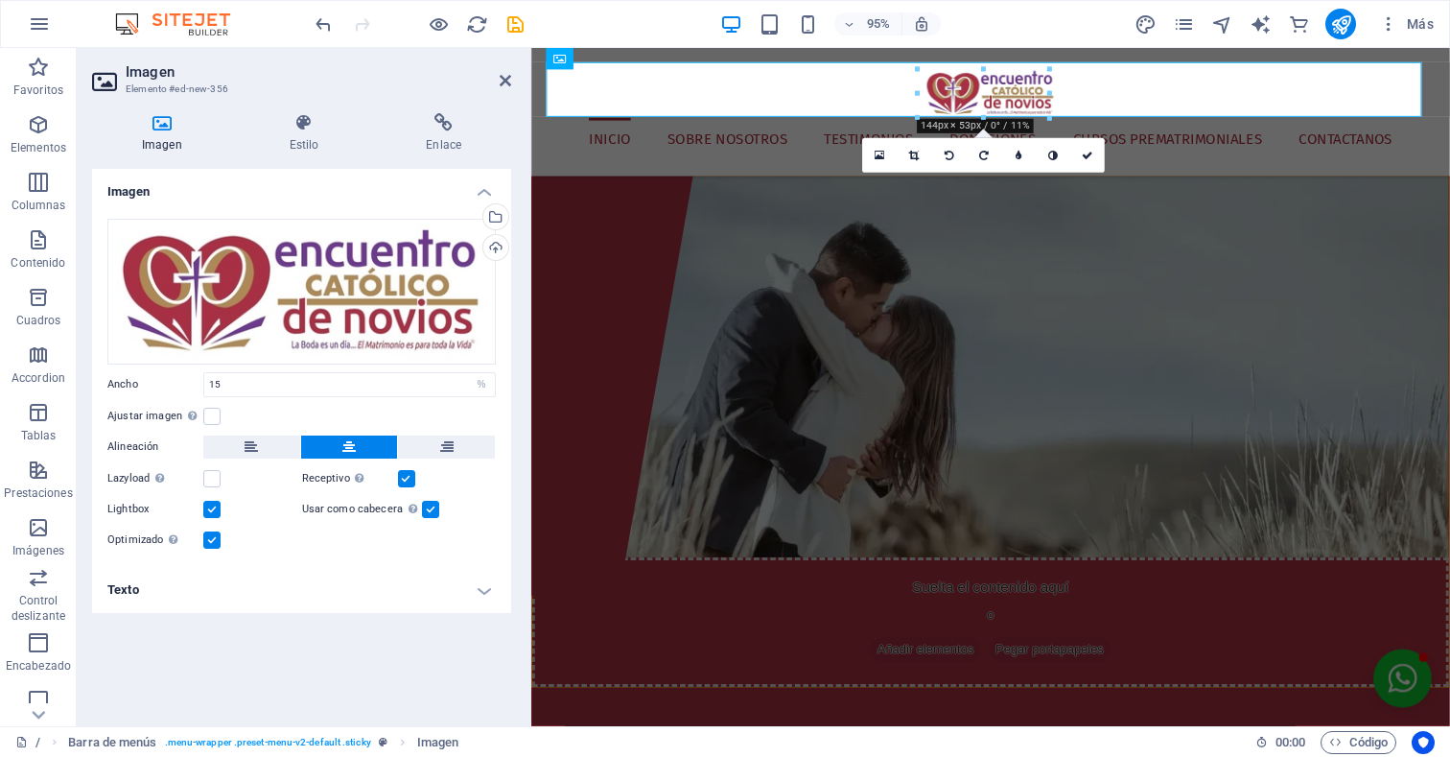
click at [215, 511] on label at bounding box center [211, 509] width 17 height 17
click at [0, 0] on input "Lightbox" at bounding box center [0, 0] width 0 height 0
click at [215, 511] on label at bounding box center [211, 509] width 17 height 17
click at [0, 0] on input "Lightbox" at bounding box center [0, 0] width 0 height 0
click at [333, 581] on h4 "Texto" at bounding box center [301, 590] width 419 height 46
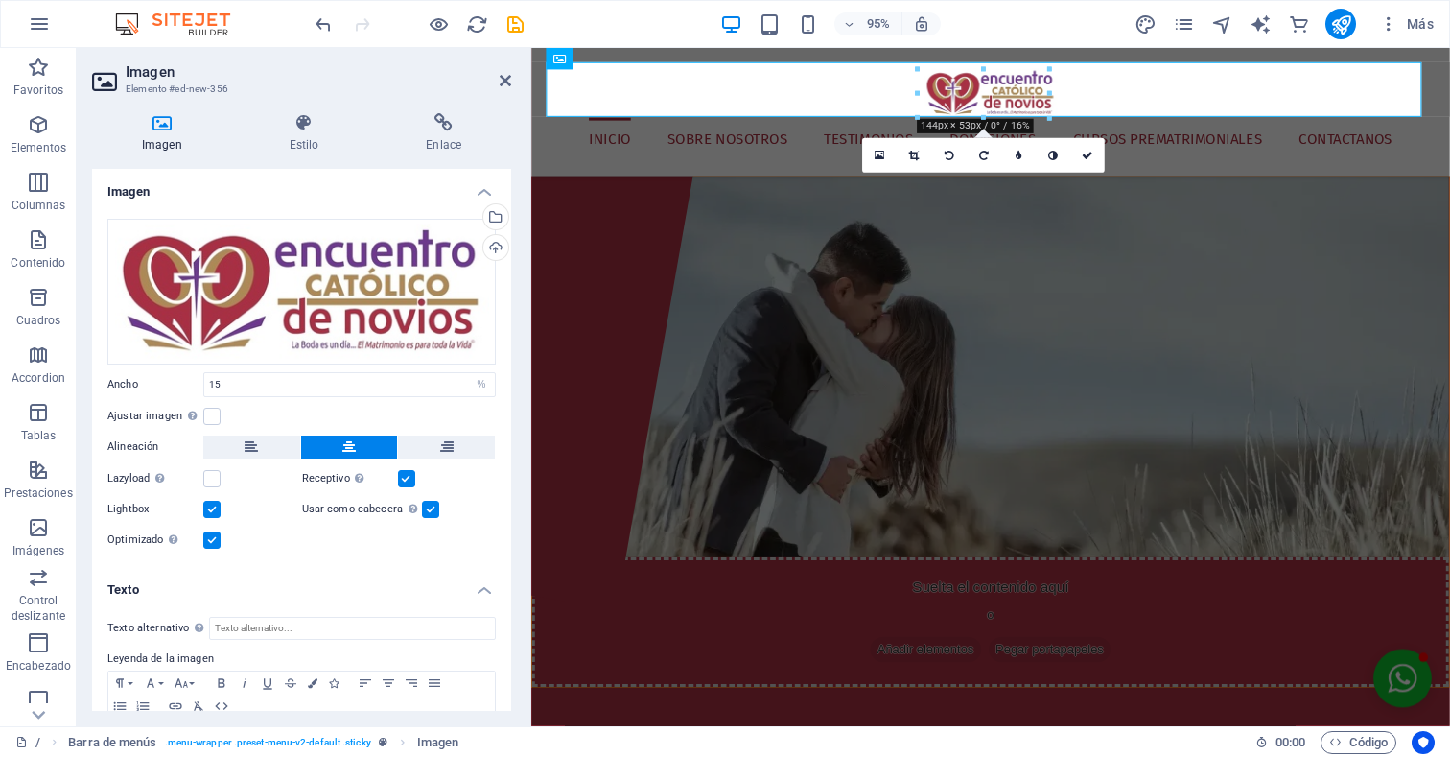
click at [367, 587] on h4 "Texto" at bounding box center [301, 584] width 419 height 35
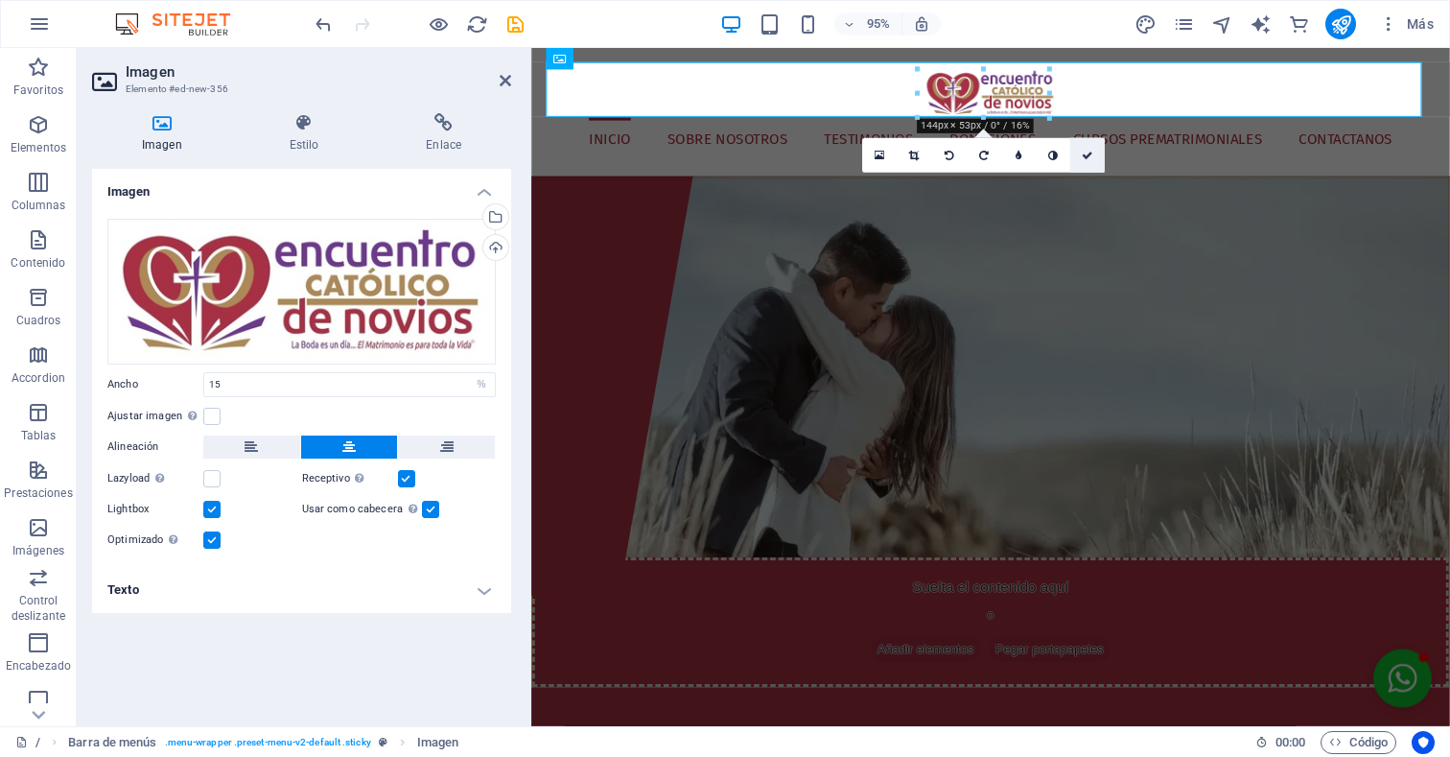
click at [1089, 154] on icon at bounding box center [1088, 155] width 12 height 11
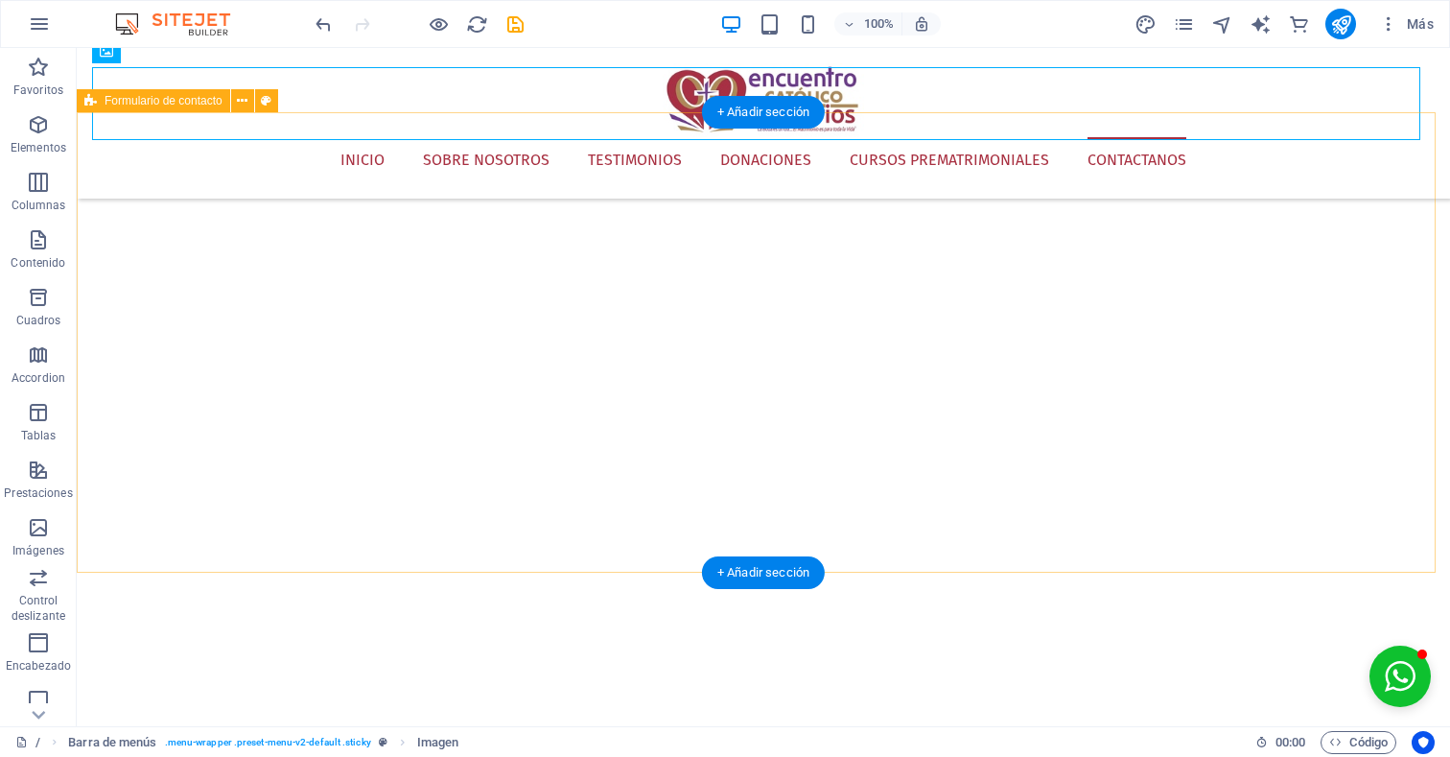
scroll to position [2286, 0]
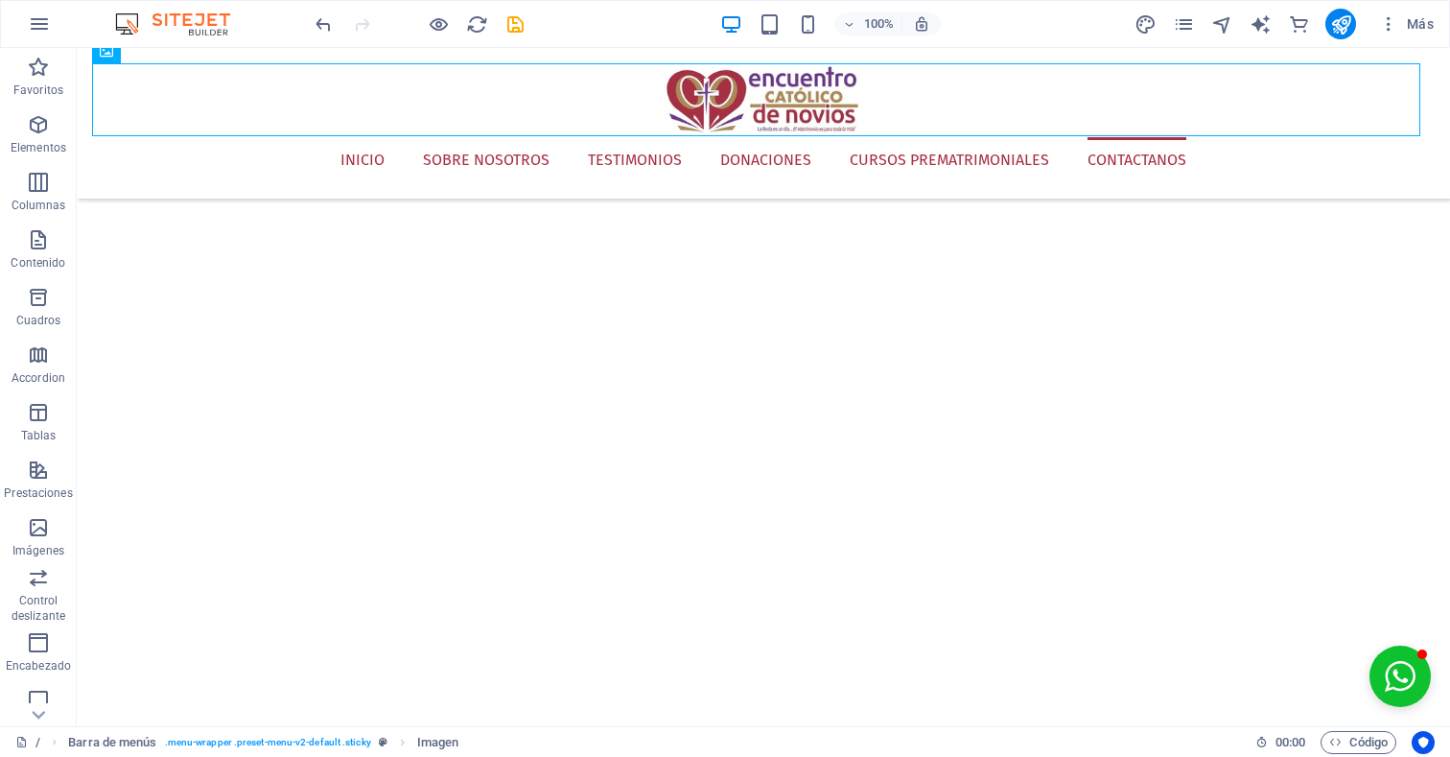
click at [562, 616] on html "Skip to main content Inicio Sobre Nosotros Testimonios Donaciones Cursos premat…" at bounding box center [763, 676] width 1373 height 5829
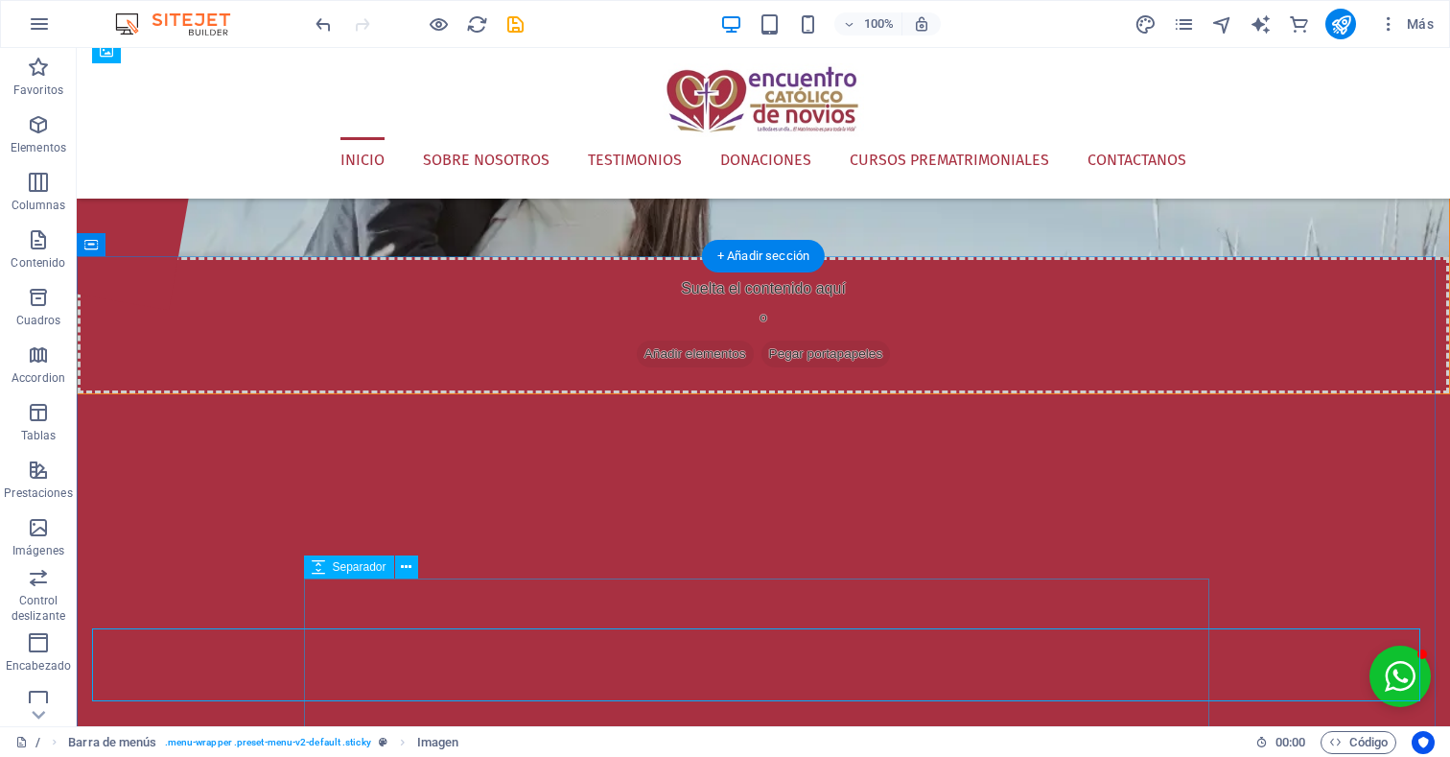
scroll to position [0, 0]
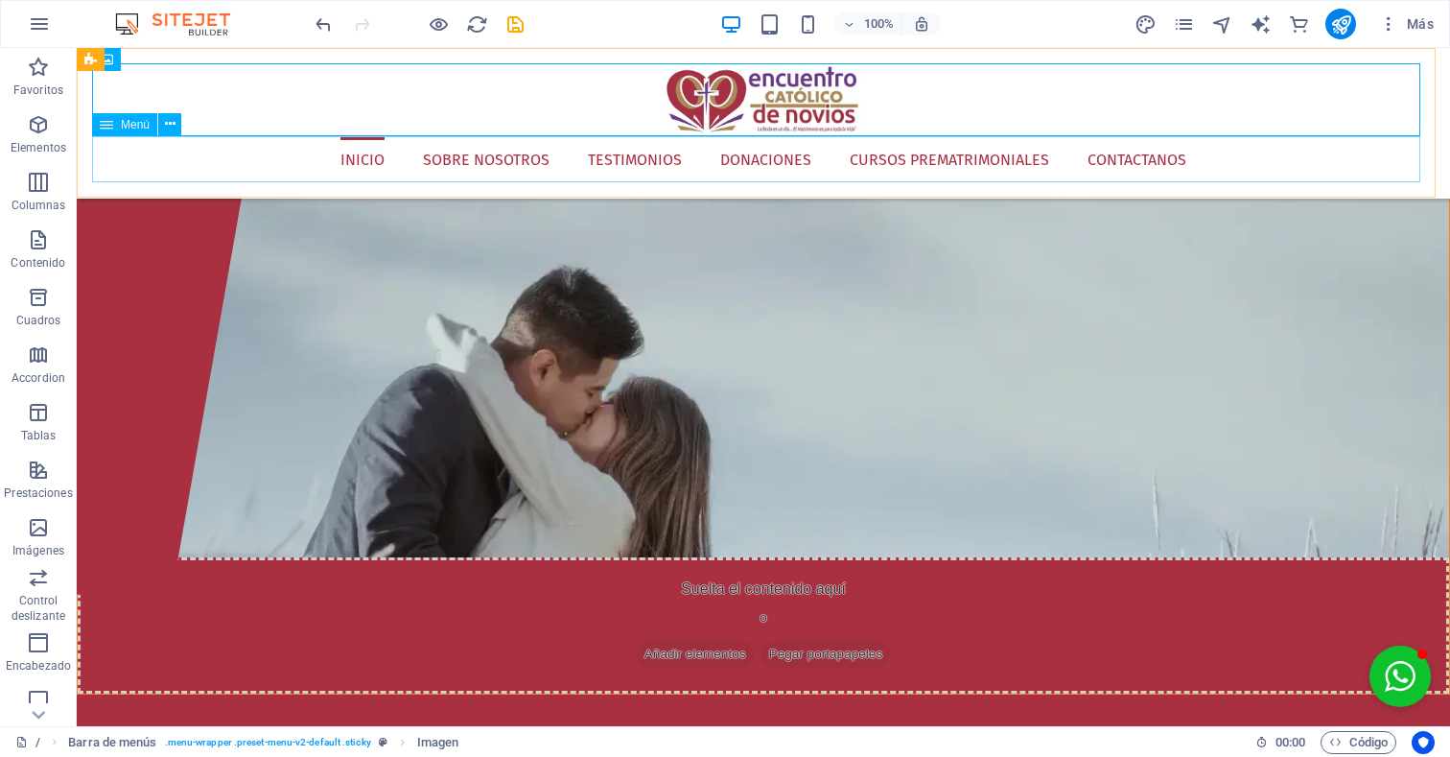
click at [633, 155] on nav "Inicio Sobre Nosotros Testimonios Donaciones Cursos prematrimoniales Contactanos" at bounding box center [763, 160] width 1343 height 46
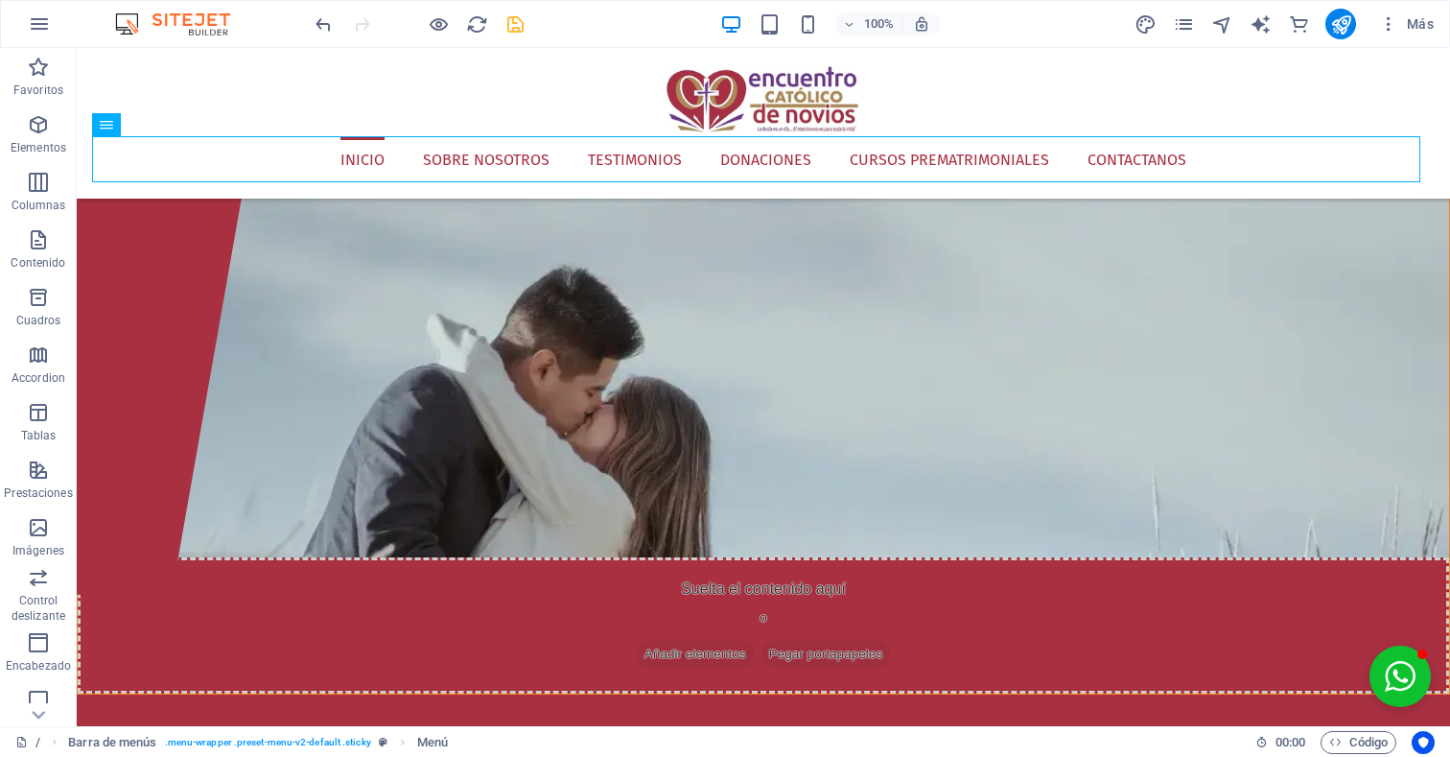
click at [519, 27] on icon "save" at bounding box center [515, 24] width 22 height 22
checkbox input "false"
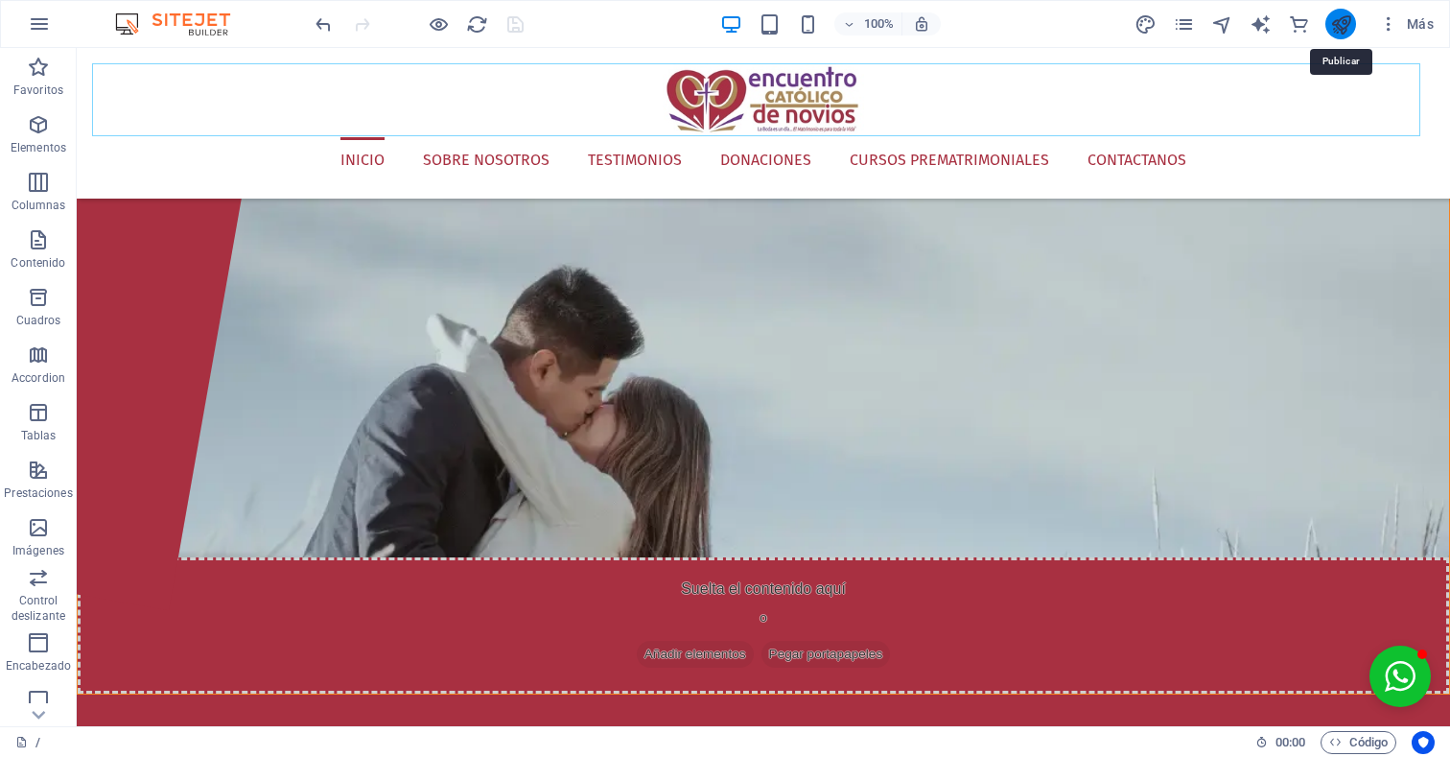
click at [1343, 24] on icon "publish" at bounding box center [1341, 24] width 22 height 22
